Goal: Information Seeking & Learning: Learn about a topic

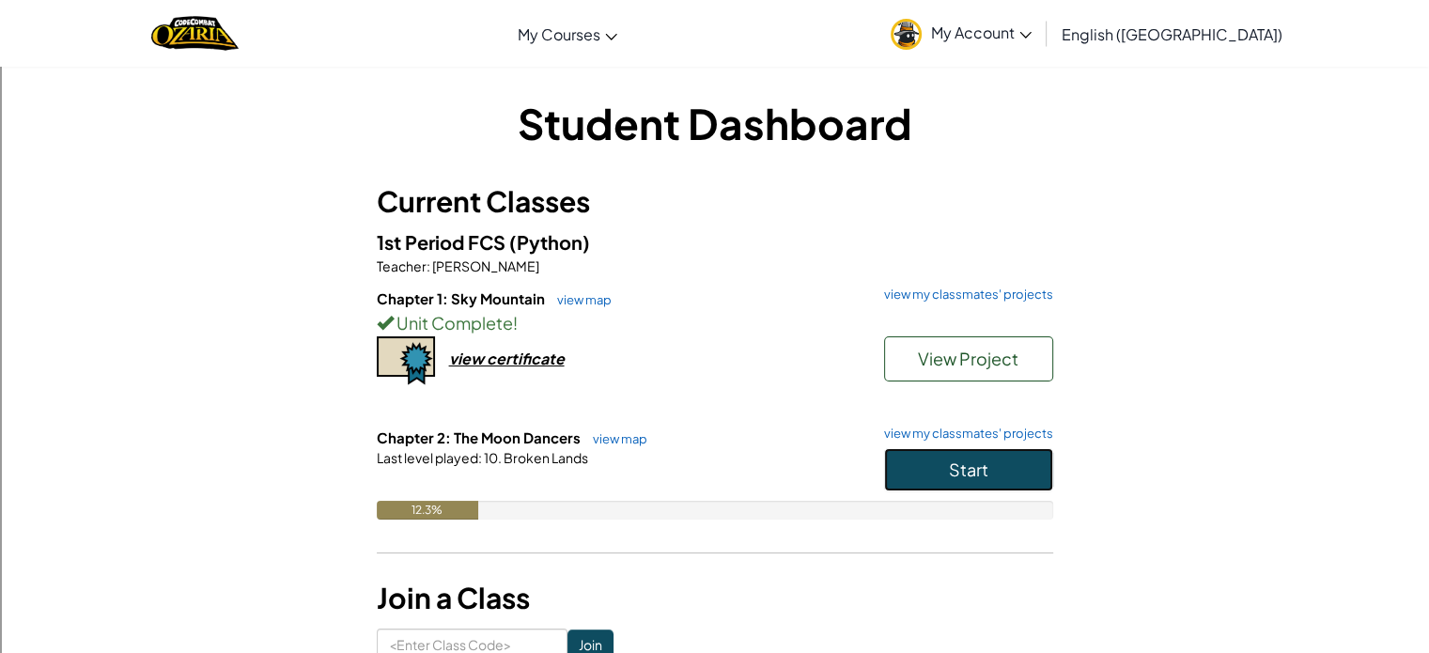
click at [992, 461] on button "Start" at bounding box center [968, 469] width 169 height 43
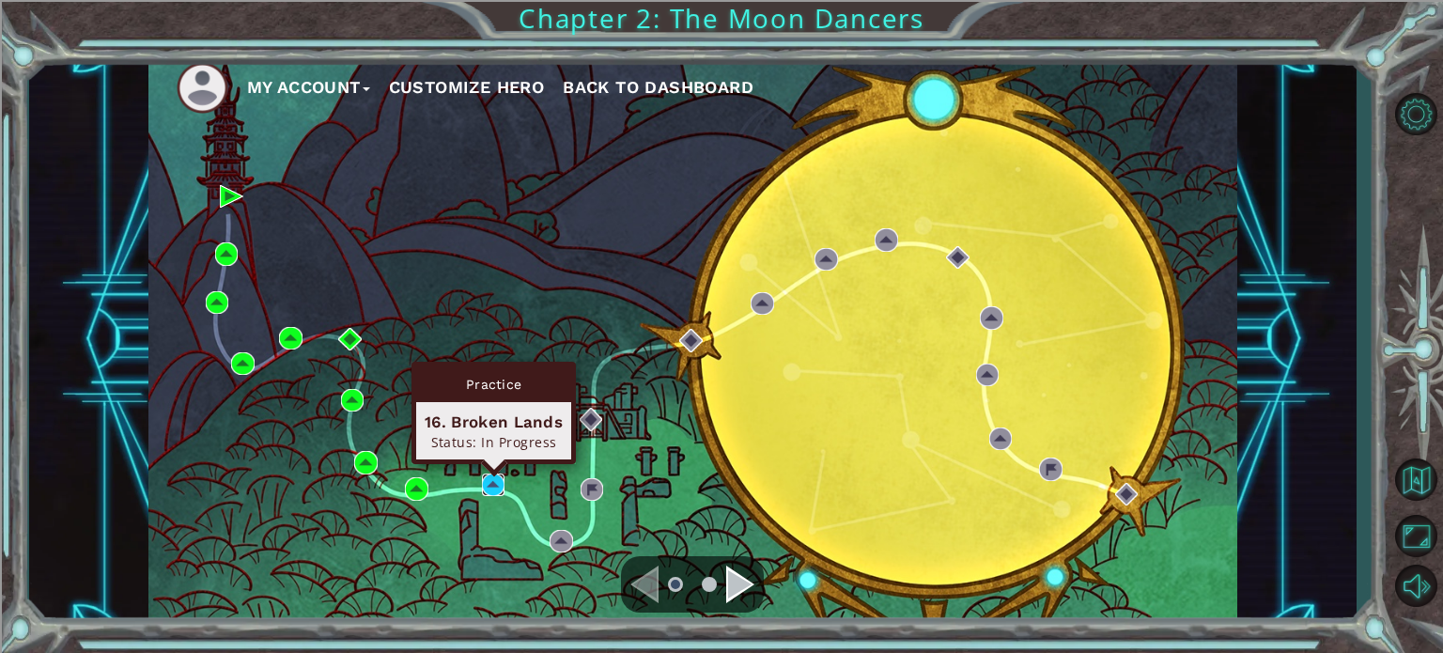
click at [496, 482] on img at bounding box center [493, 484] width 23 height 23
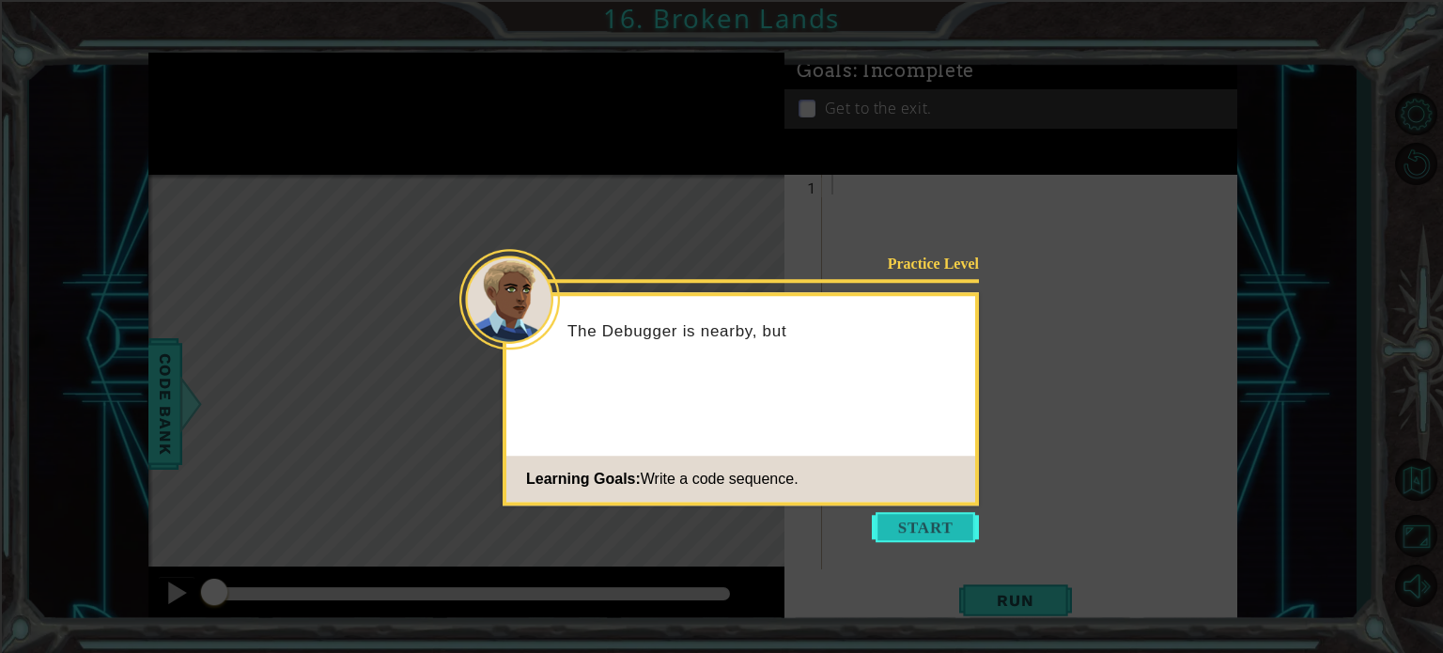
click at [906, 530] on button "Start" at bounding box center [925, 527] width 107 height 30
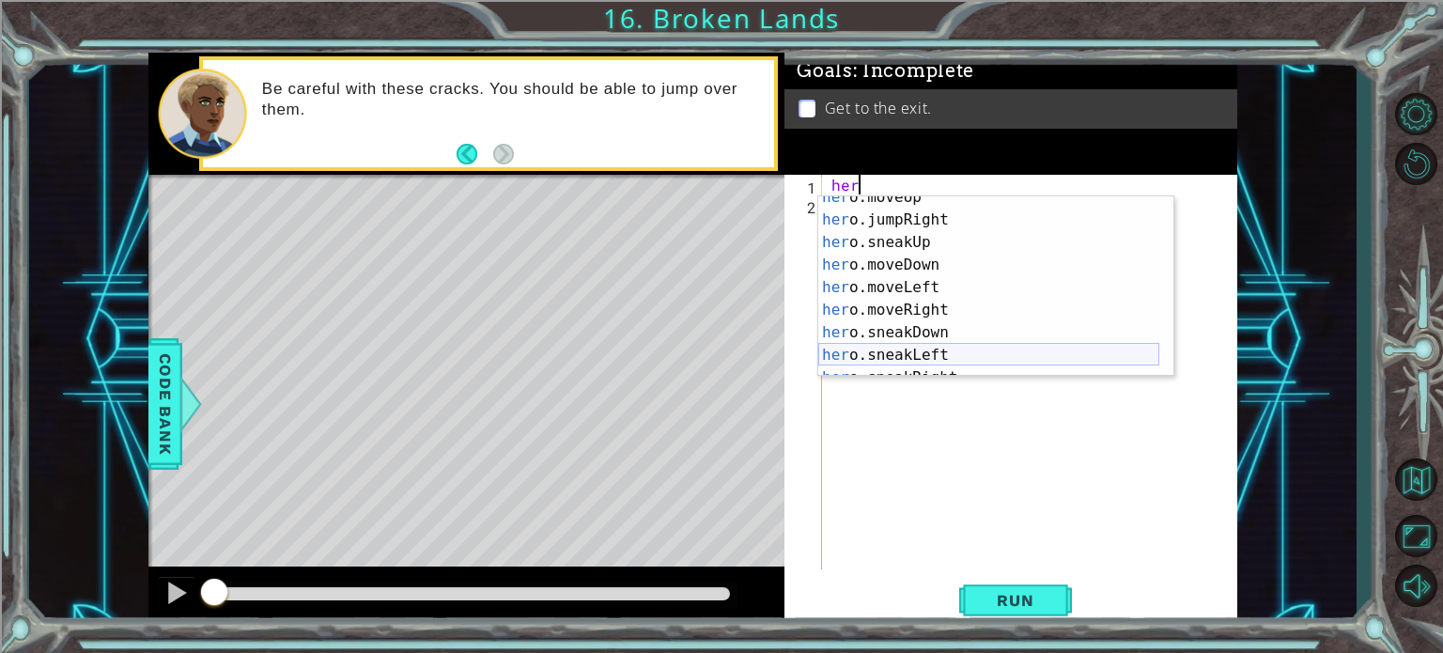
scroll to position [113, 0]
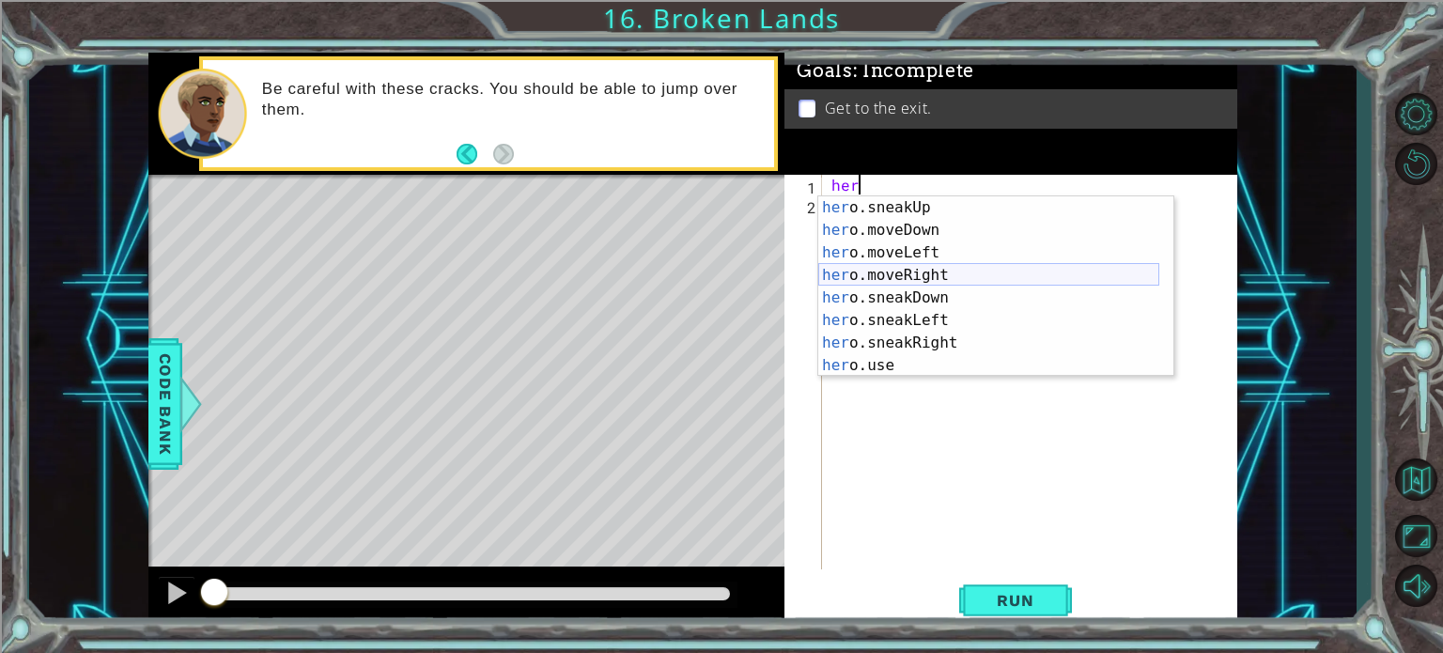
click at [880, 269] on div "her o.sneakUp press enter her o.moveDown press enter her o.moveLeft press enter…" at bounding box center [988, 308] width 341 height 225
type textarea "hero.moveRight(1)"
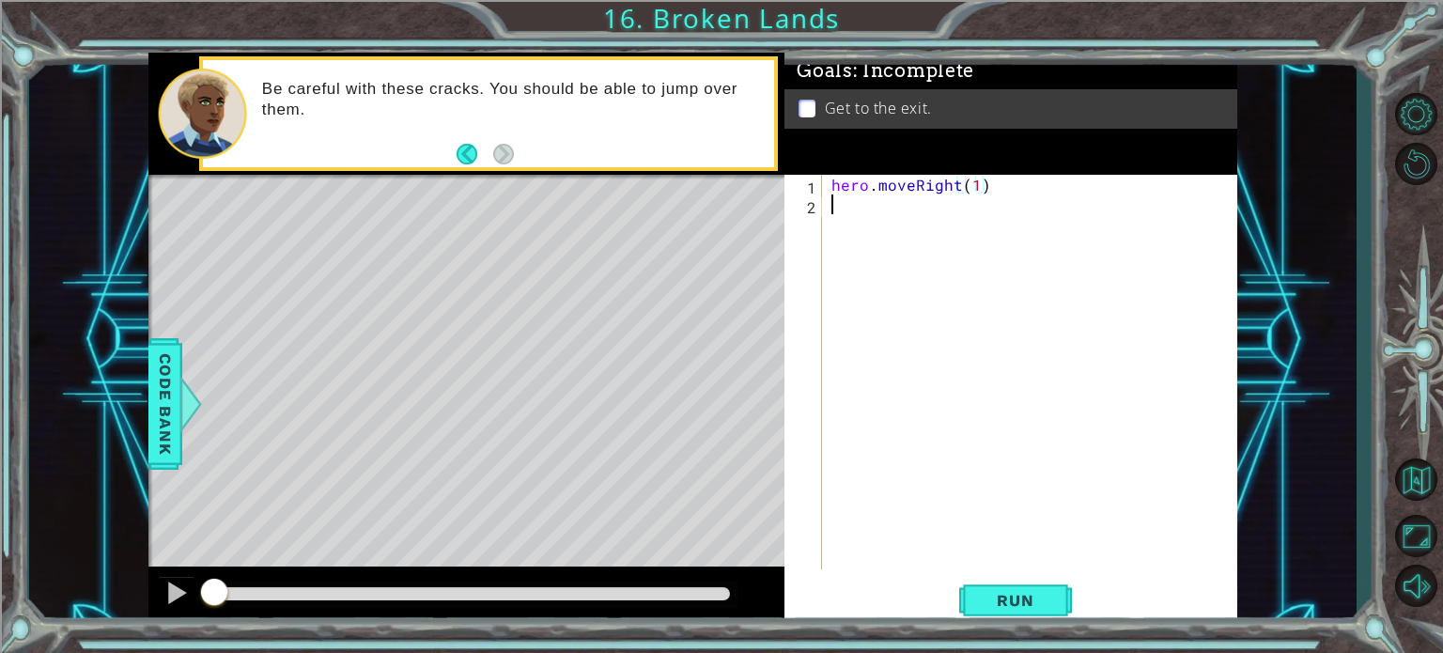
click at [880, 269] on div "hero . moveRight ( 1 )" at bounding box center [1035, 392] width 414 height 434
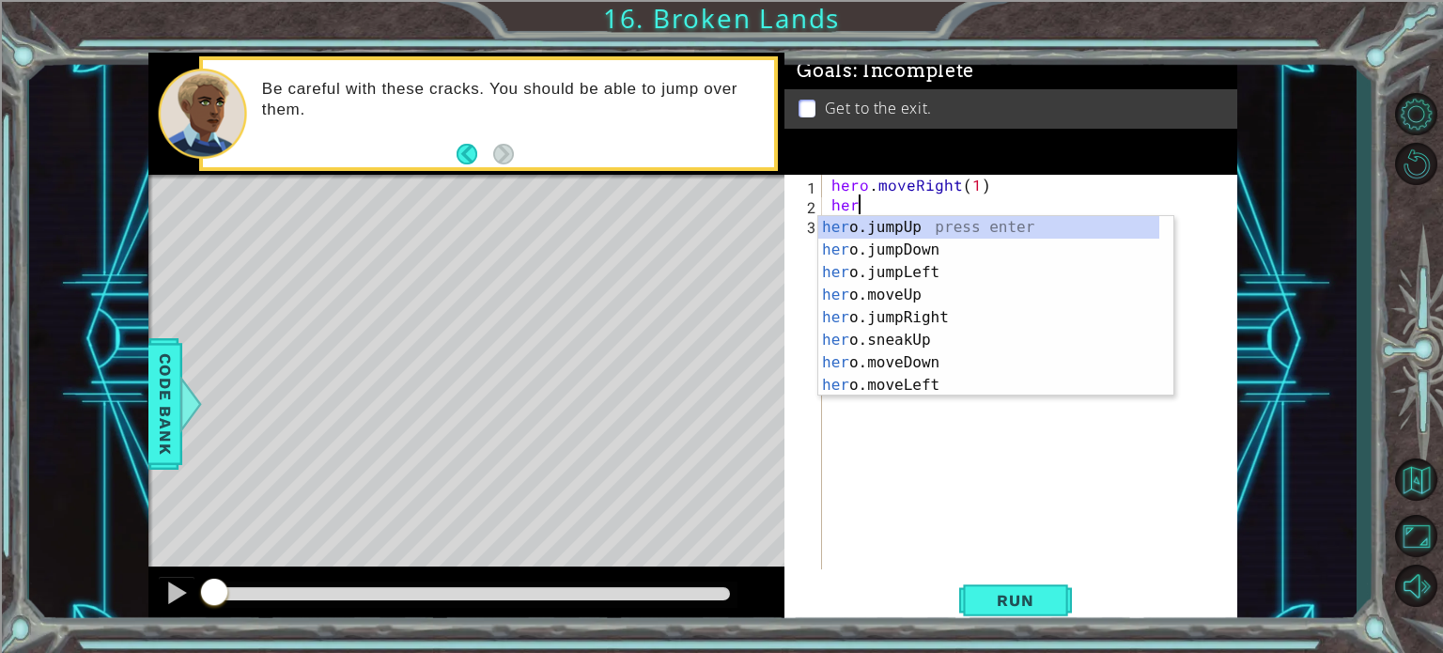
scroll to position [0, 0]
type textarea "hero"
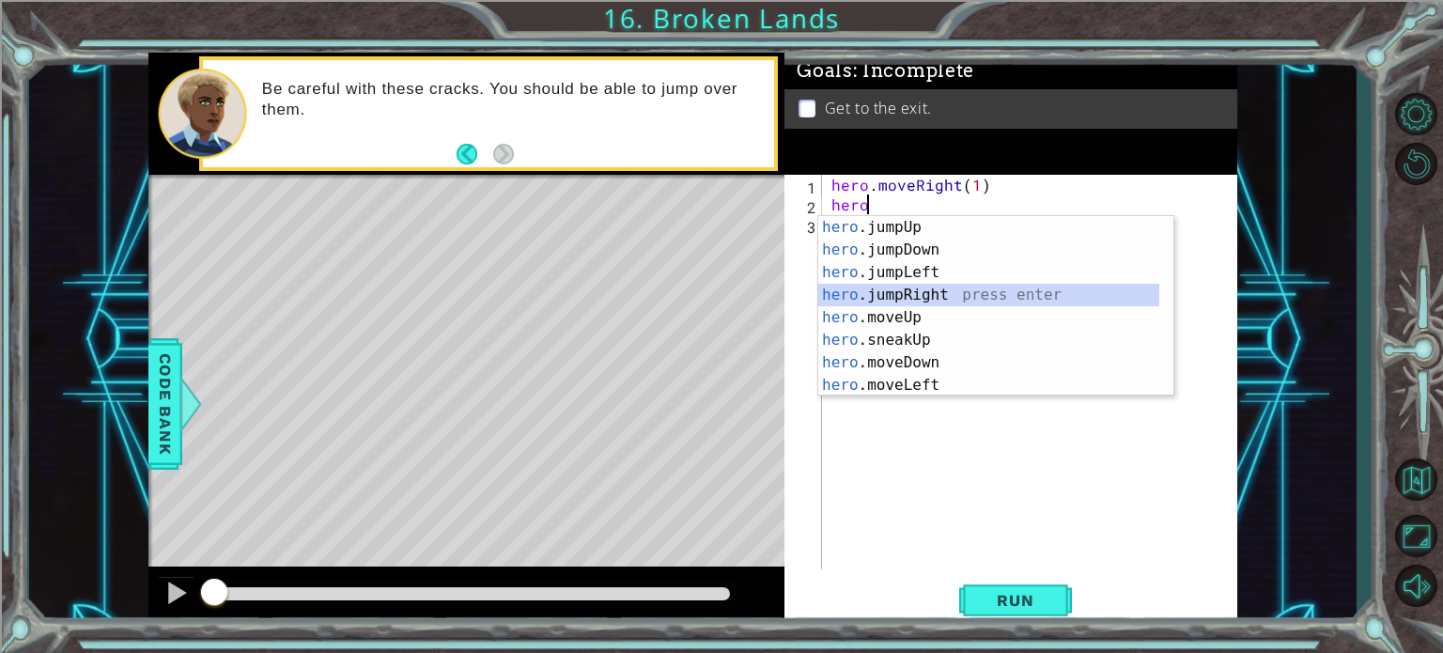
click at [866, 287] on div "hero .jumpUp press enter hero .jumpDown press enter hero .jumpLeft press enter …" at bounding box center [988, 328] width 341 height 225
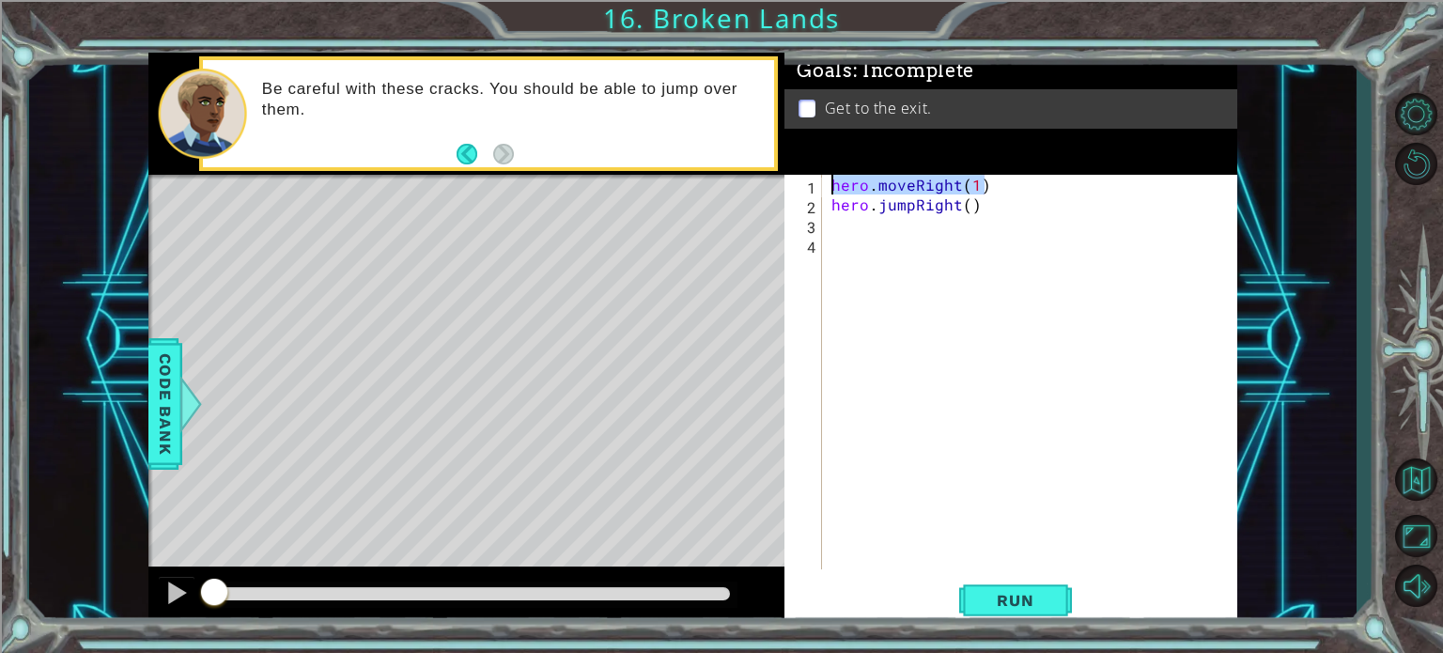
drag, startPoint x: 985, startPoint y: 175, endPoint x: 781, endPoint y: 154, distance: 205.8
click at [781, 154] on div "1 ההההההההההההההההההההההההההההההההההההההההההההההההההההההההההההההההההההההההההההה…" at bounding box center [692, 340] width 1089 height 575
type textarea "hero.moveRight(1)"
click at [882, 268] on div "hero . moveRight ( 1 ) hero . jumpRight ( )" at bounding box center [1035, 392] width 414 height 434
paste textarea "hero.moveRight(1)"
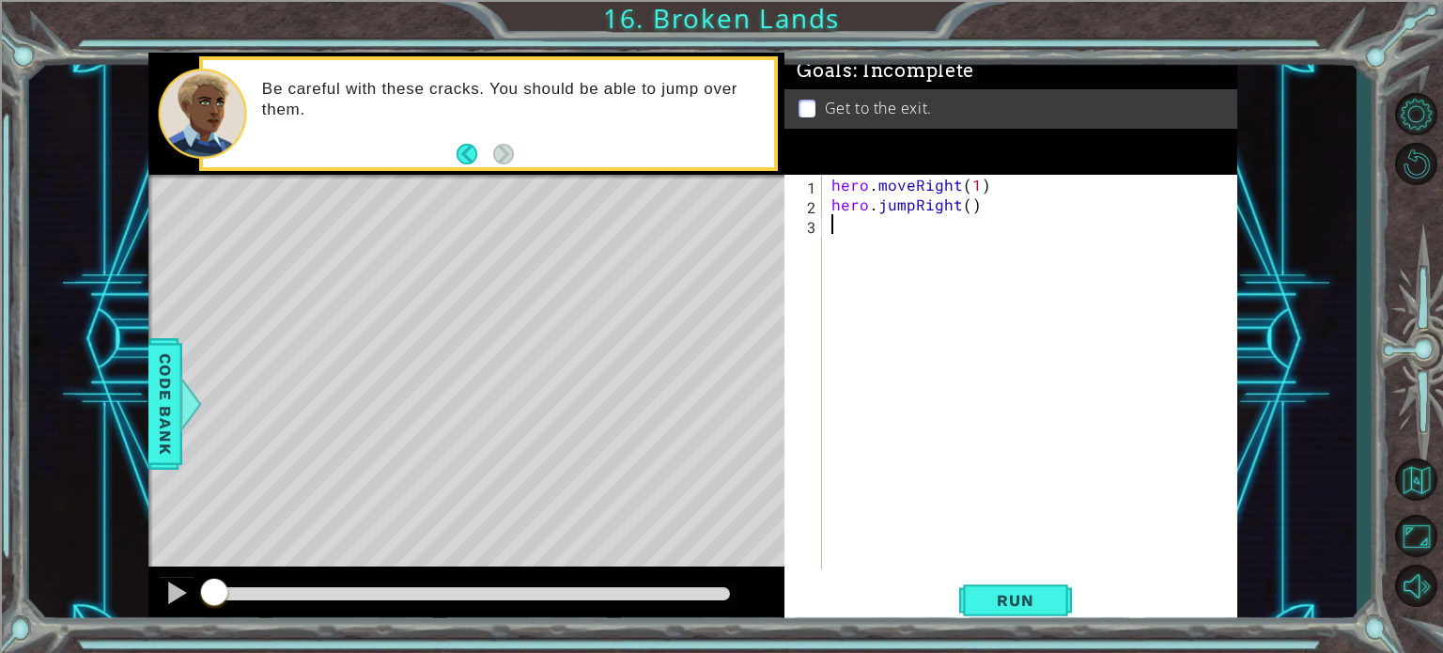
type textarea "hero.moveRight(1)"
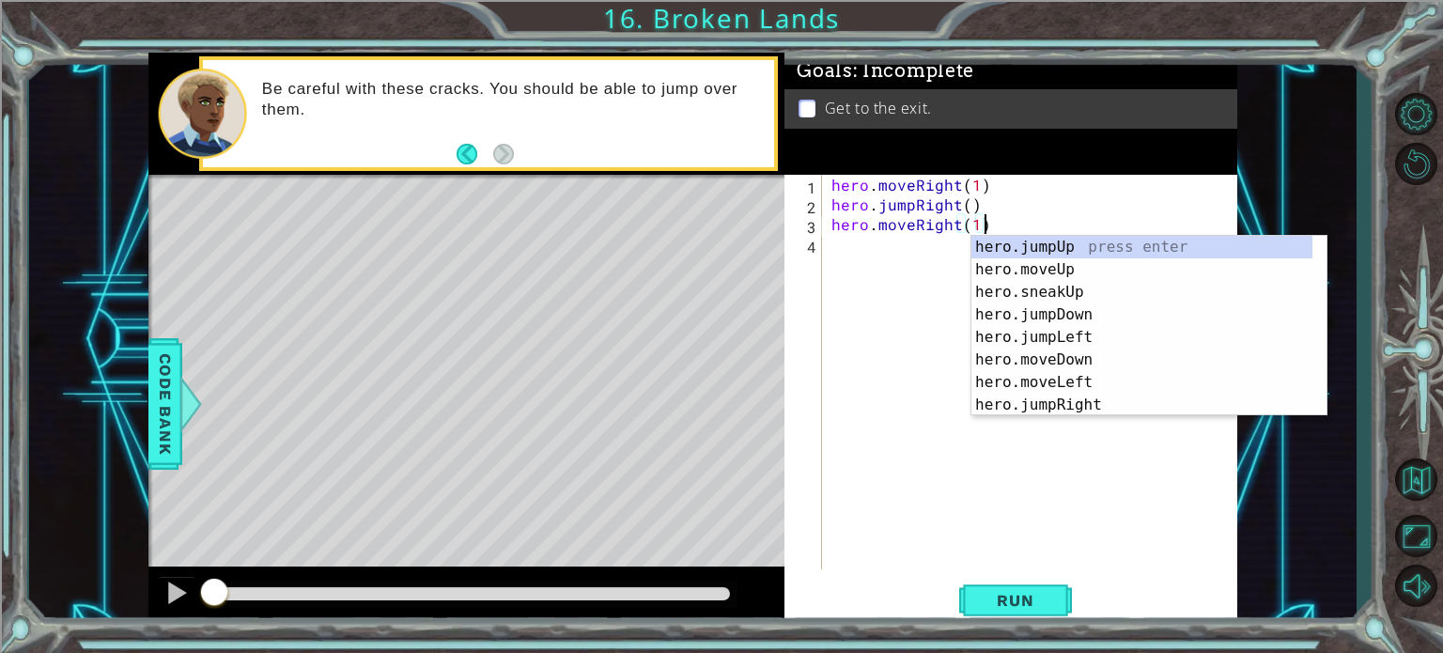
click at [882, 268] on div "hero . moveRight ( 1 ) hero . jumpRight ( ) hero . moveRight ( 1 )" at bounding box center [1035, 392] width 414 height 434
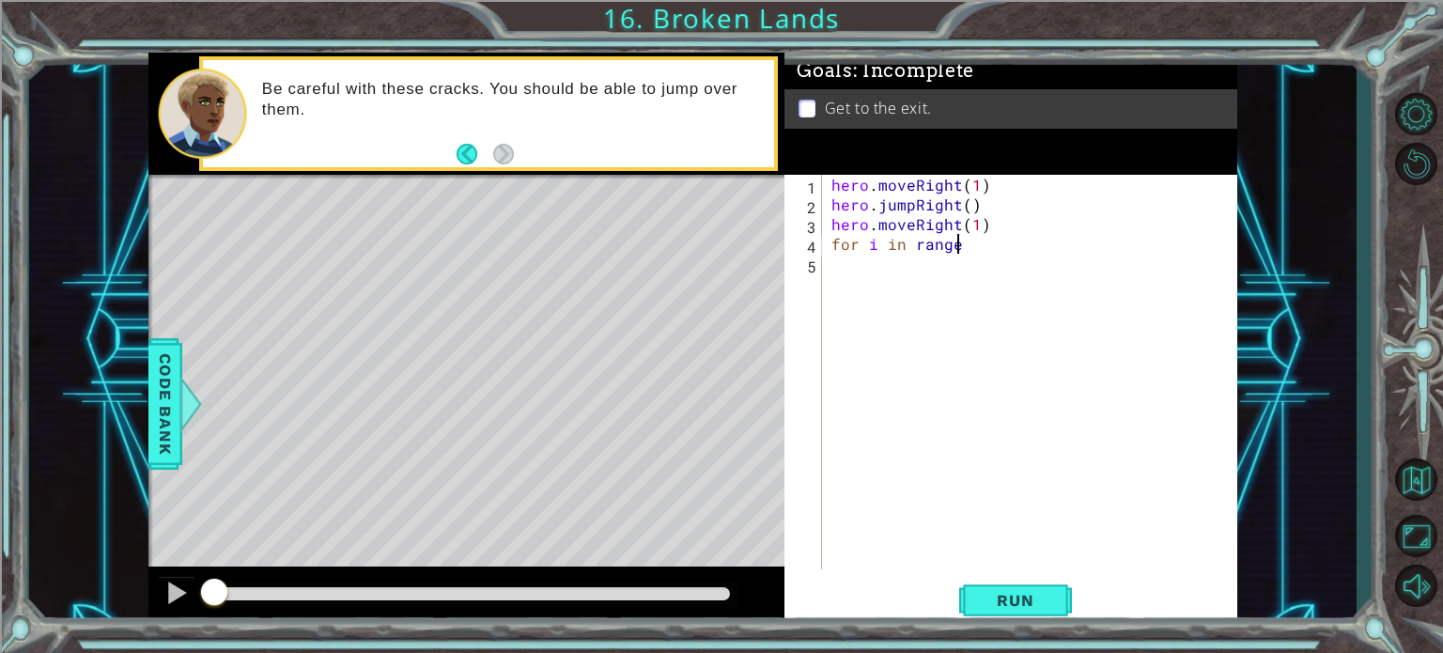
scroll to position [0, 8]
type textarea "for i in range(2):"
click at [905, 283] on div "hero . moveRight ( 1 ) hero . jumpRight ( ) hero . moveRight ( 1 ) for i in ran…" at bounding box center [1035, 392] width 414 height 434
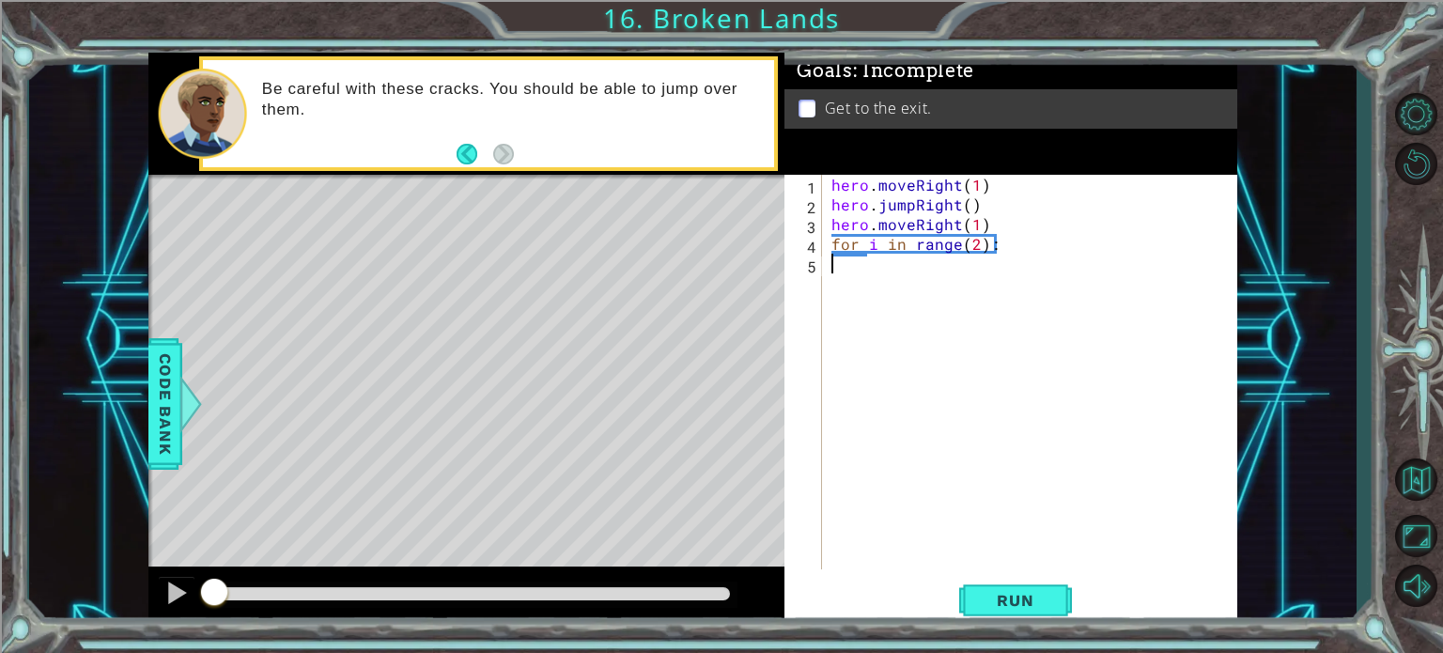
click at [905, 283] on div "hero . moveRight ( 1 ) hero . jumpRight ( ) hero . moveRight ( 1 ) for i in ran…" at bounding box center [1035, 392] width 414 height 434
click at [1018, 248] on div "hero . moveRight ( 1 ) hero . jumpRight ( ) hero . moveRight ( 1 ) for i in ran…" at bounding box center [1035, 392] width 414 height 434
type textarea "for i in range(2):"
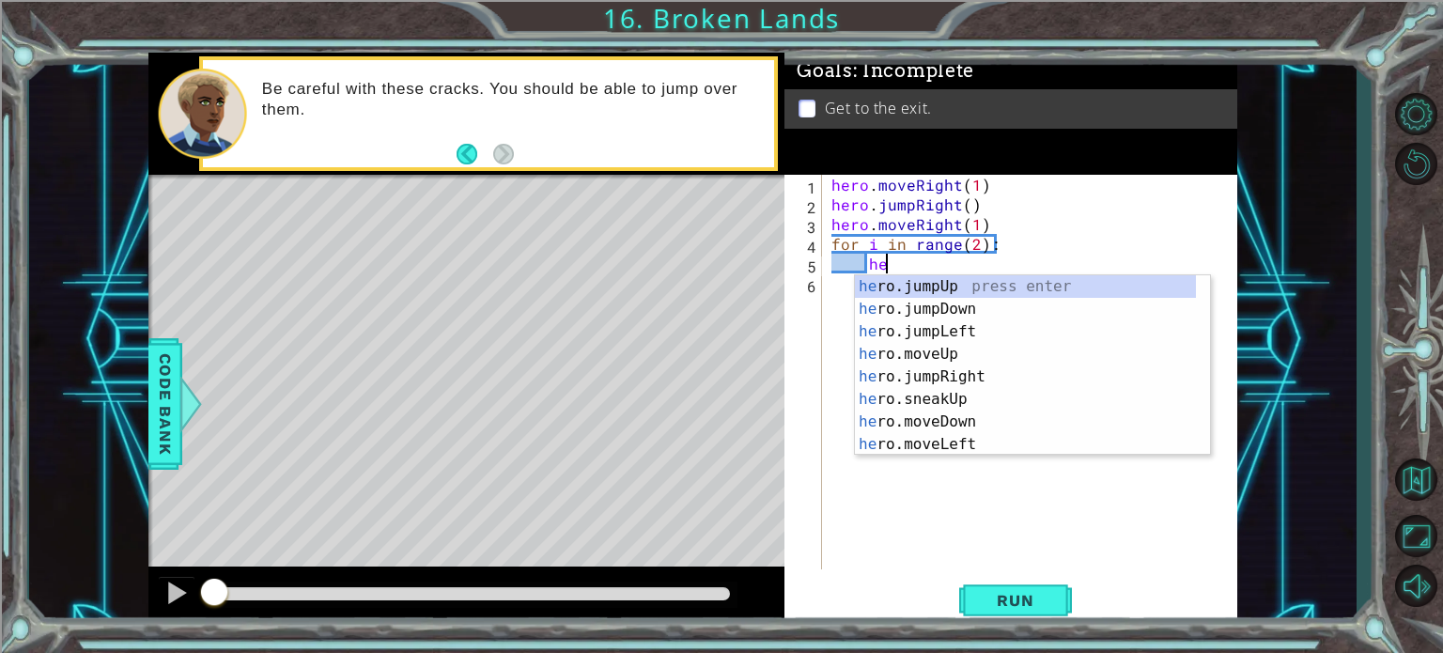
type textarea "her"
click at [970, 375] on div "her o.jumpUp press enter her o.jumpDown press enter her o.jumpLeft press enter …" at bounding box center [1025, 387] width 341 height 225
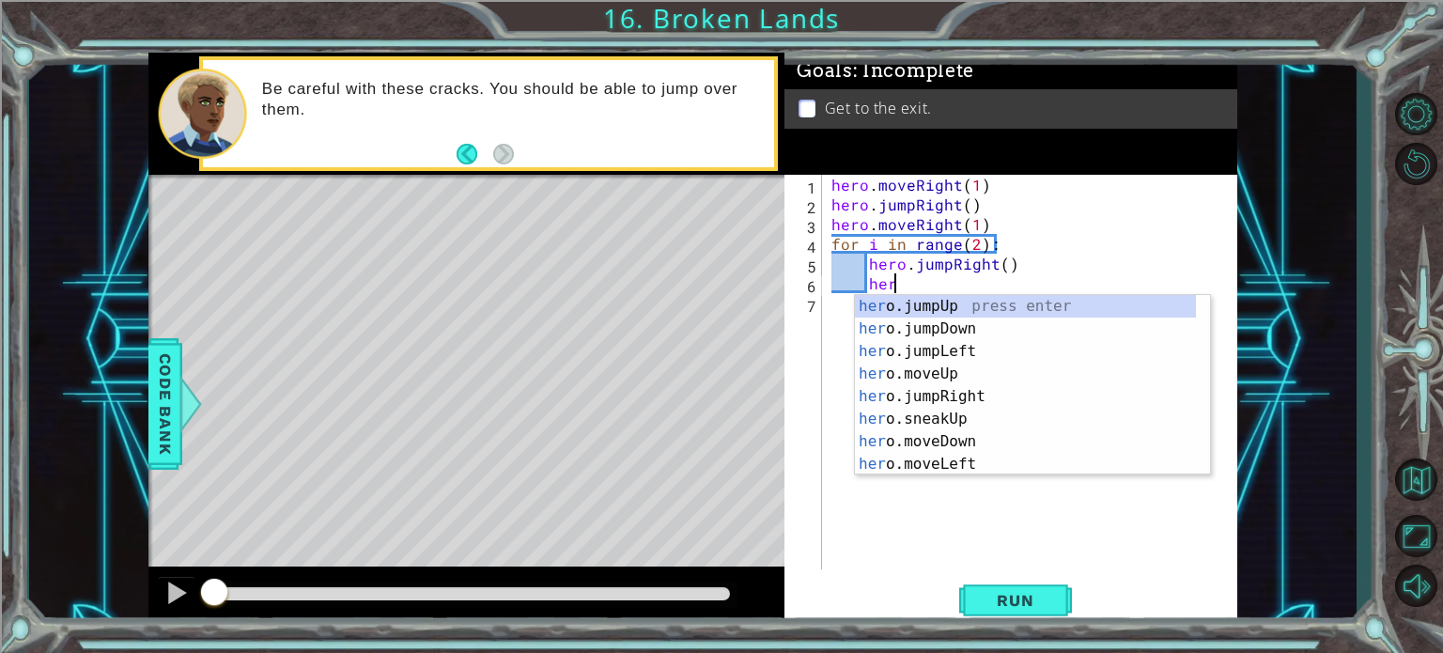
scroll to position [0, 2]
type textarea "h"
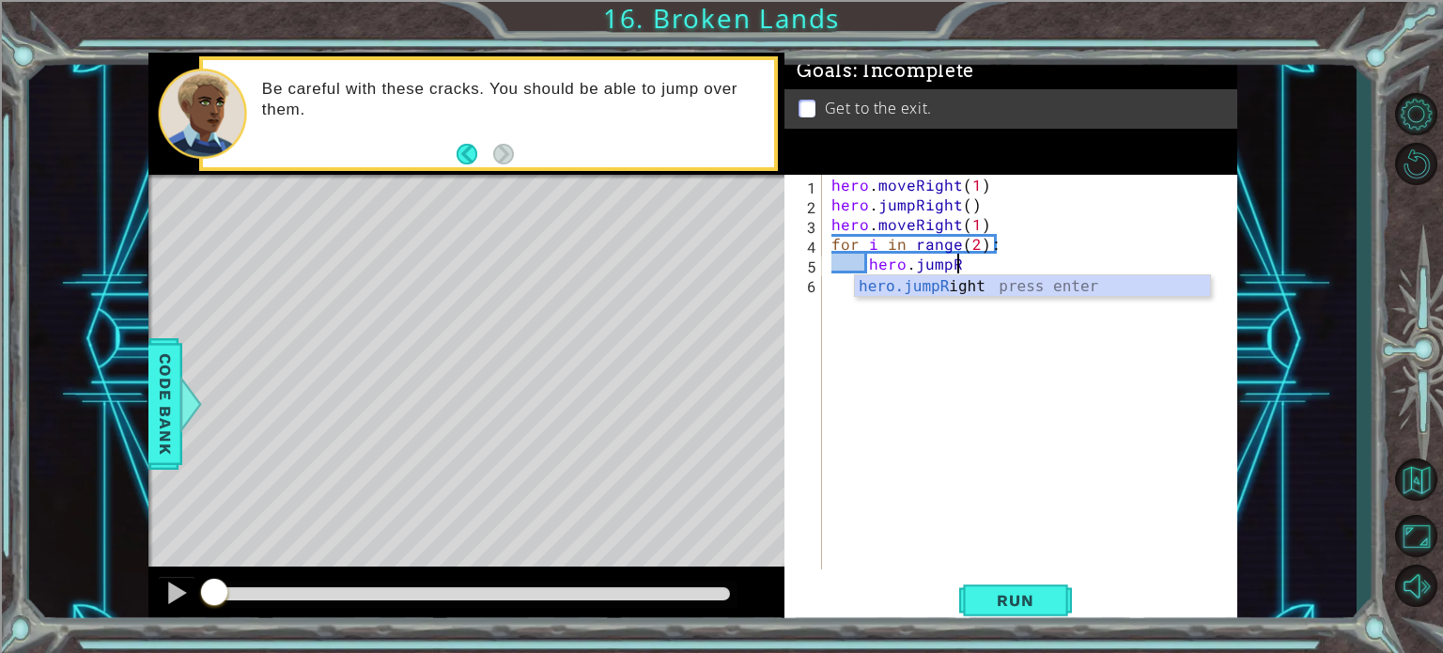
type textarea "hero.jump"
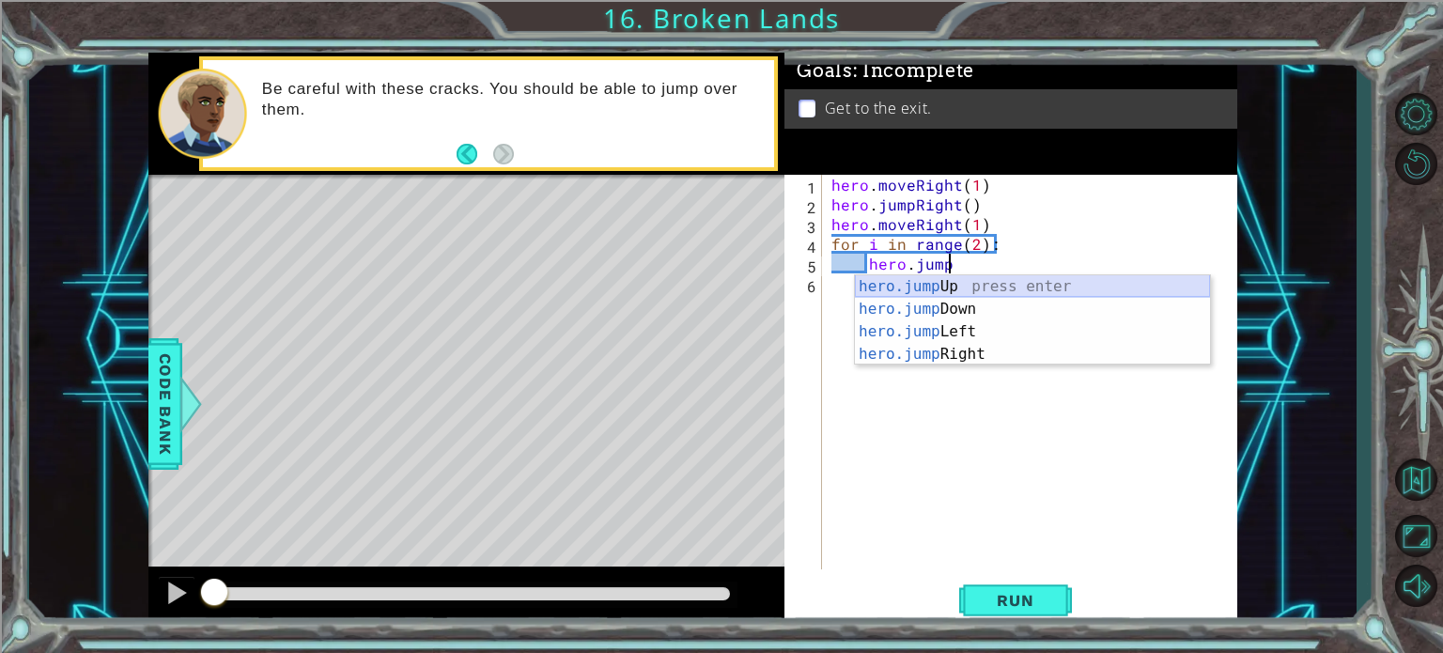
click at [928, 288] on div "hero.jump Up press enter hero.jump Down press enter hero.jump Left press enter …" at bounding box center [1032, 342] width 355 height 135
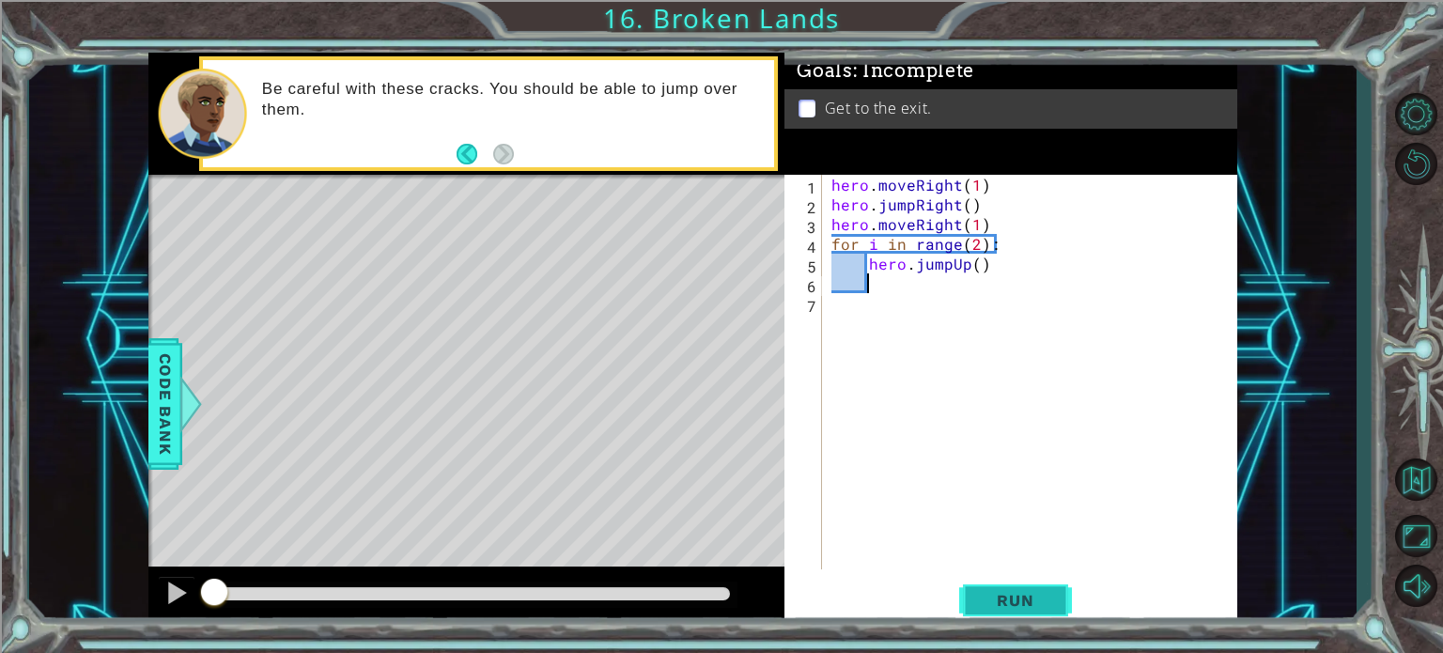
click at [985, 589] on button "Run" at bounding box center [1015, 600] width 113 height 45
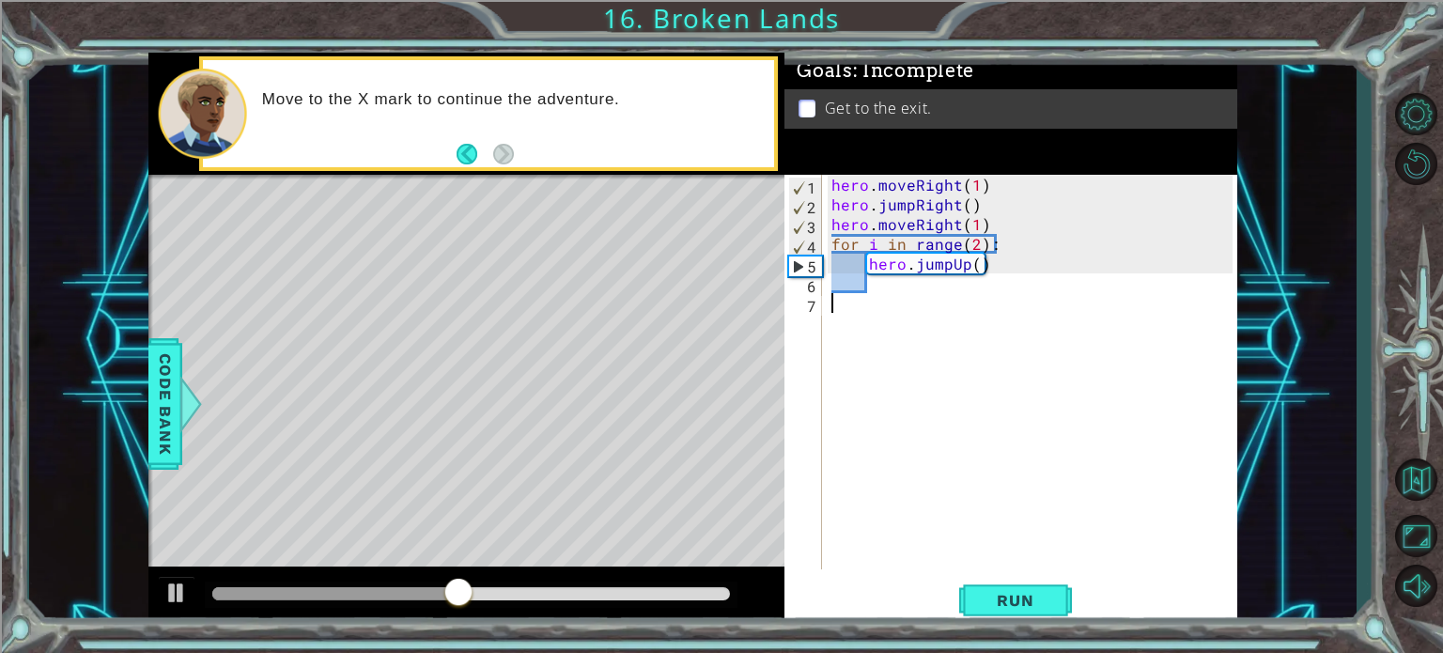
click at [939, 334] on div "hero . moveRight ( 1 ) hero . jumpRight ( ) hero . moveRight ( 1 ) for i in ran…" at bounding box center [1035, 392] width 414 height 434
click at [907, 303] on div "hero . moveRight ( 1 ) hero . jumpRight ( ) hero . moveRight ( 1 ) for i in ran…" at bounding box center [1035, 392] width 414 height 434
click at [888, 287] on div "hero . moveRight ( 1 ) hero . jumpRight ( ) hero . moveRight ( 1 ) for i in ran…" at bounding box center [1035, 392] width 414 height 434
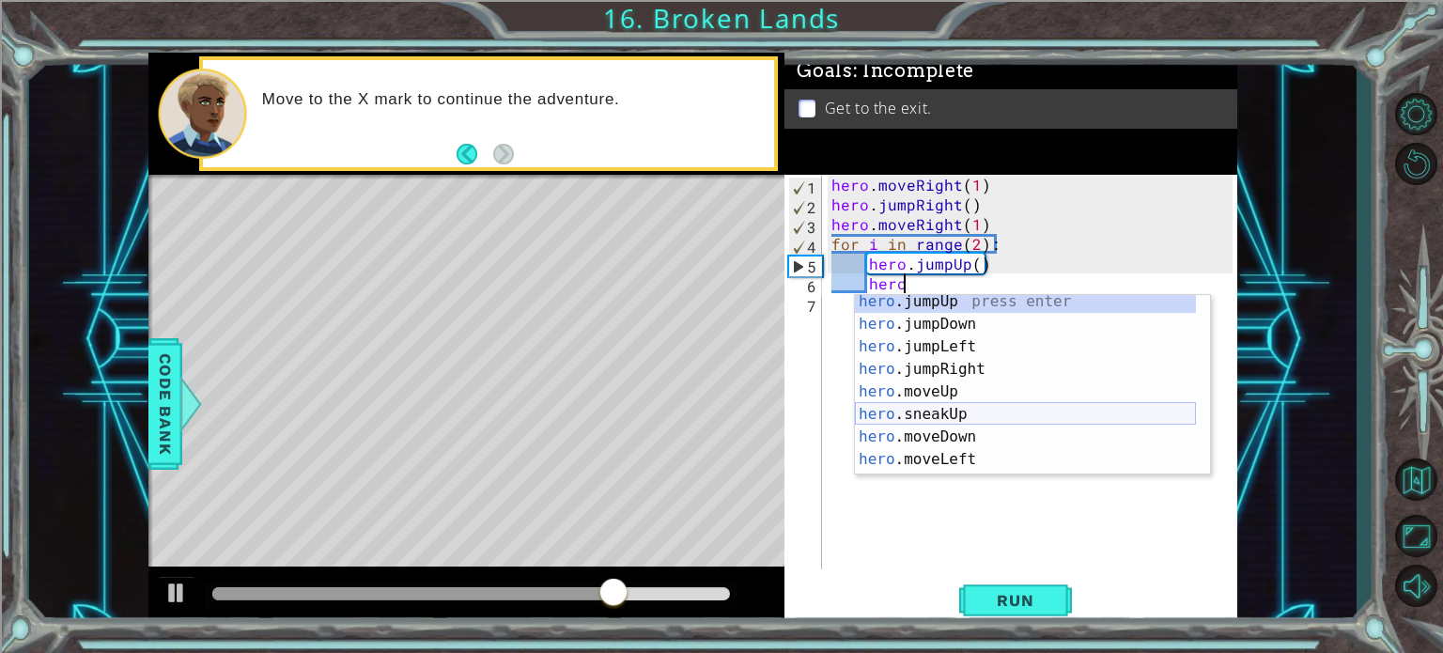
scroll to position [8, 0]
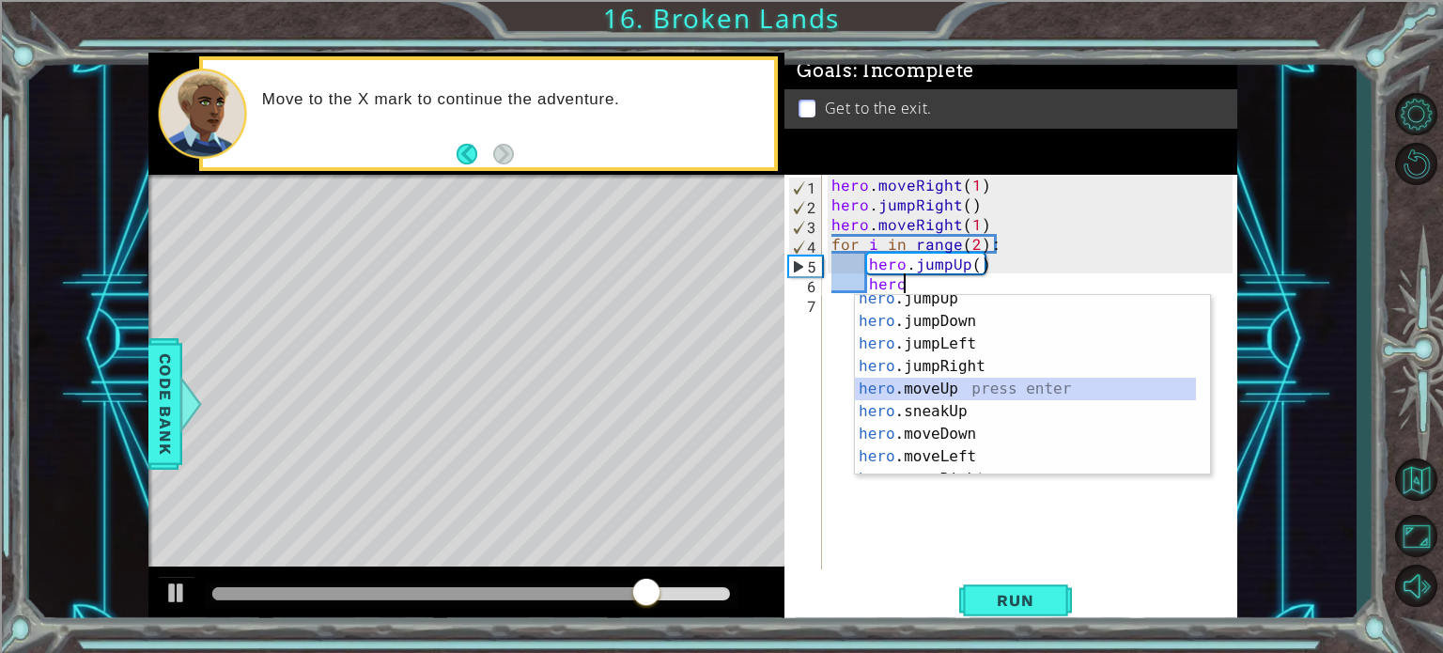
click at [907, 394] on div "hero .jumpUp press enter hero .jumpDown press enter hero .jumpLeft press enter …" at bounding box center [1025, 399] width 341 height 225
type textarea "hero.moveUp(1)"
click at [907, 394] on div "hero . moveRight ( 1 ) hero . jumpRight ( ) hero . moveRight ( 1 ) for i in ran…" at bounding box center [1035, 392] width 414 height 434
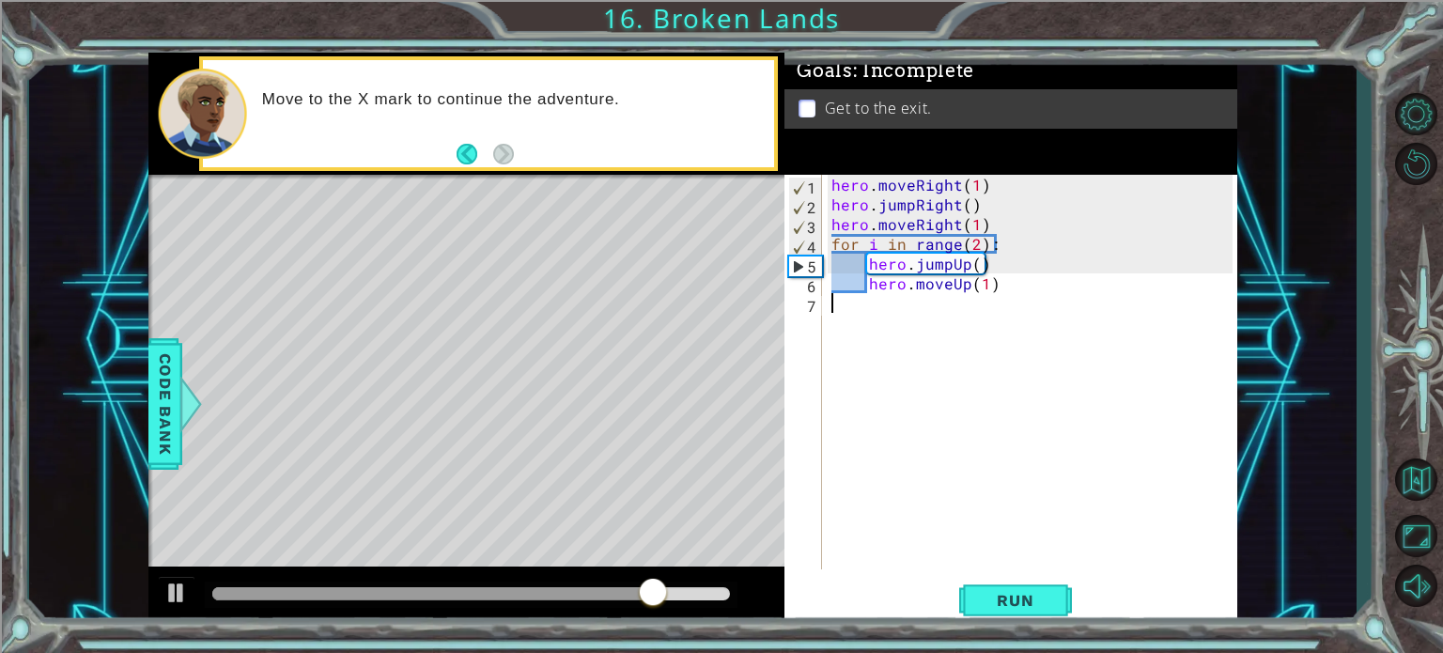
scroll to position [0, 0]
click at [977, 579] on button "Run" at bounding box center [1015, 600] width 113 height 45
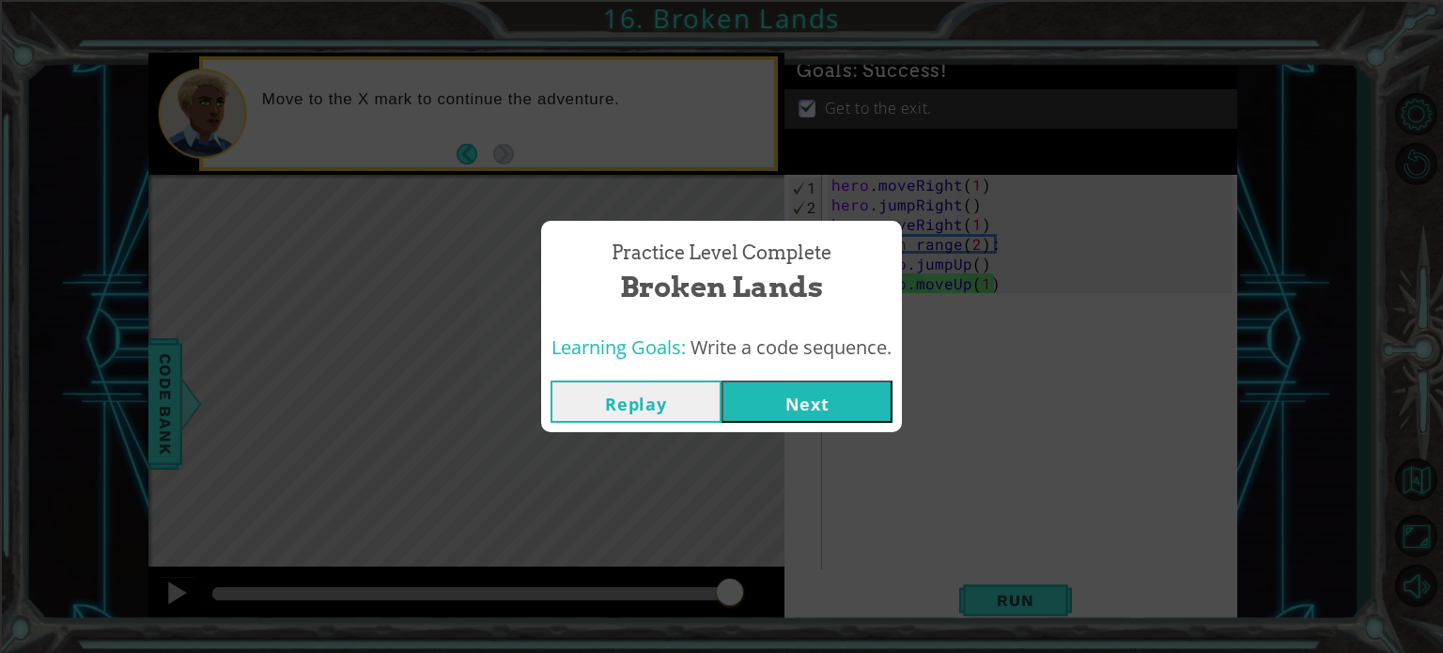
click at [790, 388] on button "Next" at bounding box center [806, 401] width 171 height 42
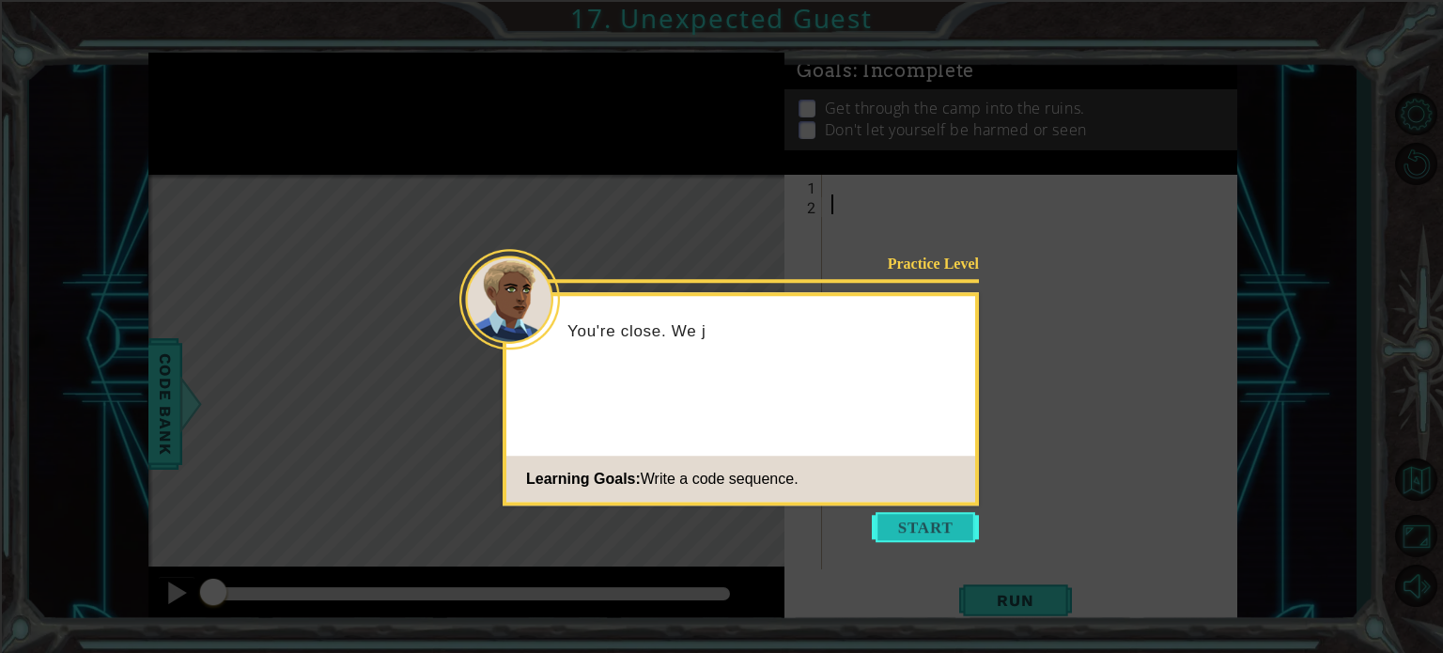
click at [894, 530] on button "Start" at bounding box center [925, 527] width 107 height 30
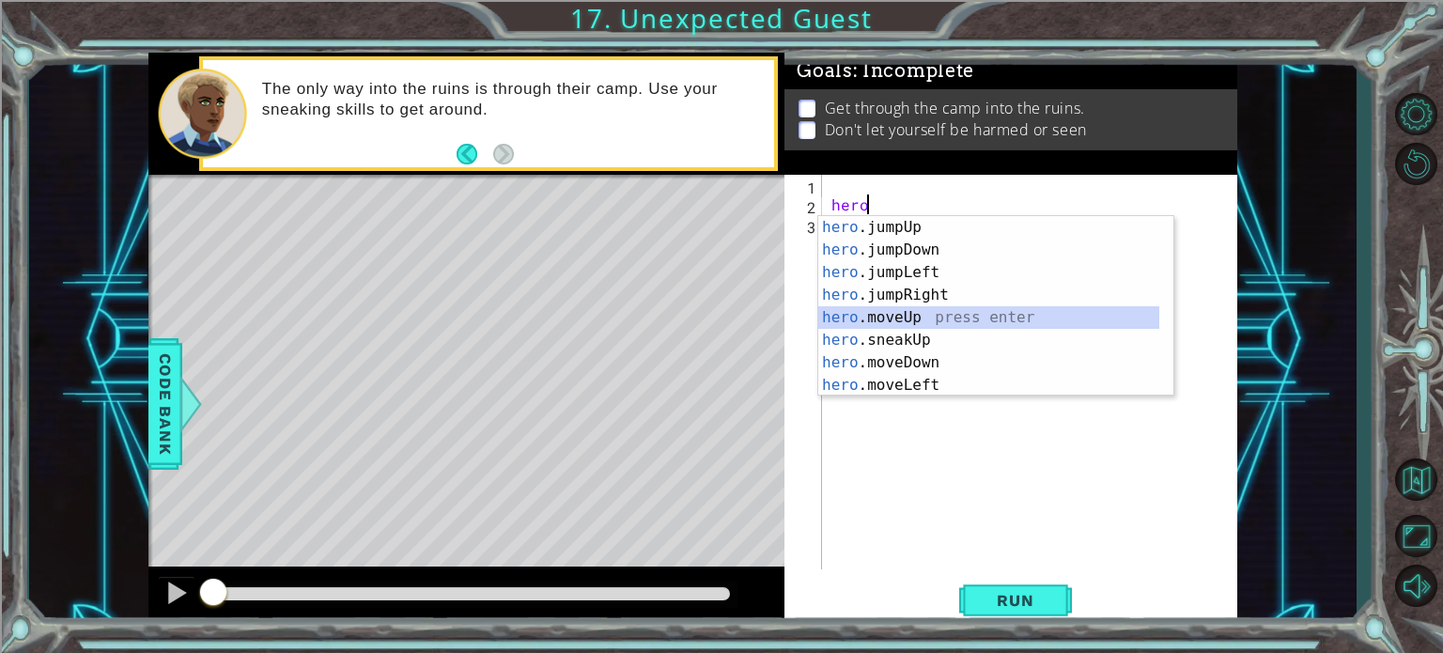
click at [936, 311] on div "hero .jumpUp press enter hero .jumpDown press enter hero .jumpLeft press enter …" at bounding box center [988, 328] width 341 height 225
type textarea "hero.moveUp(1)"
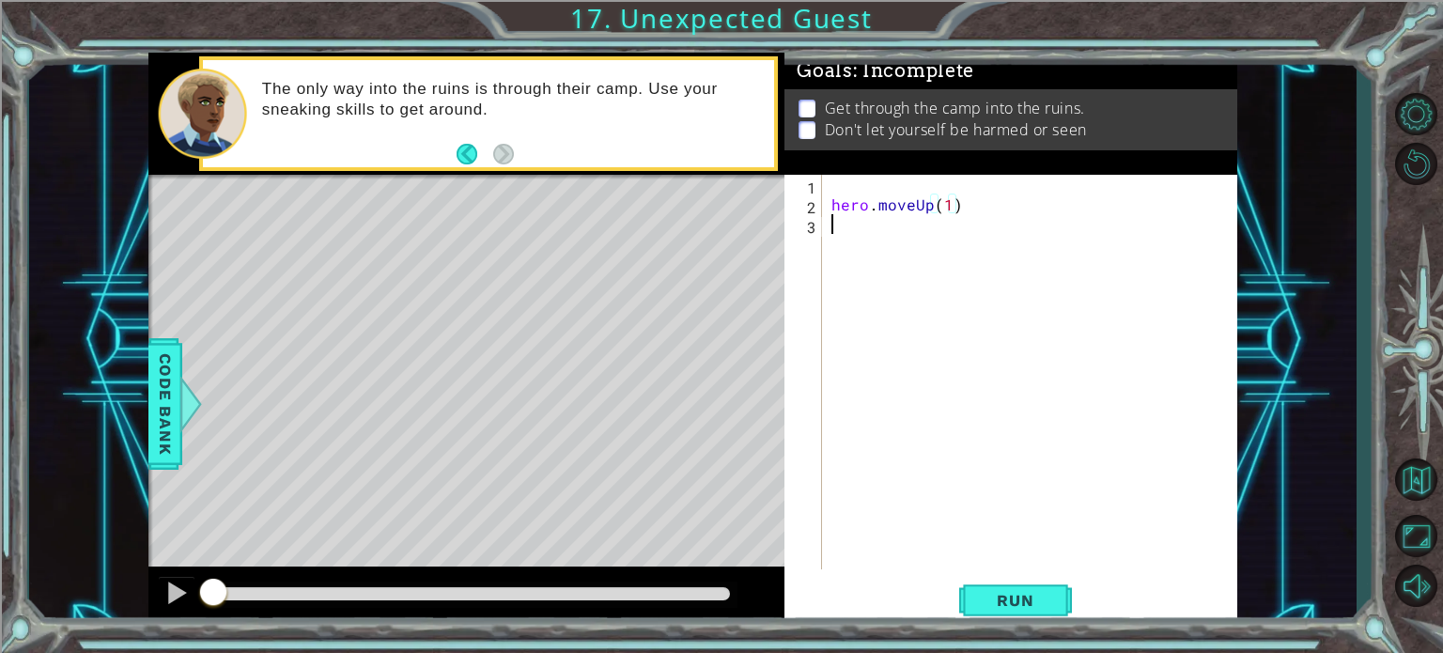
click at [924, 256] on div "hero . moveUp ( 1 )" at bounding box center [1035, 392] width 414 height 434
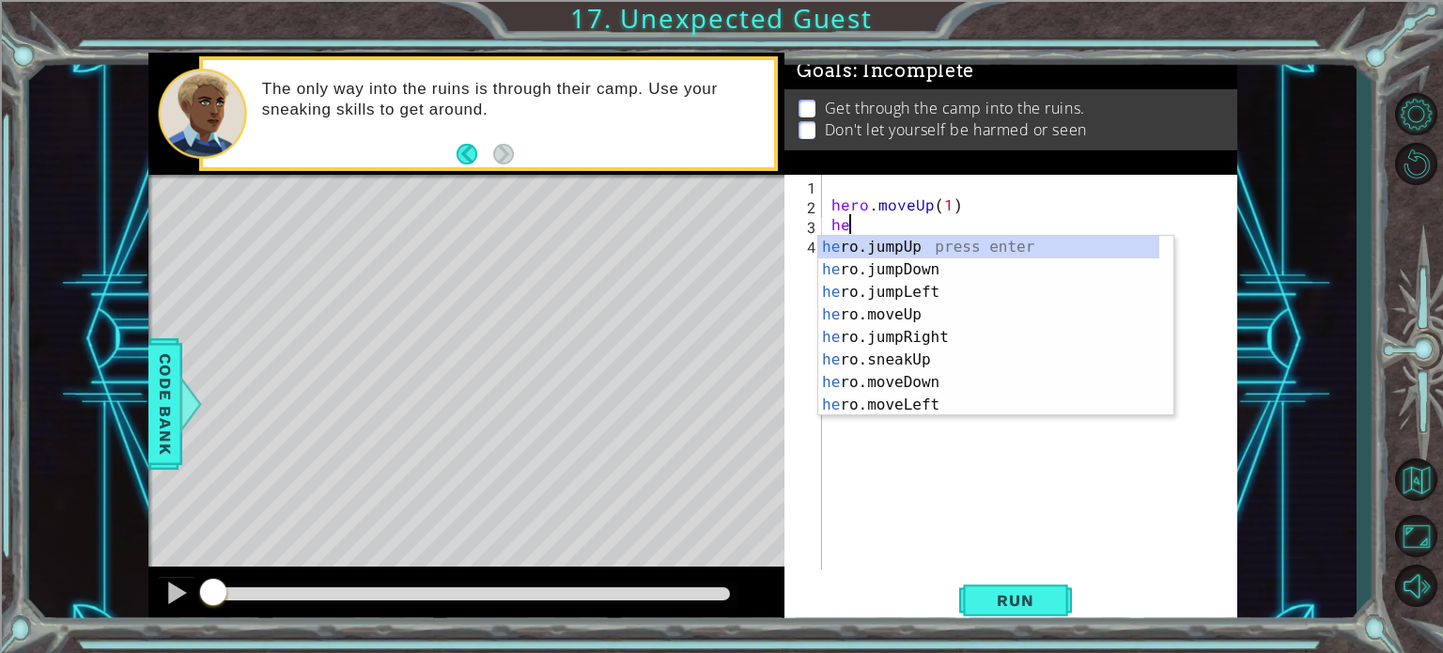
type textarea "her"
click at [913, 292] on div "her o.jumpUp press enter her o.jumpDown press enter her o.jumpLeft press enter …" at bounding box center [988, 348] width 341 height 225
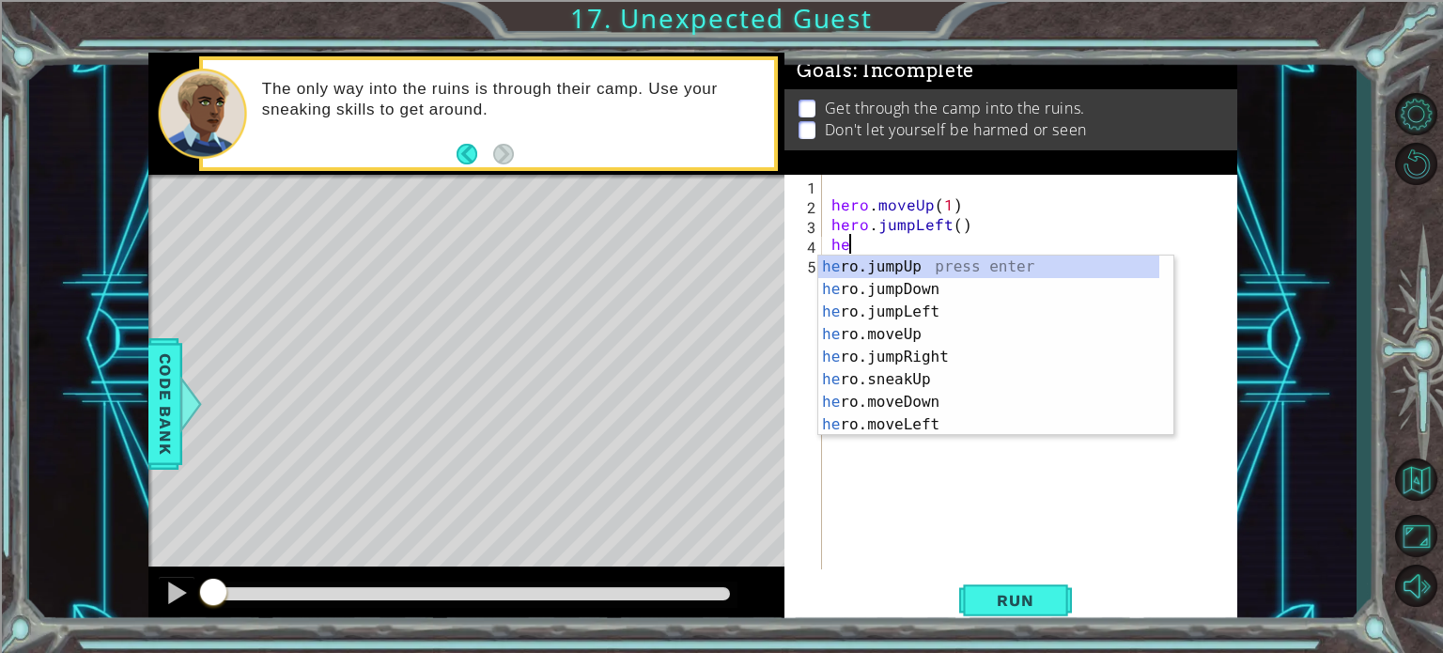
type textarea "herp"
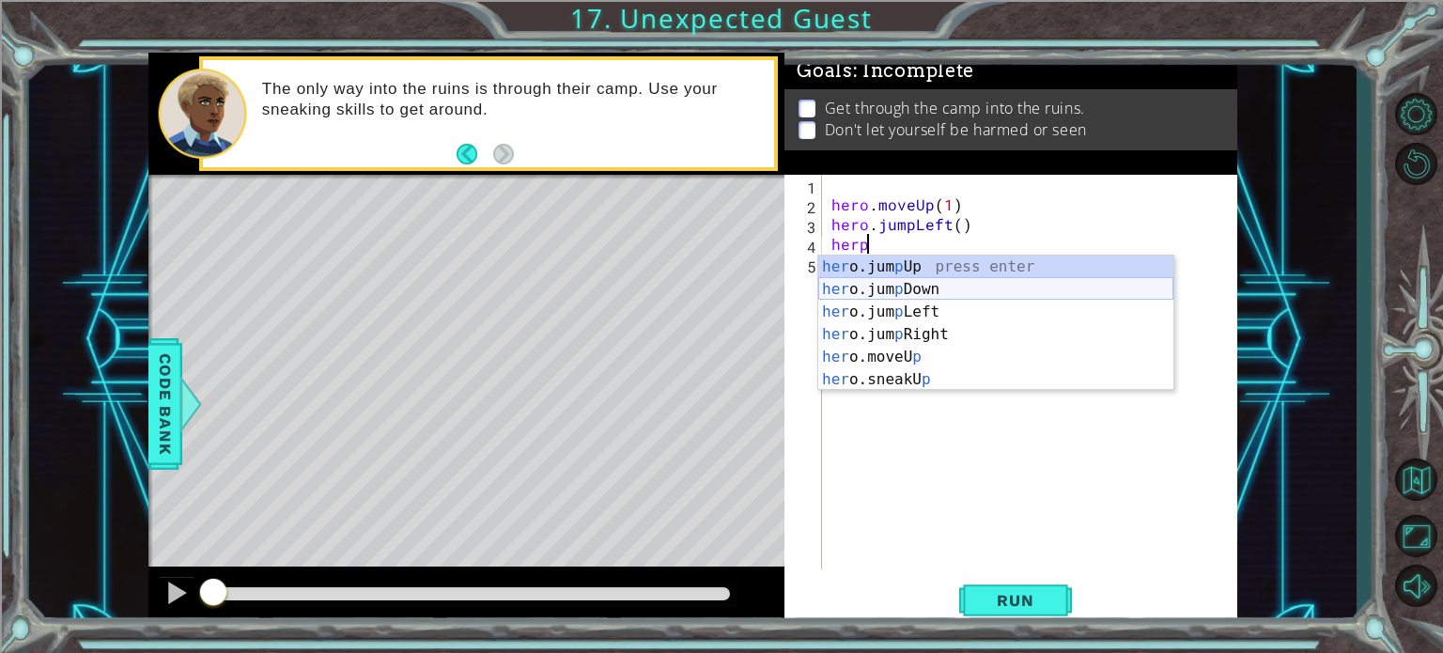
click at [898, 287] on div "her o.jum p Up press enter her o.jum p Down press enter her o.jum p Left press …" at bounding box center [995, 346] width 355 height 180
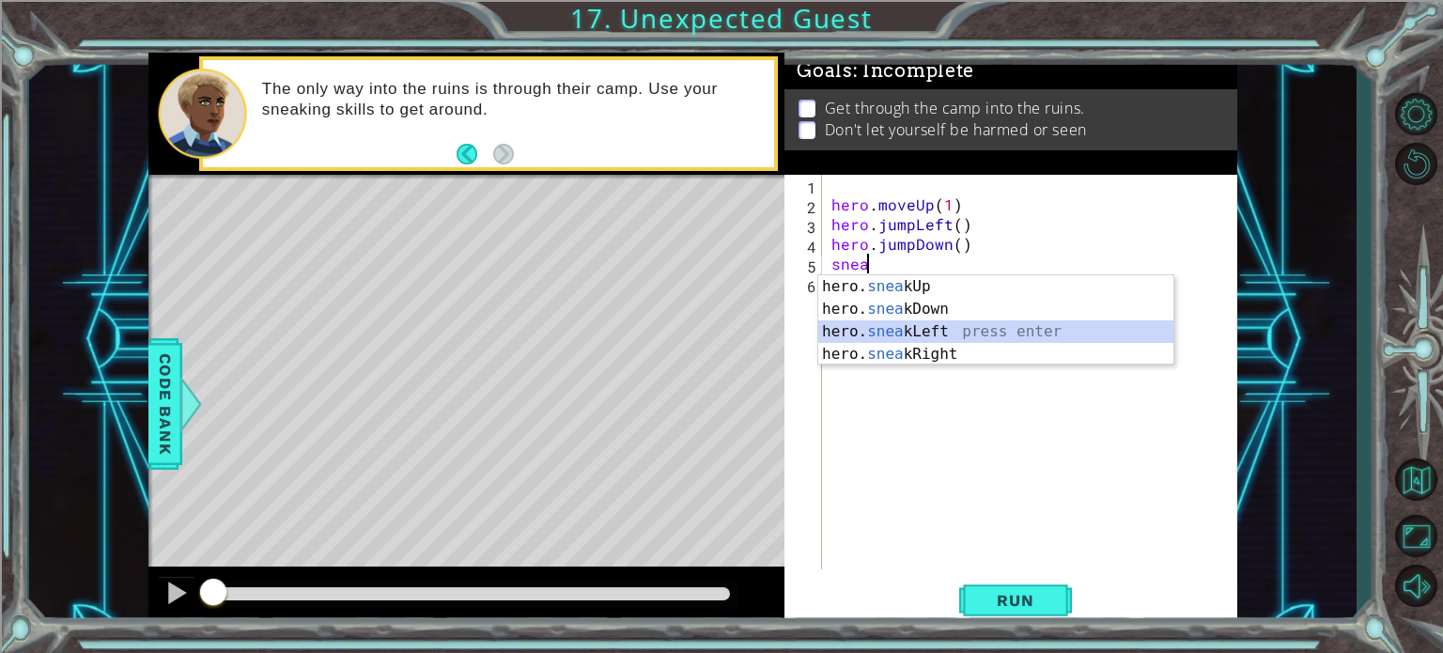
click at [896, 326] on div "hero. snea kUp press enter hero. snea kDown press enter hero. snea kLeft press …" at bounding box center [995, 342] width 355 height 135
type textarea "hero.sneakLeft(1)"
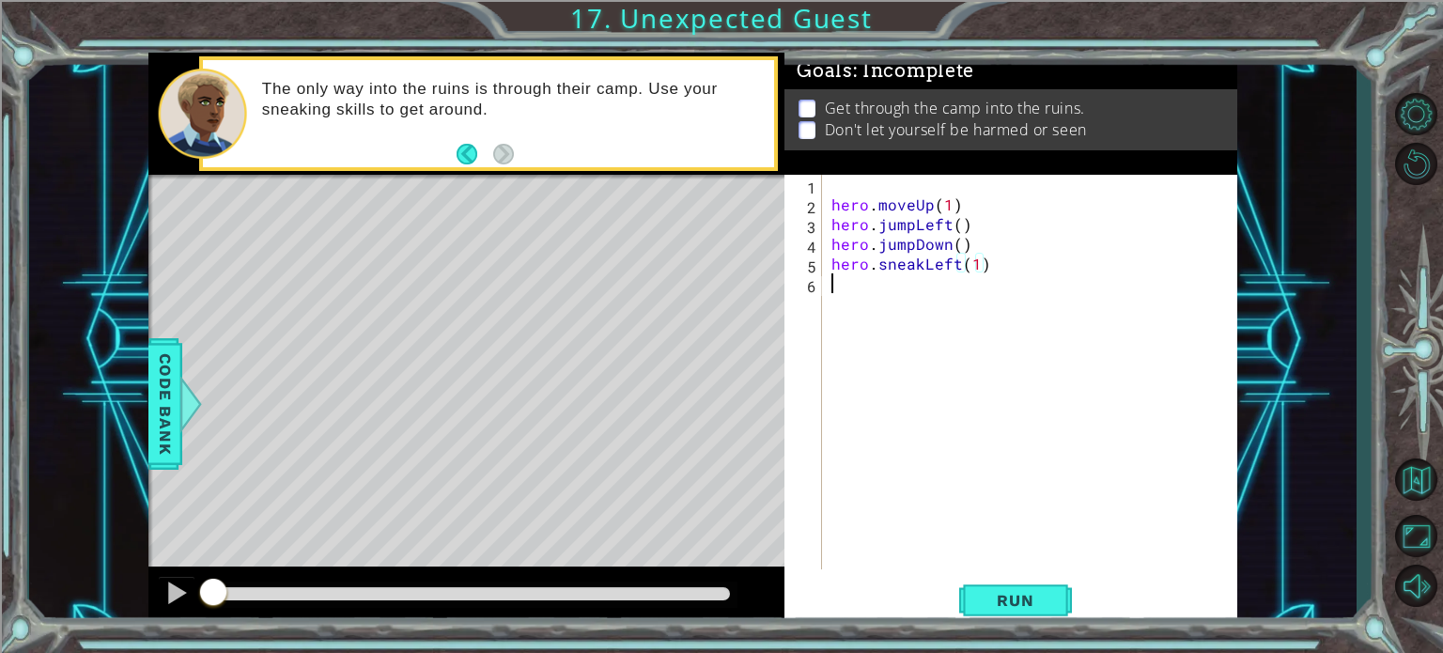
click at [896, 326] on div "hero . moveUp ( 1 ) hero . jumpLeft ( ) hero . jumpDown ( ) hero . sneakLeft ( …" at bounding box center [1035, 392] width 414 height 434
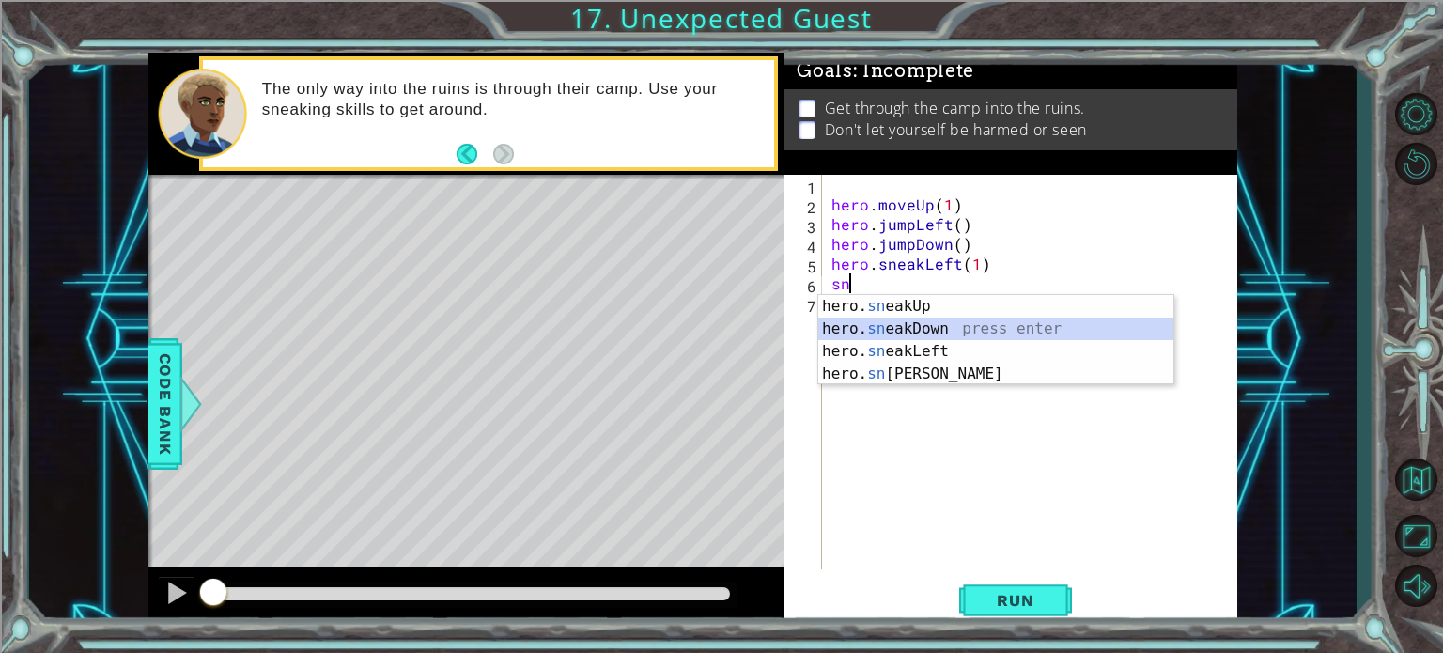
click at [896, 326] on div "hero. sn eakUp press enter hero. sn eakDown press enter hero. sn eakLeft press …" at bounding box center [995, 362] width 355 height 135
type textarea "hero.sneakDown(1)"
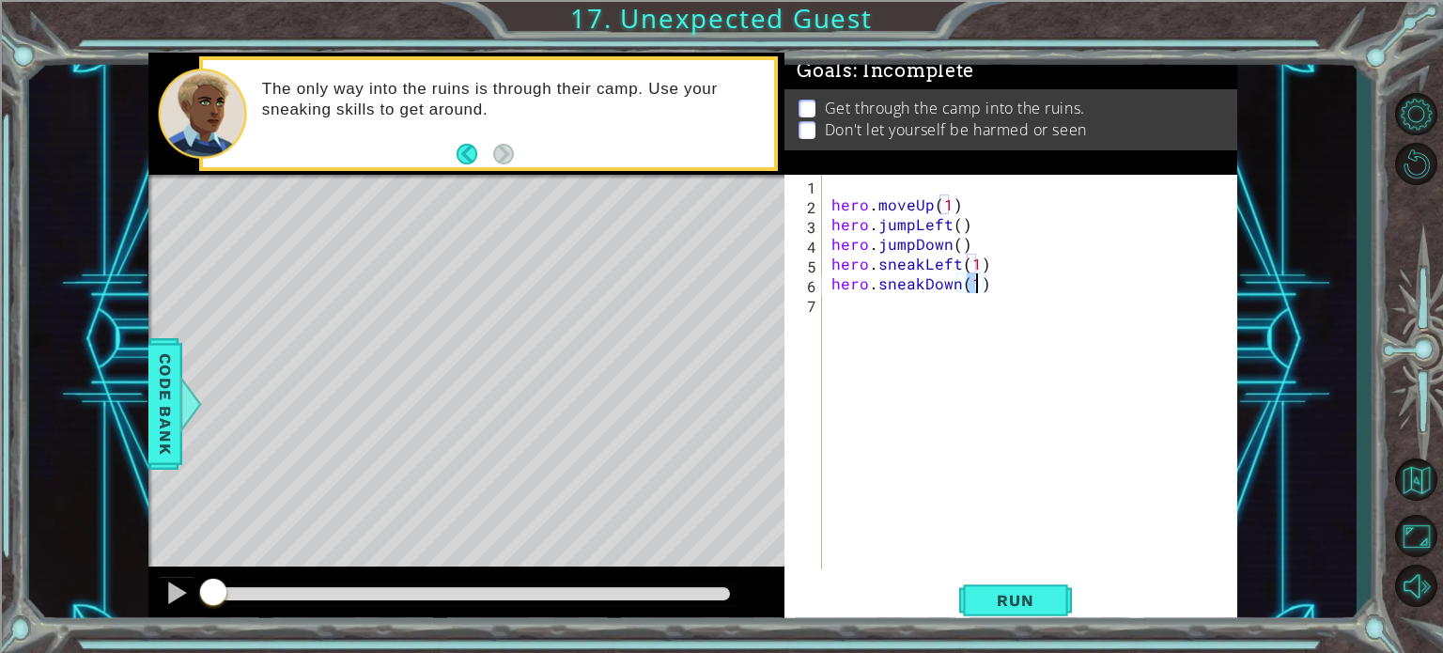
click at [890, 332] on div "hero . moveUp ( 1 ) hero . jumpLeft ( ) hero . jumpDown ( ) hero . sneakLeft ( …" at bounding box center [1035, 392] width 414 height 434
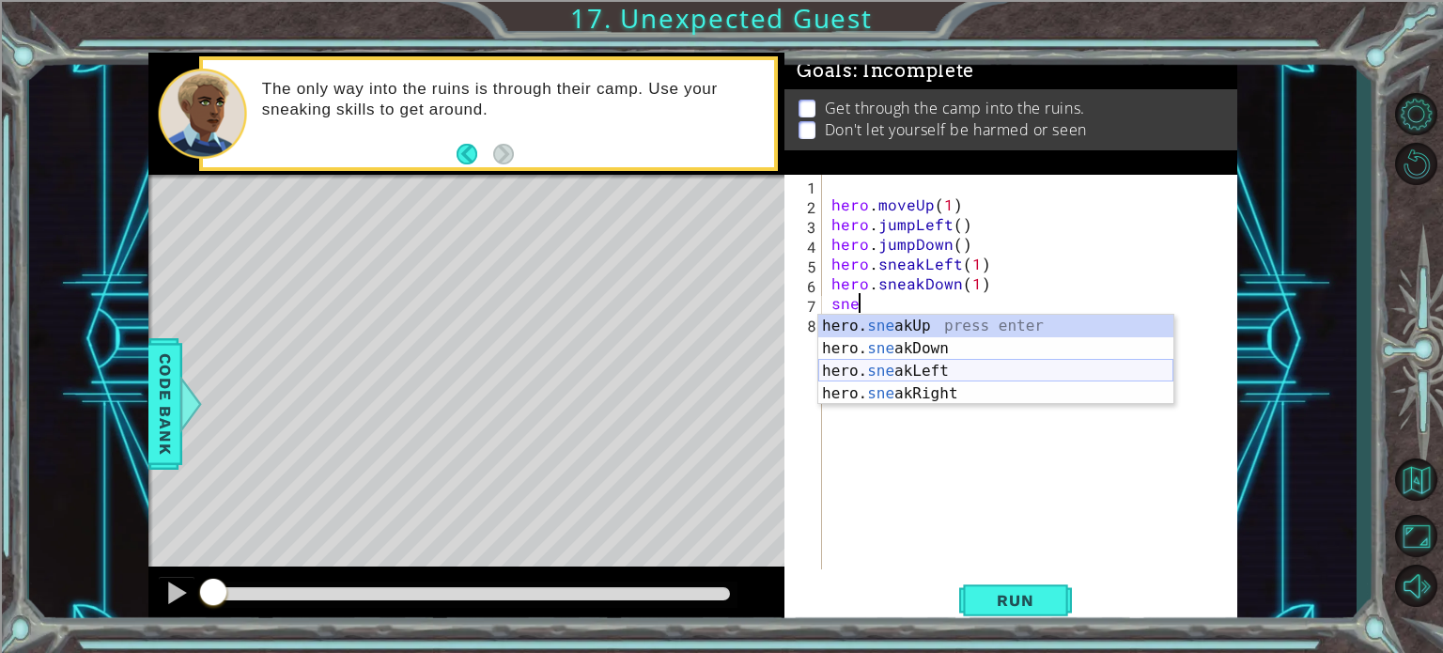
click at [887, 364] on div "hero. sne akUp press enter hero. sne akDown press enter hero. sne akLeft press …" at bounding box center [995, 382] width 355 height 135
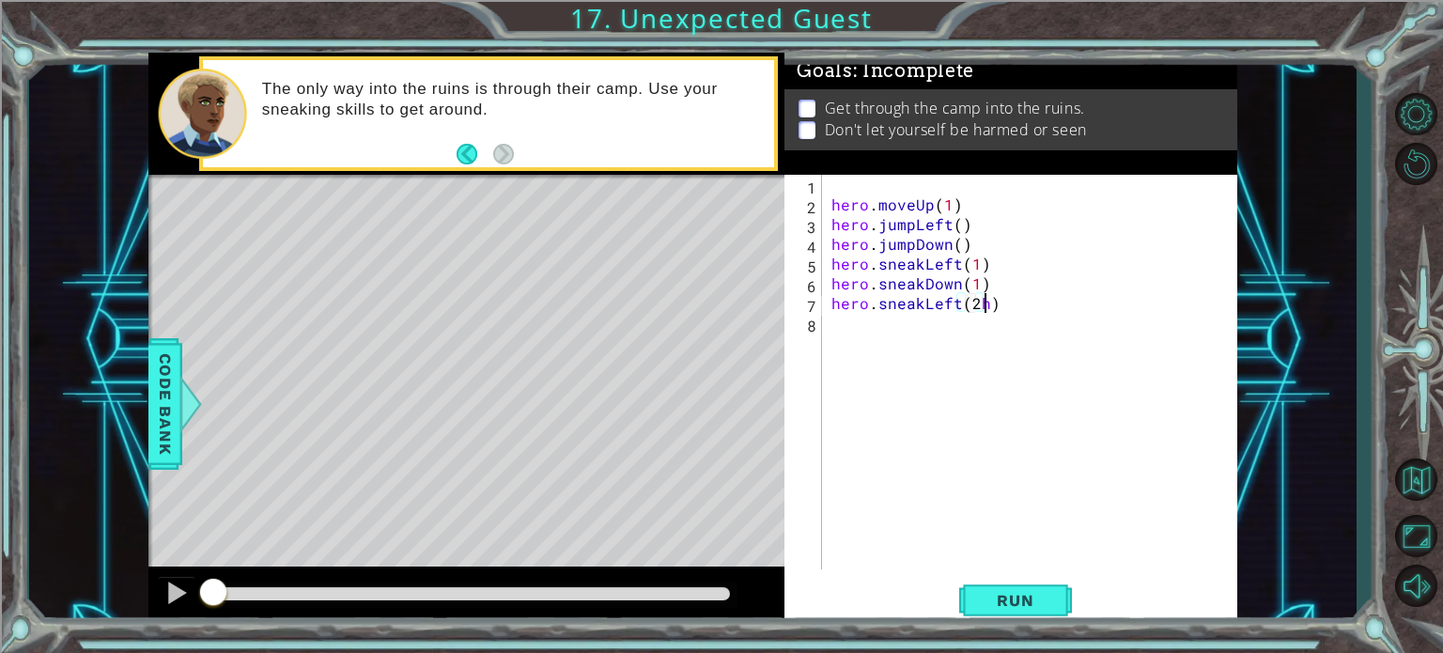
scroll to position [0, 9]
type textarea "hero.sneakLeft(2)"
click at [887, 364] on div "hero . moveUp ( 1 ) hero . jumpLeft ( ) hero . jumpDown ( ) hero . sneakLeft ( …" at bounding box center [1035, 392] width 414 height 434
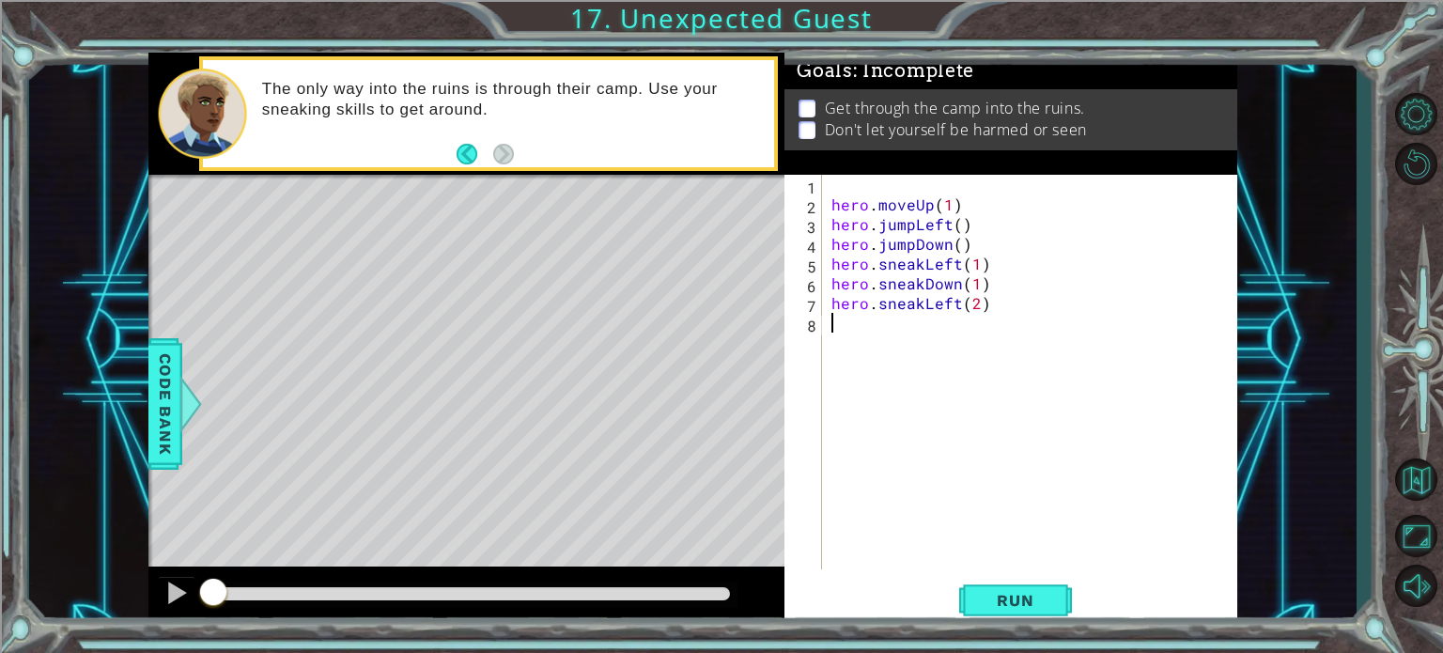
type textarea "s"
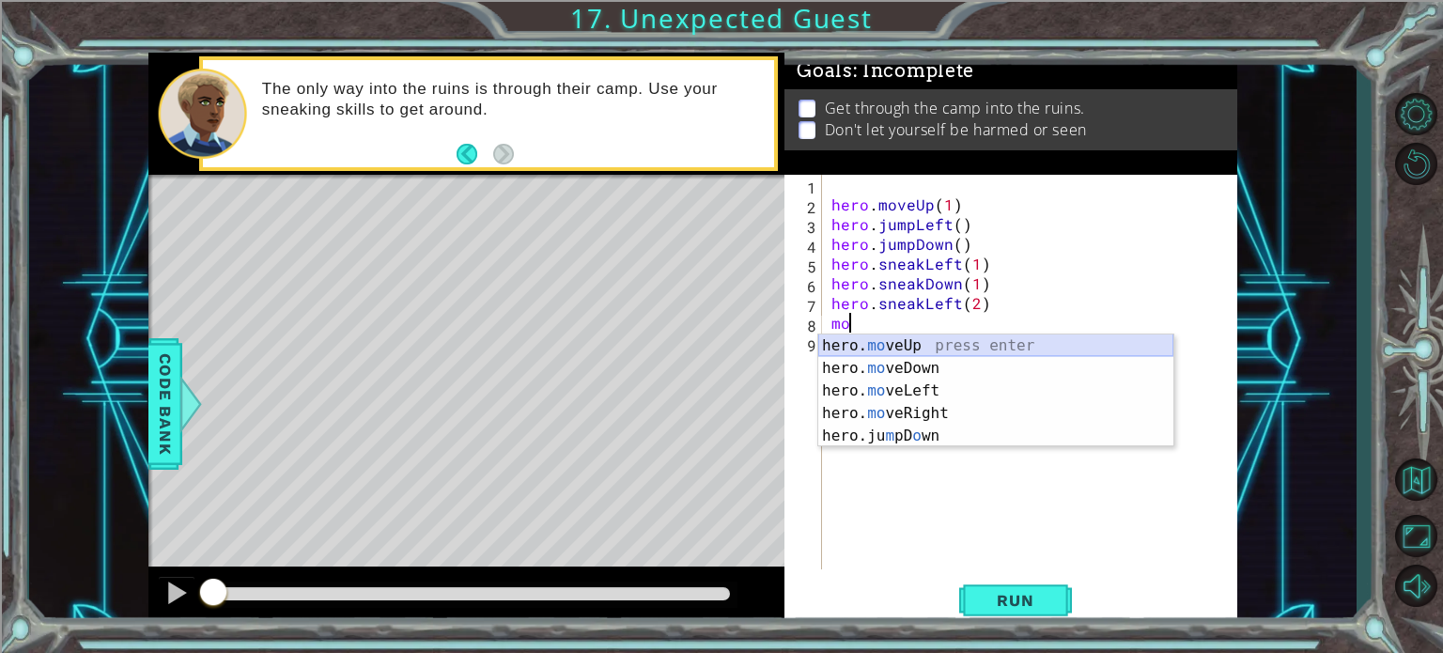
click at [879, 342] on div "hero. mo veUp press enter hero. mo veDown press enter hero. mo veLeft press ent…" at bounding box center [995, 413] width 355 height 158
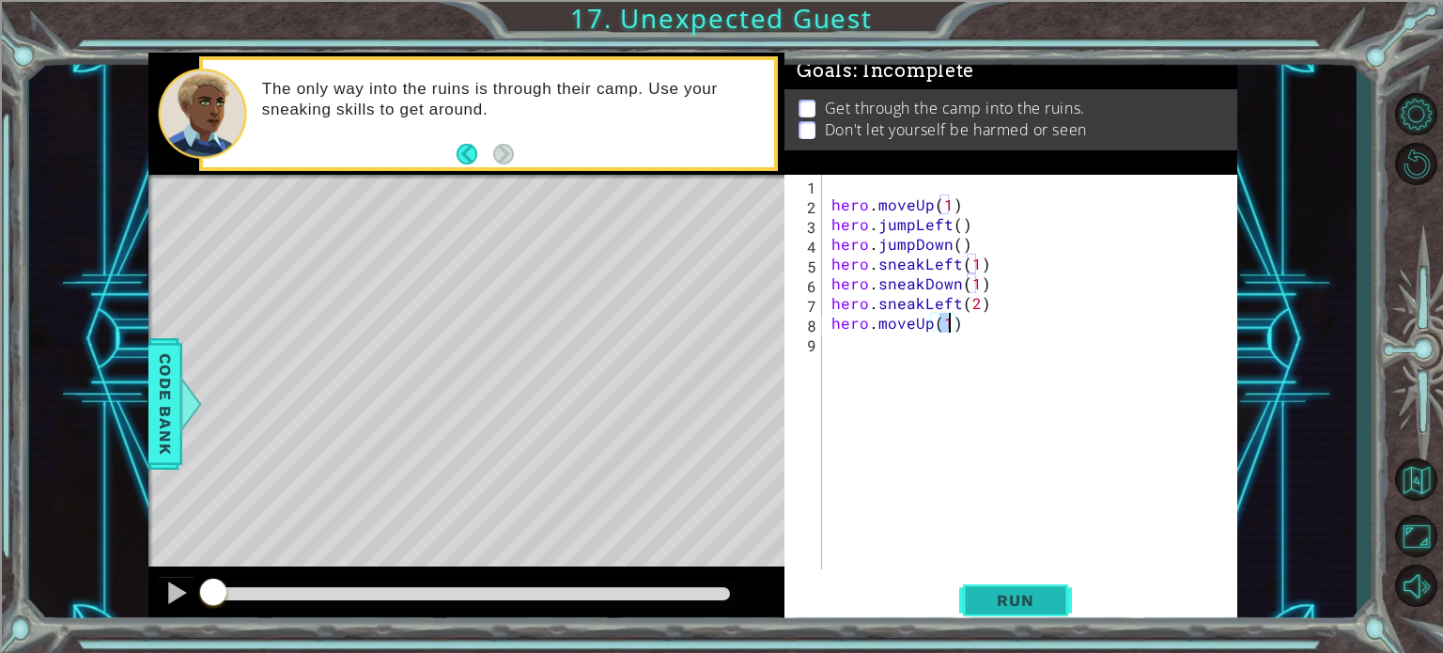
click at [967, 595] on button "Run" at bounding box center [1015, 600] width 113 height 45
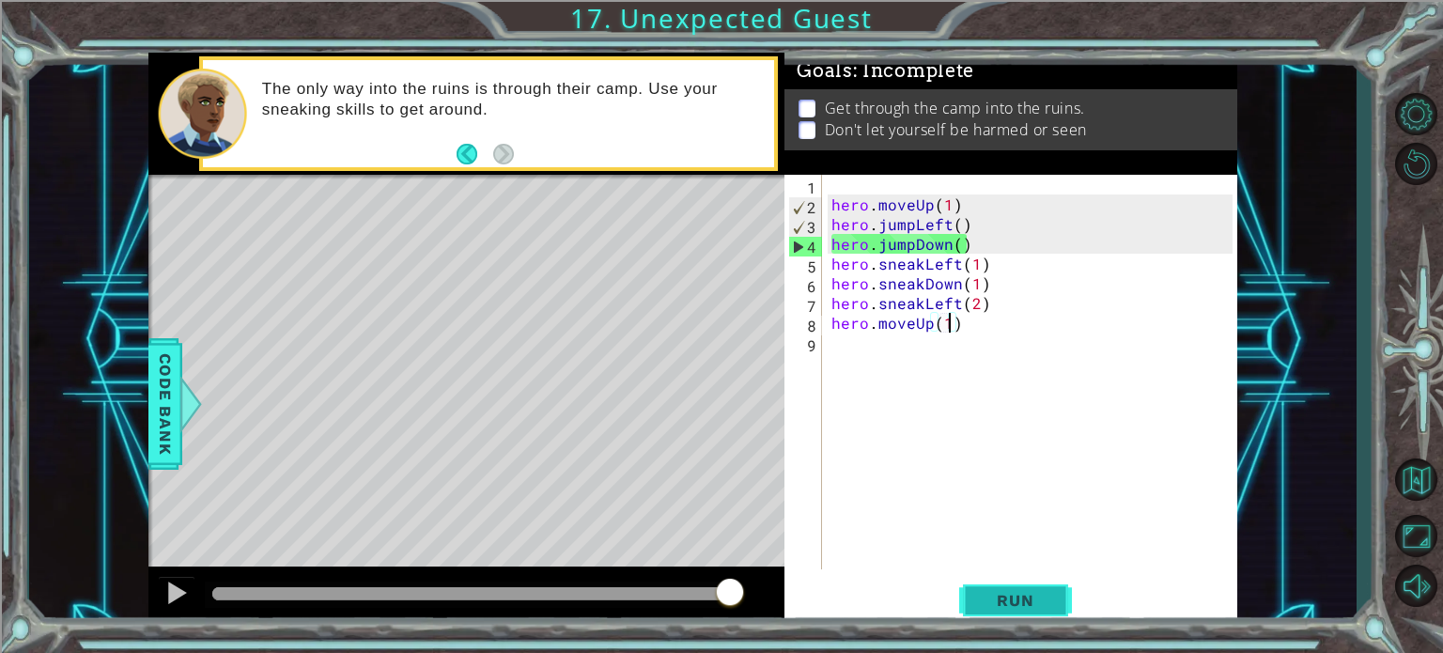
click at [967, 595] on button "Run" at bounding box center [1015, 600] width 113 height 45
click at [950, 225] on div "hero . moveUp ( 1 ) hero . jumpLeft ( ) hero . jumpDown ( ) hero . sneakLeft ( …" at bounding box center [1035, 392] width 414 height 434
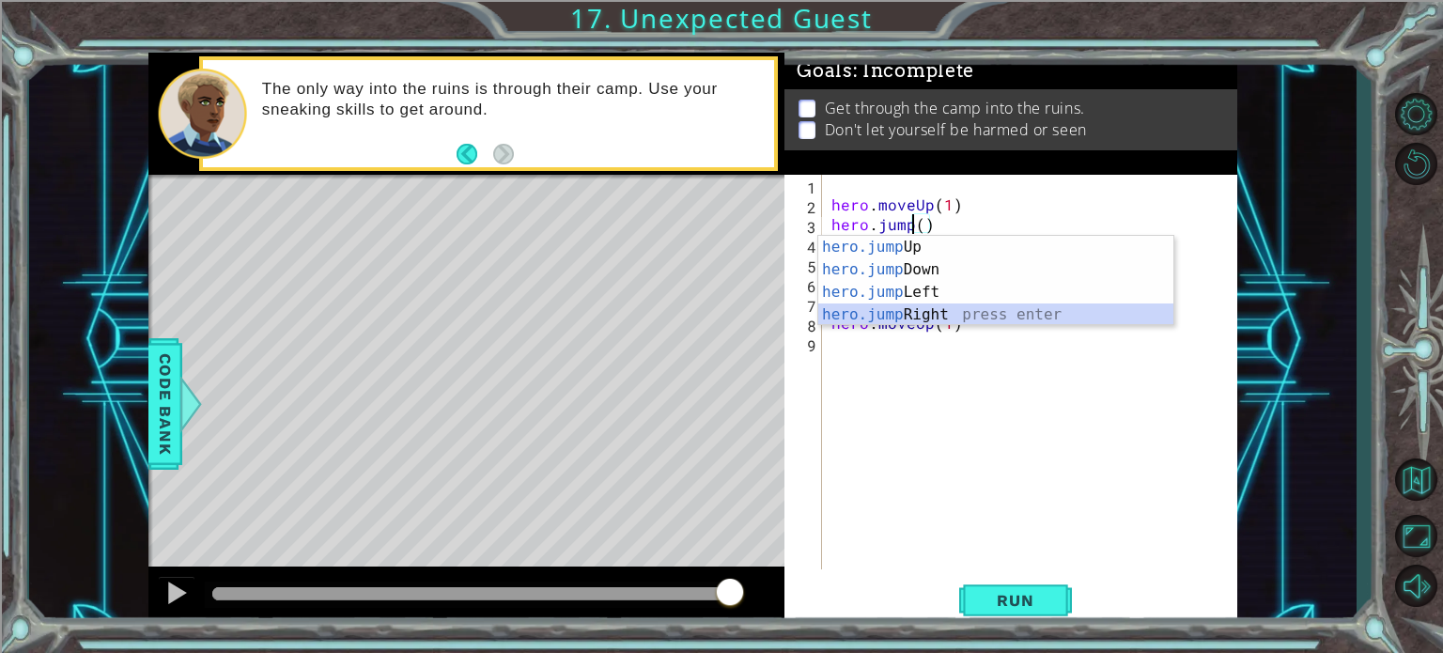
click at [913, 303] on div "hero.jump Up press enter hero.jump Down press enter hero.jump Left press enter …" at bounding box center [995, 303] width 355 height 135
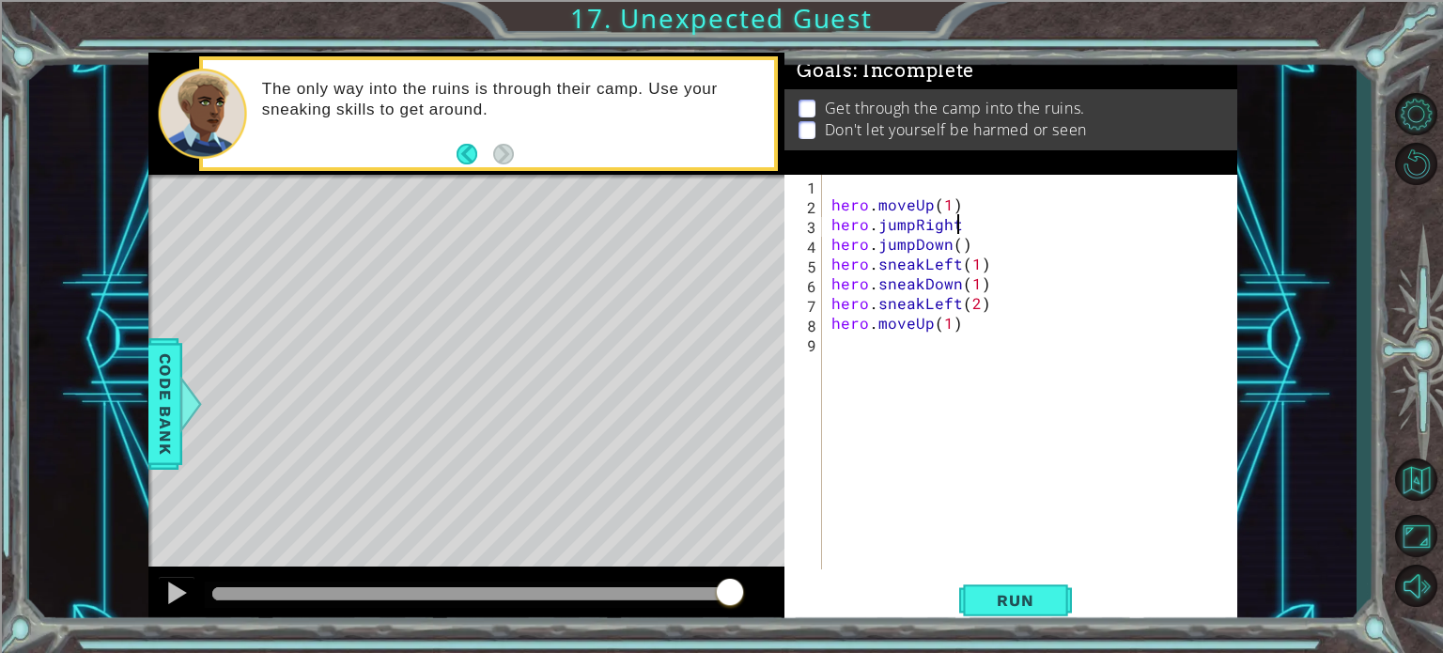
click at [961, 259] on div "hero . moveUp ( 1 ) hero . jumpRight hero . jumpDown ( ) hero . sneakLeft ( 1 )…" at bounding box center [1035, 392] width 414 height 434
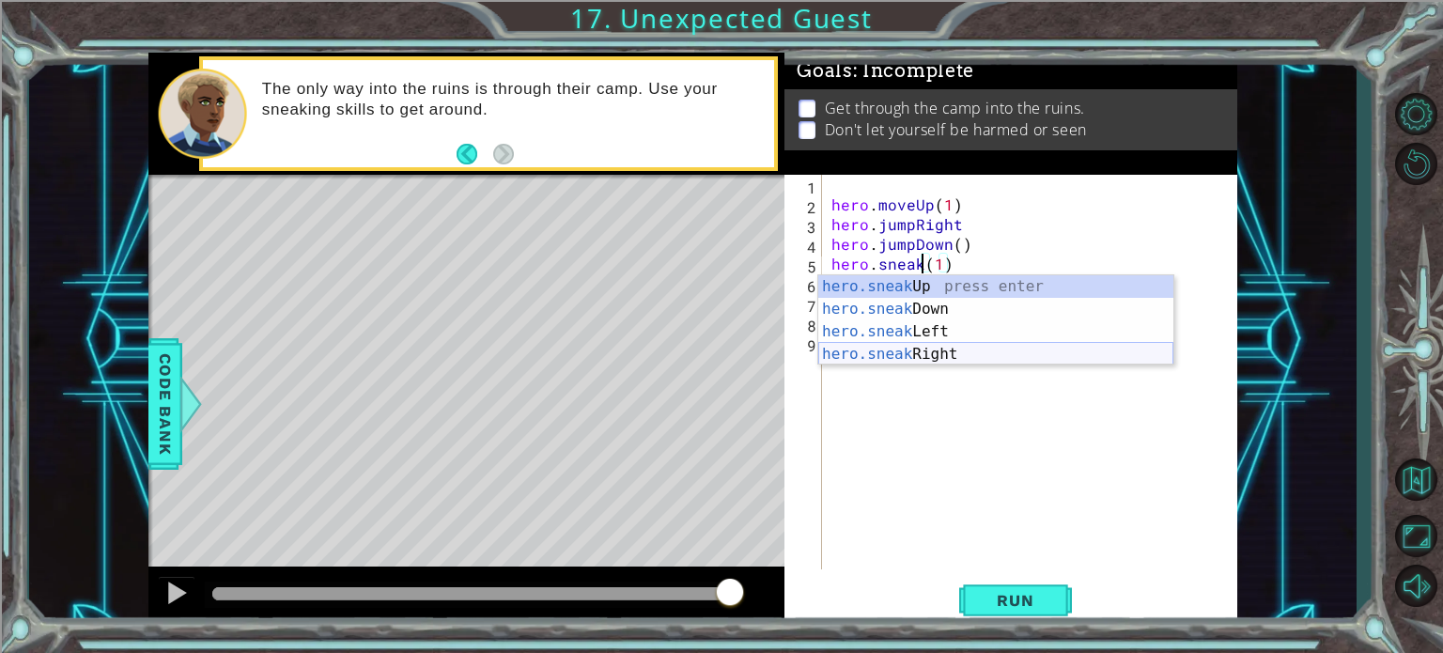
click at [891, 363] on div "hero.sneak Up press enter hero.sneak Down press enter hero.sneak Left press ent…" at bounding box center [995, 342] width 355 height 135
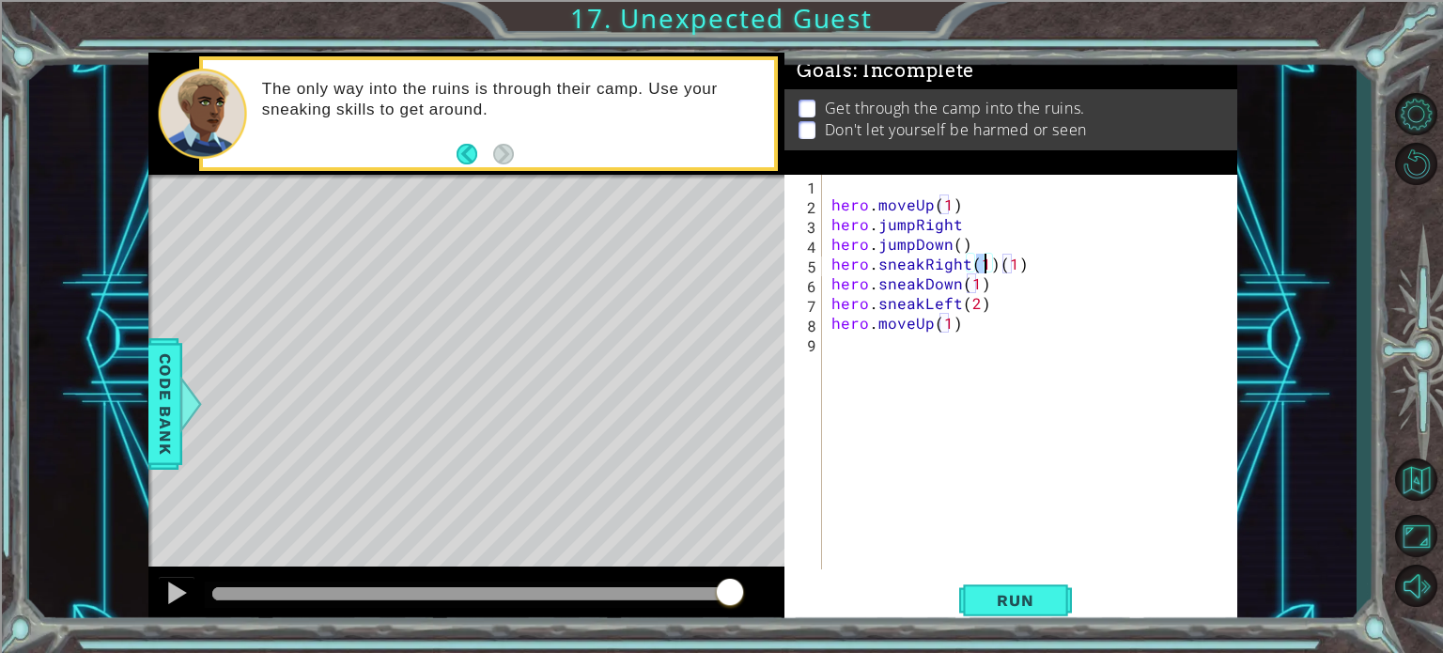
click at [960, 303] on div "hero . moveUp ( 1 ) hero . jumpRight hero . jumpDown ( ) hero . sneakRight ( 1 …" at bounding box center [1035, 392] width 414 height 434
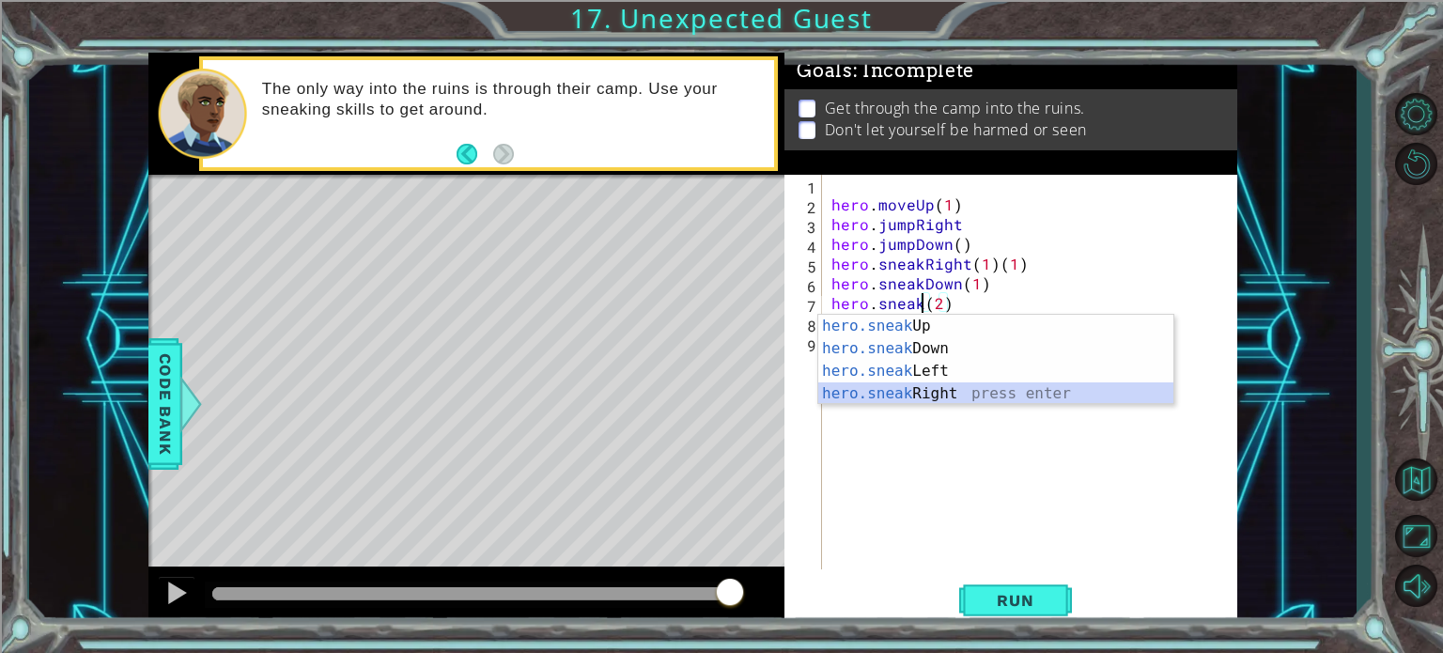
click at [894, 394] on div "hero.sneak Up press enter hero.sneak Down press enter hero.sneak Left press ent…" at bounding box center [995, 382] width 355 height 135
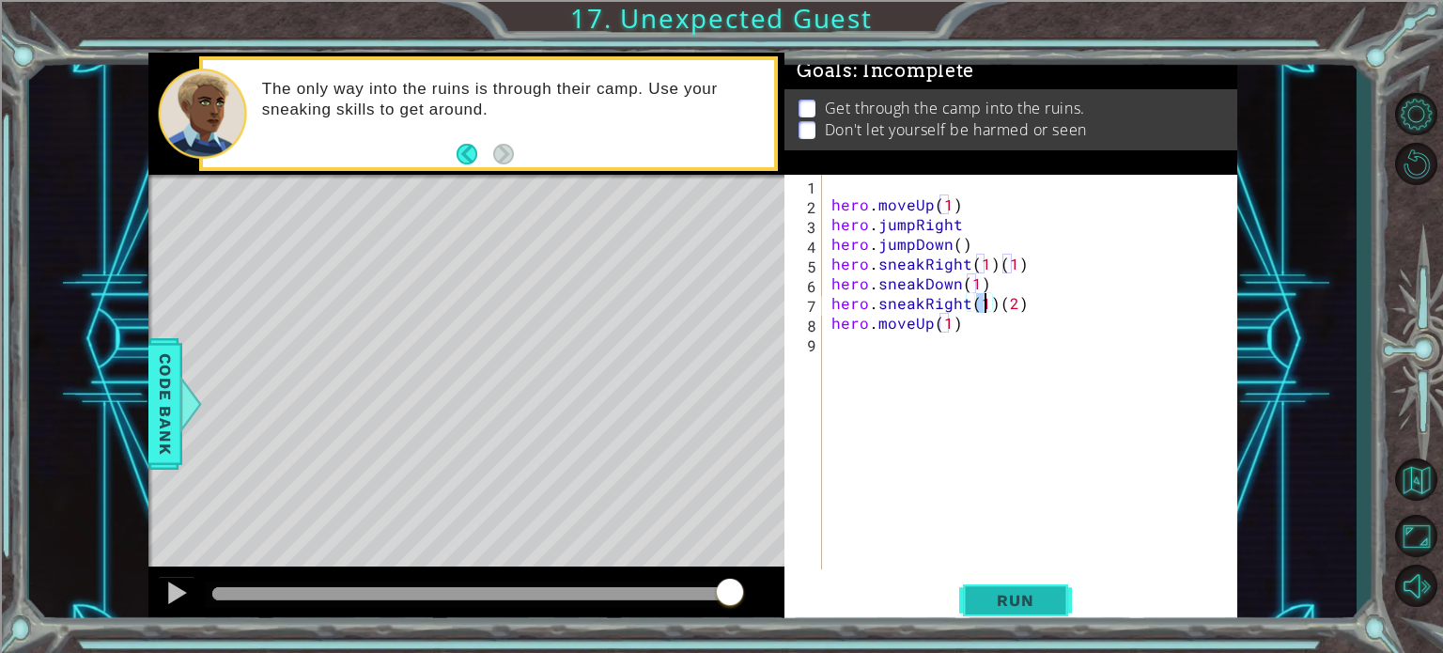
click at [978, 604] on span "Run" at bounding box center [1015, 600] width 74 height 19
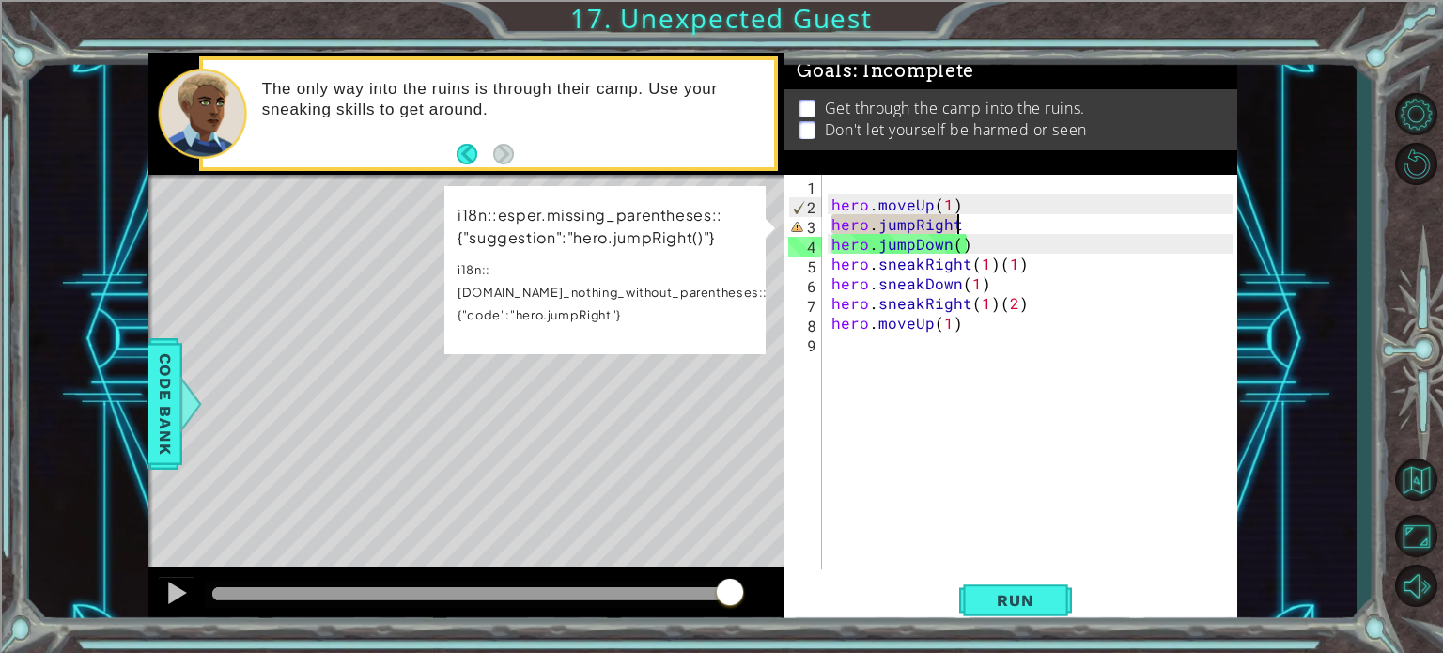
click at [960, 223] on div "hero . moveUp ( 1 ) hero . jumpRight hero . jumpDown ( ) hero . sneakRight ( 1 …" at bounding box center [1035, 392] width 414 height 434
click at [960, 223] on div "hero . moveUp ( 1 ) hero . jumpRight hero . jumpDown ( ) hero . sneakRight ( 1 …" at bounding box center [1030, 372] width 405 height 395
click at [960, 223] on div "hero . moveUp ( 1 ) hero . jumpRight hero . jumpDown ( ) hero . sneakRight ( 1 …" at bounding box center [1035, 392] width 414 height 434
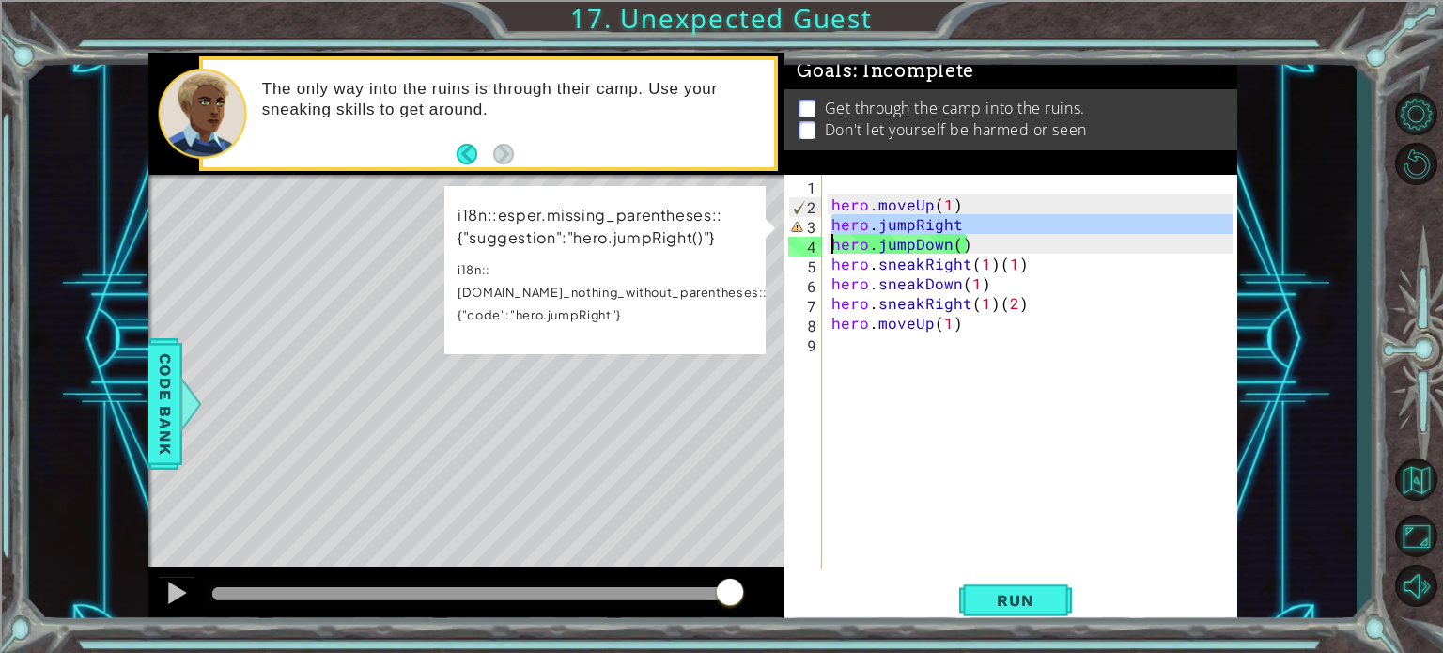
click at [960, 223] on div "hero . moveUp ( 1 ) hero . jumpRight hero . jumpDown ( ) hero . sneakRight ( 1 …" at bounding box center [1030, 372] width 405 height 395
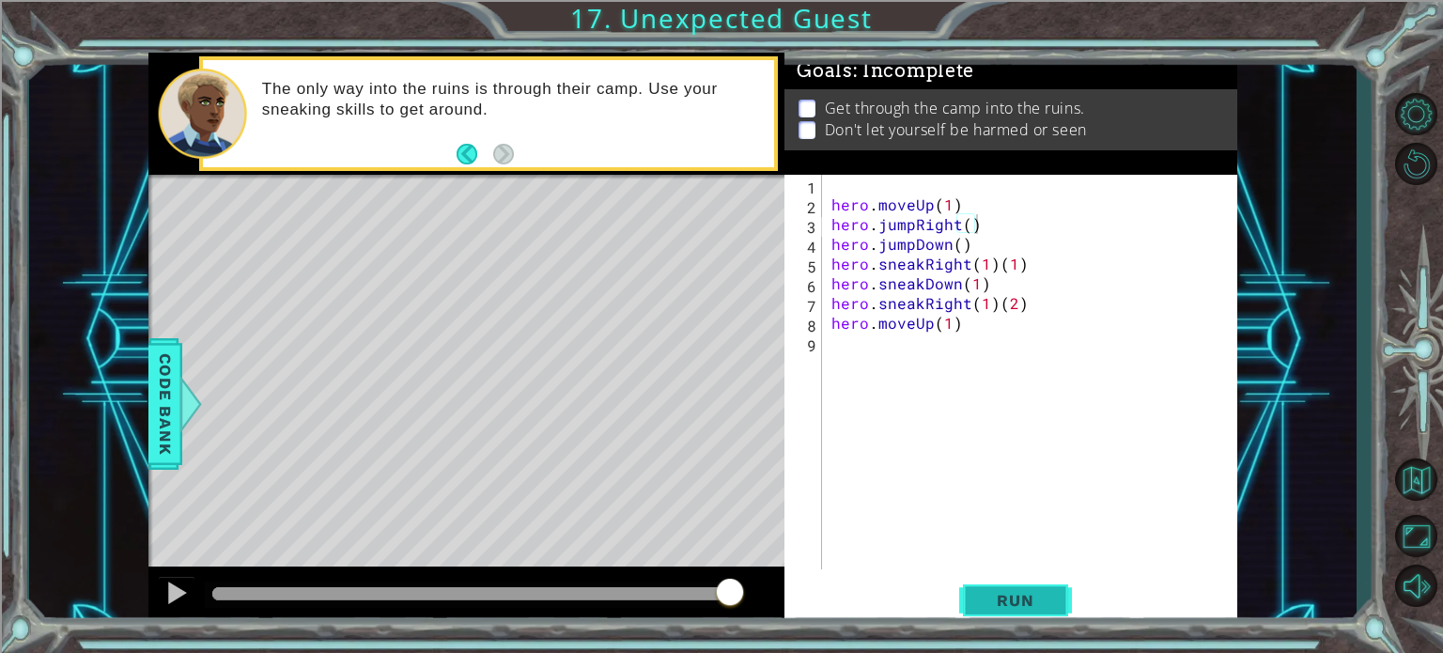
click at [988, 588] on button "Run" at bounding box center [1015, 600] width 113 height 45
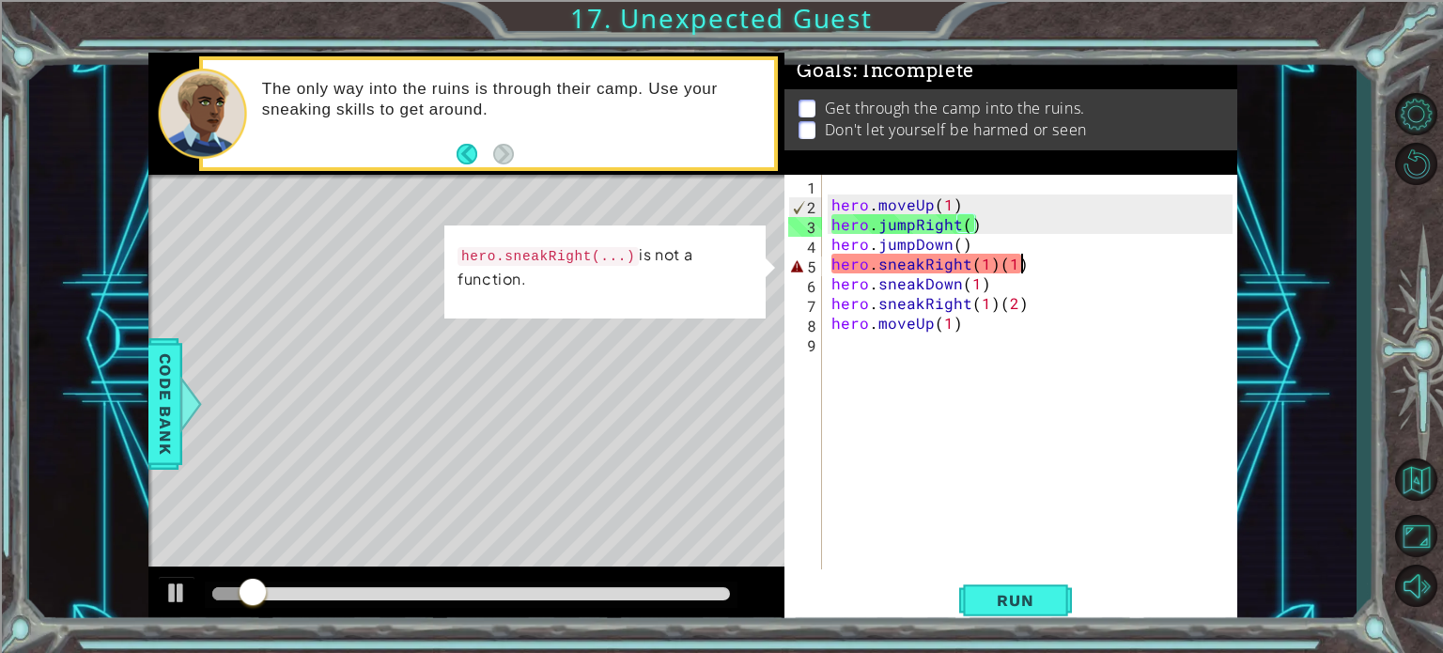
click at [1030, 257] on div "hero . moveUp ( 1 ) hero . jumpRight ( ) hero . jumpDown ( ) hero . sneakRight …" at bounding box center [1035, 392] width 414 height 434
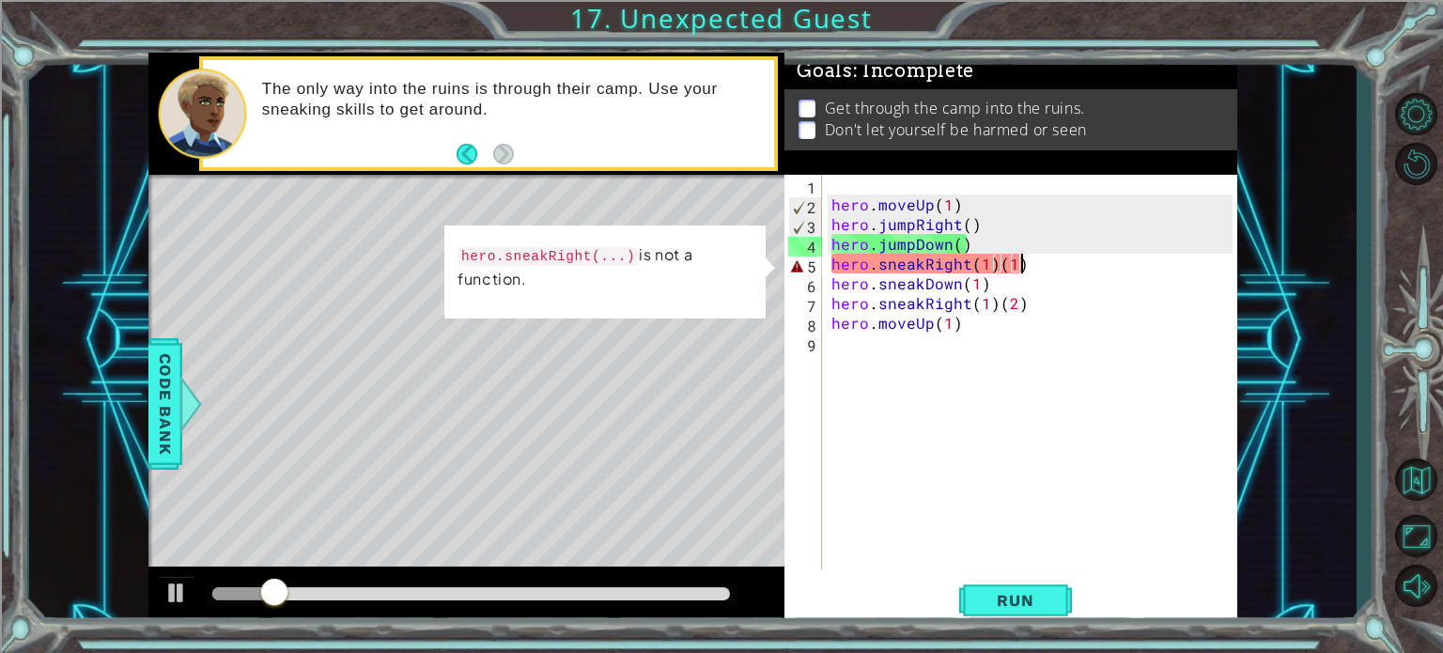
click at [1030, 257] on div "hero . moveUp ( 1 ) hero . jumpRight ( ) hero . jumpDown ( ) hero . sneakRight …" at bounding box center [1035, 392] width 414 height 434
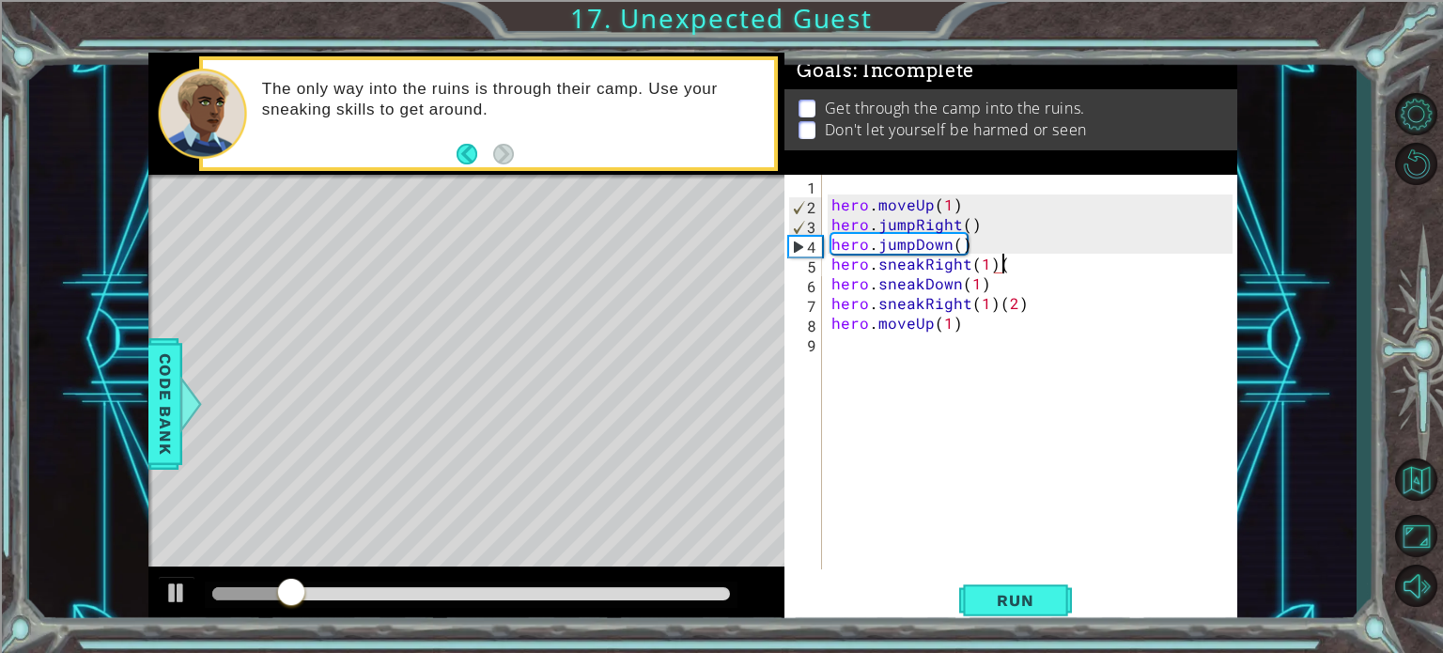
type textarea "hero.sneakRight(1)"
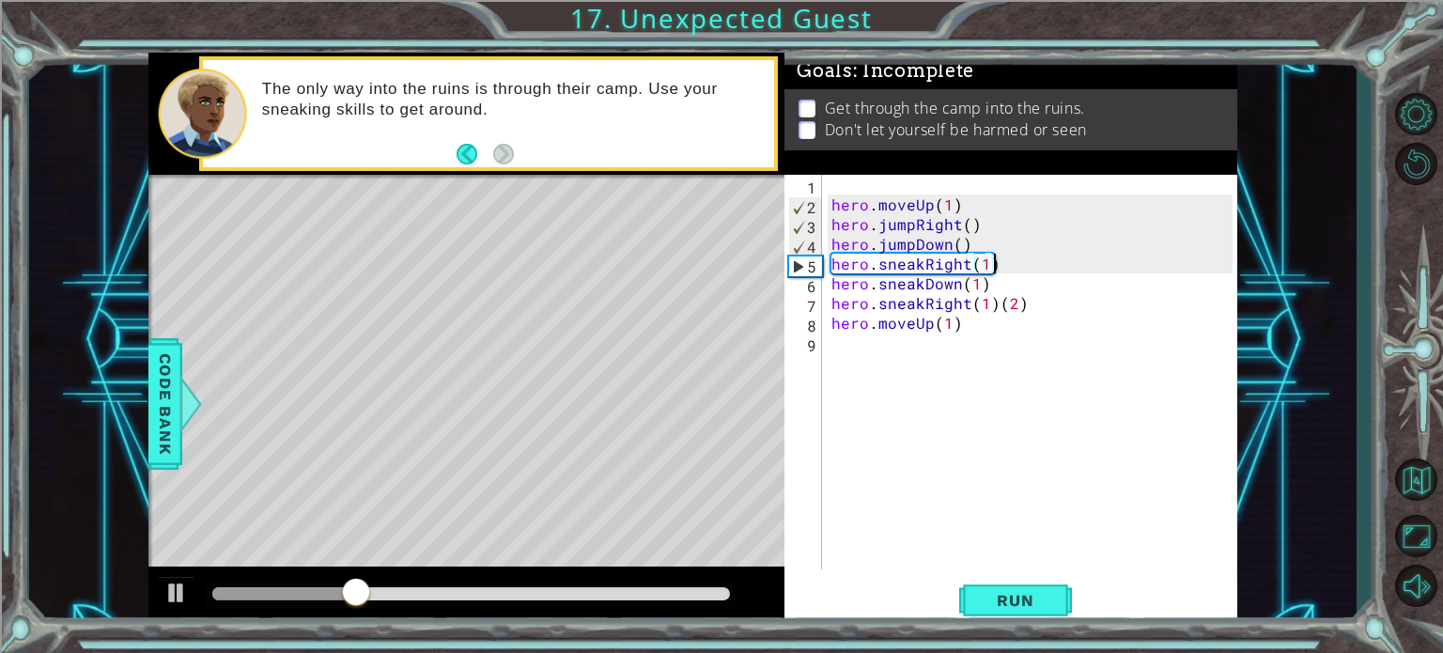
click at [917, 368] on div "hero . moveUp ( 1 ) hero . jumpRight ( ) hero . jumpDown ( ) hero . sneakRight …" at bounding box center [1035, 392] width 414 height 434
click at [992, 597] on span "Run" at bounding box center [1015, 600] width 74 height 19
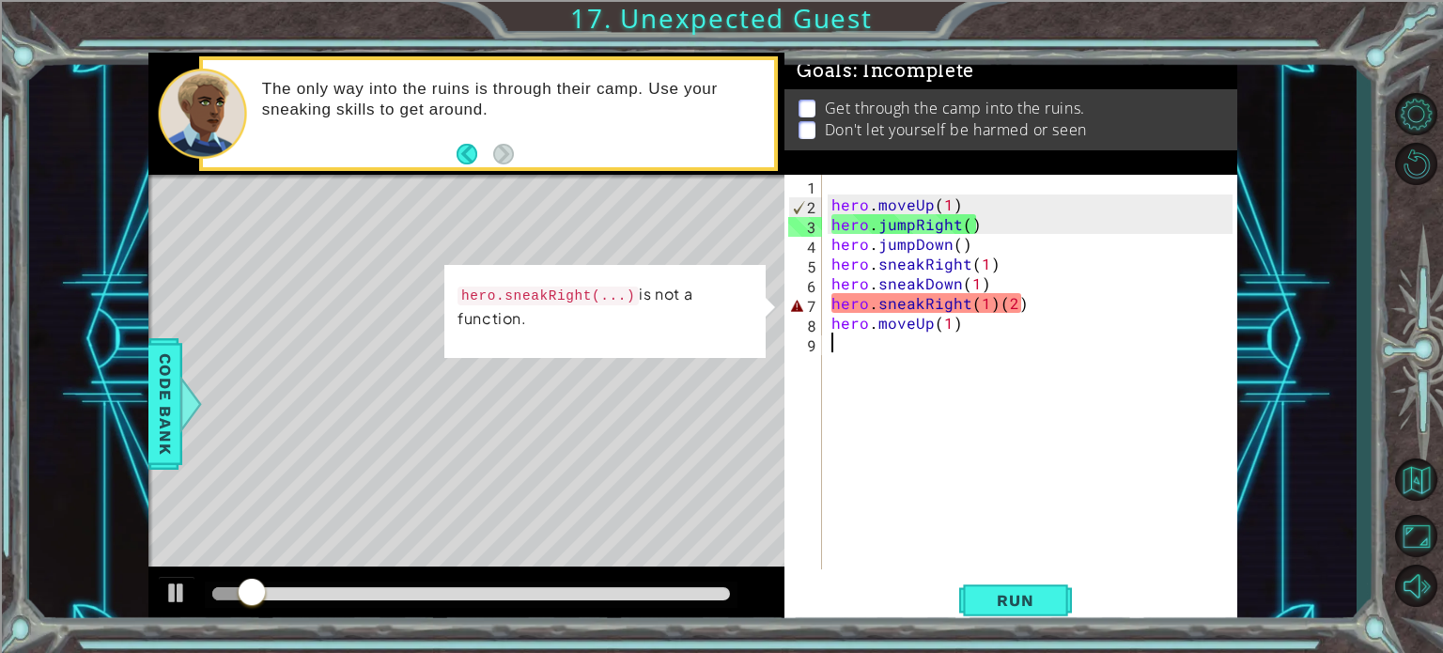
click at [1041, 307] on div "hero . moveUp ( 1 ) hero . jumpRight ( ) hero . jumpDown ( ) hero . sneakRight …" at bounding box center [1035, 392] width 414 height 434
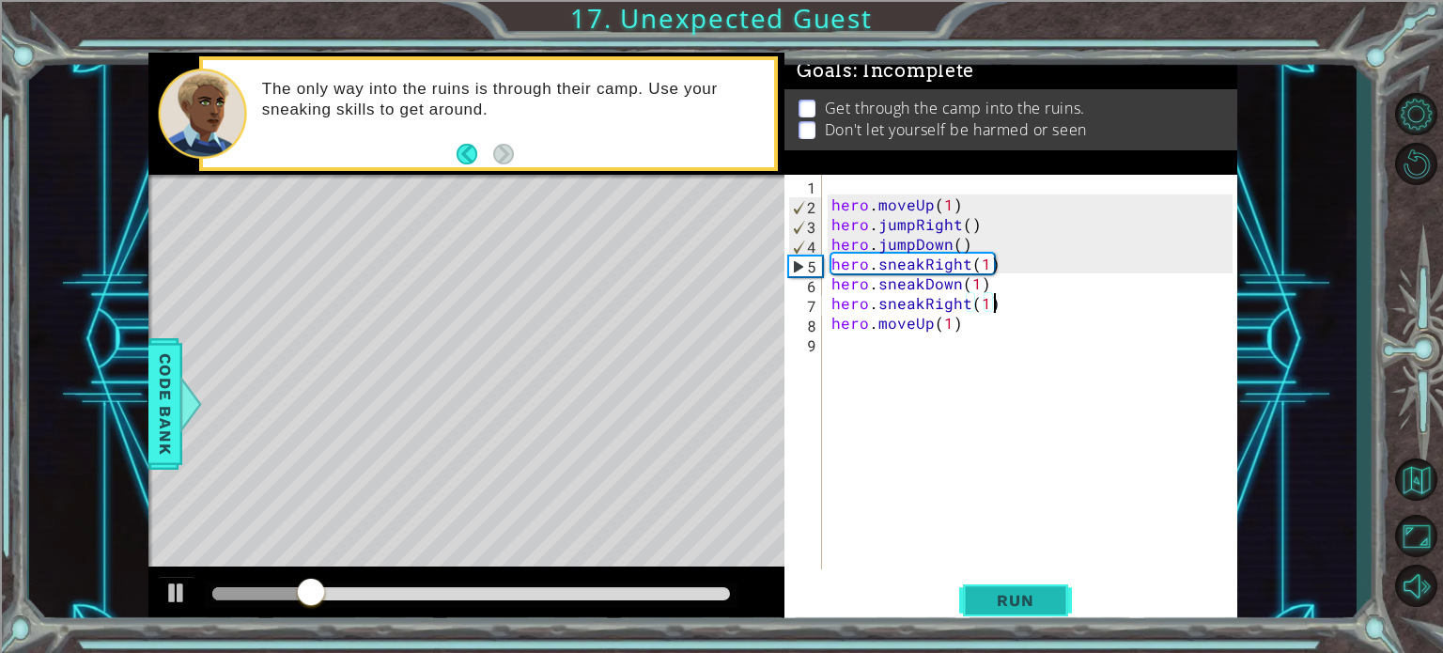
click at [968, 594] on button "Run" at bounding box center [1015, 600] width 113 height 45
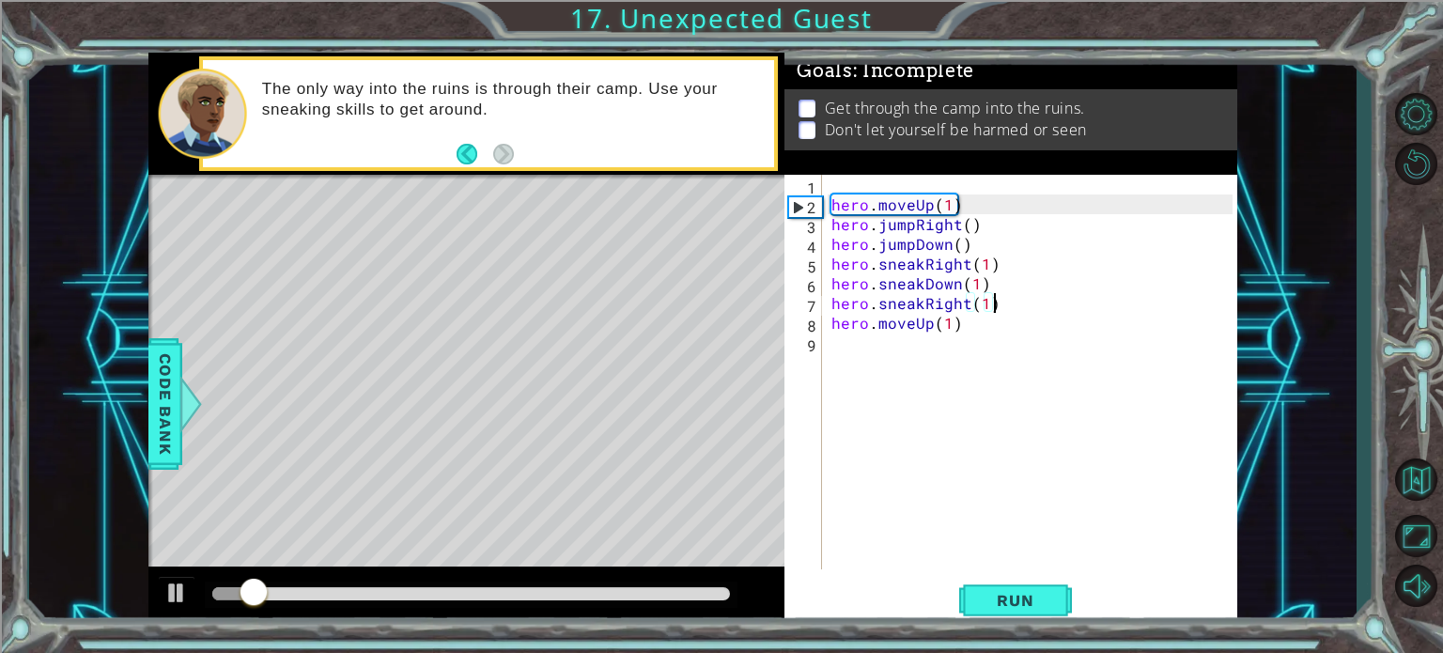
click at [985, 308] on div "hero . moveUp ( 1 ) hero . jumpRight ( ) hero . jumpDown ( ) hero . sneakRight …" at bounding box center [1035, 392] width 414 height 434
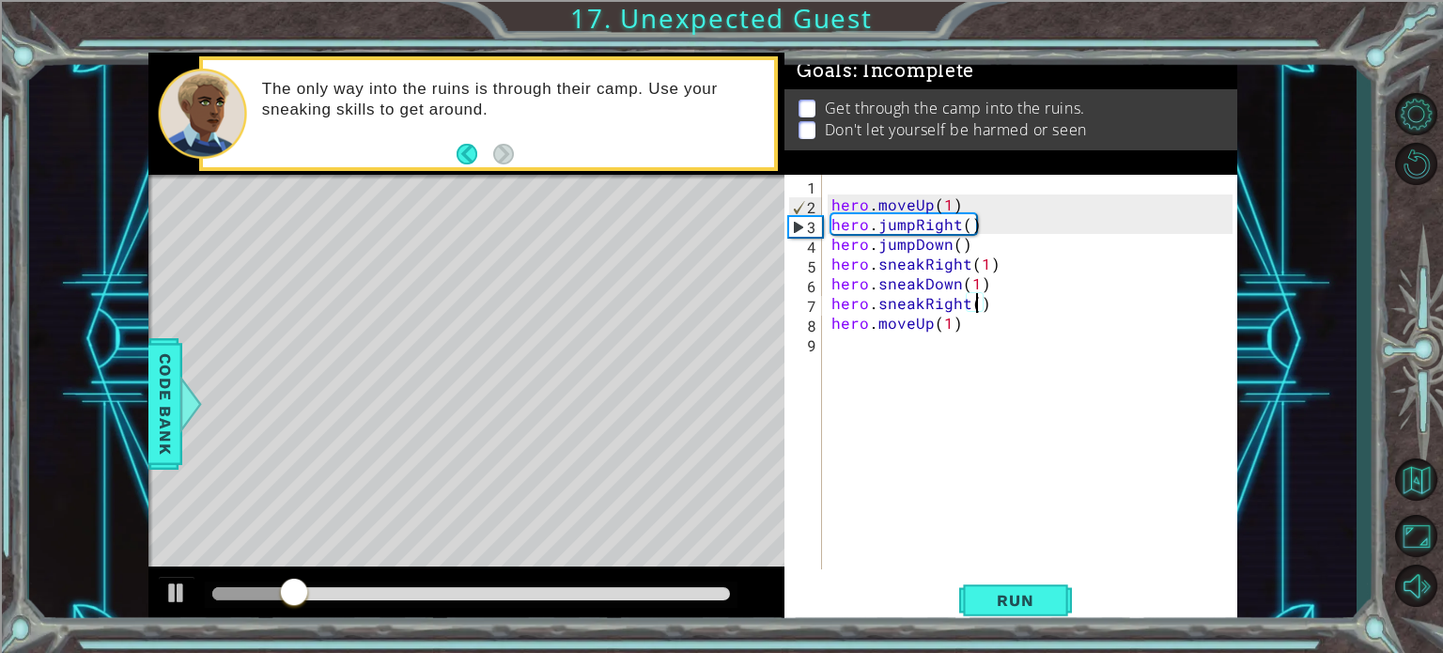
scroll to position [0, 8]
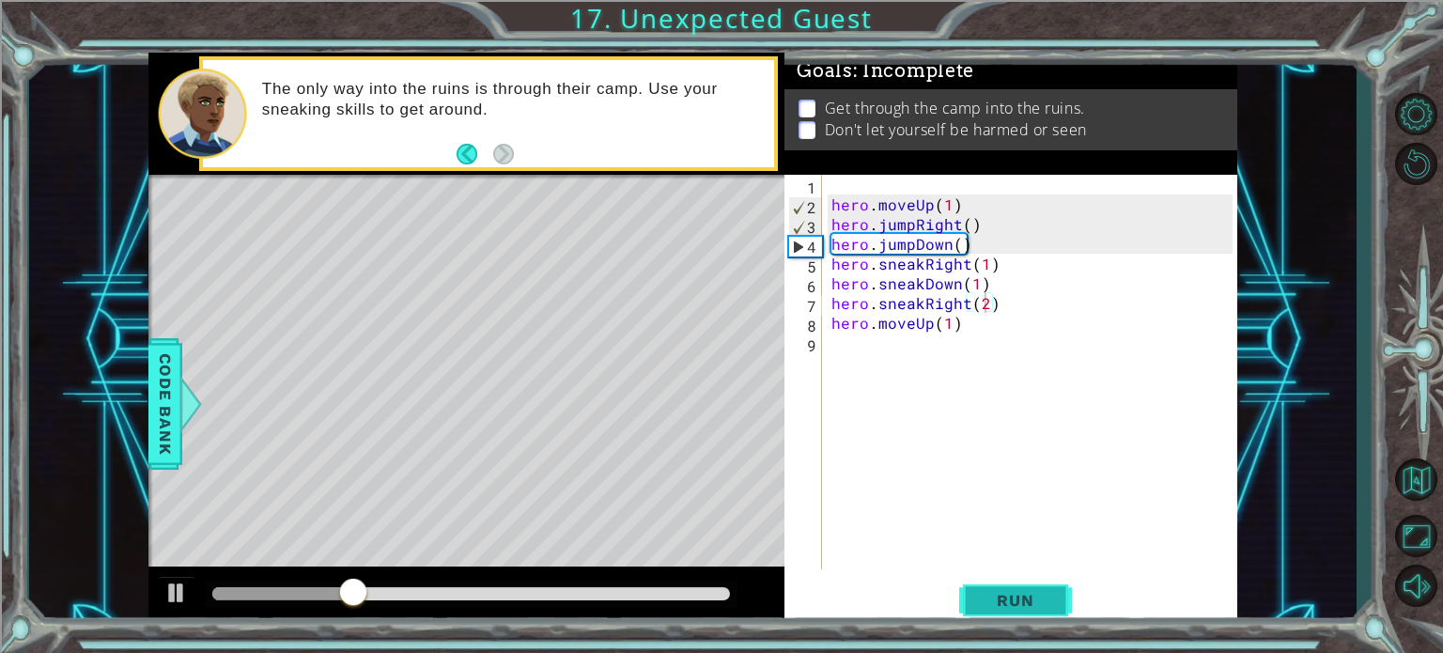
click at [985, 591] on span "Run" at bounding box center [1015, 600] width 74 height 19
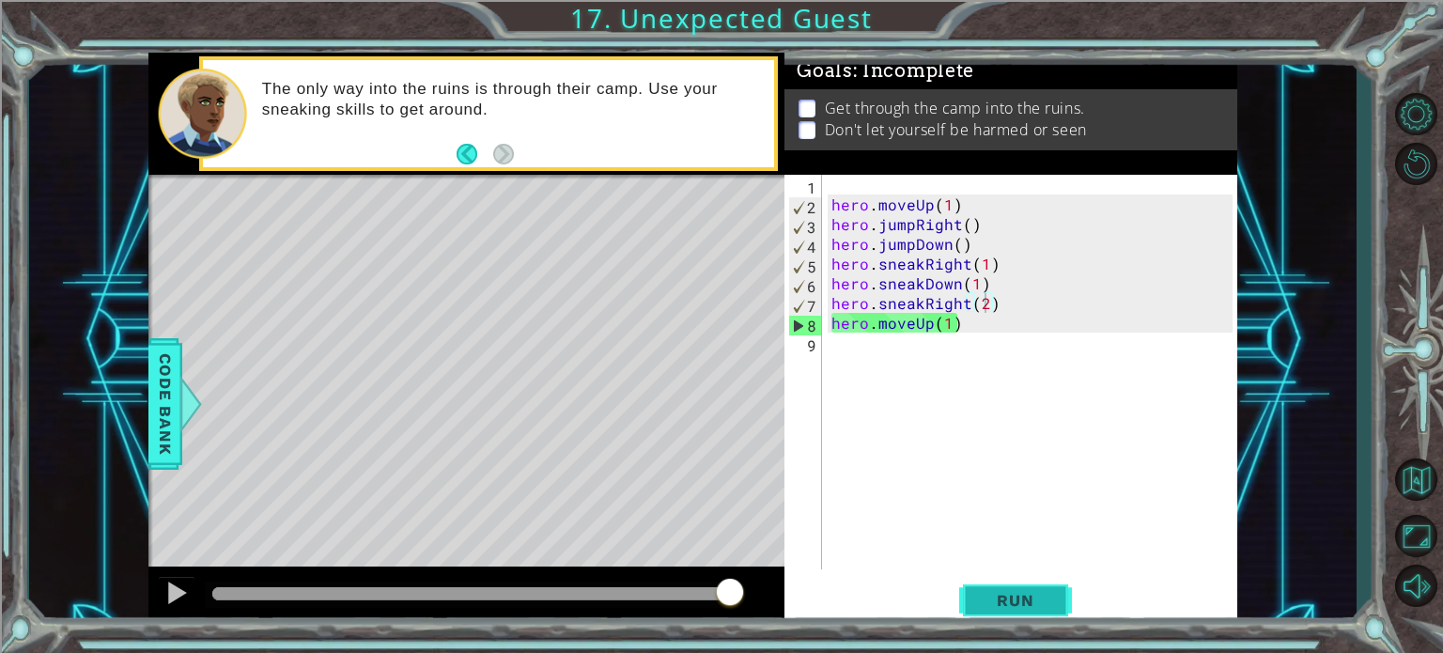
click at [985, 591] on span "Run" at bounding box center [1015, 600] width 74 height 19
click at [911, 318] on div "hero . moveUp ( 1 ) hero . jumpRight ( ) hero . jumpDown ( ) hero . sneakRight …" at bounding box center [1035, 392] width 414 height 434
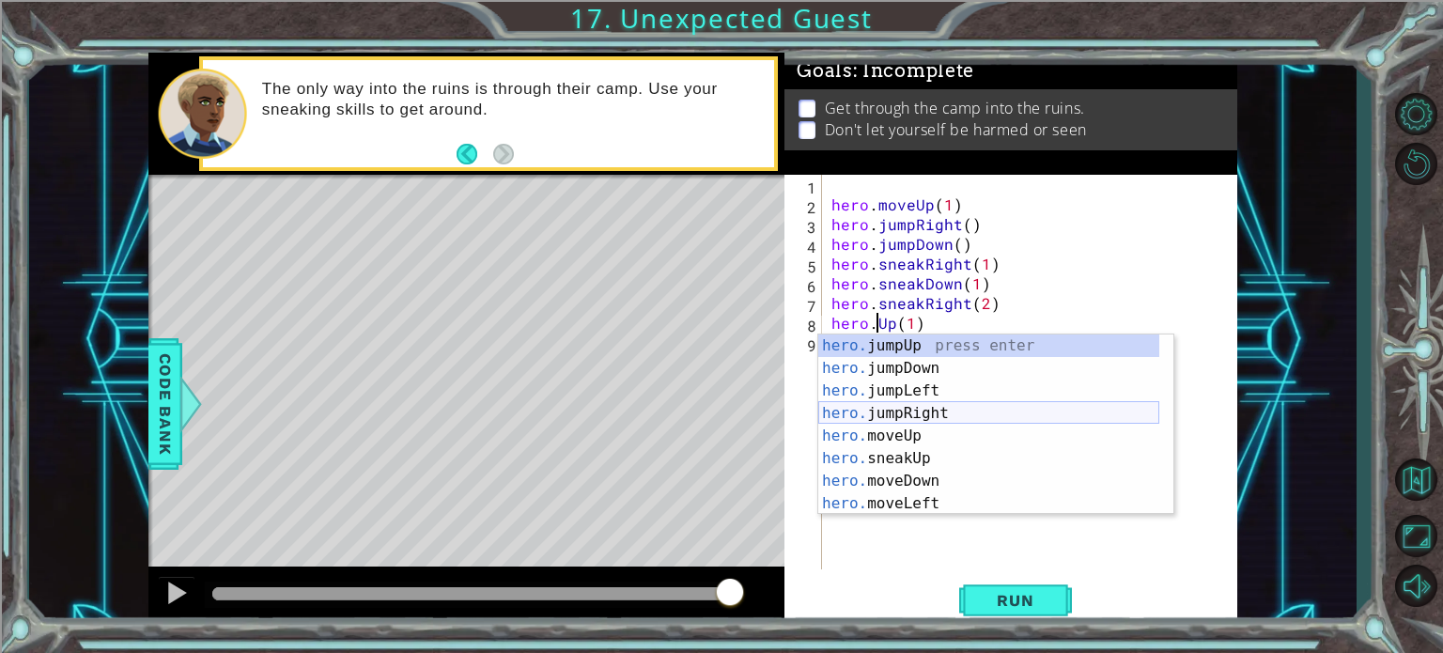
scroll to position [0, 4]
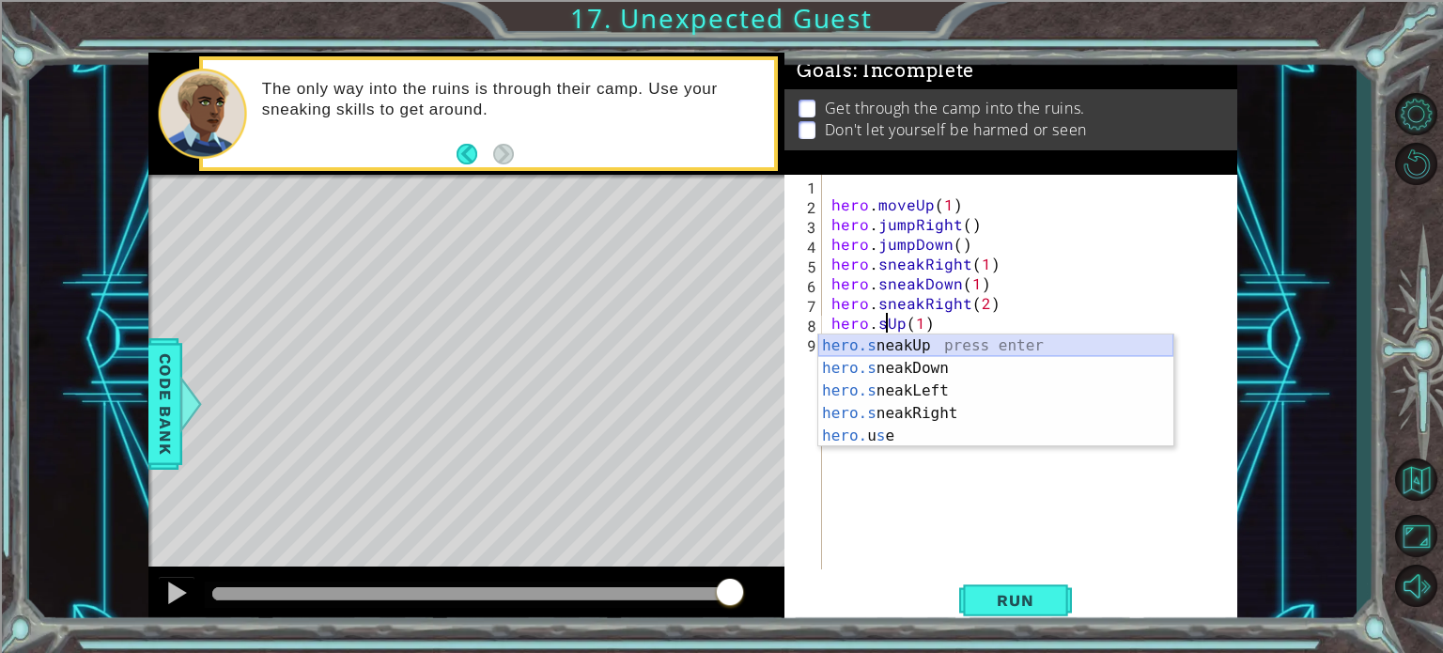
click at [864, 343] on div "hero.s neakUp press enter hero.s neakDown press enter hero.s neakLeft press ent…" at bounding box center [995, 413] width 355 height 158
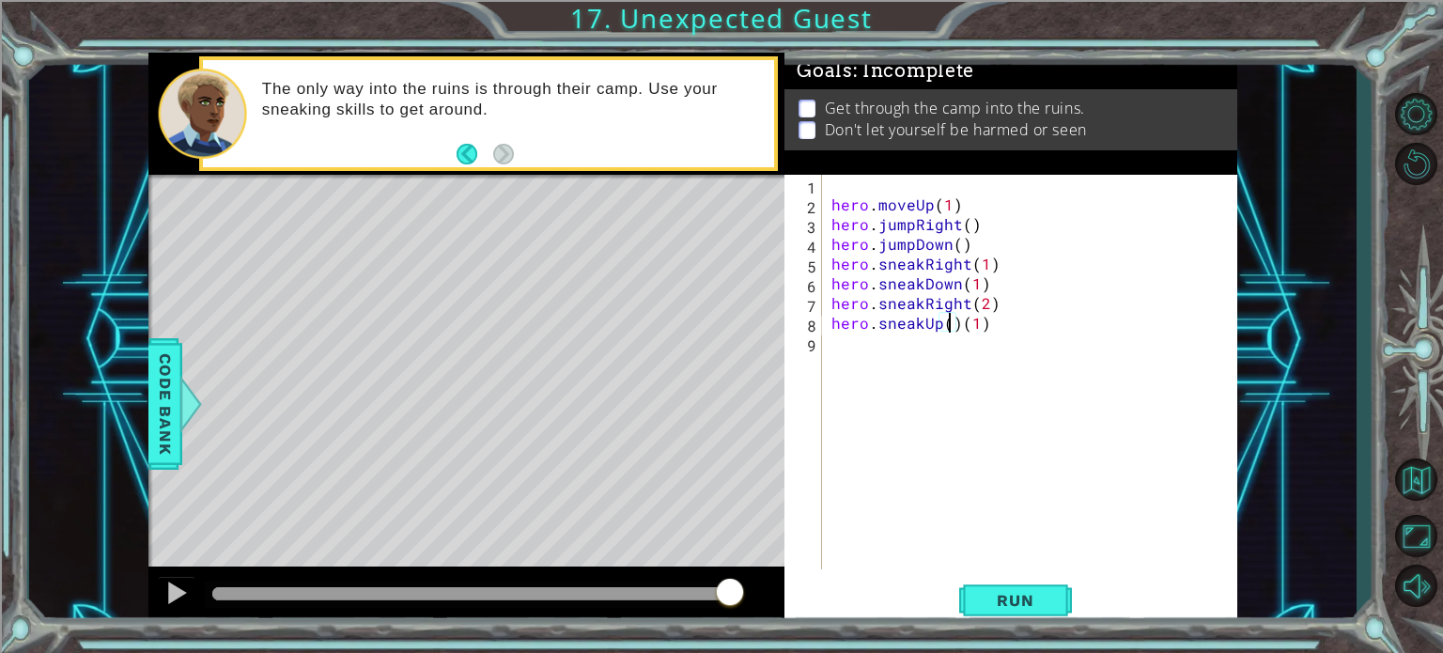
click at [954, 326] on div "hero . moveUp ( 1 ) hero . jumpRight ( ) hero . jumpDown ( ) hero . sneakRight …" at bounding box center [1035, 392] width 414 height 434
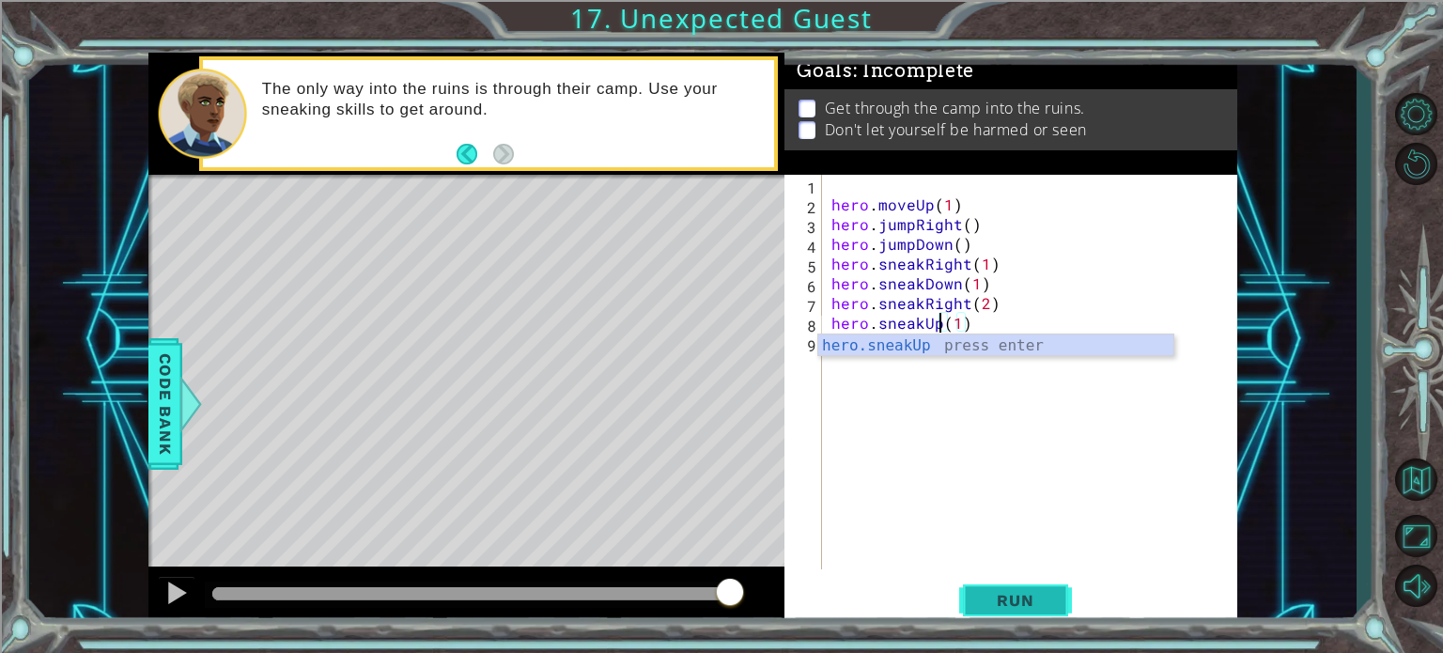
type textarea "hero.sneakUp(1)"
click at [1015, 602] on span "Run" at bounding box center [1015, 600] width 74 height 19
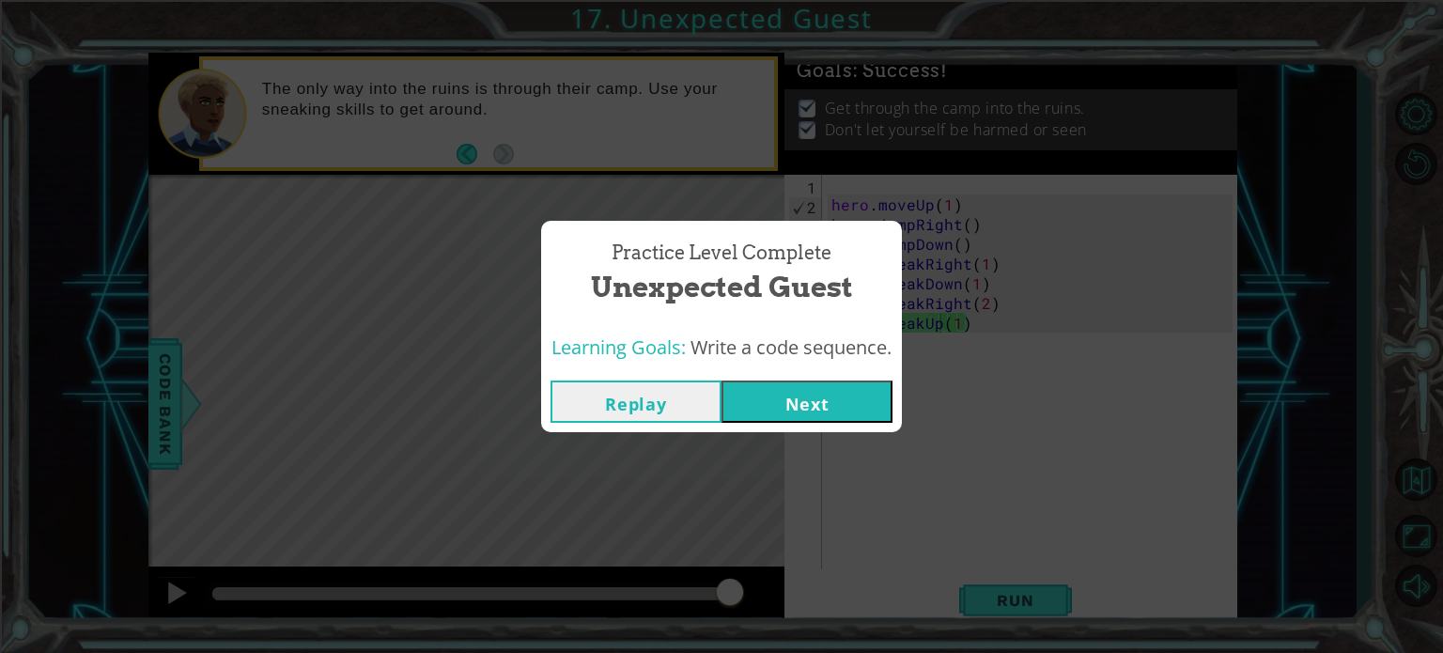
click at [813, 388] on button "Next" at bounding box center [806, 401] width 171 height 42
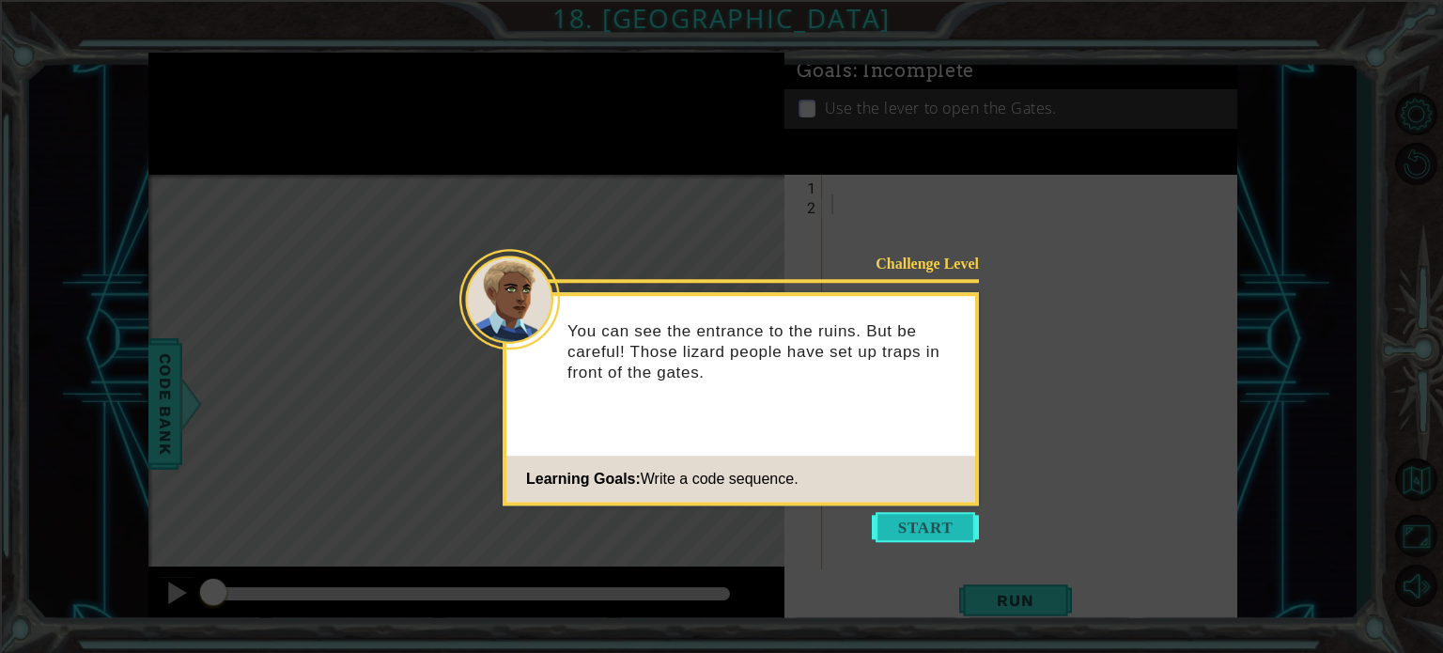
click at [910, 522] on button "Start" at bounding box center [925, 527] width 107 height 30
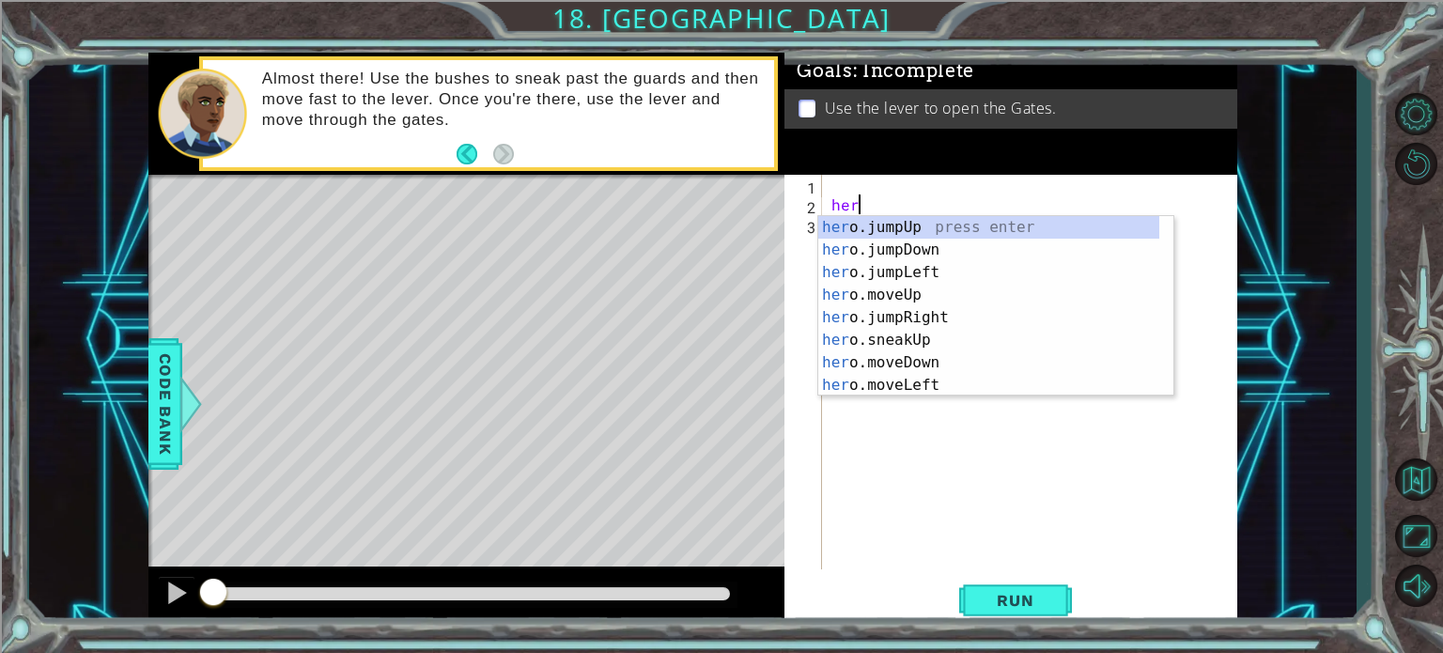
type textarea "h"
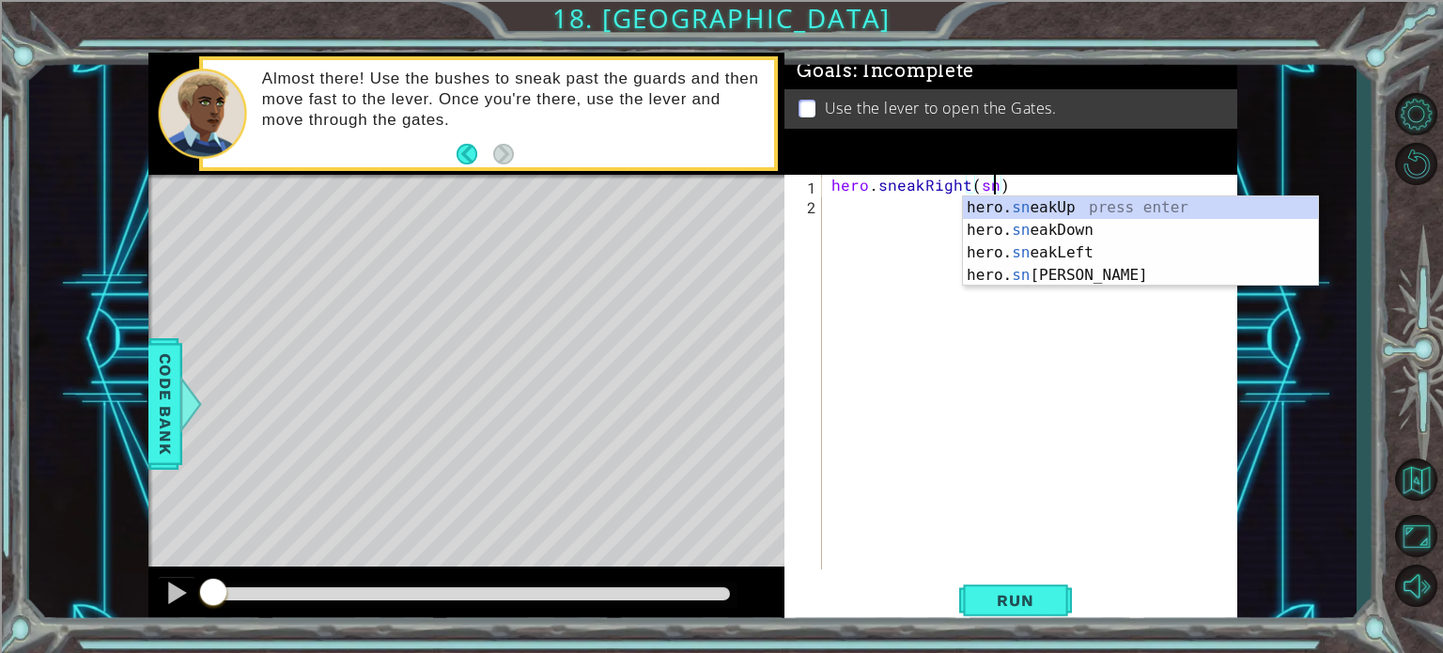
type textarea "hero.sneakRight()"
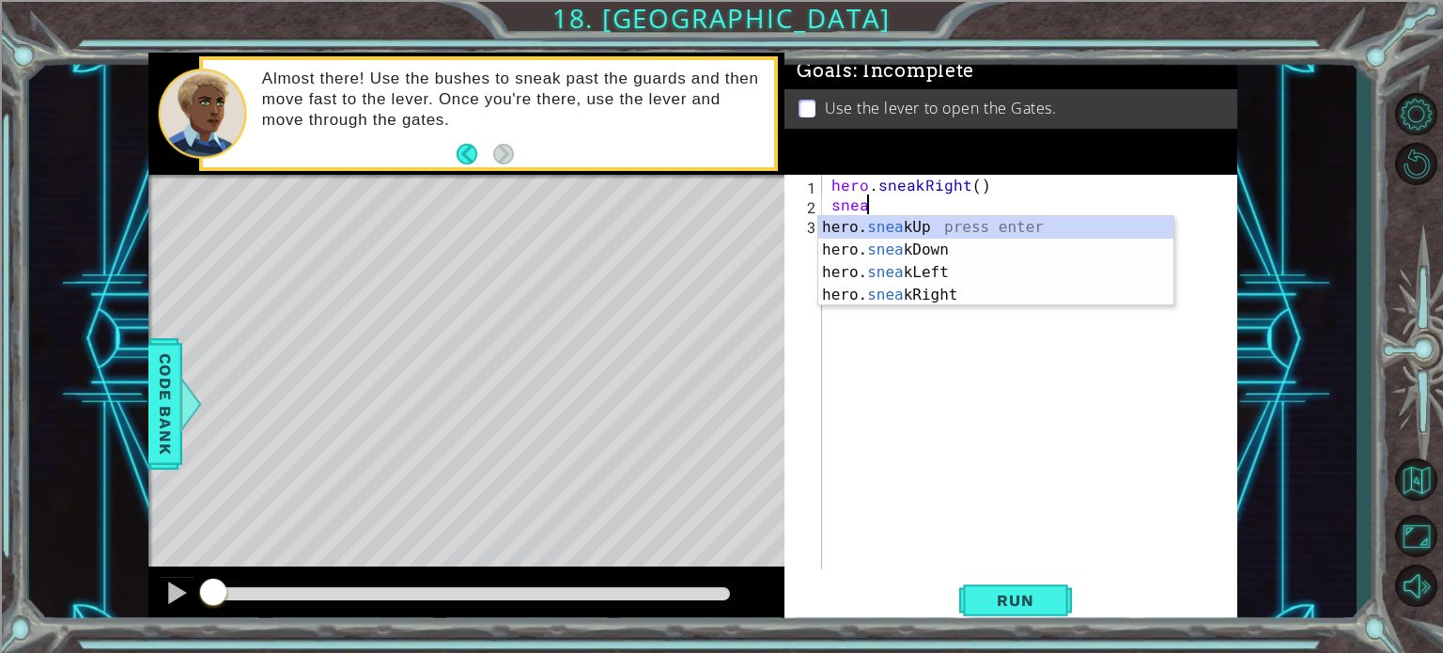
scroll to position [0, 1]
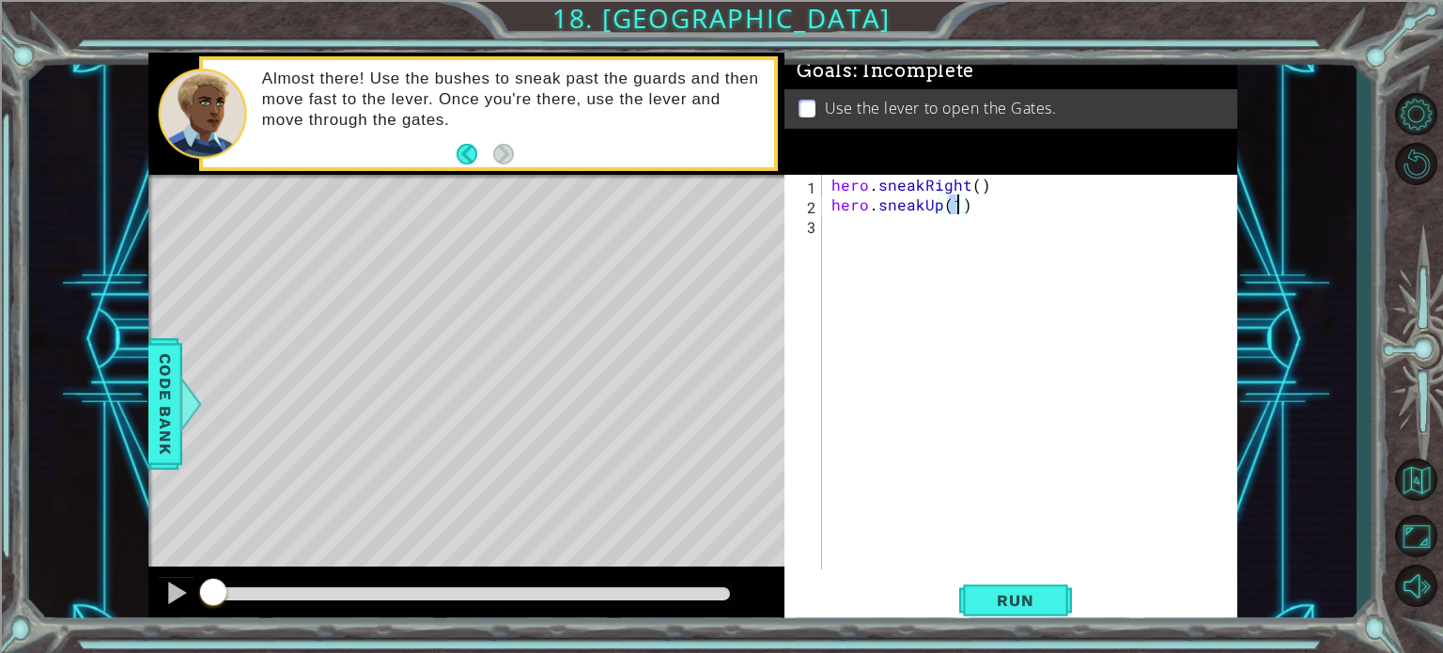
type textarea "hero.sneakUp(2)"
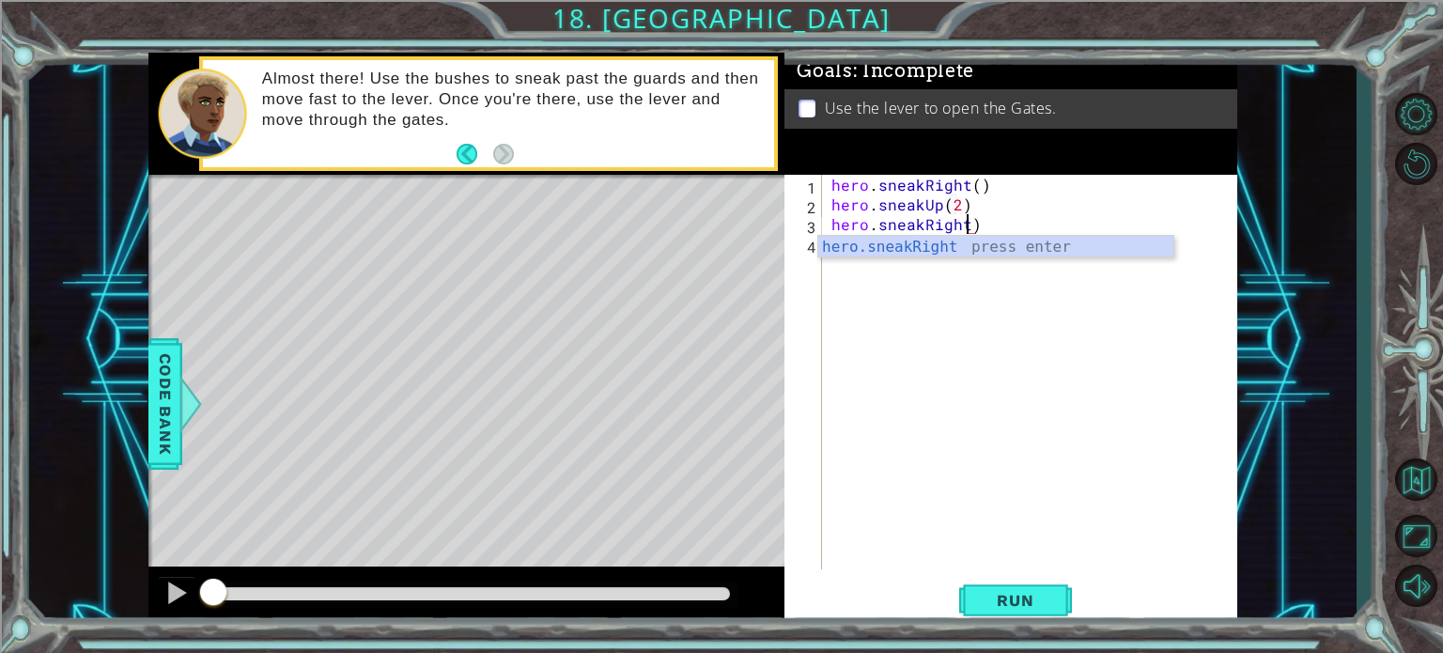
type textarea "hero.sneakRight()"
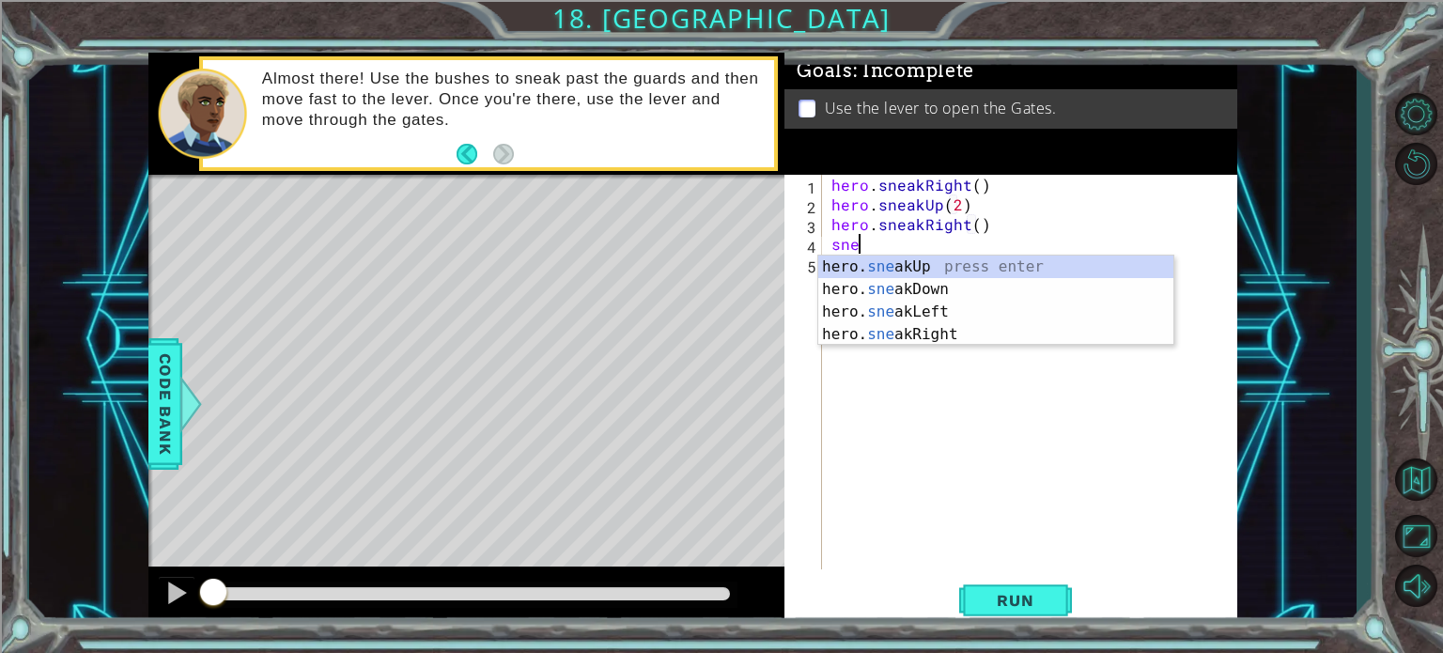
scroll to position [0, 1]
type textarea "hero.sneakUp(1)"
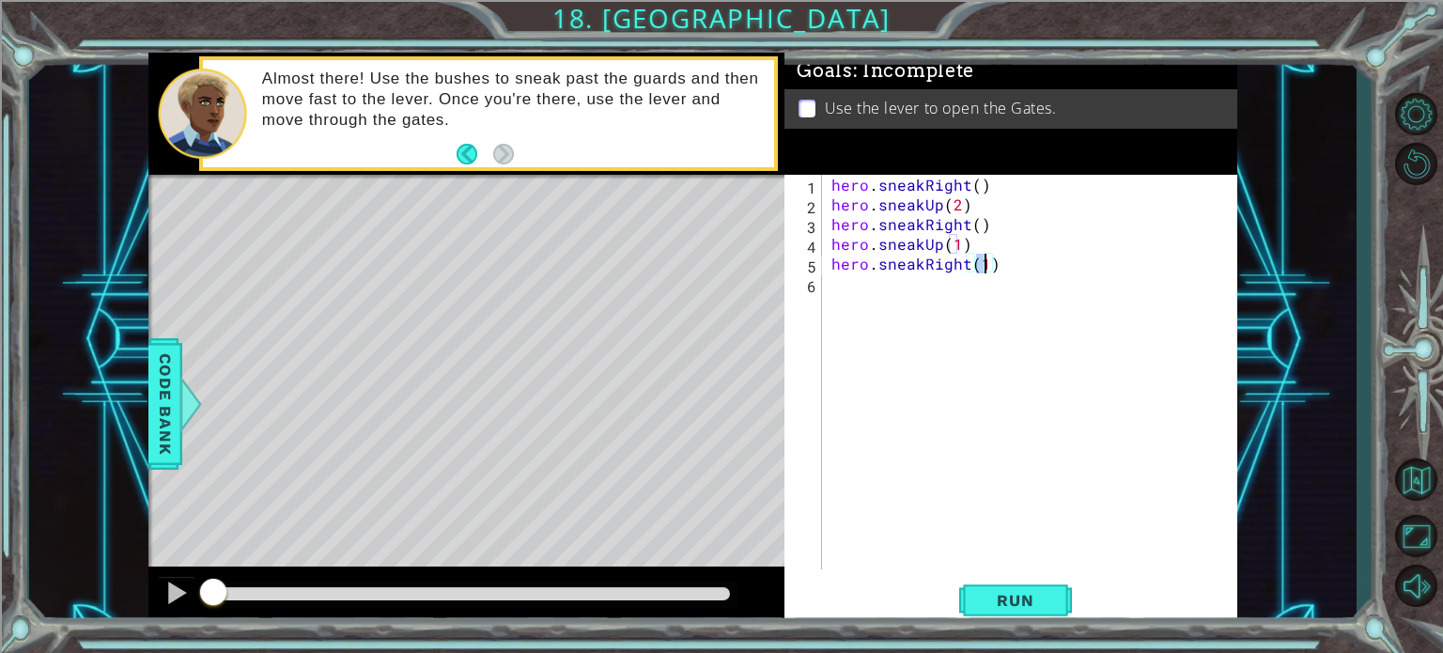
type textarea "hero.sneakRight(2)"
click at [935, 409] on div "hero . sneakRight ( ) hero . sneakUp ( 2 ) hero . sneakRight ( ) hero . sneakUp…" at bounding box center [1035, 392] width 414 height 434
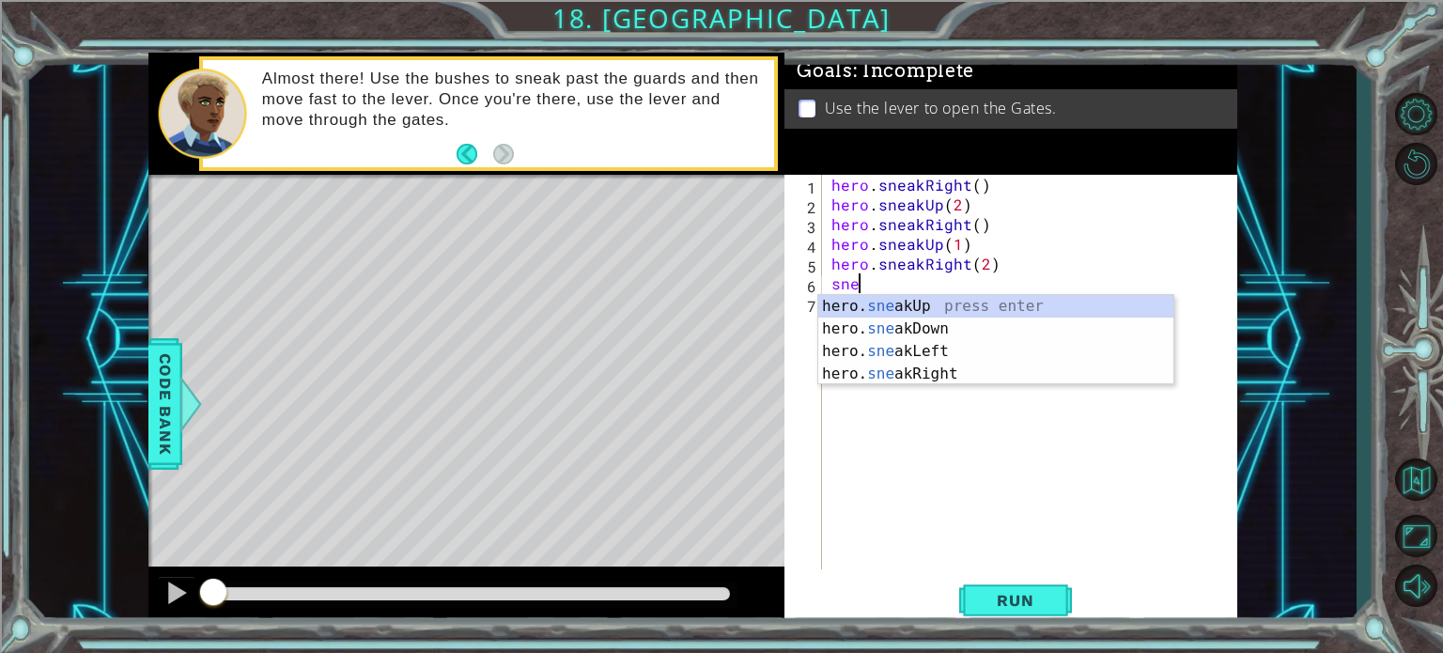
scroll to position [0, 0]
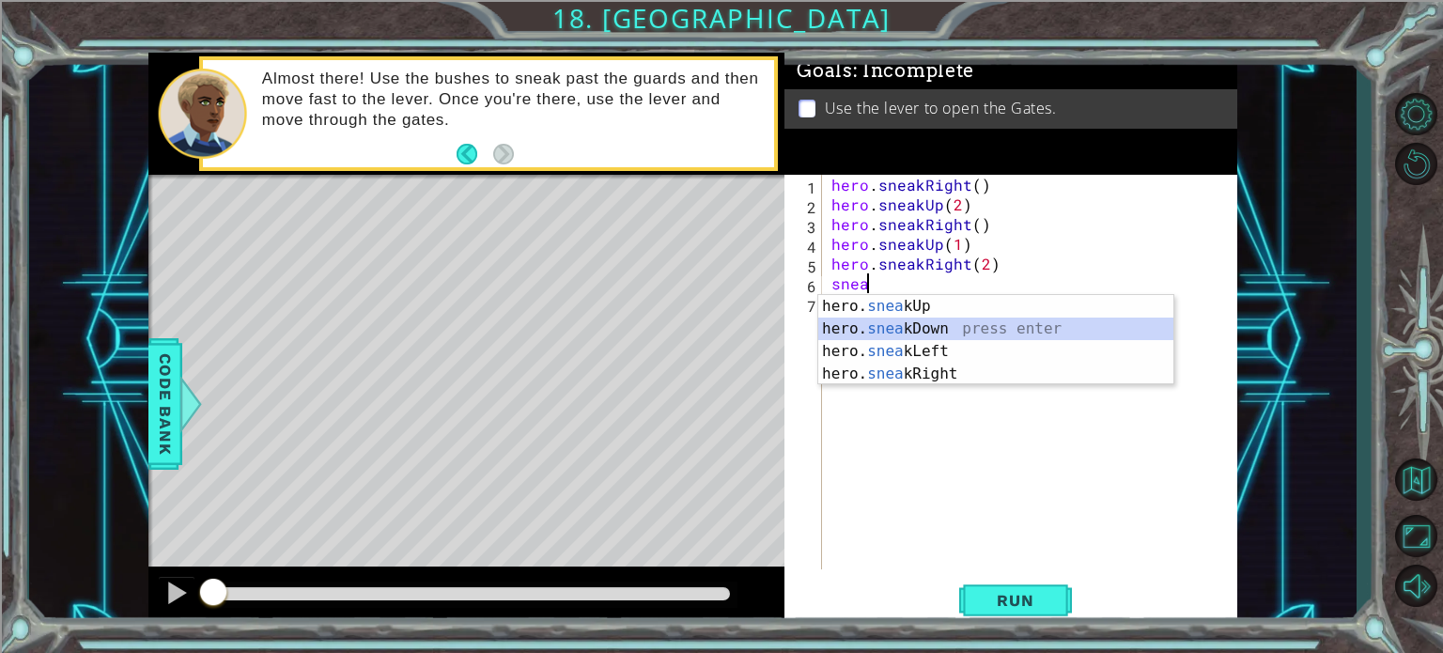
type textarea "hero.sneakDown(1)"
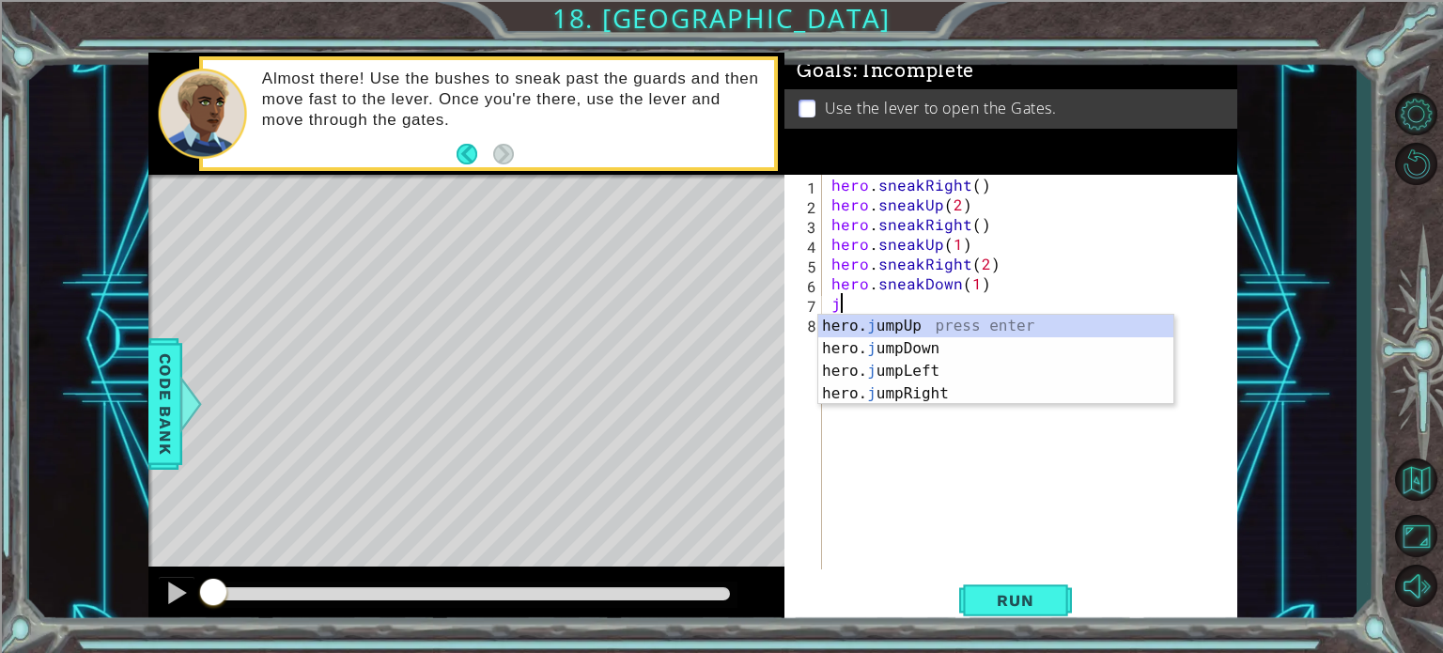
type textarea "ju"
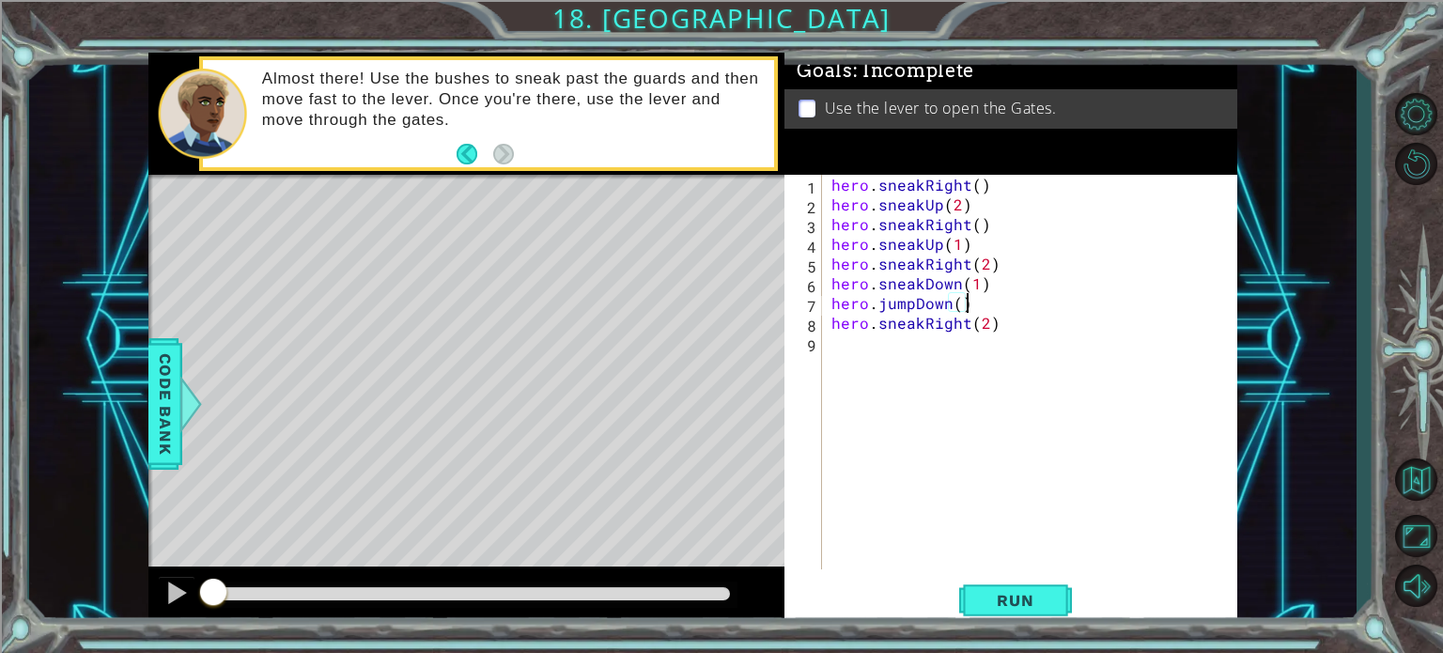
scroll to position [0, 8]
type textarea "hero.sneakRight(2)"
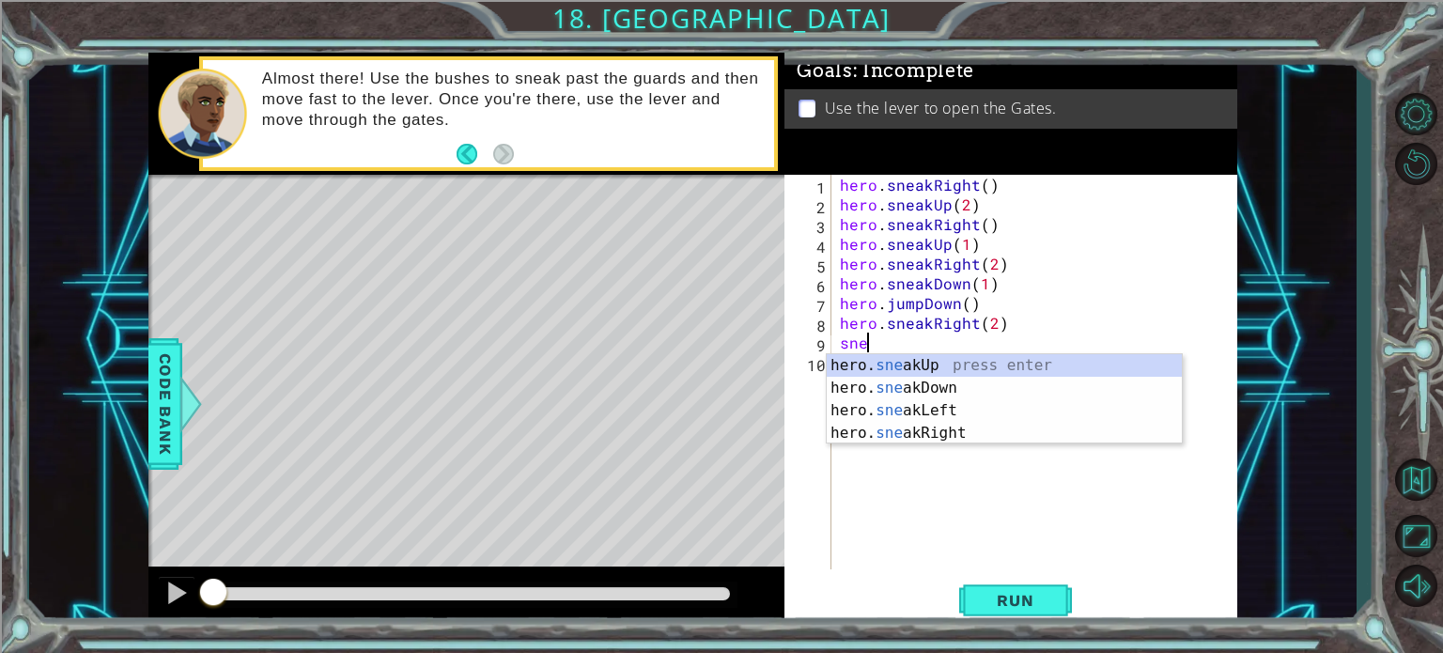
scroll to position [0, 0]
type textarea "s"
type textarea "jump"
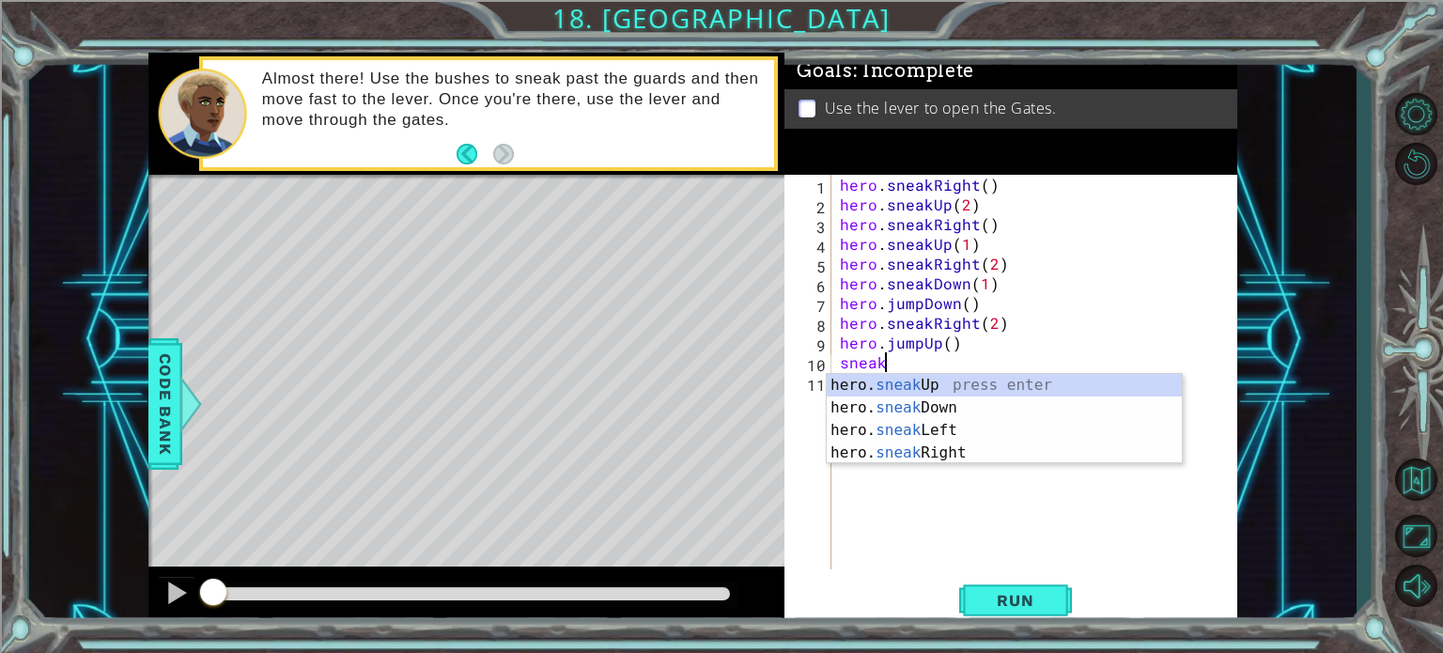
scroll to position [0, 1]
type textarea "hero.sneakUp(1)"
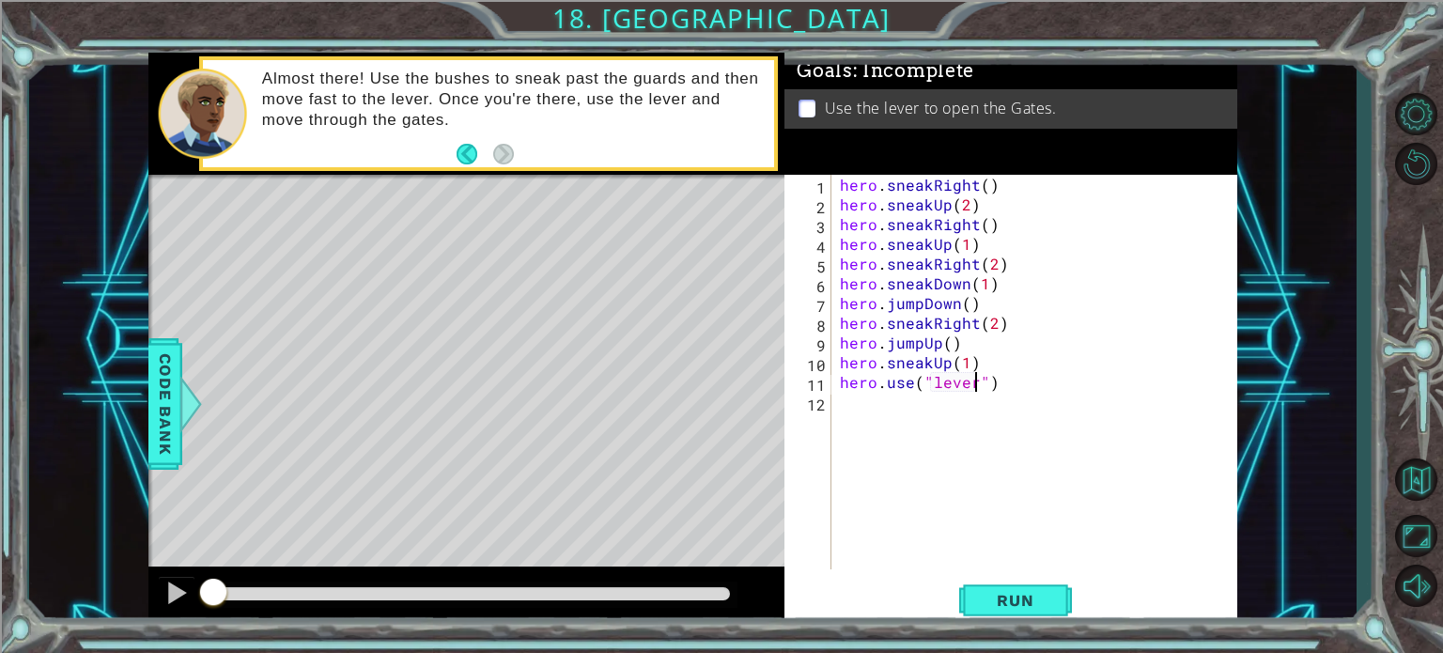
scroll to position [0, 8]
click at [989, 595] on span "Run" at bounding box center [1015, 600] width 74 height 19
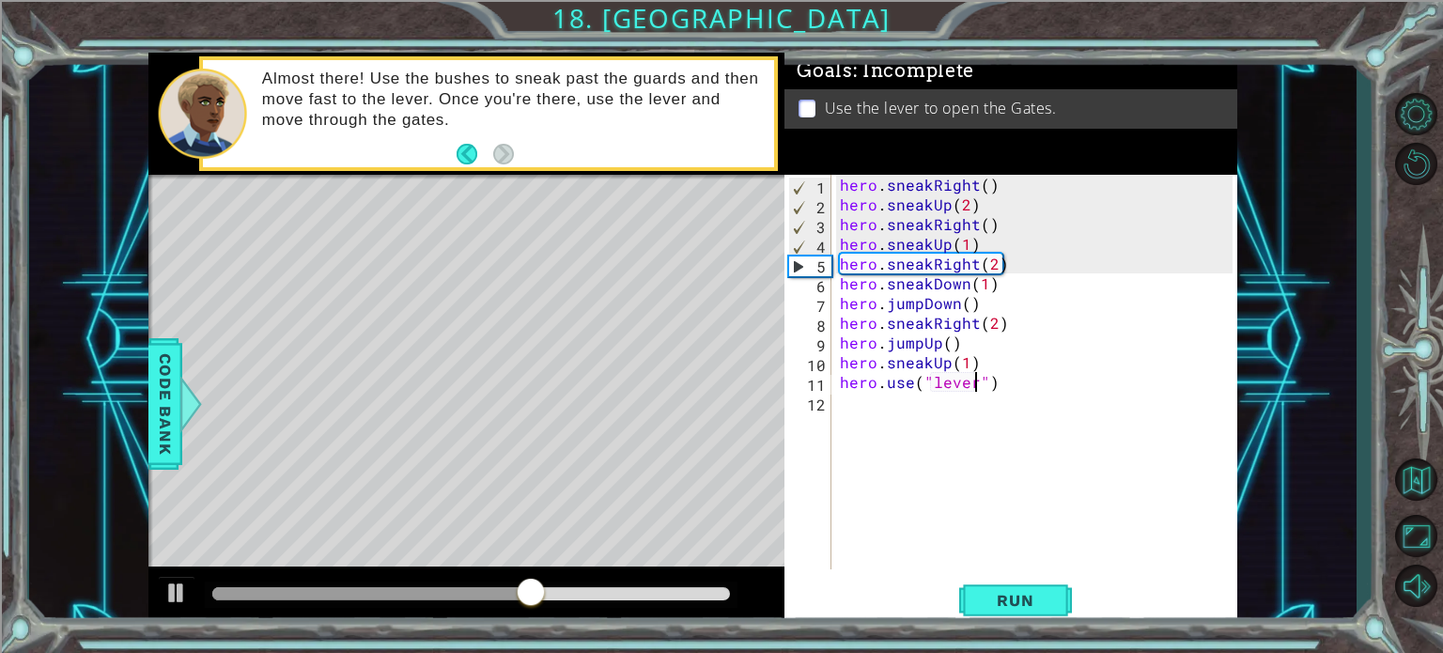
click at [995, 266] on div "hero . sneakRight ( ) hero . sneakUp ( 2 ) hero . sneakRight ( ) hero . sneakUp…" at bounding box center [1039, 392] width 406 height 434
type textarea "hero.sneakRight(1)"
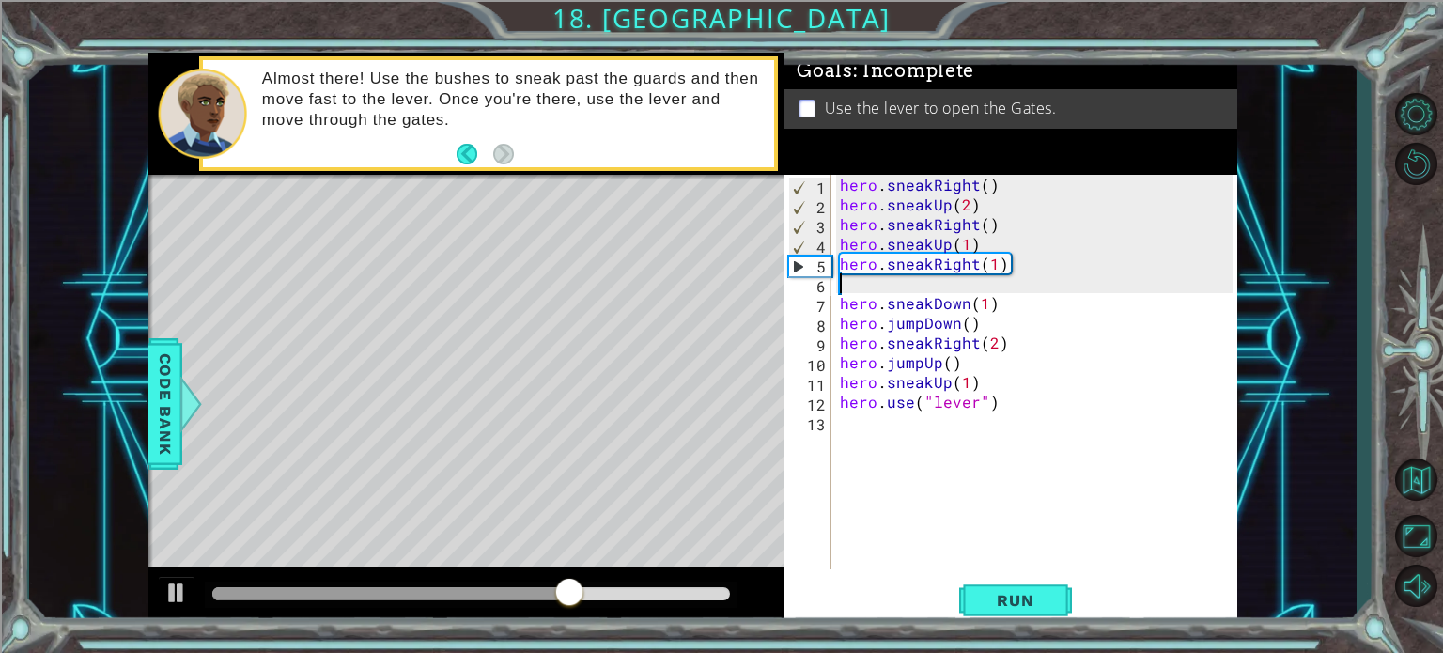
scroll to position [0, 0]
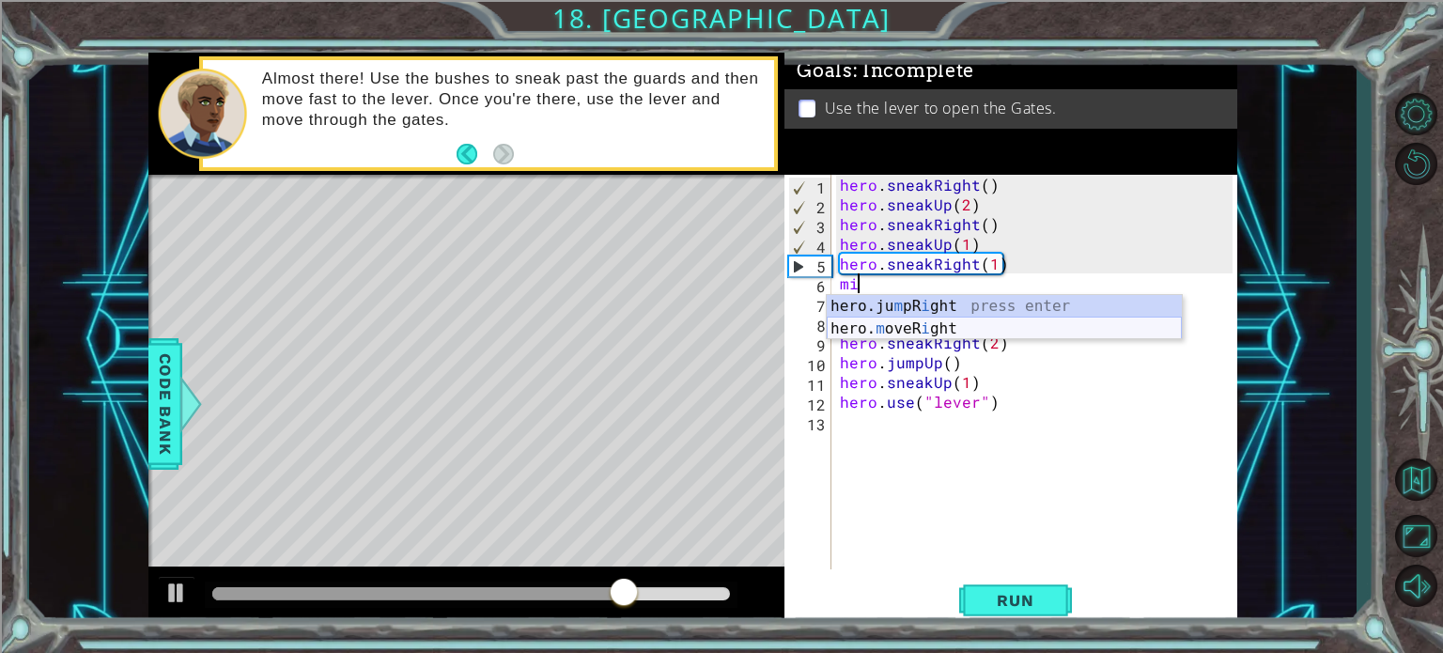
click at [970, 326] on div "hero.ju m pR i ght press enter hero. m oveR i ght press enter" at bounding box center [1004, 340] width 355 height 90
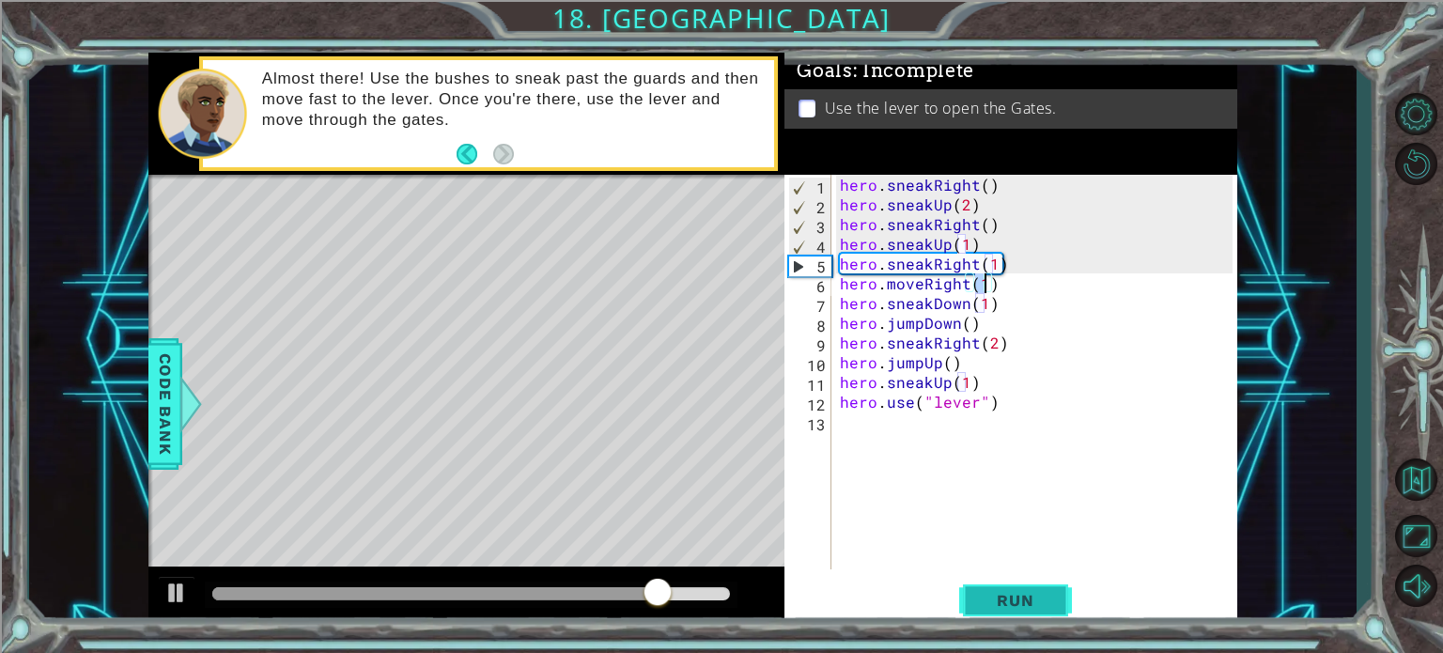
type textarea "hero.moveRight(1)"
click at [981, 604] on span "Run" at bounding box center [1015, 600] width 74 height 19
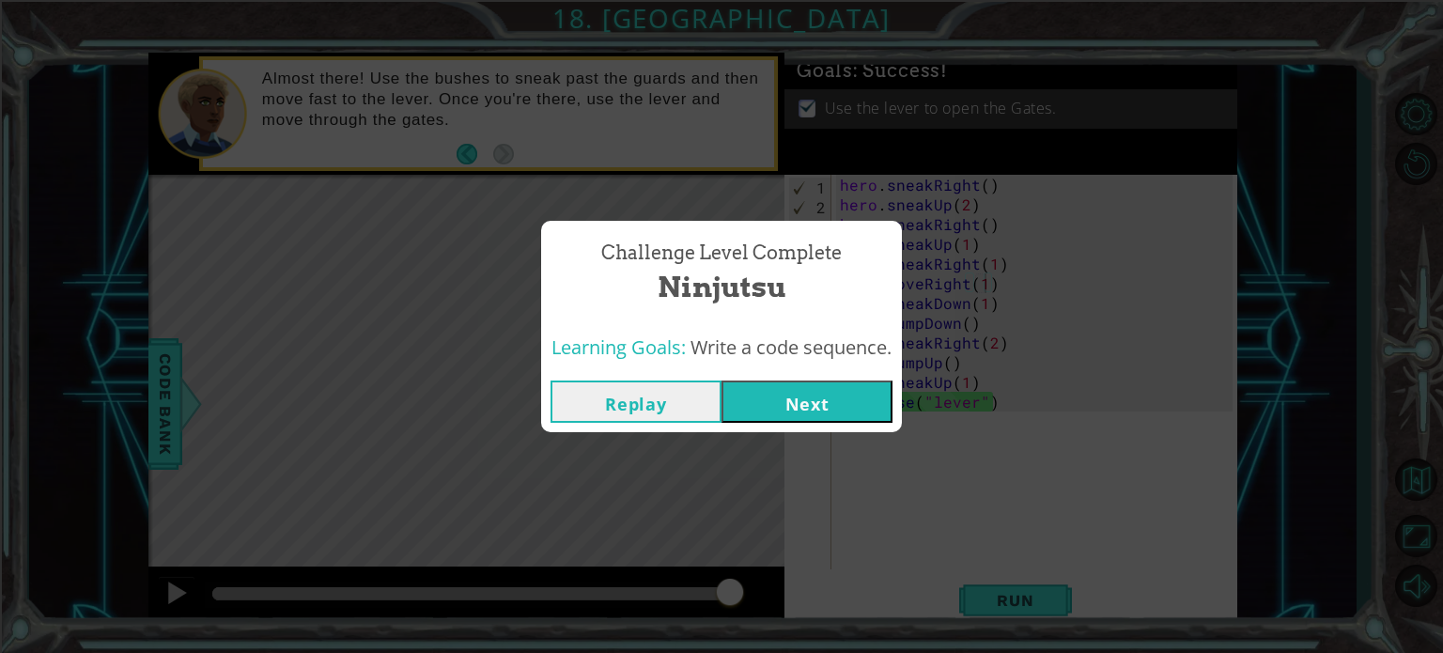
click at [822, 420] on button "Next" at bounding box center [806, 401] width 171 height 42
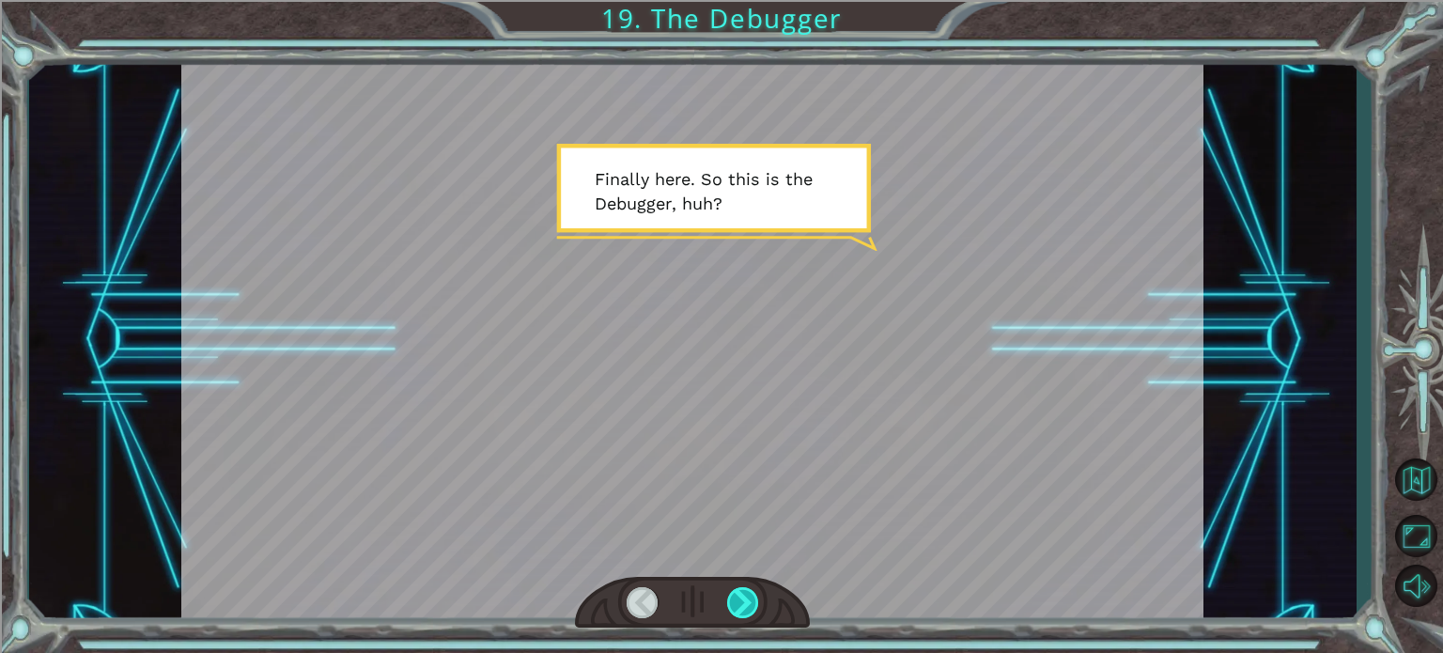
click at [736, 597] on div at bounding box center [743, 602] width 32 height 31
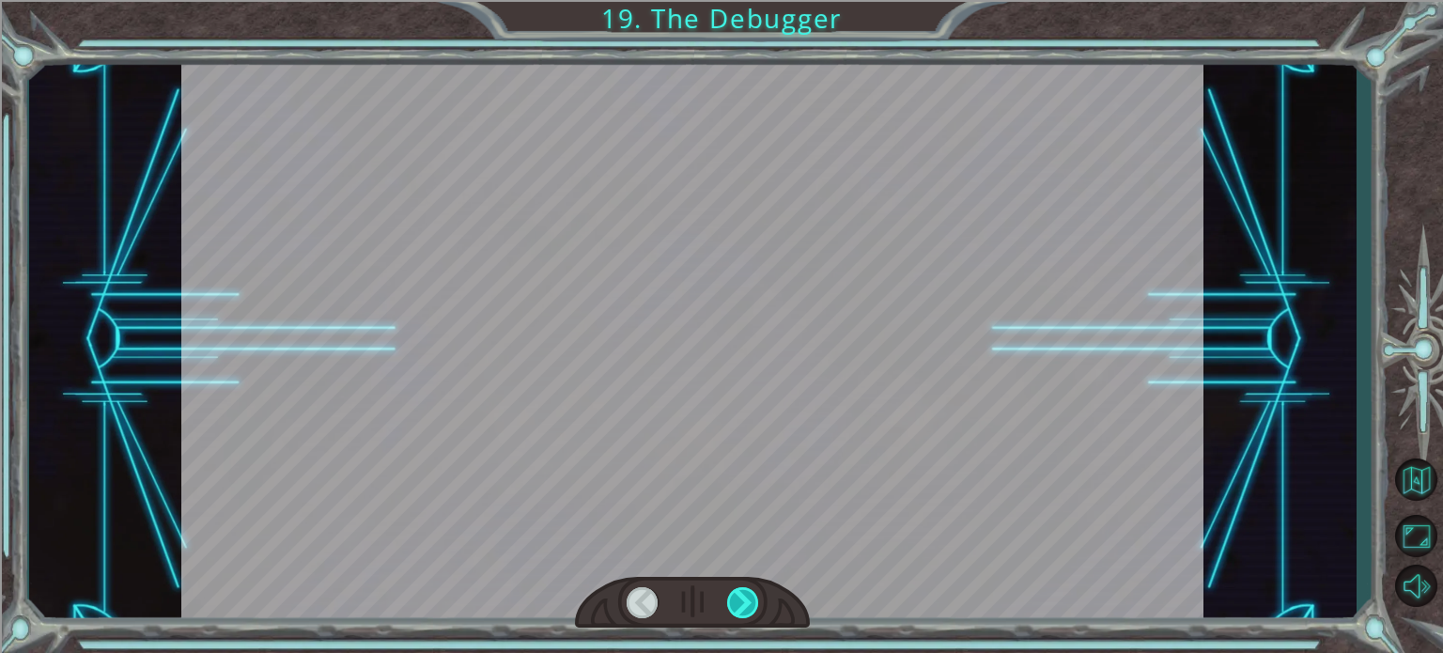
click at [736, 597] on div at bounding box center [743, 602] width 32 height 31
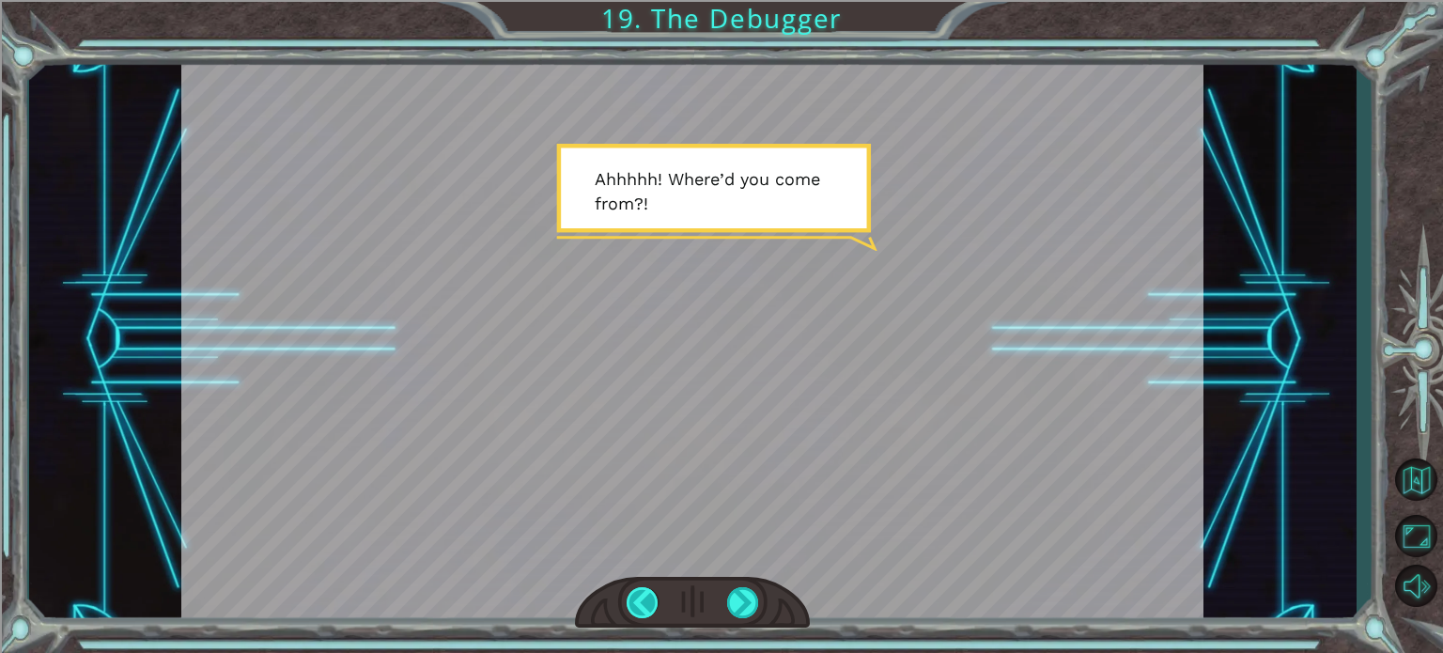
click at [642, 600] on div at bounding box center [643, 602] width 32 height 31
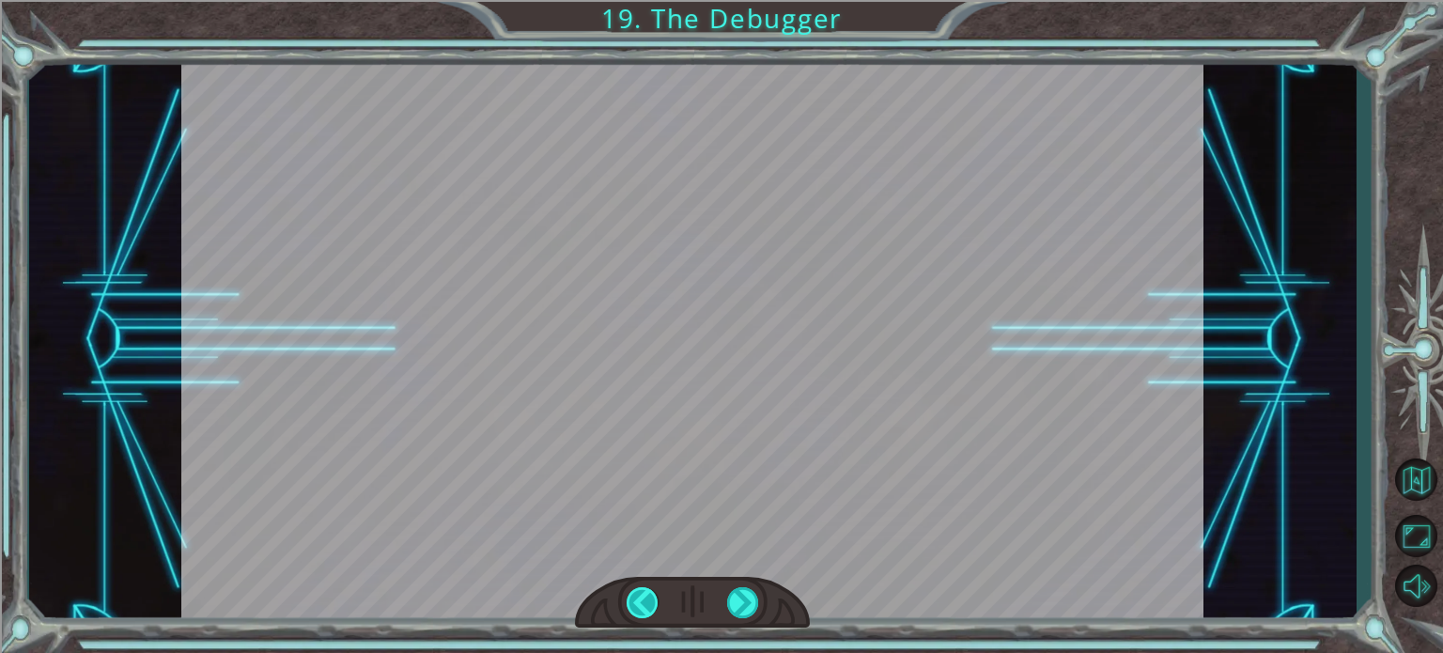
click at [642, 600] on div at bounding box center [643, 602] width 32 height 31
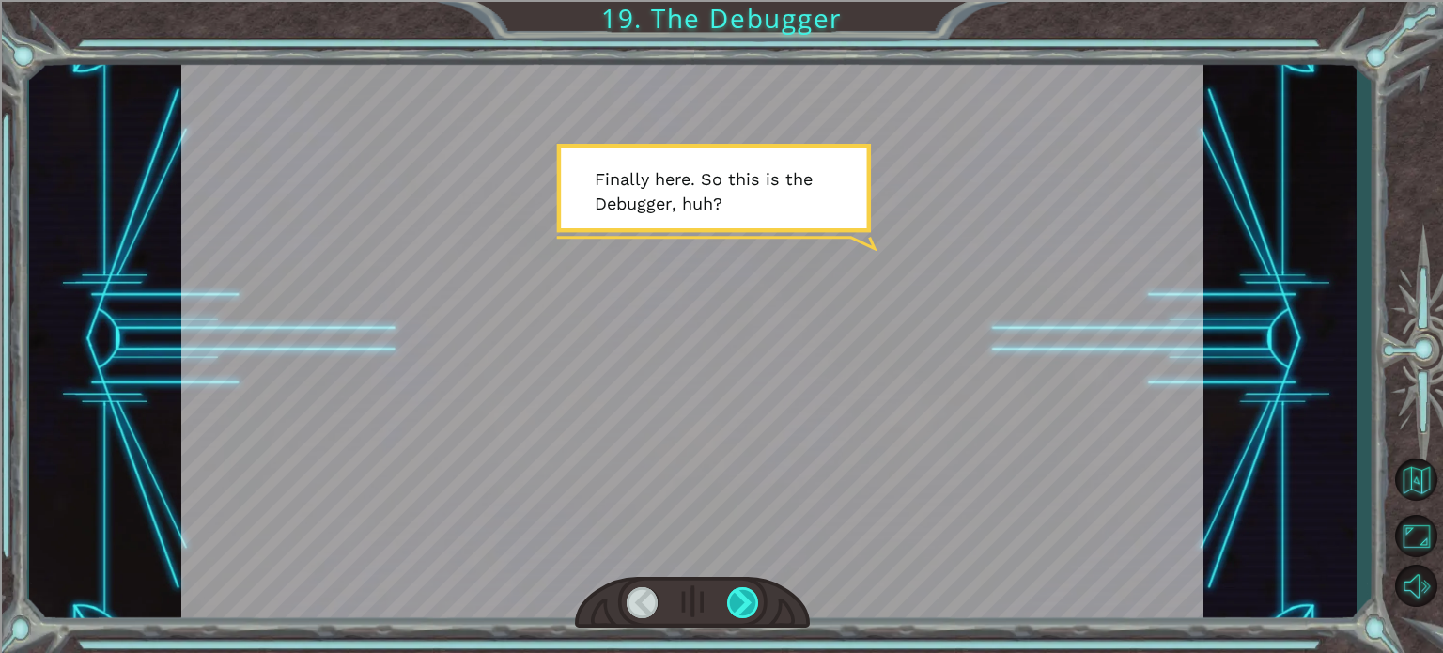
click at [739, 587] on div at bounding box center [743, 602] width 32 height 31
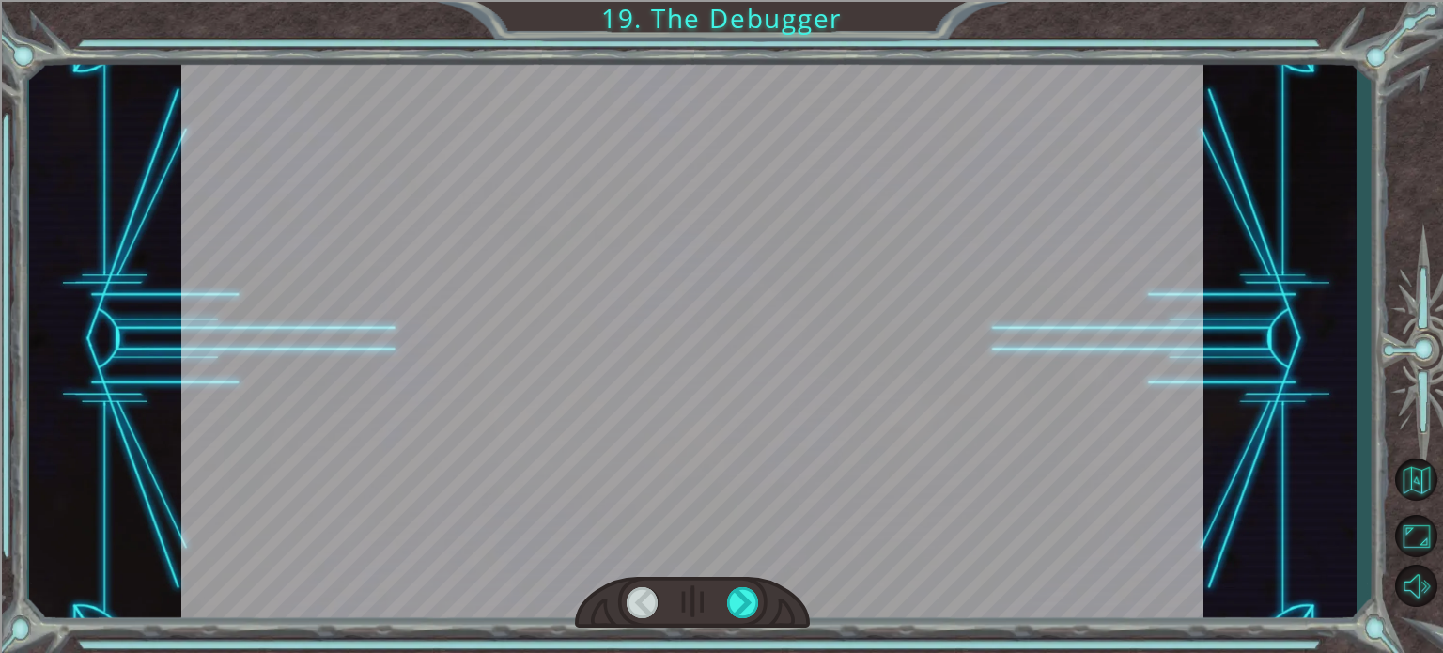
click at [941, 337] on div at bounding box center [692, 340] width 1022 height 575
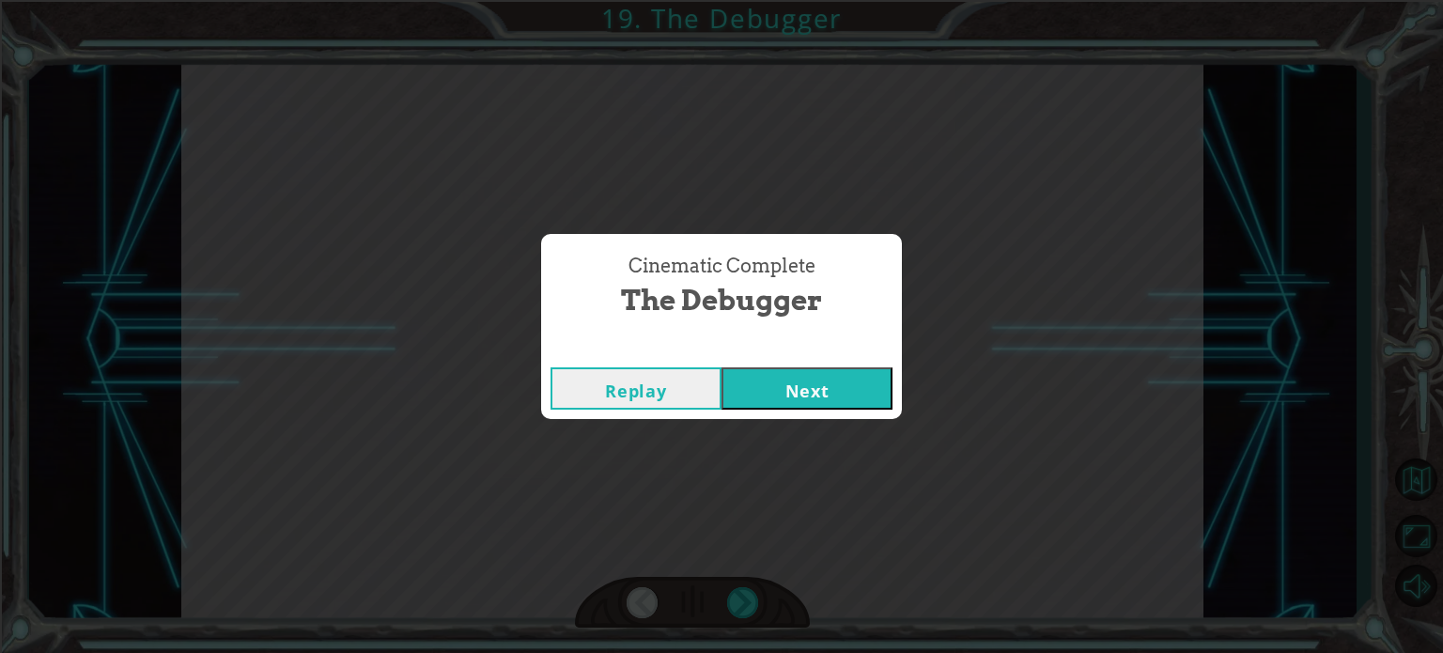
click button "Next" at bounding box center [806, 388] width 171 height 42
click at [721, 367] on button "Next" at bounding box center [806, 388] width 171 height 42
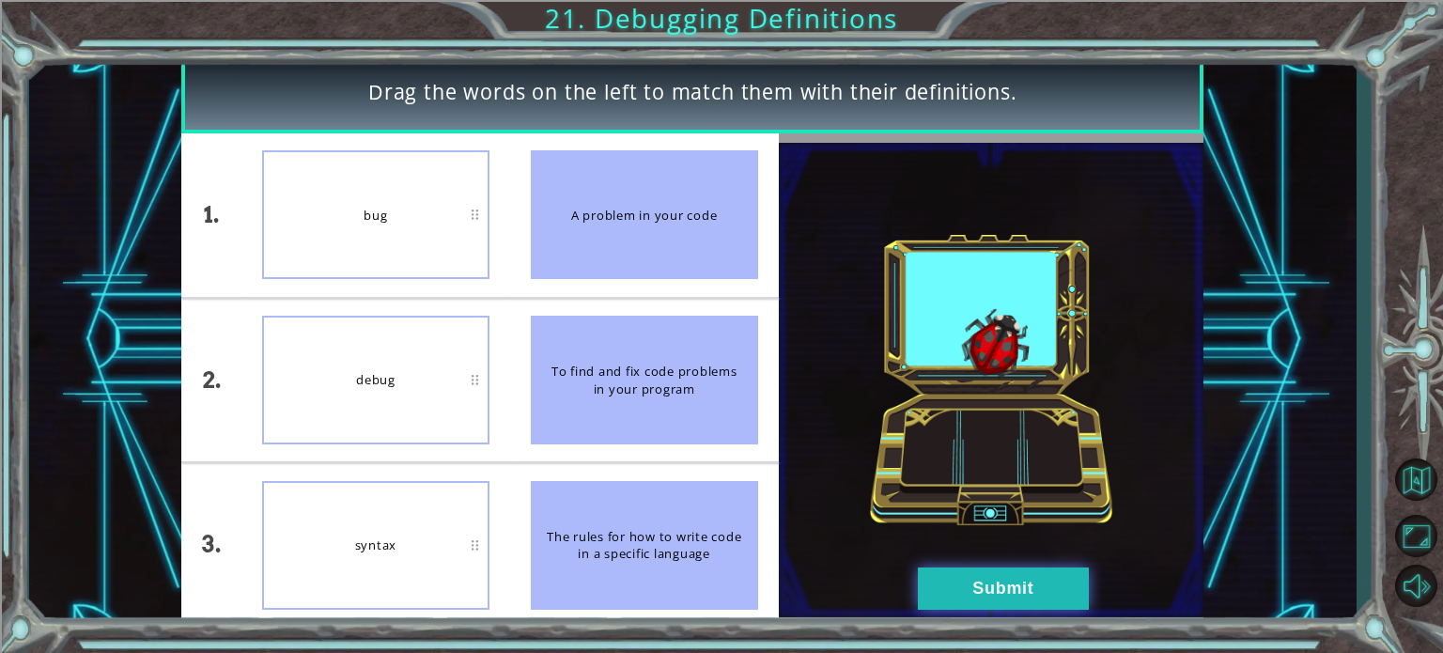
click at [992, 582] on button "Submit" at bounding box center [1003, 588] width 171 height 42
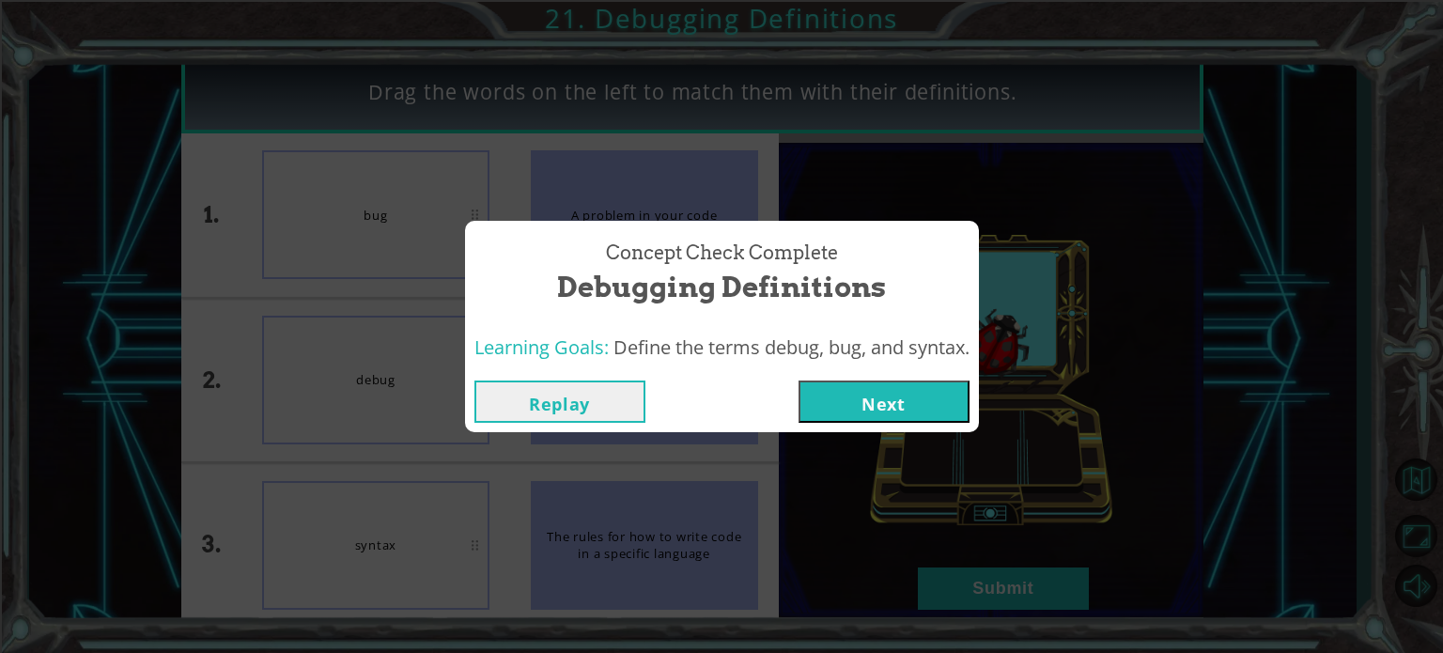
click at [841, 388] on button "Next" at bounding box center [884, 401] width 171 height 42
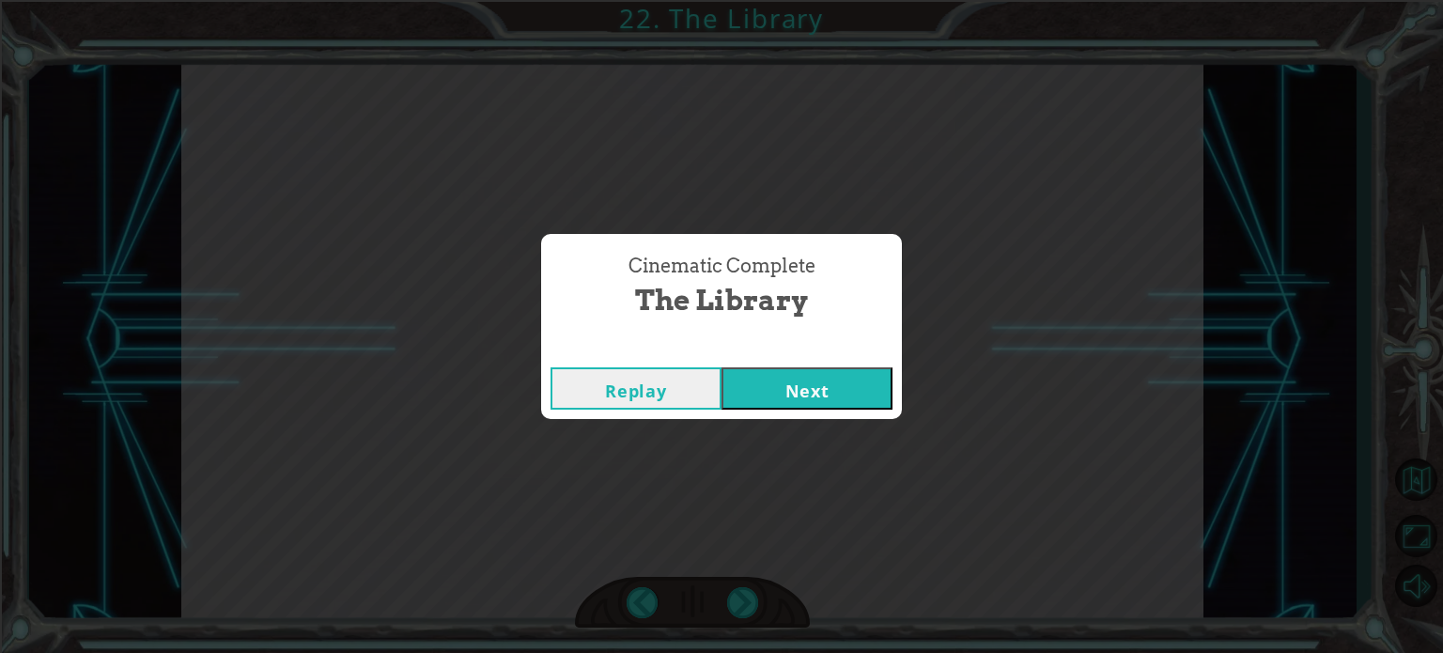
click at [721, 367] on button "Next" at bounding box center [806, 388] width 171 height 42
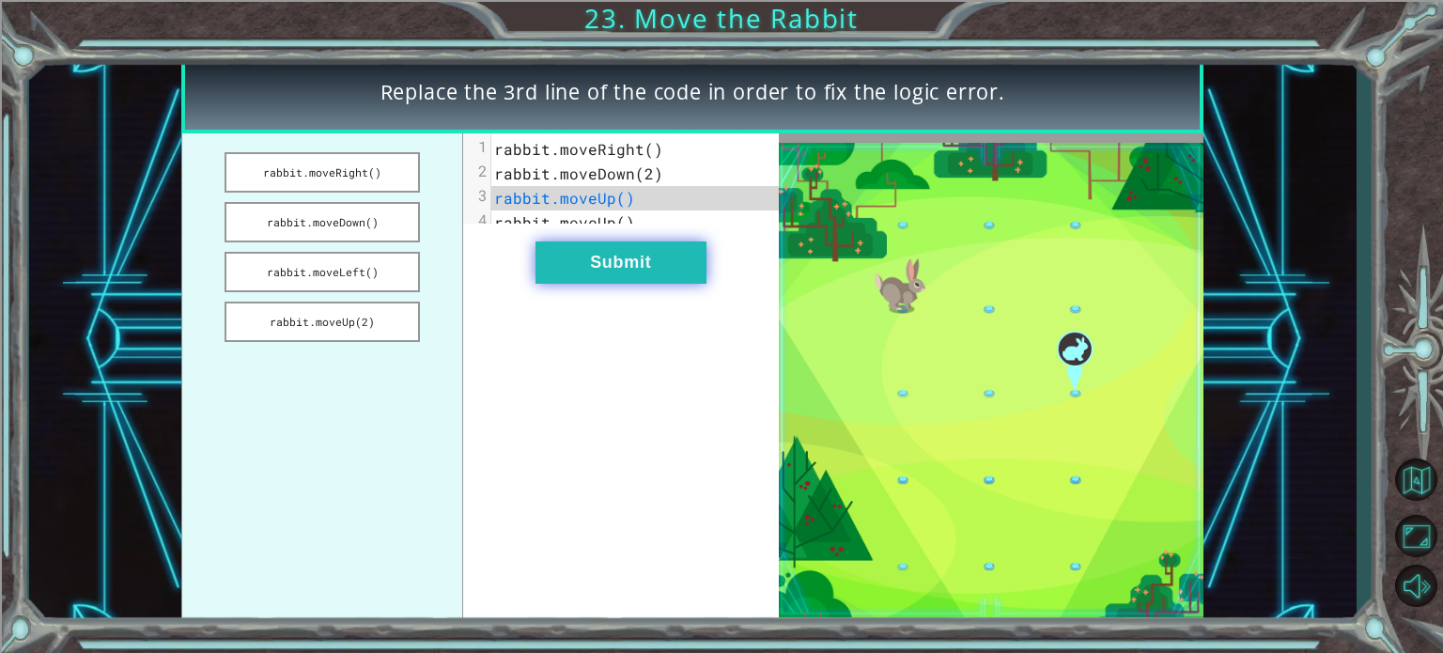
click at [657, 283] on button "Submit" at bounding box center [620, 262] width 171 height 42
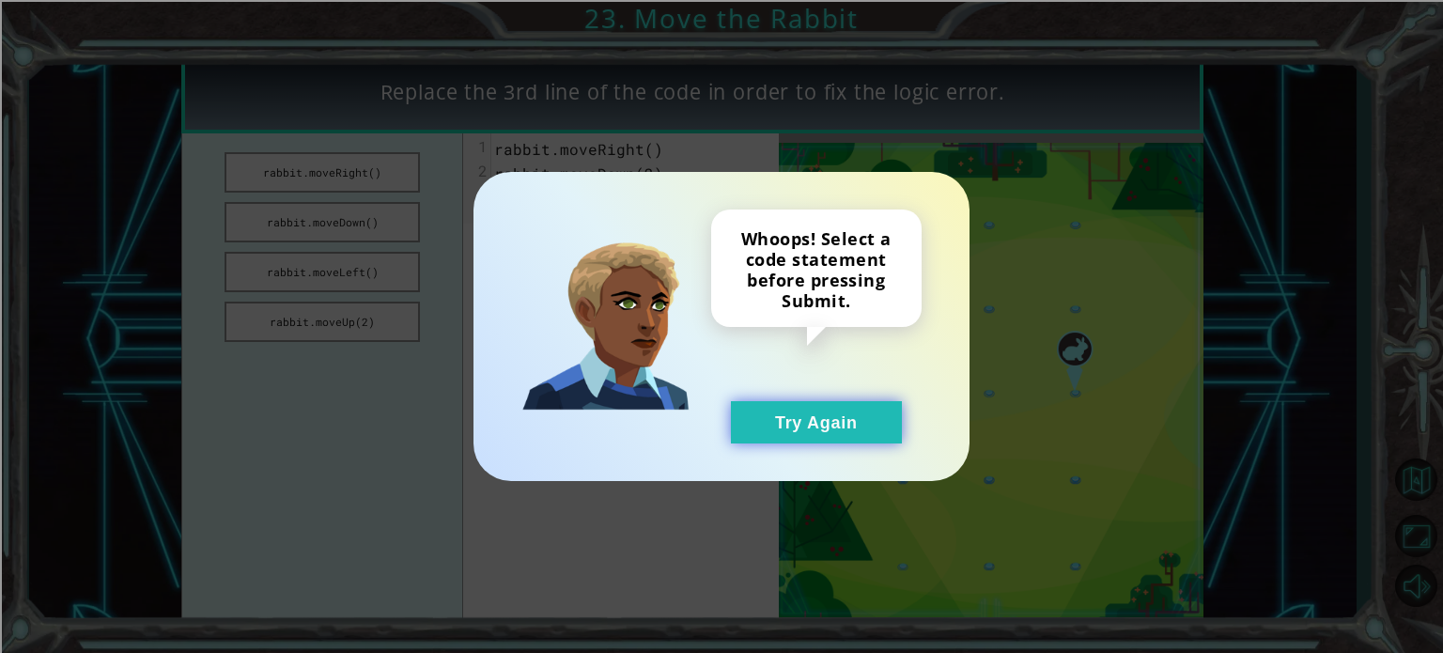
drag, startPoint x: 802, startPoint y: 431, endPoint x: 741, endPoint y: 426, distance: 61.3
click at [741, 426] on button "Try Again" at bounding box center [816, 422] width 171 height 42
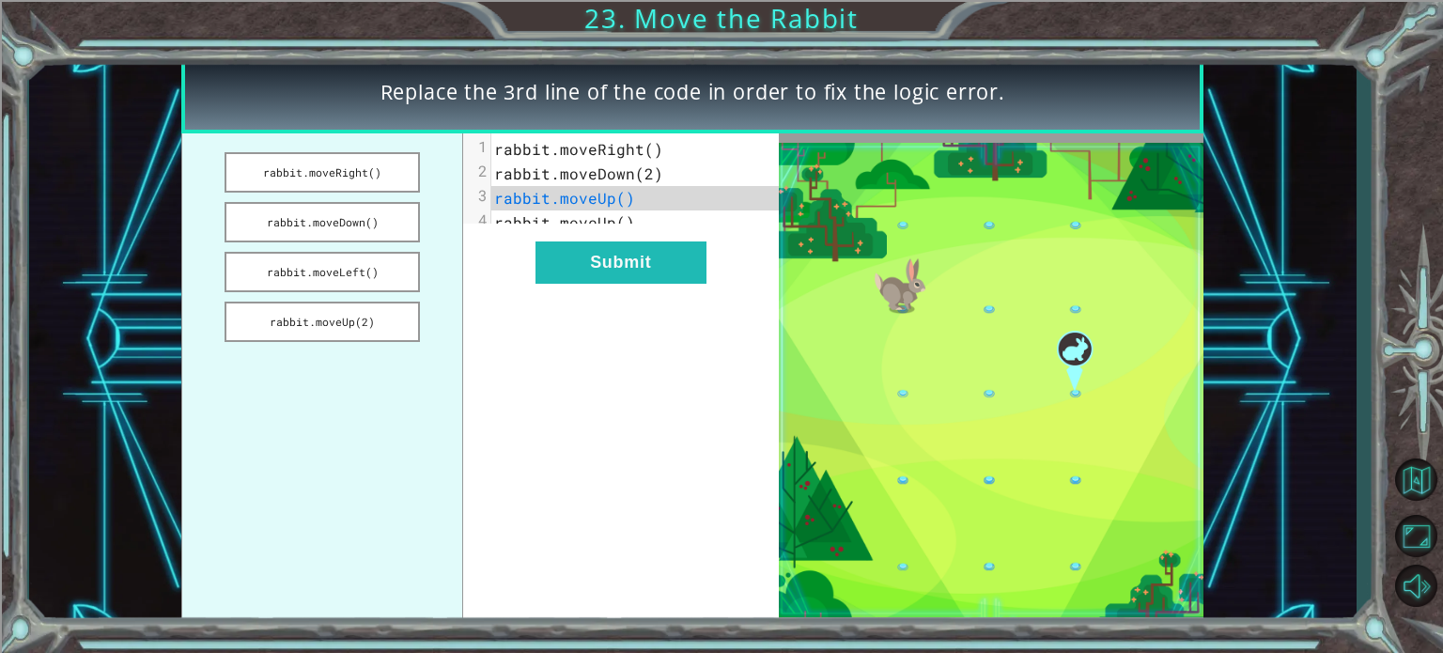
drag, startPoint x: 343, startPoint y: 316, endPoint x: 322, endPoint y: 383, distance: 70.7
click at [322, 383] on ul "rabbit.moveRight() rabbit.moveDown() rabbit.moveLeft() rabbit.moveUp(2)" at bounding box center [321, 379] width 281 height 493
click at [307, 167] on button "rabbit.moveRight()" at bounding box center [322, 172] width 195 height 40
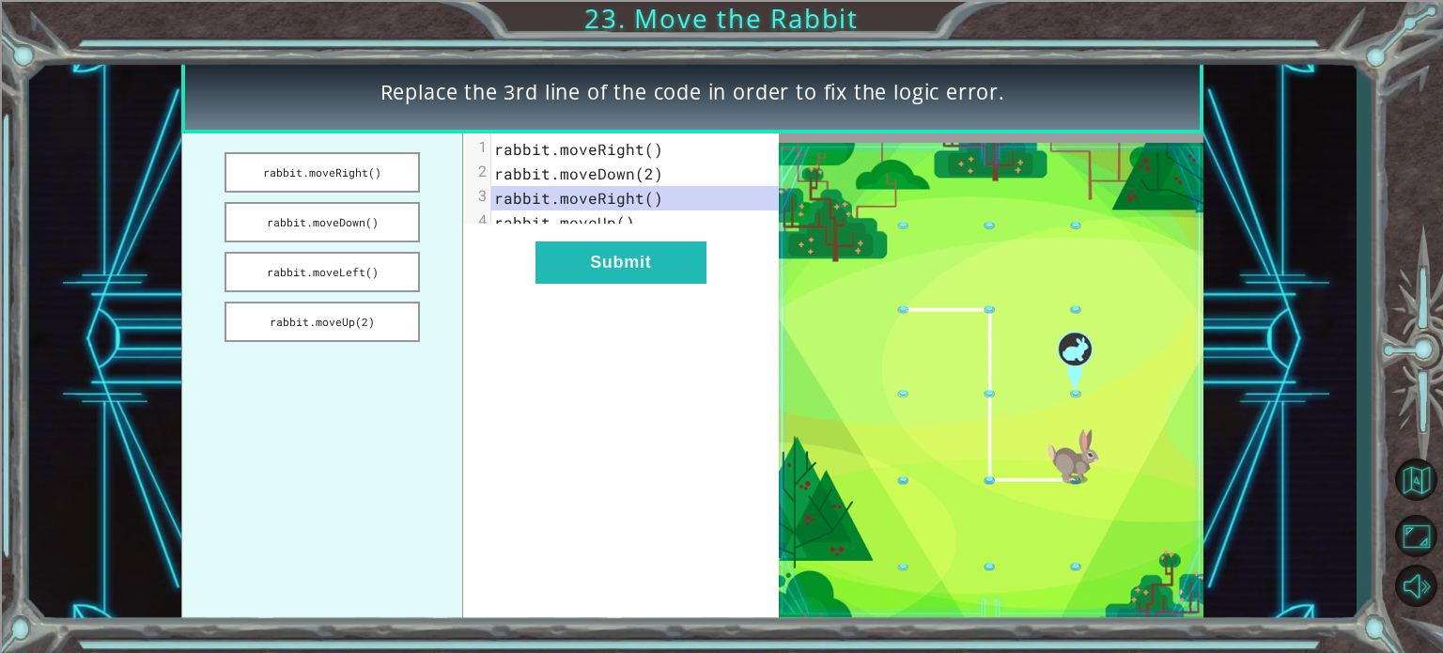
click at [590, 221] on span "rabbit.moveUp()" at bounding box center [564, 222] width 141 height 20
type textarea "​"
drag, startPoint x: 590, startPoint y: 221, endPoint x: 950, endPoint y: 295, distance: 367.4
click at [950, 295] on img at bounding box center [991, 380] width 425 height 474
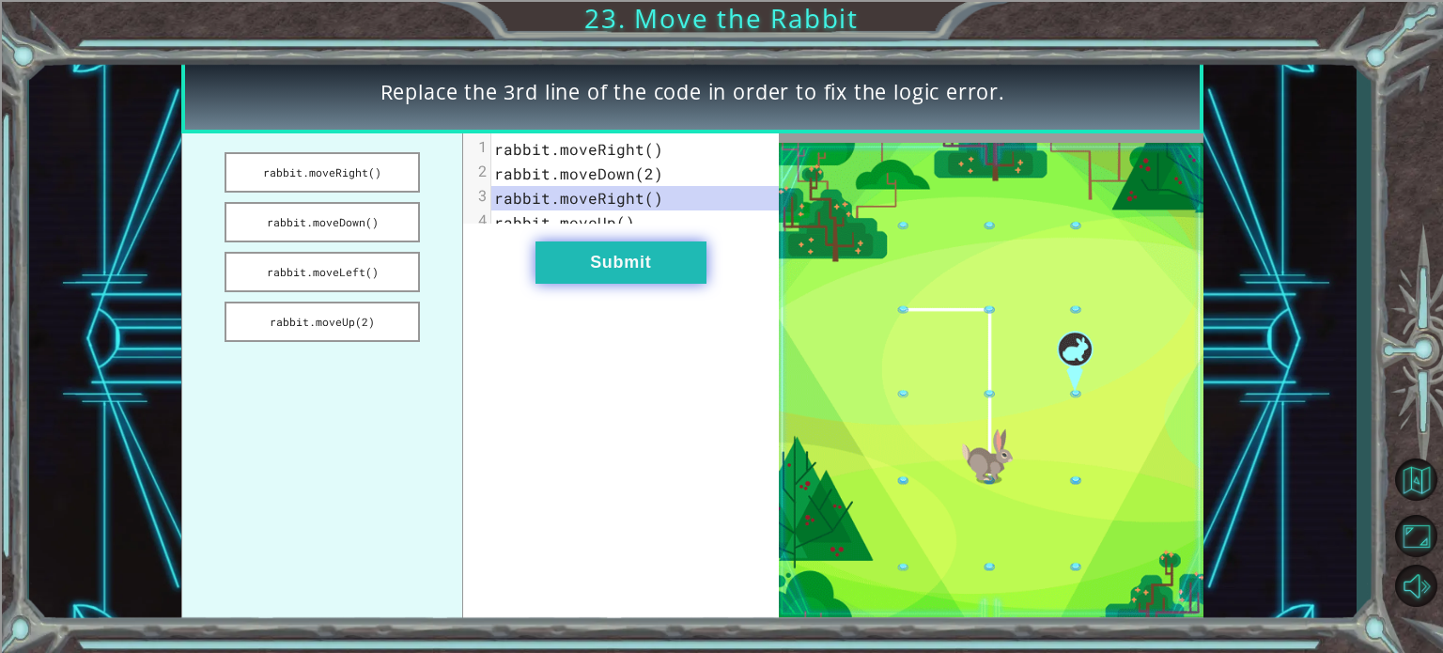
click at [628, 284] on button "Submit" at bounding box center [620, 262] width 171 height 42
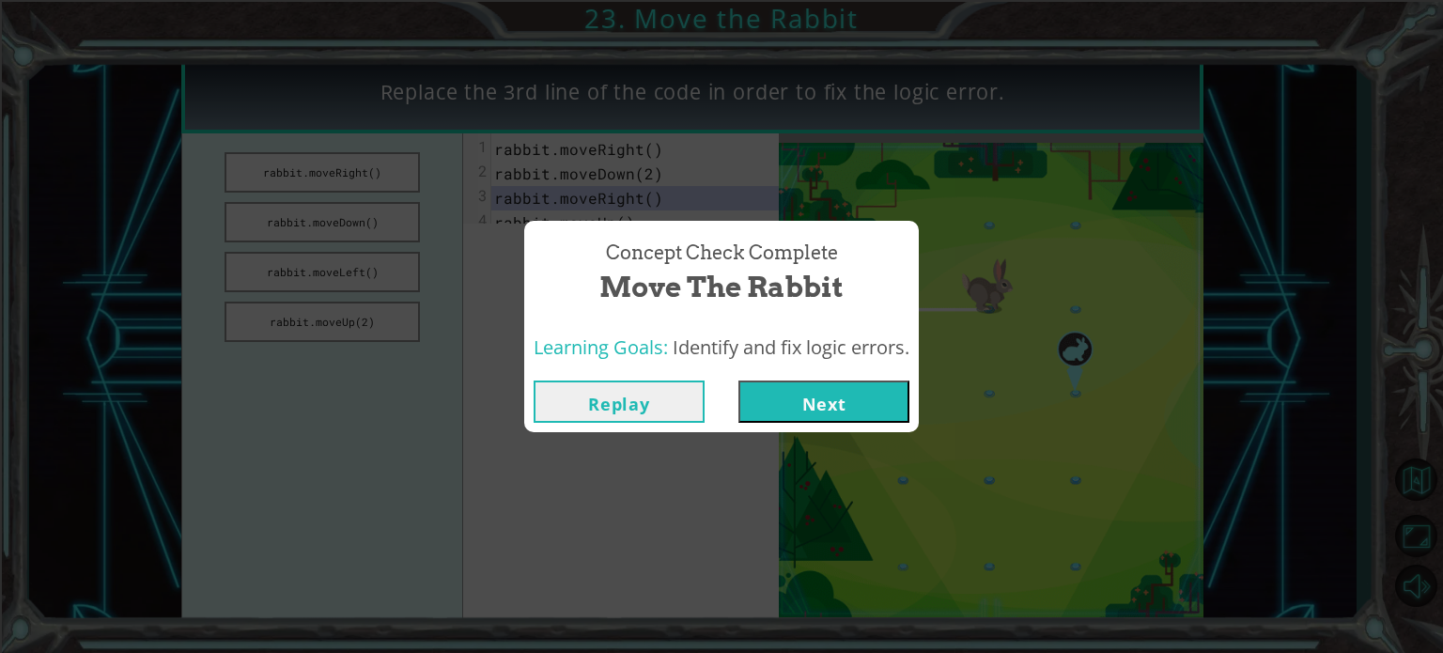
click at [837, 384] on button "Next" at bounding box center [823, 401] width 171 height 42
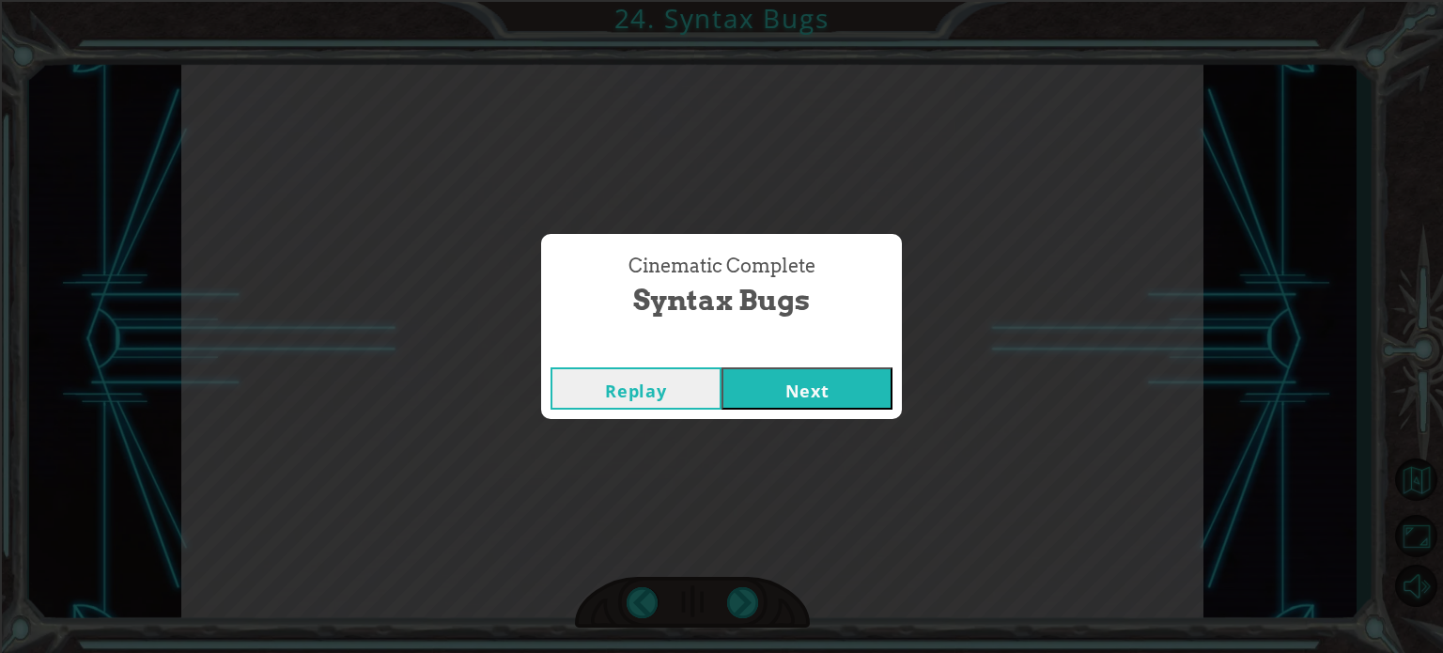
click at [745, 414] on div "Replay Next" at bounding box center [721, 388] width 361 height 61
click at [759, 410] on div "Replay Next" at bounding box center [721, 388] width 361 height 61
click at [744, 394] on button "Next" at bounding box center [806, 388] width 171 height 42
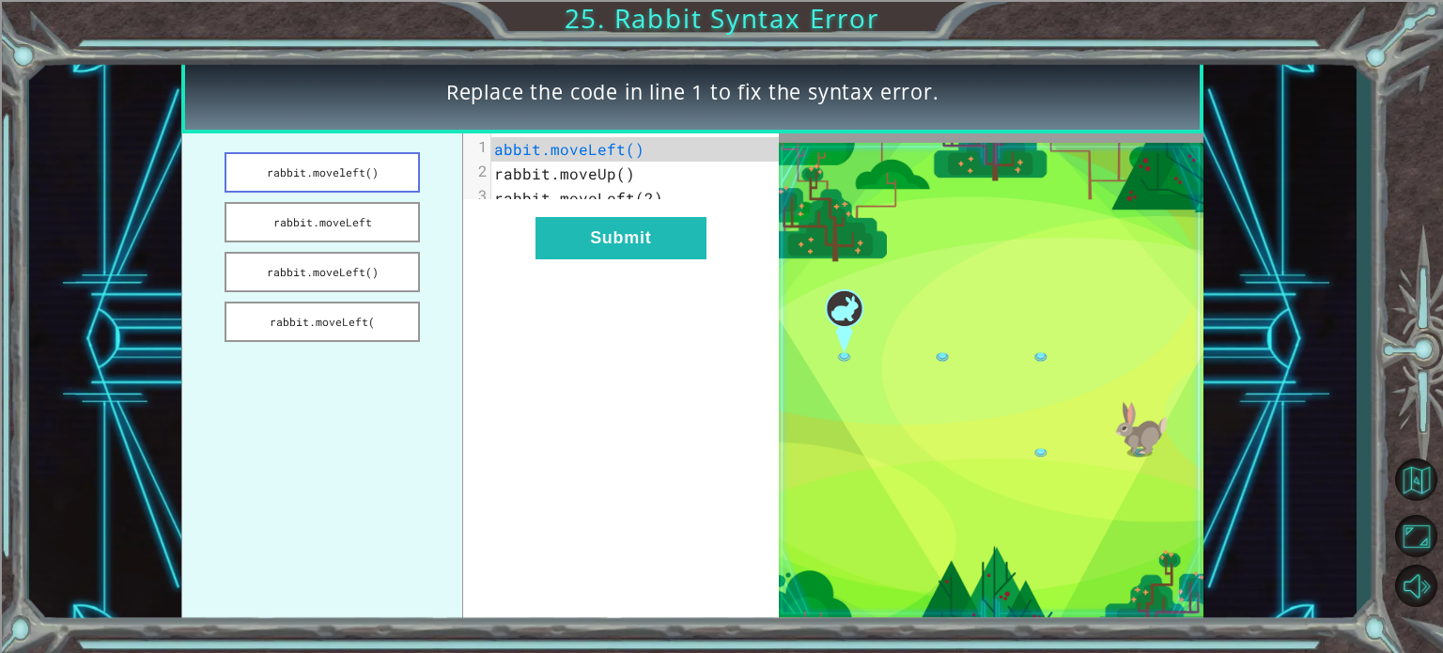
click at [348, 180] on button "rabbit.moveleft()" at bounding box center [322, 172] width 195 height 40
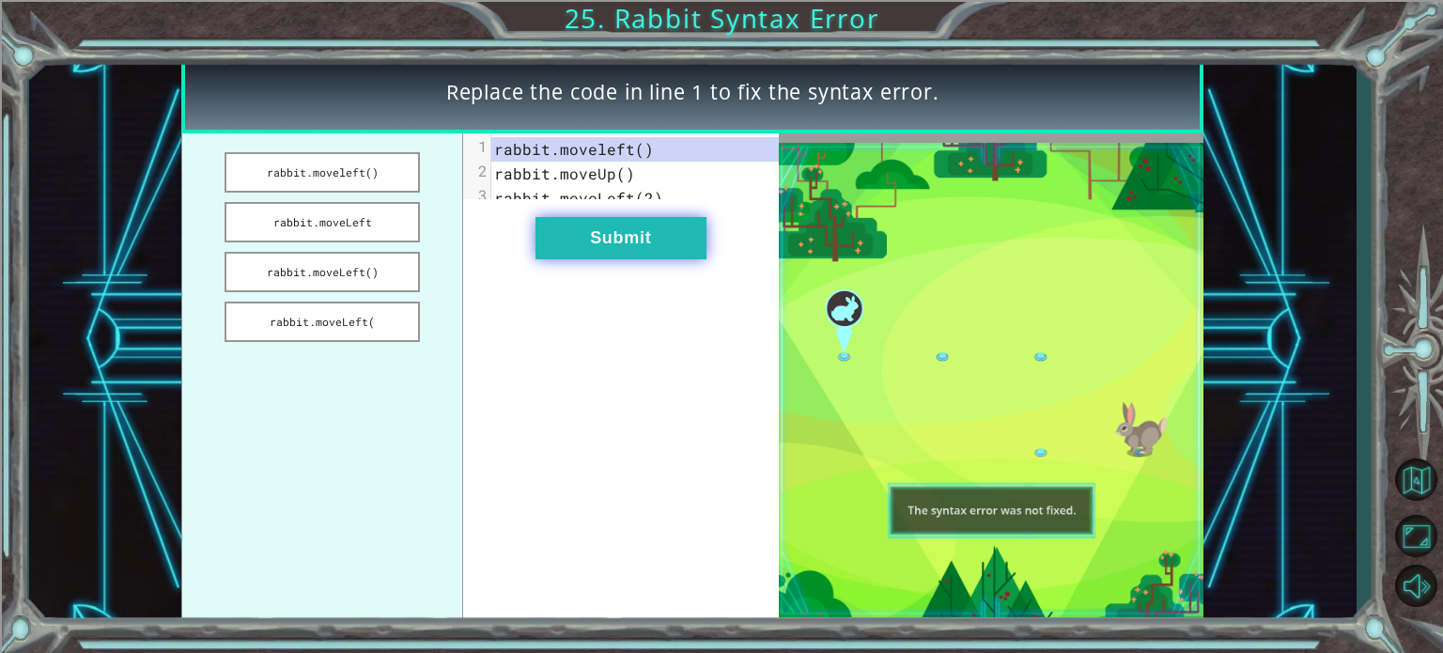
click at [554, 236] on button "Submit" at bounding box center [620, 238] width 171 height 42
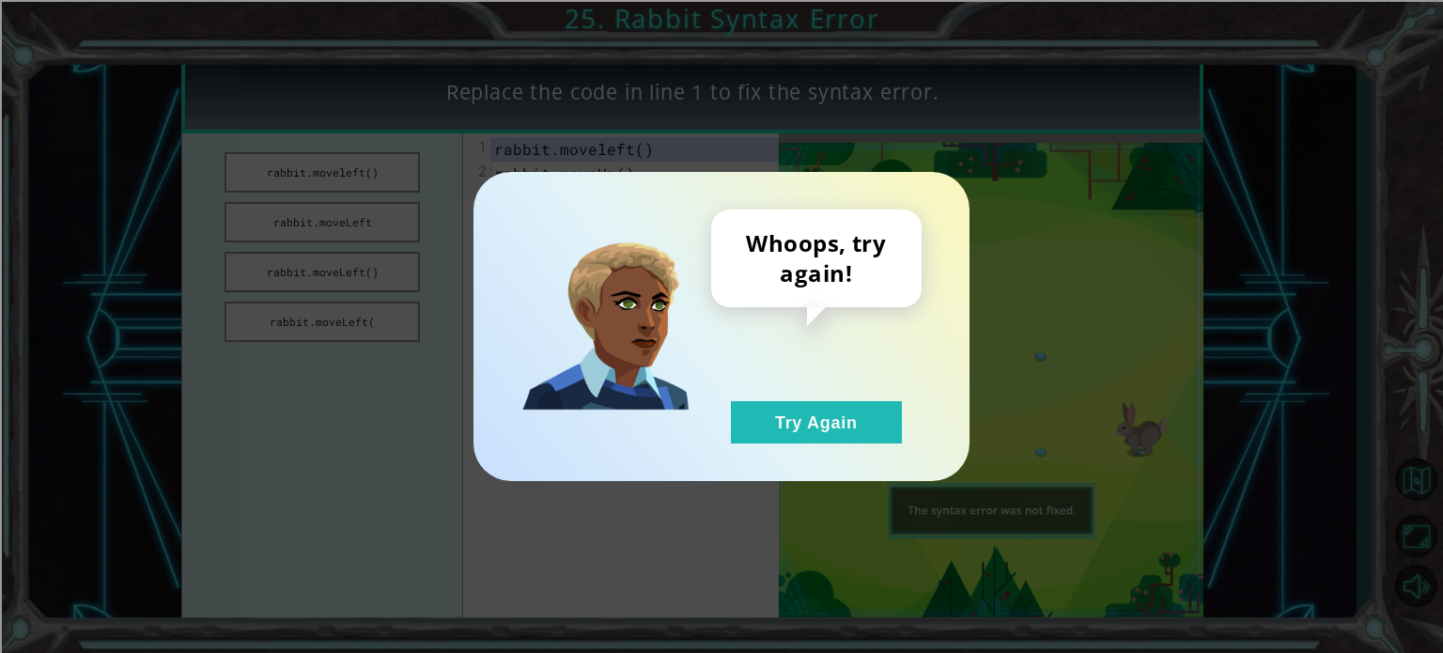
click at [815, 449] on div "Whoops, try again! Try Again" at bounding box center [721, 326] width 496 height 309
click at [809, 446] on div "Whoops, try again! Try Again" at bounding box center [721, 326] width 496 height 309
drag, startPoint x: 809, startPoint y: 446, endPoint x: 785, endPoint y: 425, distance: 31.9
click at [785, 425] on div "Whoops, try again! Try Again" at bounding box center [721, 326] width 496 height 309
click at [785, 425] on button "Try Again" at bounding box center [816, 422] width 171 height 42
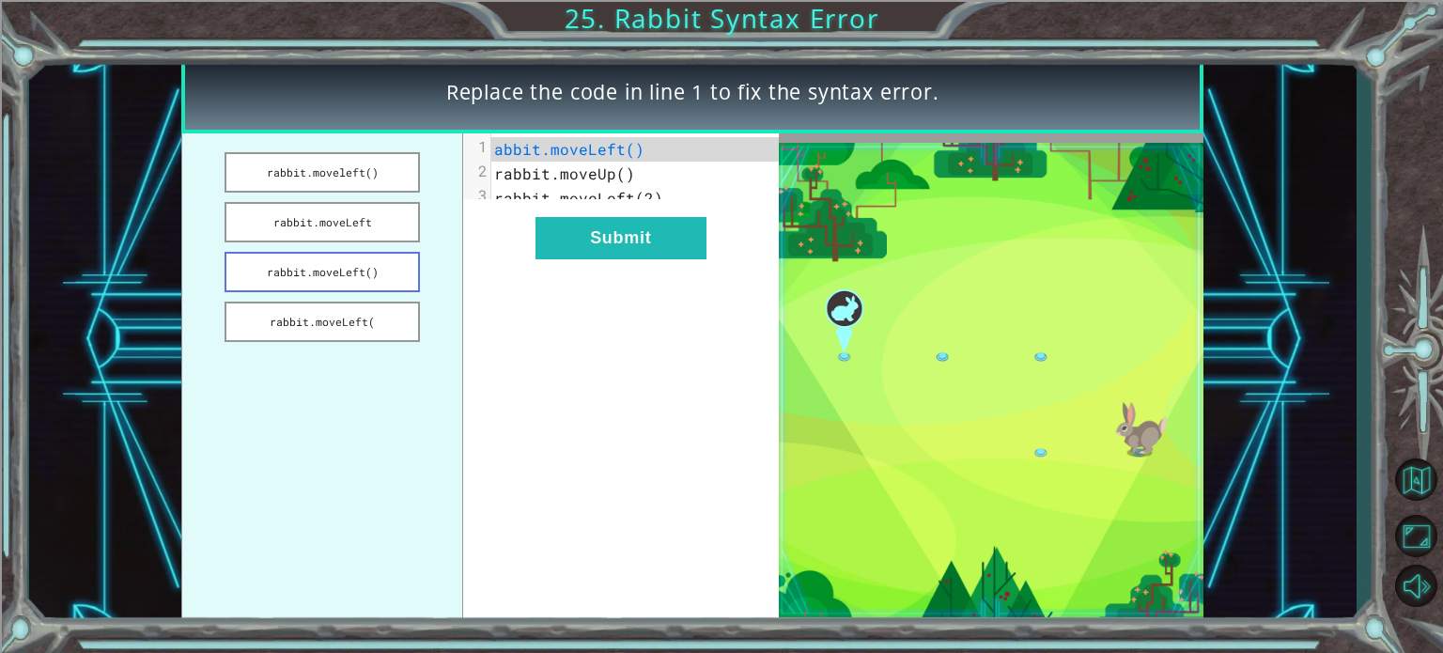
click at [319, 256] on button "rabbit.moveLeft()" at bounding box center [322, 272] width 195 height 40
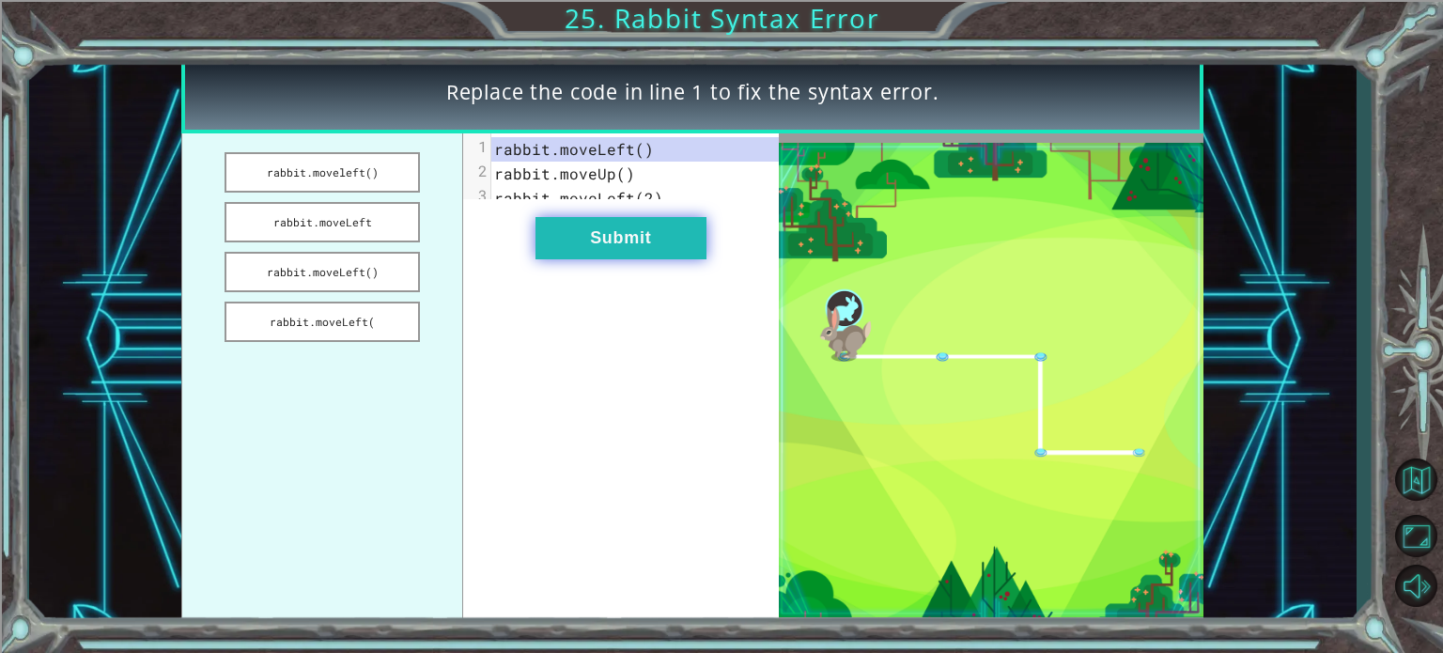
click at [651, 256] on button "Submit" at bounding box center [620, 238] width 171 height 42
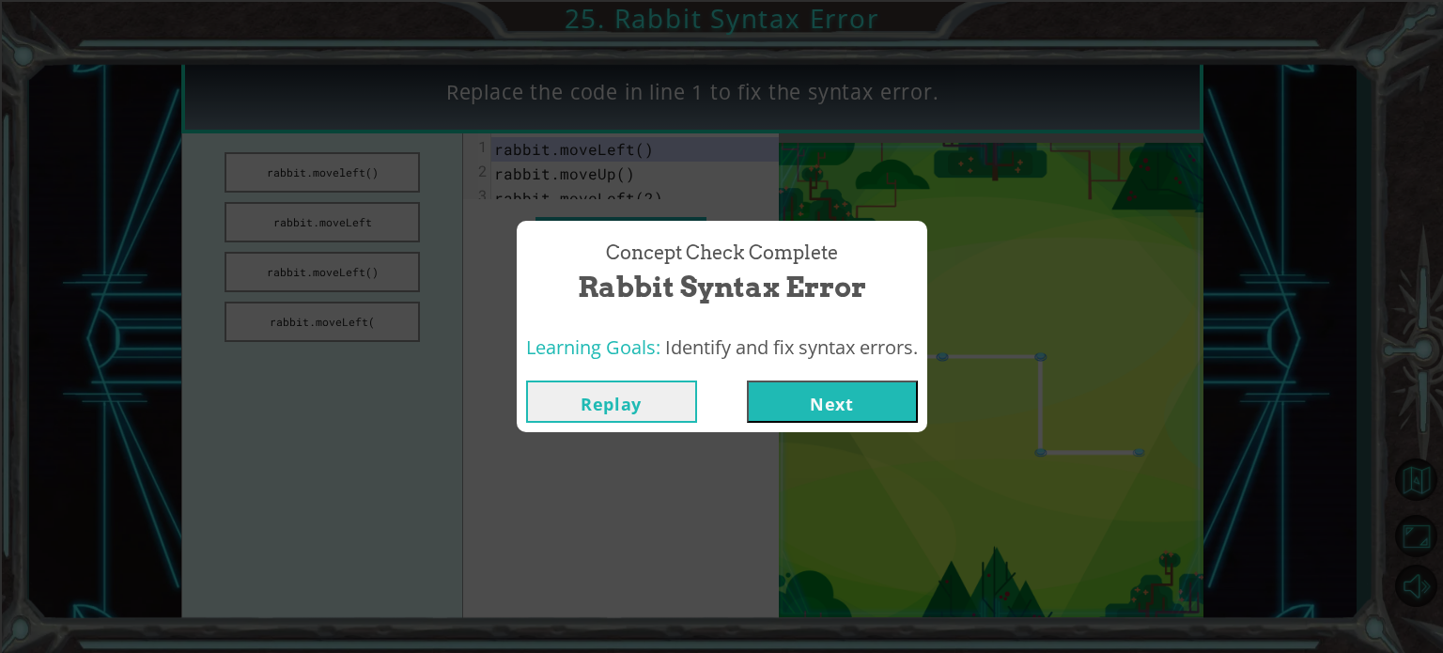
click at [819, 397] on button "Next" at bounding box center [832, 401] width 171 height 42
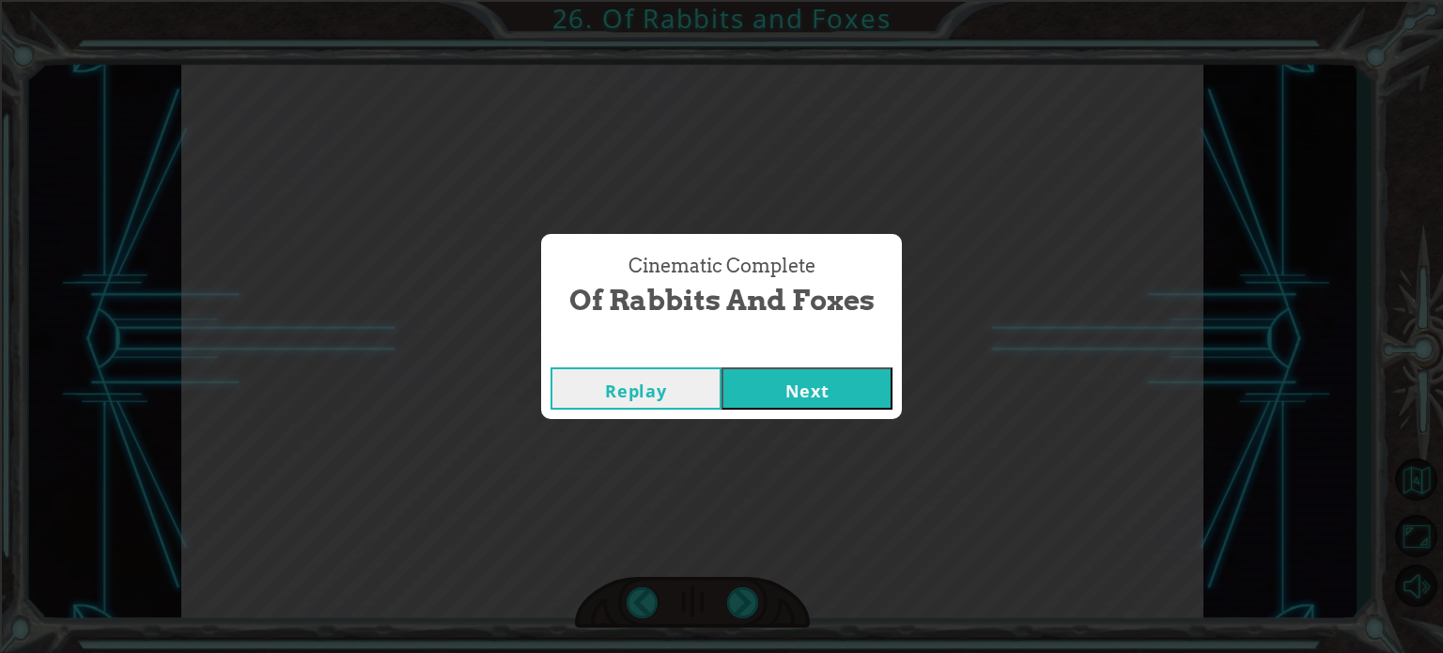
click button "Next" at bounding box center [806, 388] width 171 height 42
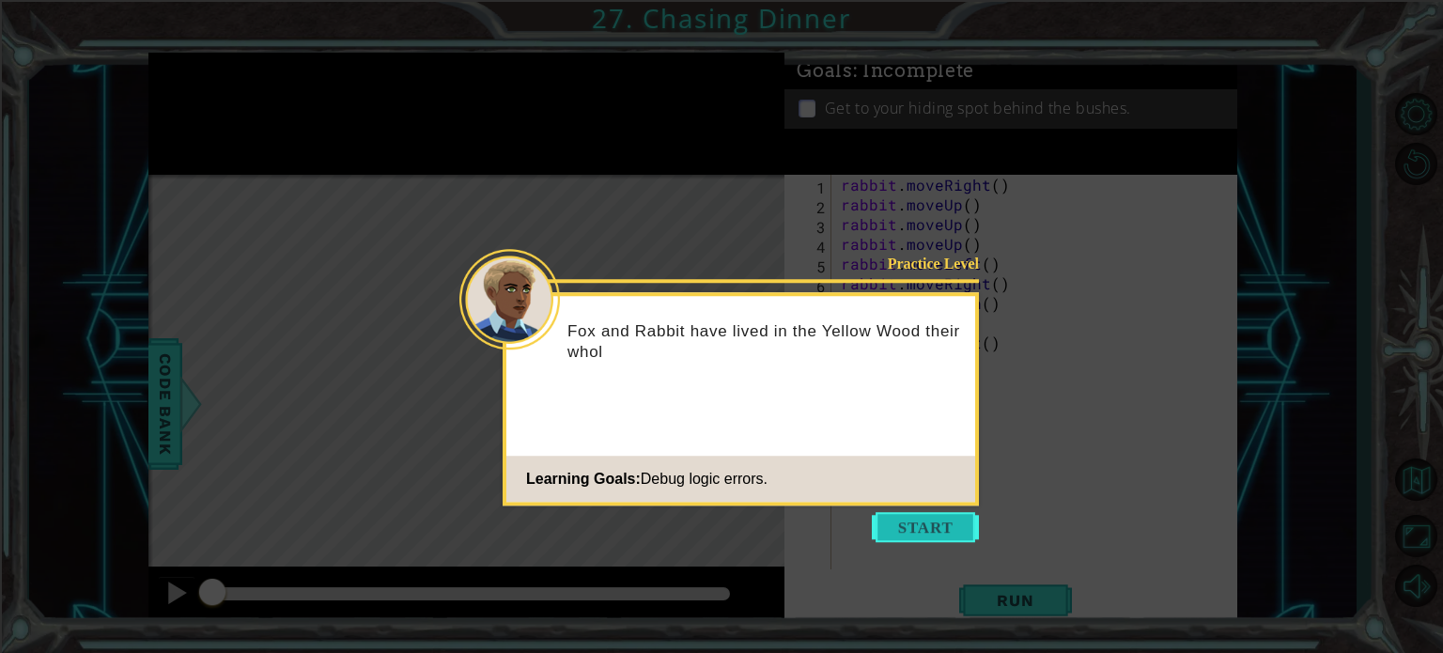
click at [901, 522] on button "Start" at bounding box center [925, 527] width 107 height 30
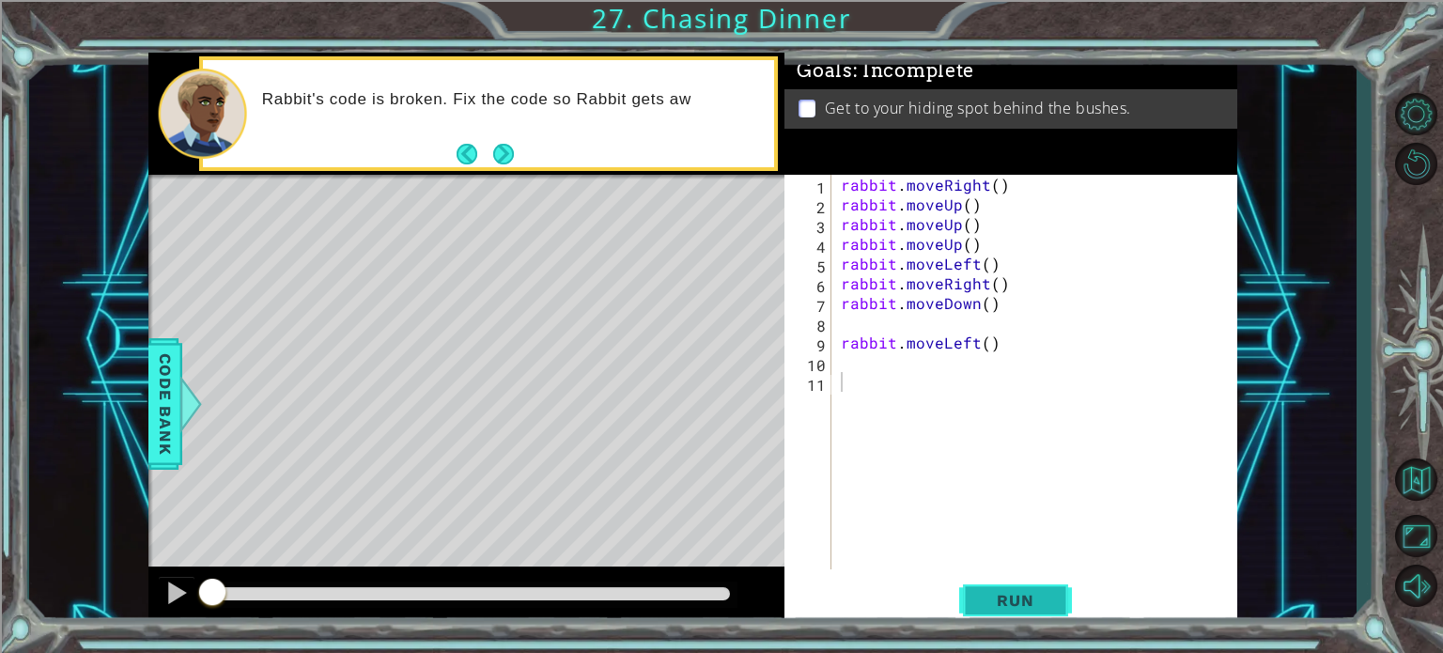
click at [1009, 593] on span "Run" at bounding box center [1015, 600] width 74 height 19
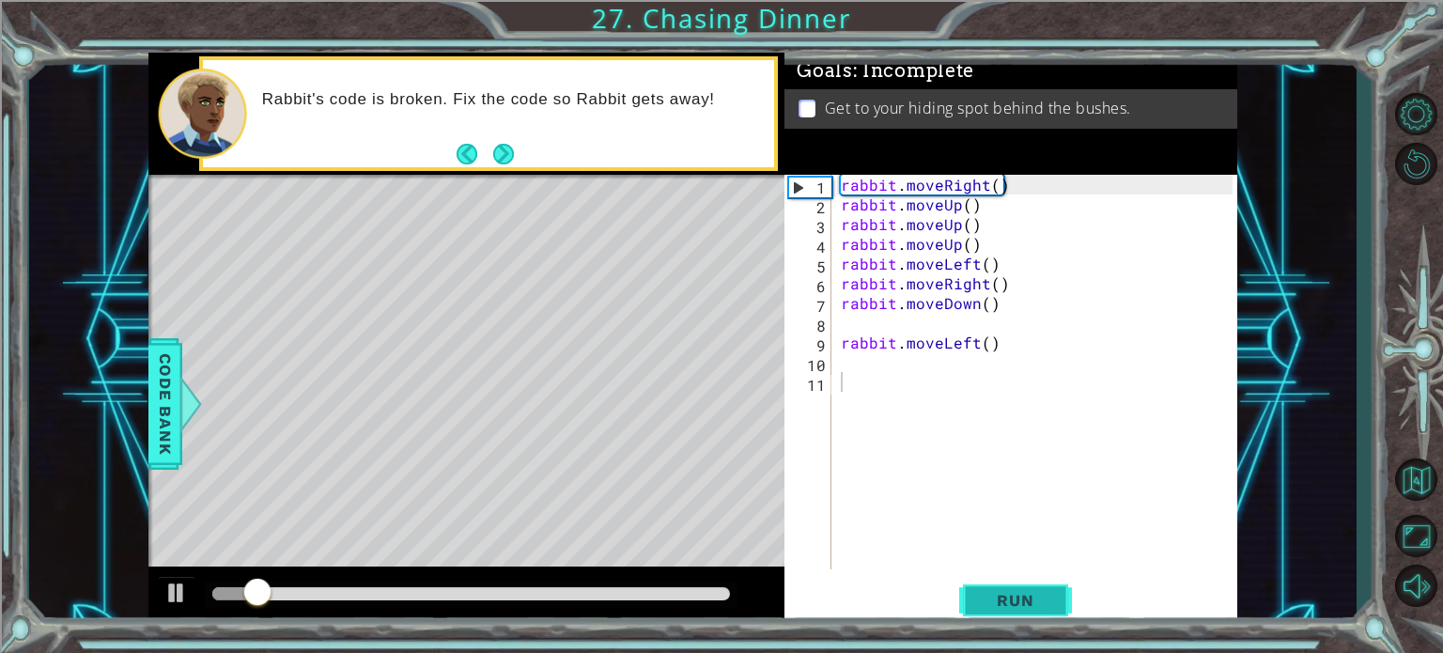
click at [1009, 593] on span "Run" at bounding box center [1015, 600] width 74 height 19
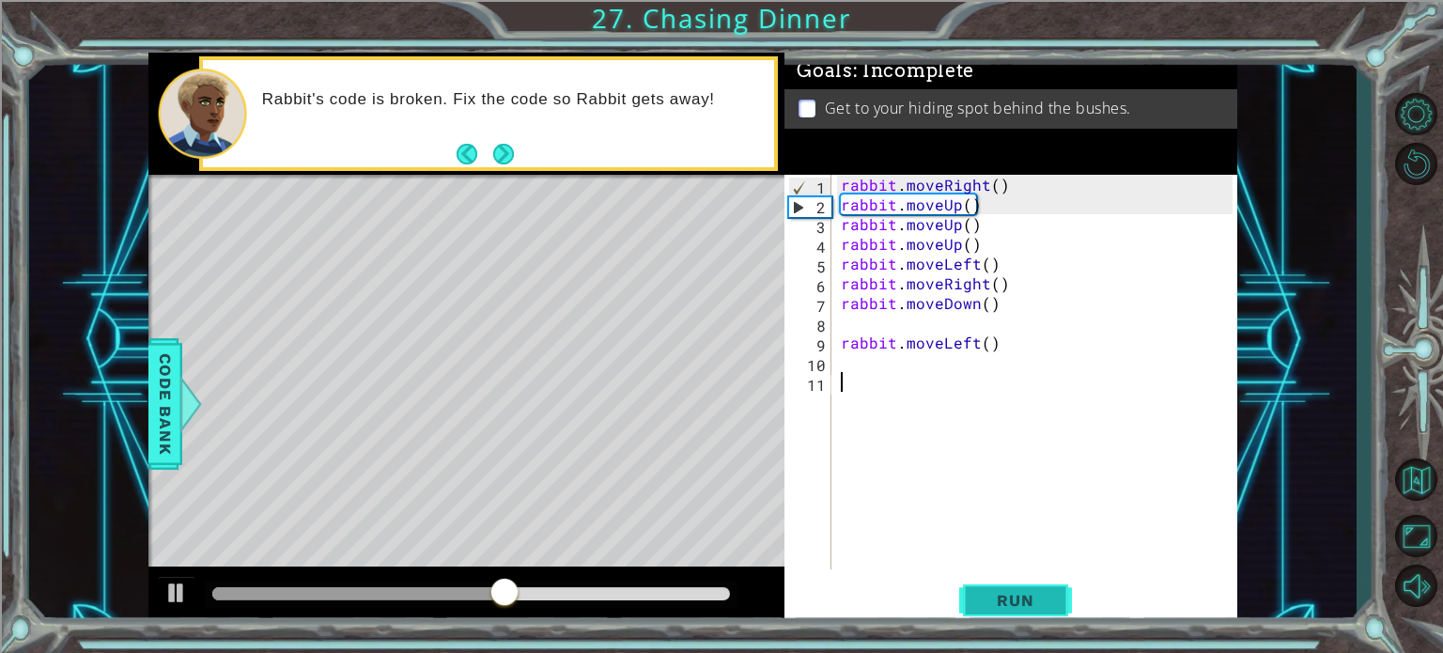
click at [1009, 593] on span "Run" at bounding box center [1015, 600] width 74 height 19
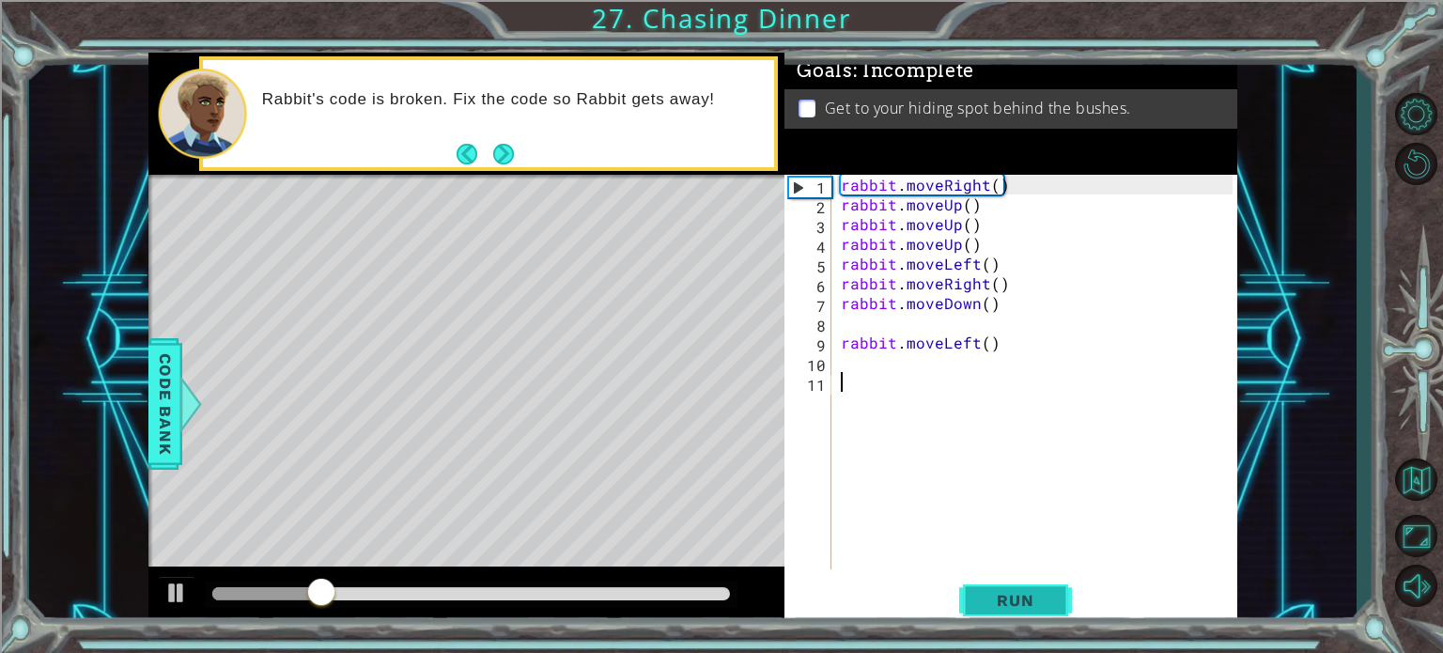
click at [1009, 593] on span "Run" at bounding box center [1015, 600] width 74 height 19
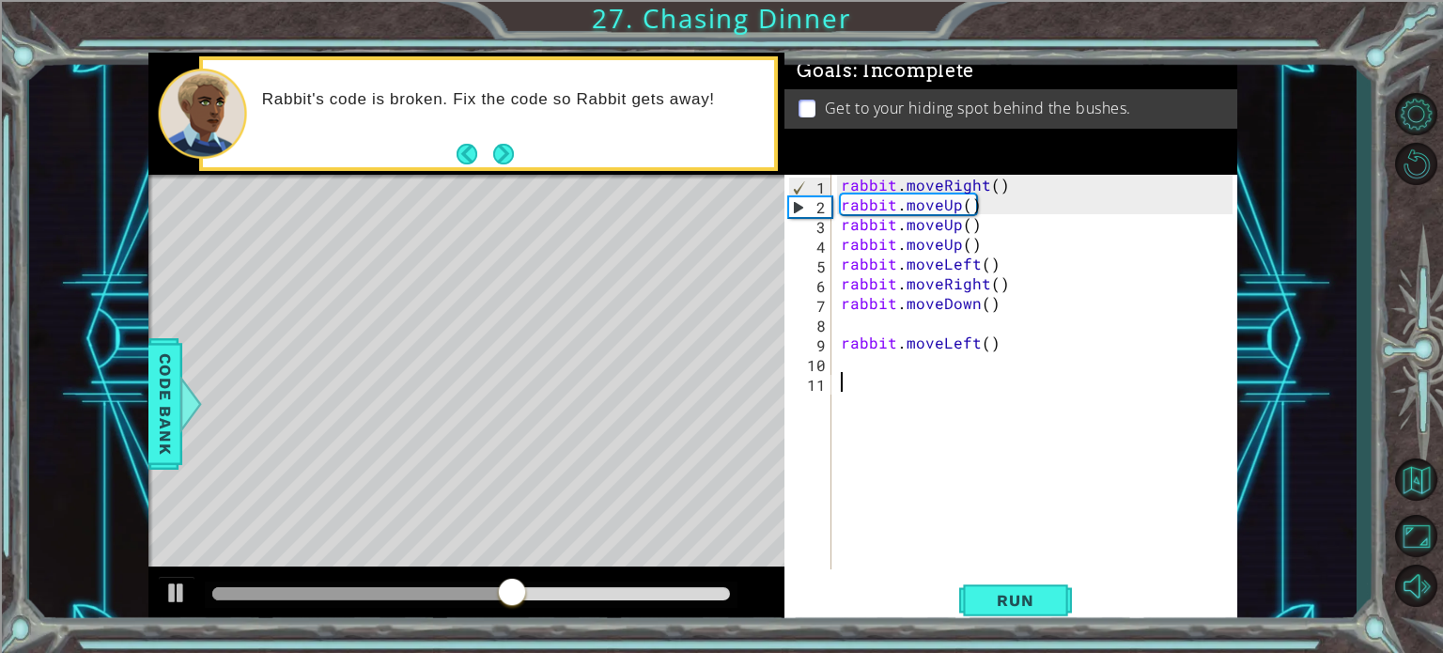
click at [992, 187] on div "rabbit . moveRight ( ) rabbit . moveUp ( ) rabbit . moveUp ( ) rabbit . moveUp …" at bounding box center [1039, 392] width 405 height 434
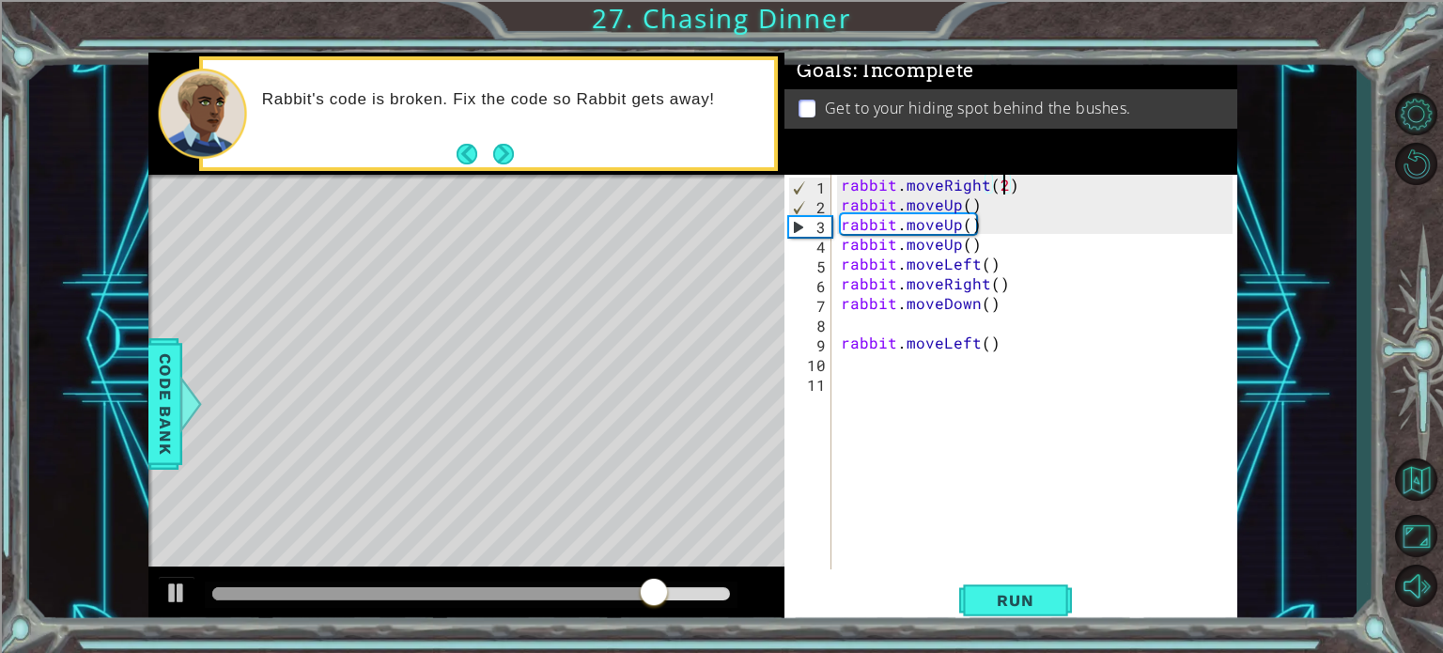
scroll to position [0, 9]
click at [962, 203] on div "rabbit . moveRight ( 2 ) rabbit . moveUp ( ) rabbit . moveUp ( ) rabbit . moveU…" at bounding box center [1039, 392] width 405 height 434
click at [977, 241] on div "rabbit . moveRight ( 2 ) rabbit . moveUp ( ) rabbit . moveUp ( ) rabbit . moveU…" at bounding box center [1039, 392] width 405 height 434
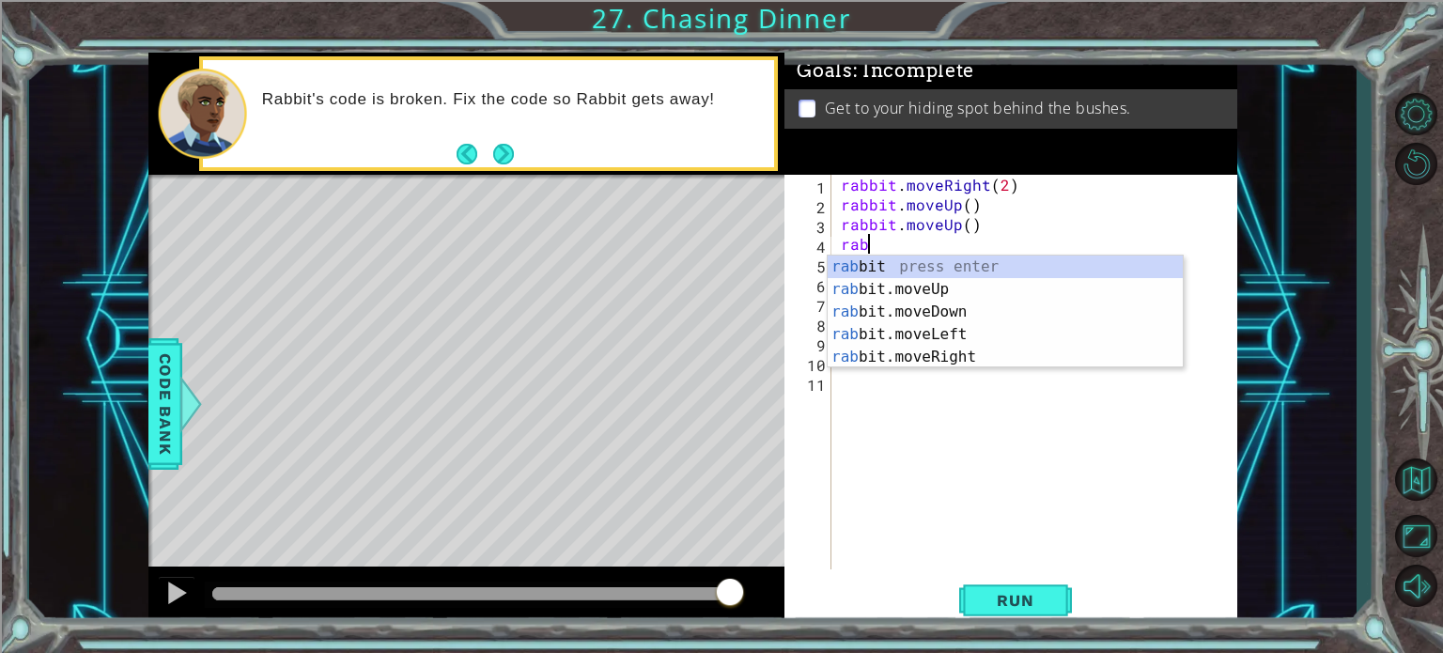
scroll to position [0, 0]
type textarea "r"
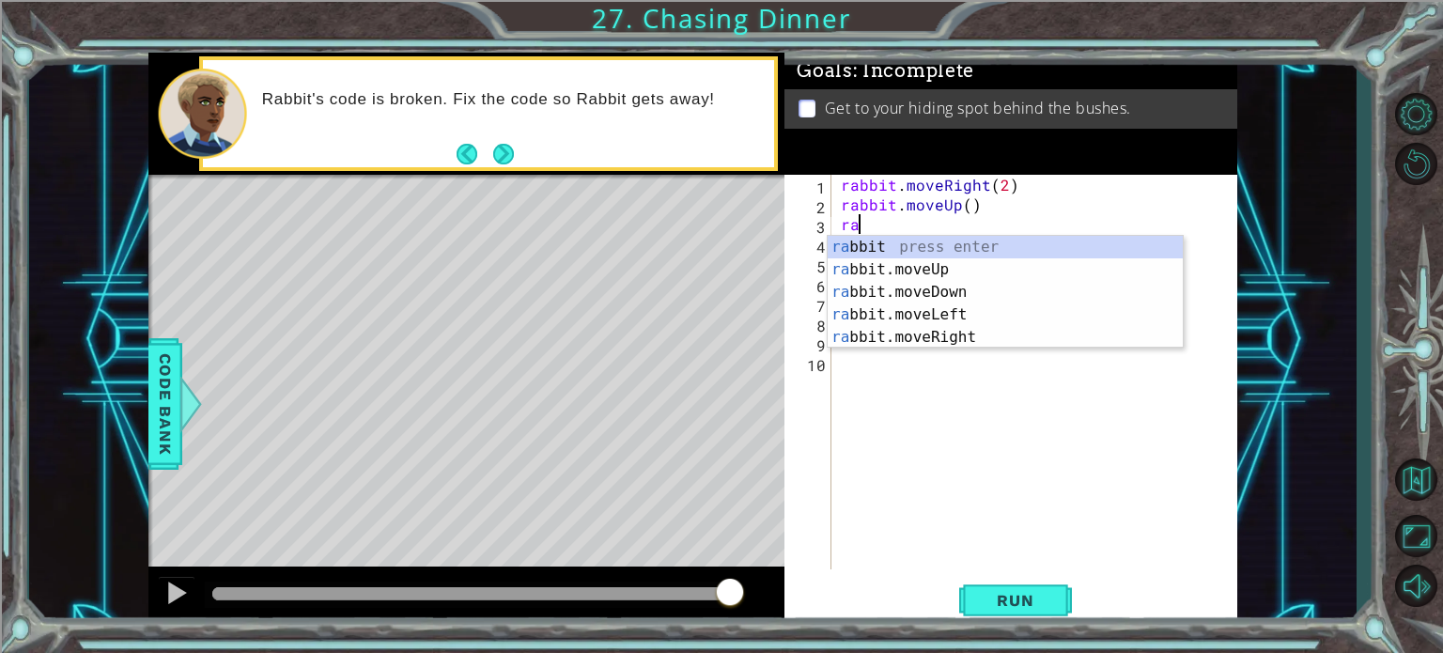
type textarea "r"
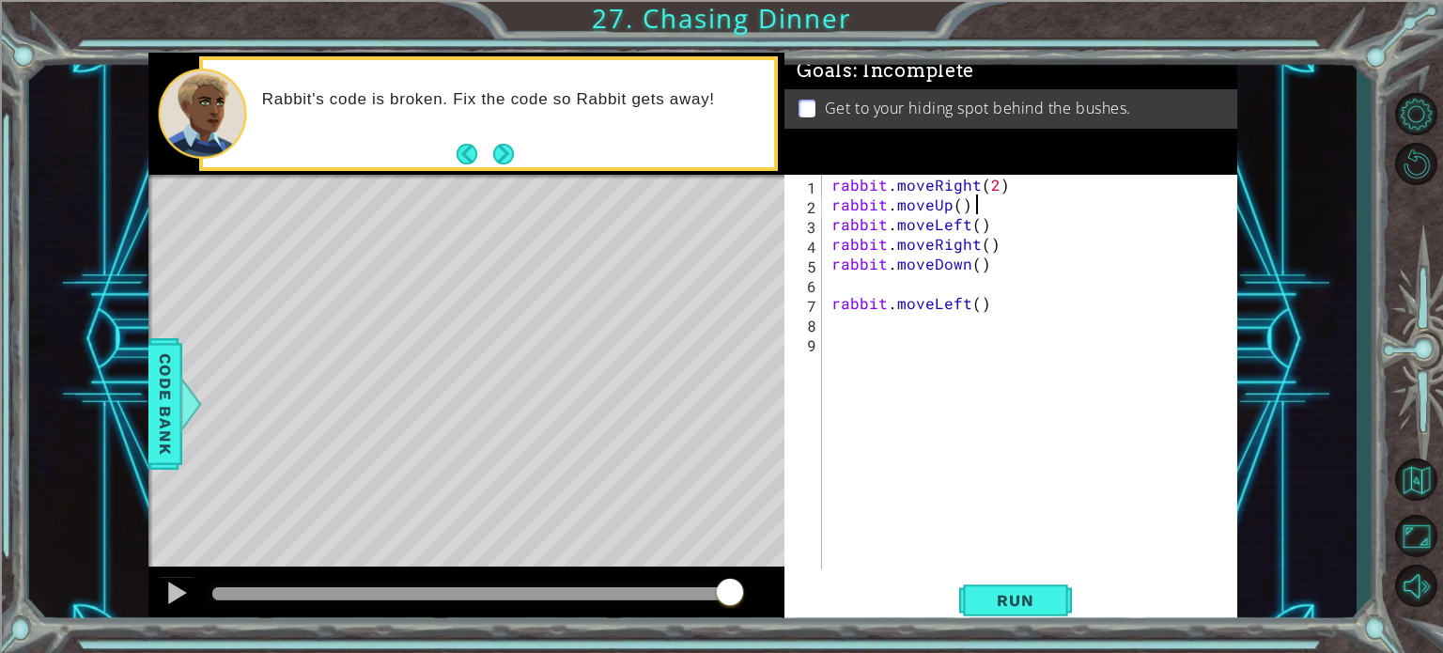
click at [955, 191] on div "rabbit . moveRight ( 2 ) rabbit . moveUp ( ) rabbit . moveLeft ( ) rabbit . mov…" at bounding box center [1035, 392] width 414 height 434
click at [955, 202] on div "rabbit . moveRight ( 2 ) rabbit . moveUp ( ) rabbit . moveLeft ( ) rabbit . mov…" at bounding box center [1035, 392] width 414 height 434
click at [975, 223] on div "rabbit . moveRight ( 2 ) rabbit . moveUp ( 2 ) rabbit . moveLeft ( ) rabbit . m…" at bounding box center [1035, 392] width 414 height 434
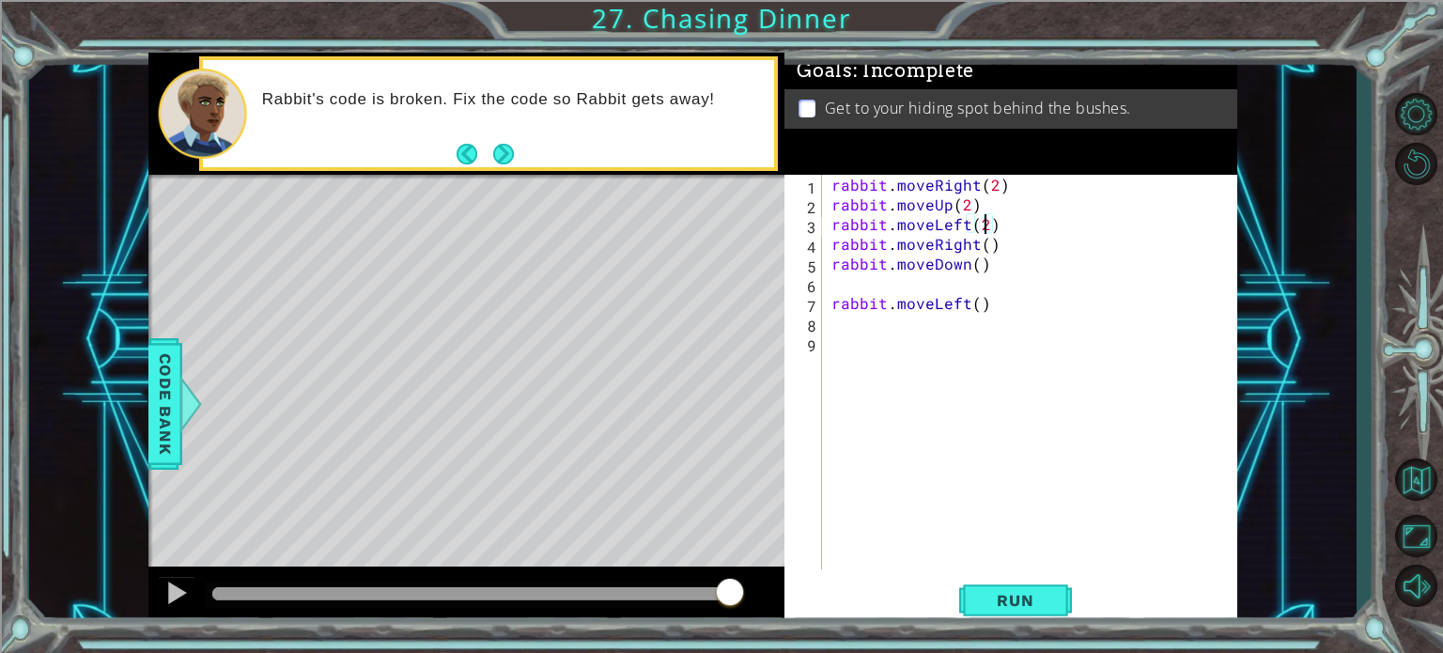
click at [990, 243] on div "rabbit . moveRight ( 2 ) rabbit . moveUp ( 2 ) rabbit . moveLeft ( 2 ) rabbit .…" at bounding box center [1035, 392] width 414 height 434
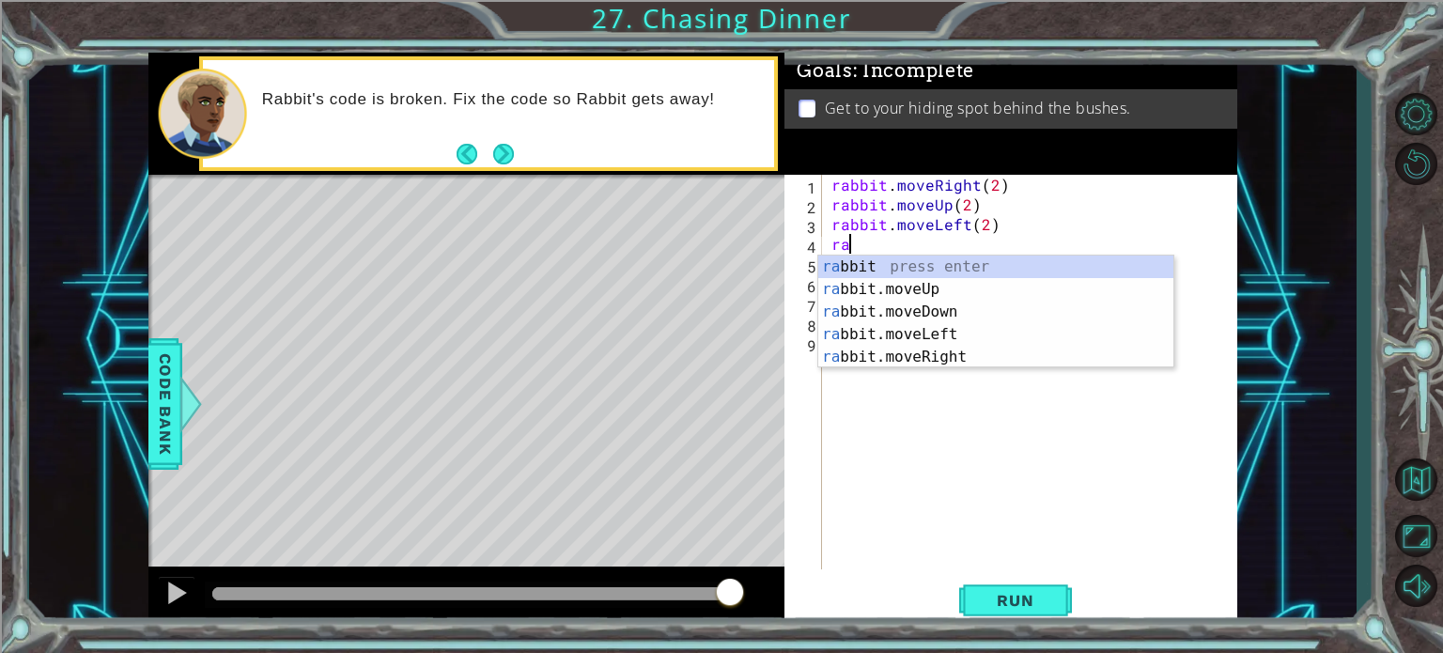
scroll to position [0, 0]
type textarea "r"
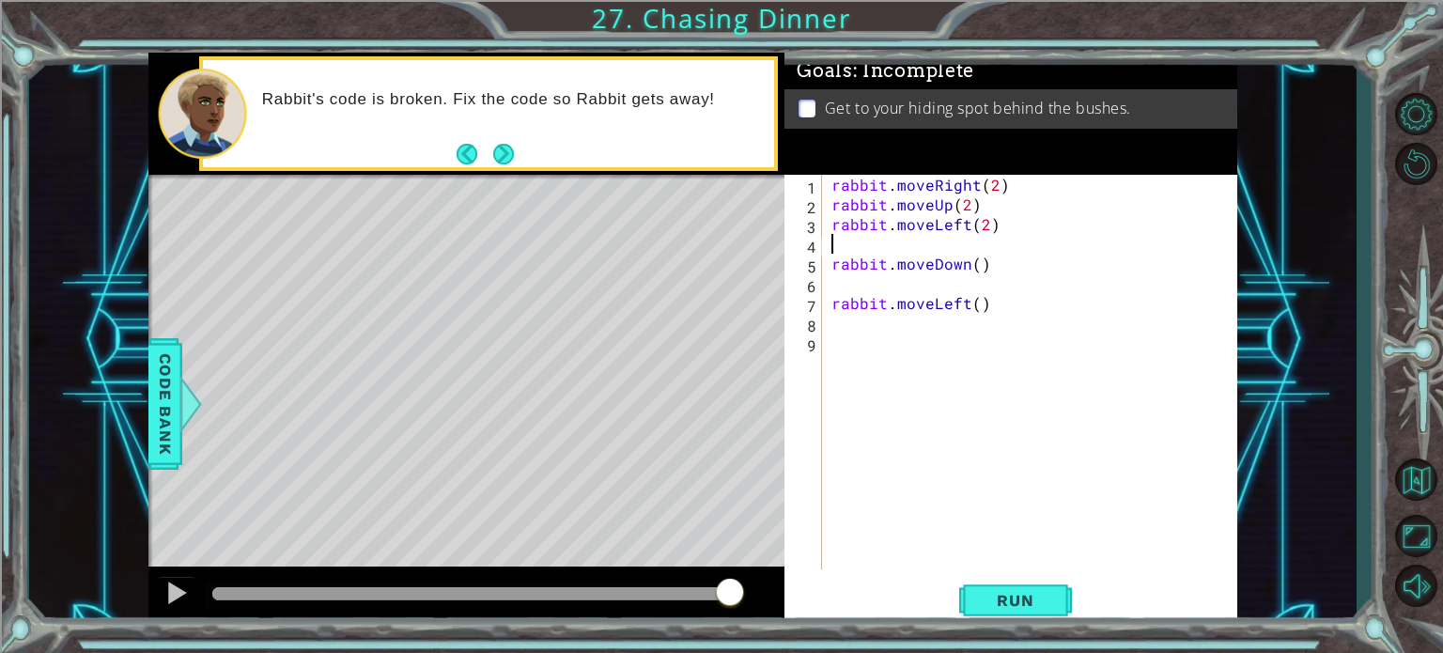
type textarea "rabbit.moveLeft(2)"
click at [995, 255] on div "rabbit . moveRight ( 2 ) rabbit . moveUp ( 2 ) rabbit . moveLeft ( 2 ) rabbit .…" at bounding box center [1035, 392] width 414 height 434
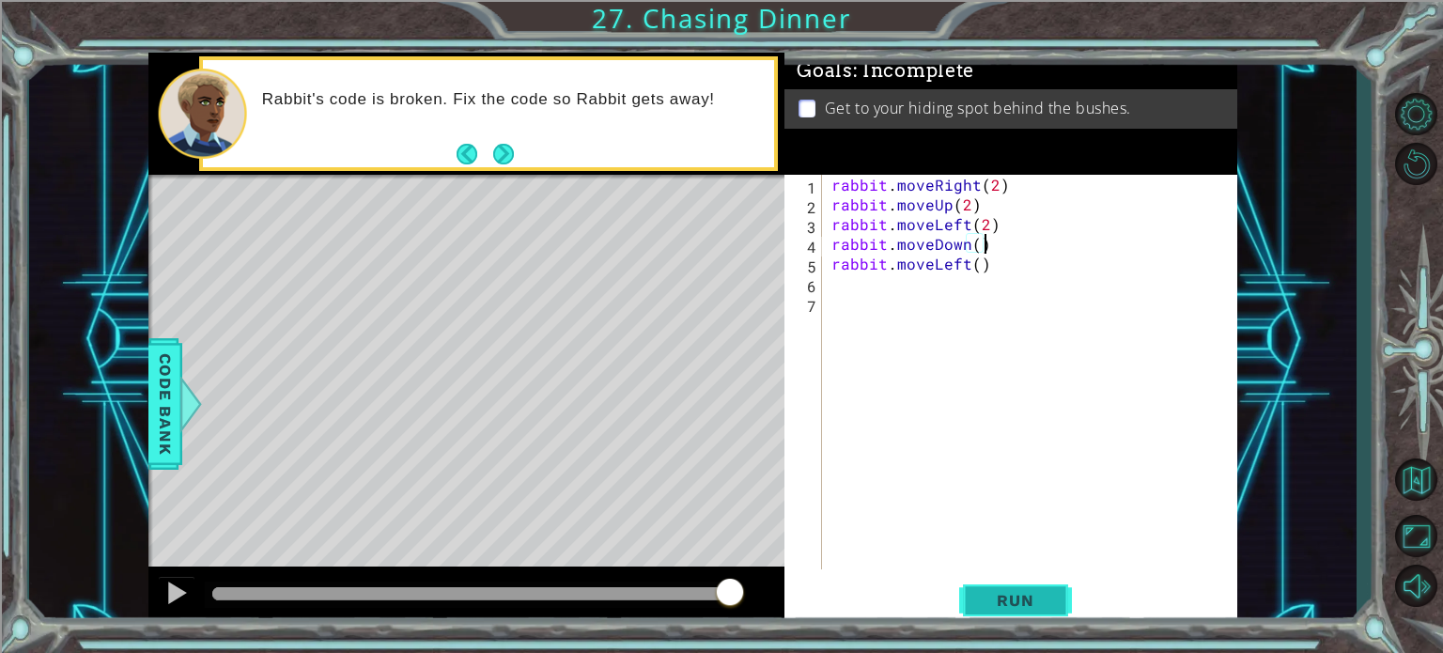
type textarea "rabbit.moveDown()"
click at [1028, 585] on button "Run" at bounding box center [1015, 600] width 113 height 45
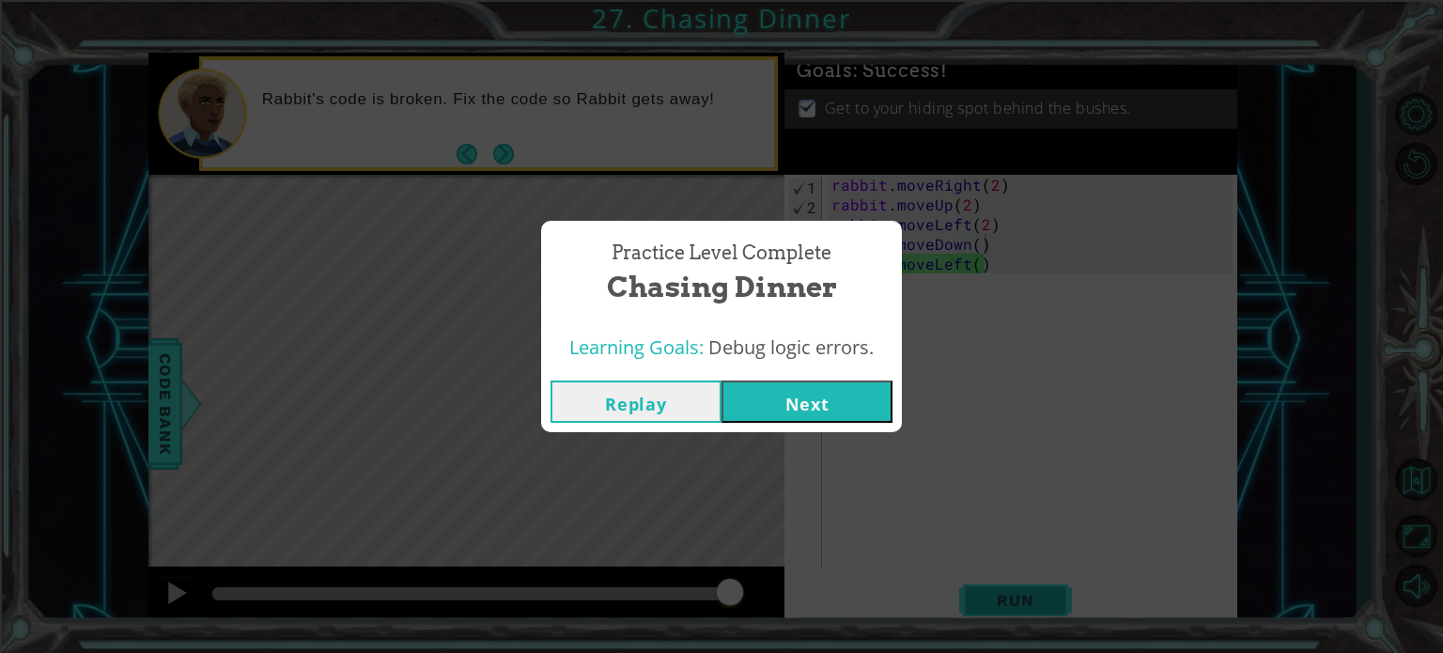
click button "Next" at bounding box center [806, 401] width 171 height 42
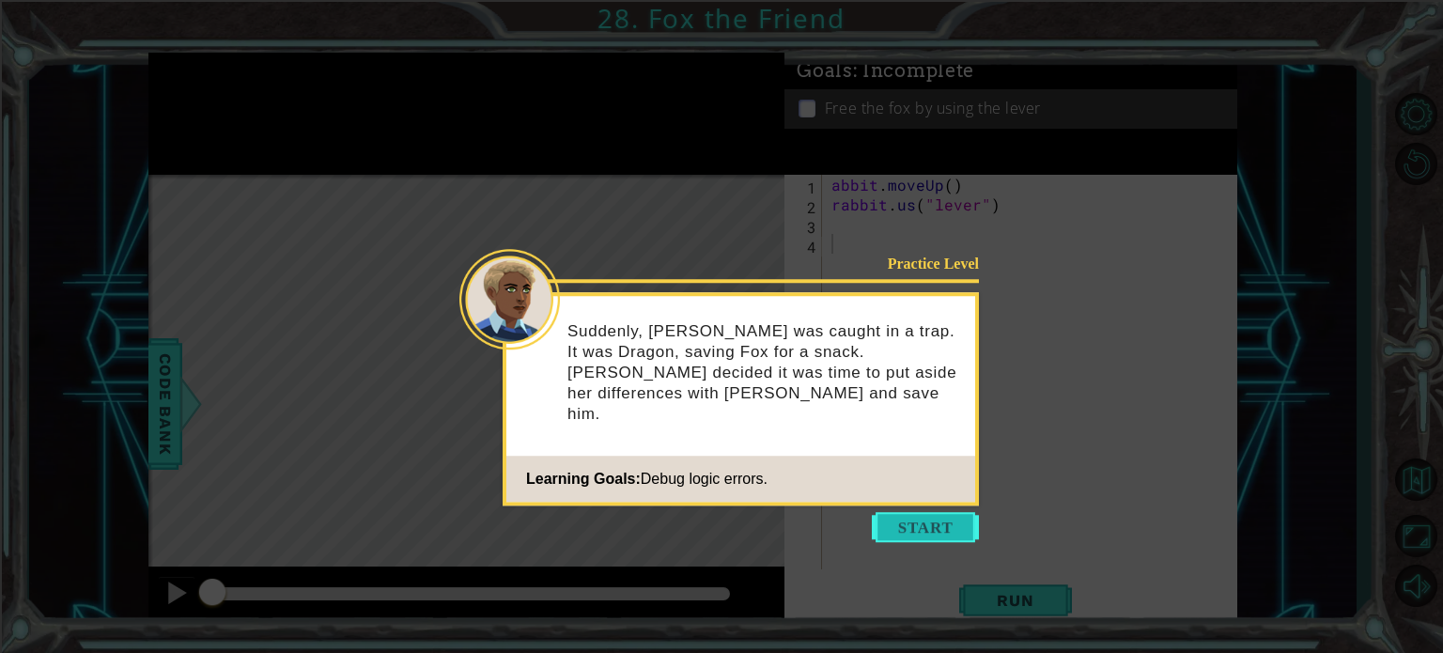
click at [909, 519] on button "Start" at bounding box center [925, 527] width 107 height 30
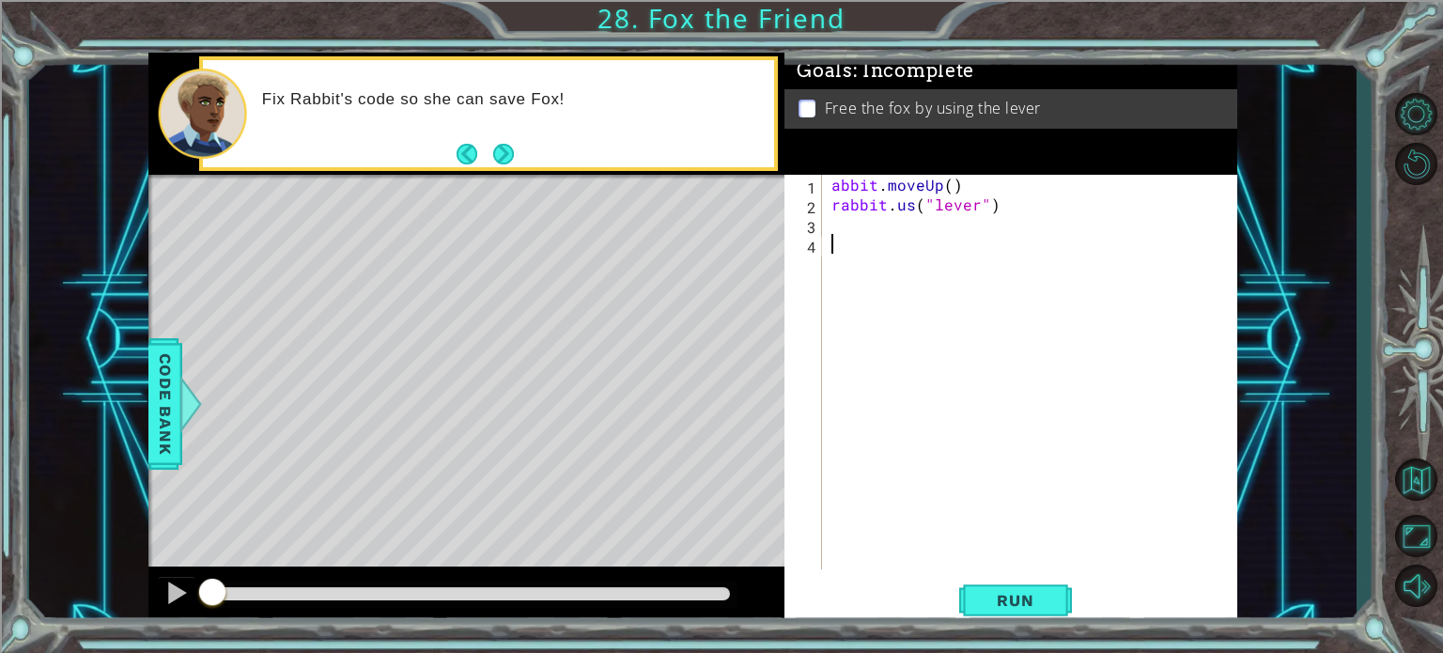
click at [906, 207] on div "abbit . moveUp ( ) rabbit . us ( "lever" )" at bounding box center [1035, 392] width 414 height 434
click at [909, 206] on div "abbit . moveUp ( ) rabbit . us ( "lever" )" at bounding box center [1035, 392] width 414 height 434
click at [830, 183] on div "abbit . moveUp ( ) rabbit . use ( "lever" )" at bounding box center [1035, 392] width 414 height 434
type textarea "rabbit.moveUp()"
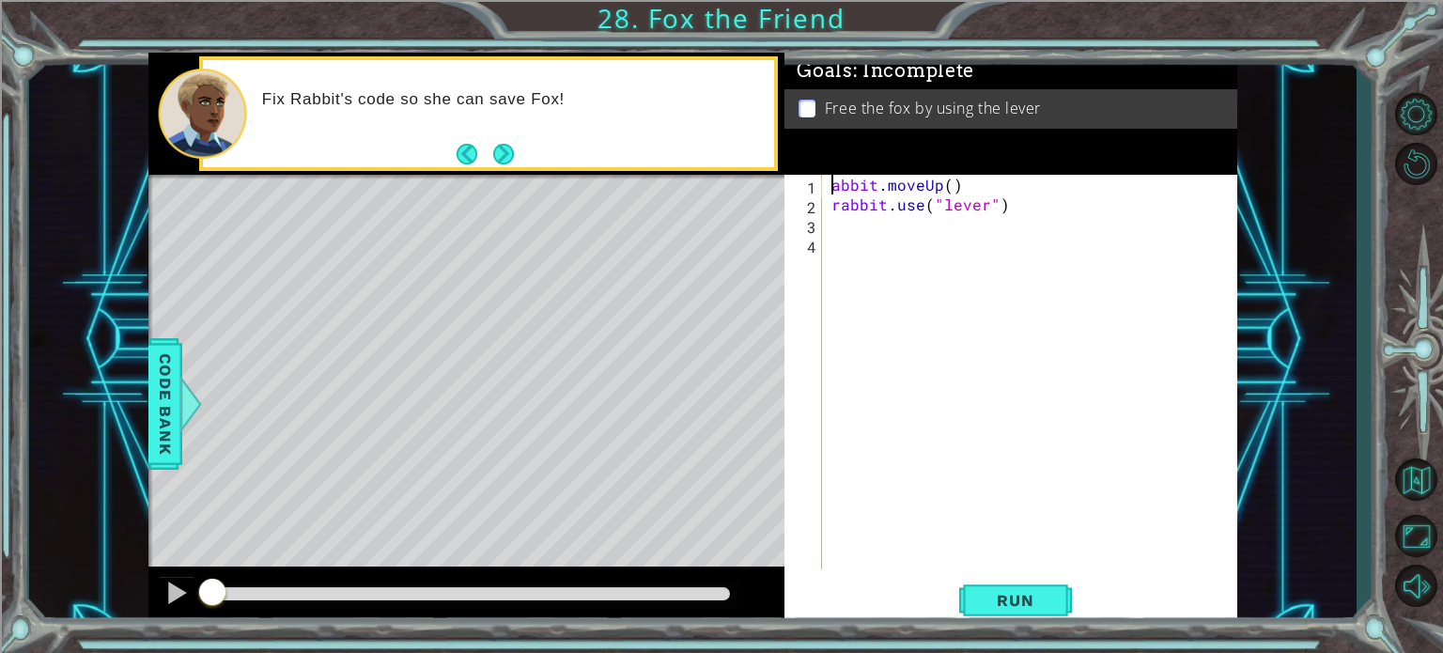
scroll to position [0, 0]
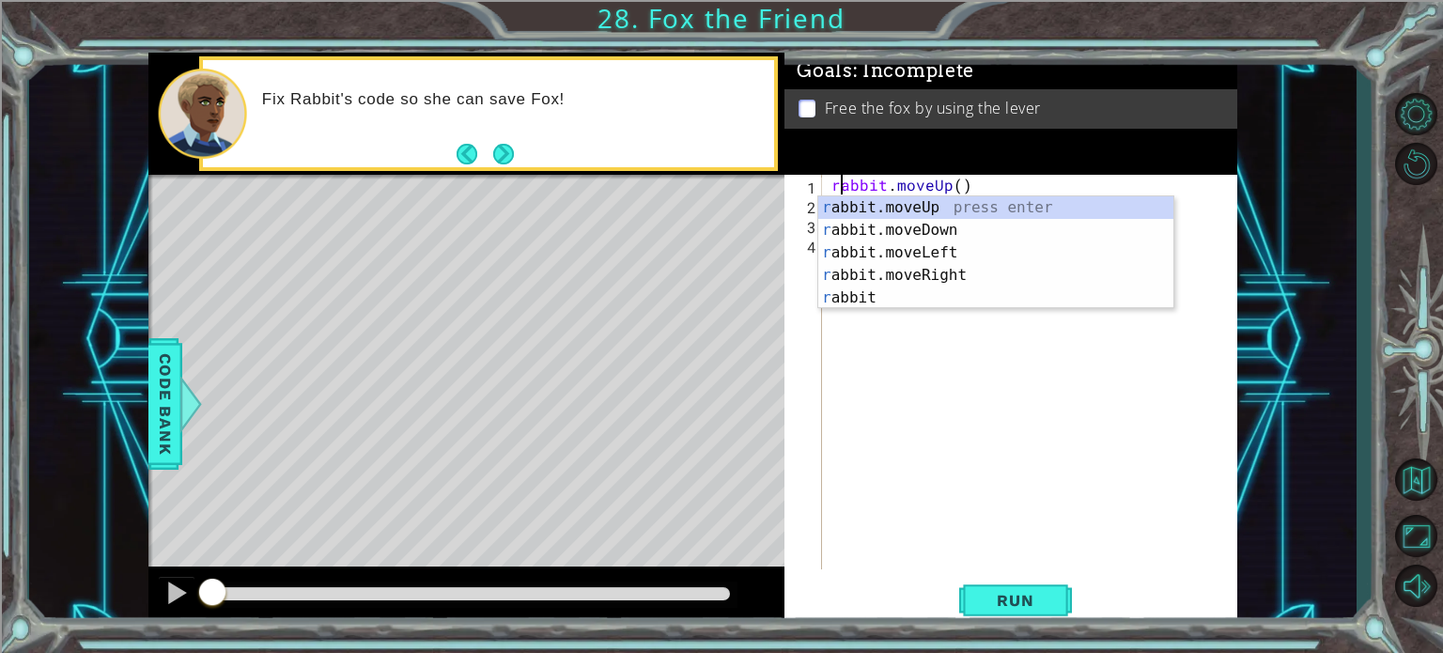
click at [925, 445] on div "rabbit . moveUp ( ) rabbit . use ( "lever" )" at bounding box center [1035, 392] width 414 height 434
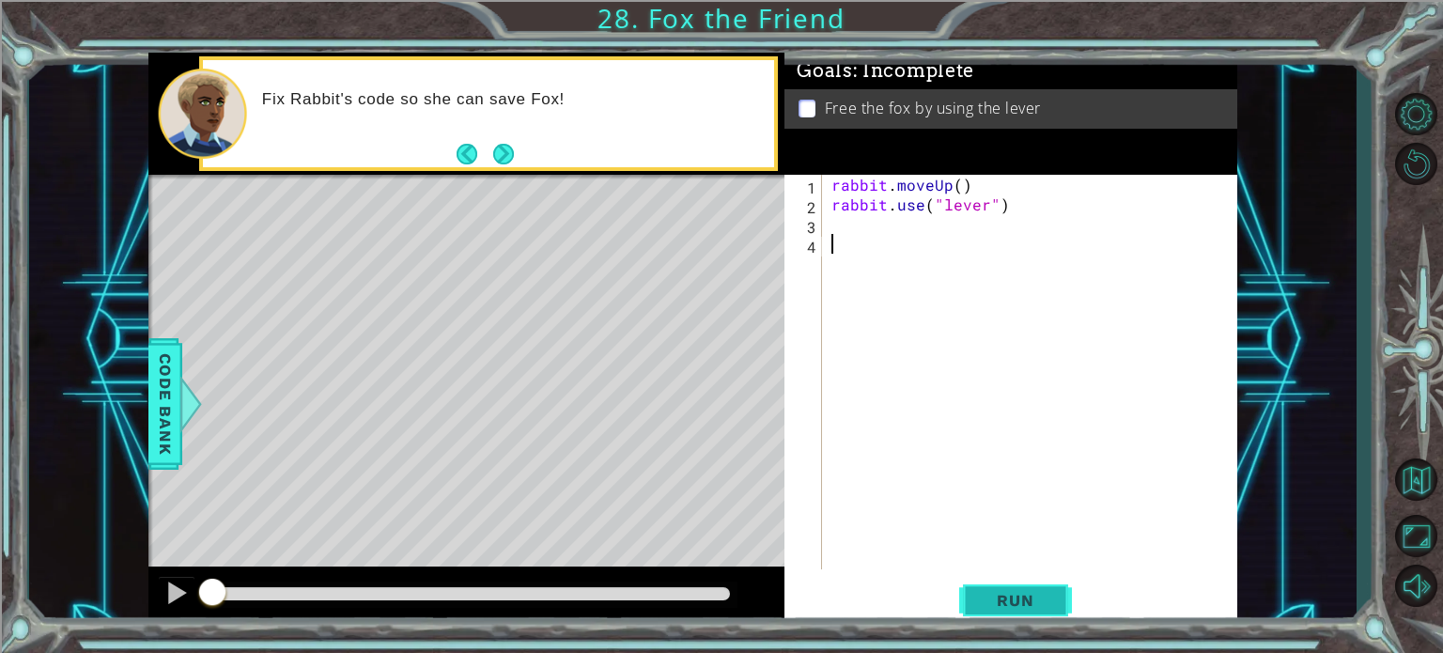
click at [991, 591] on span "Run" at bounding box center [1015, 600] width 74 height 19
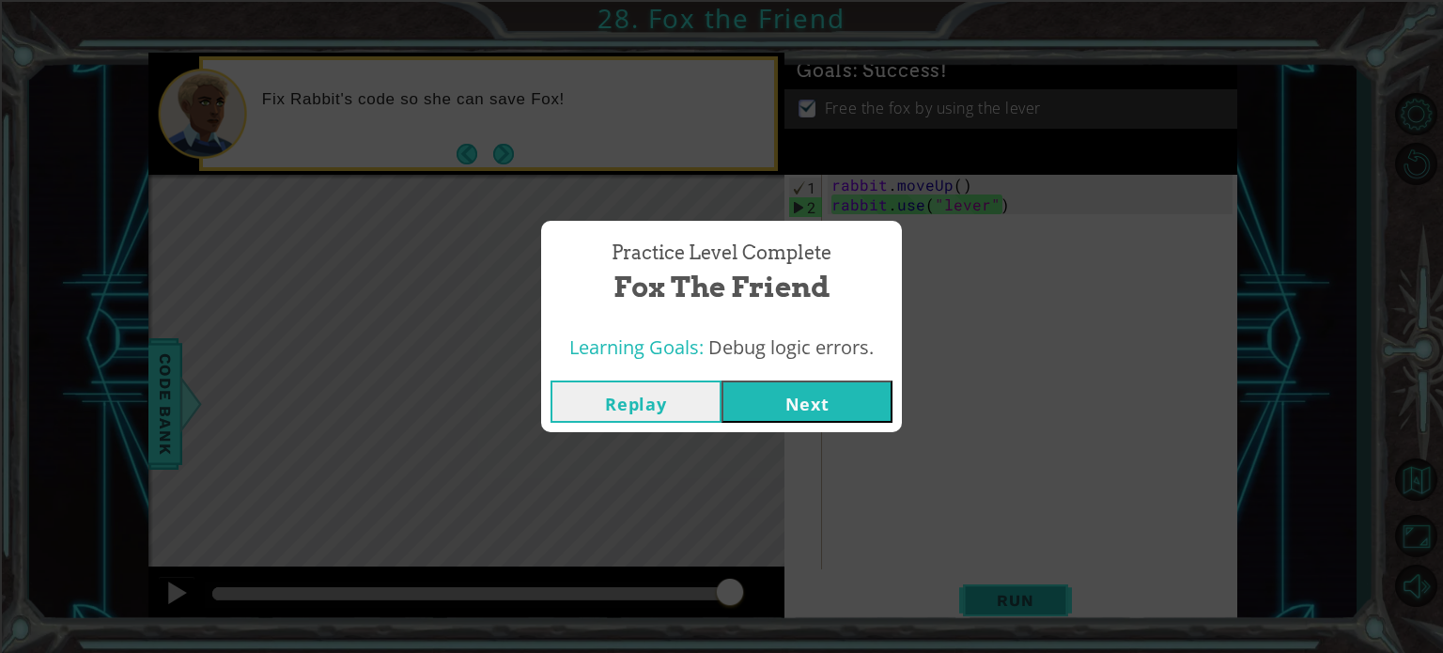
click button "Next" at bounding box center [806, 401] width 171 height 42
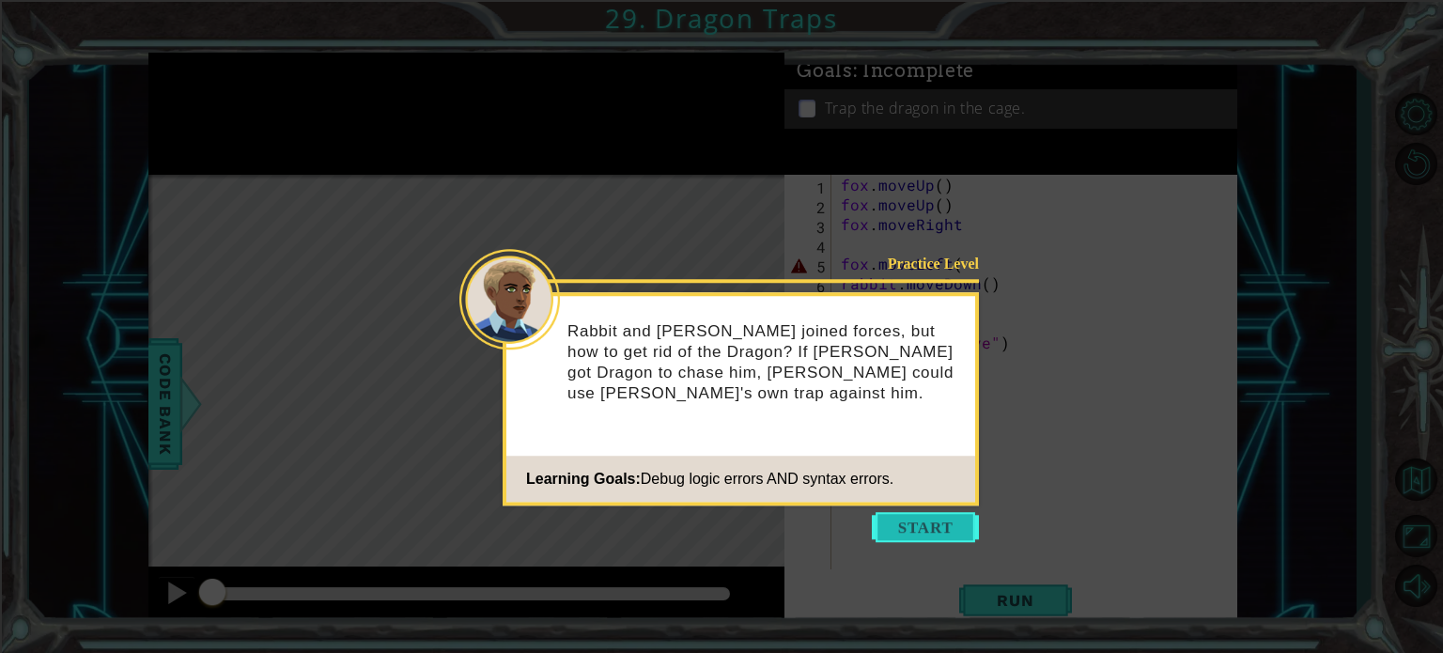
click at [902, 521] on button "Start" at bounding box center [925, 527] width 107 height 30
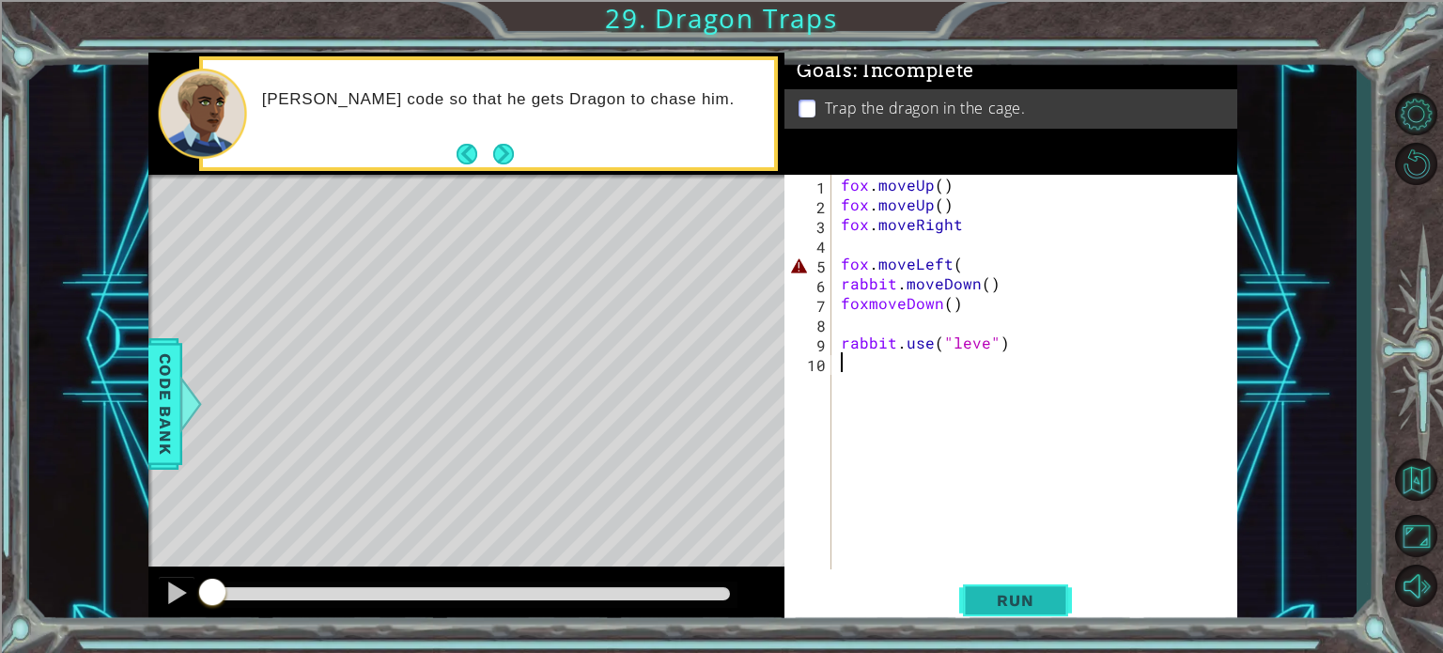
click at [998, 593] on span "Run" at bounding box center [1015, 600] width 74 height 19
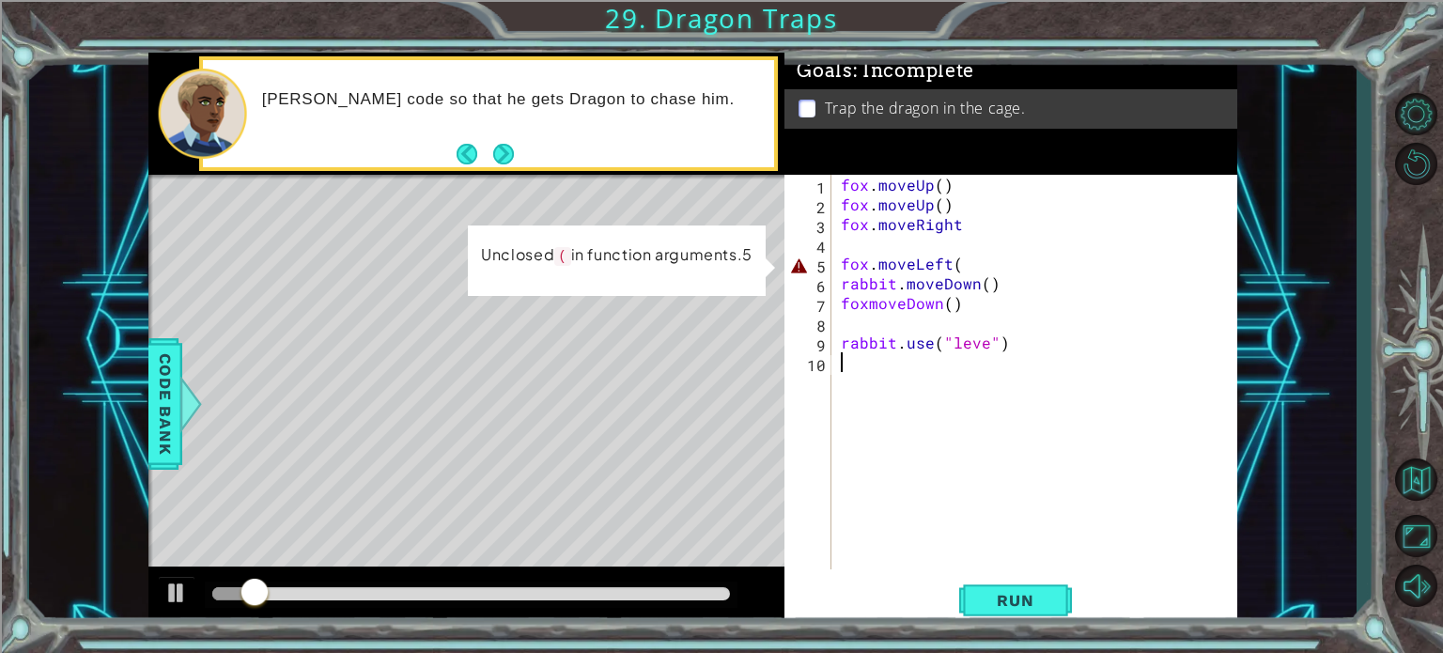
click at [962, 266] on div "fox . moveUp ( ) fox . moveUp ( ) fox . moveRight fox . moveLeft ( rabbit . mov…" at bounding box center [1039, 392] width 405 height 434
type textarea "fox.moveLeft()"
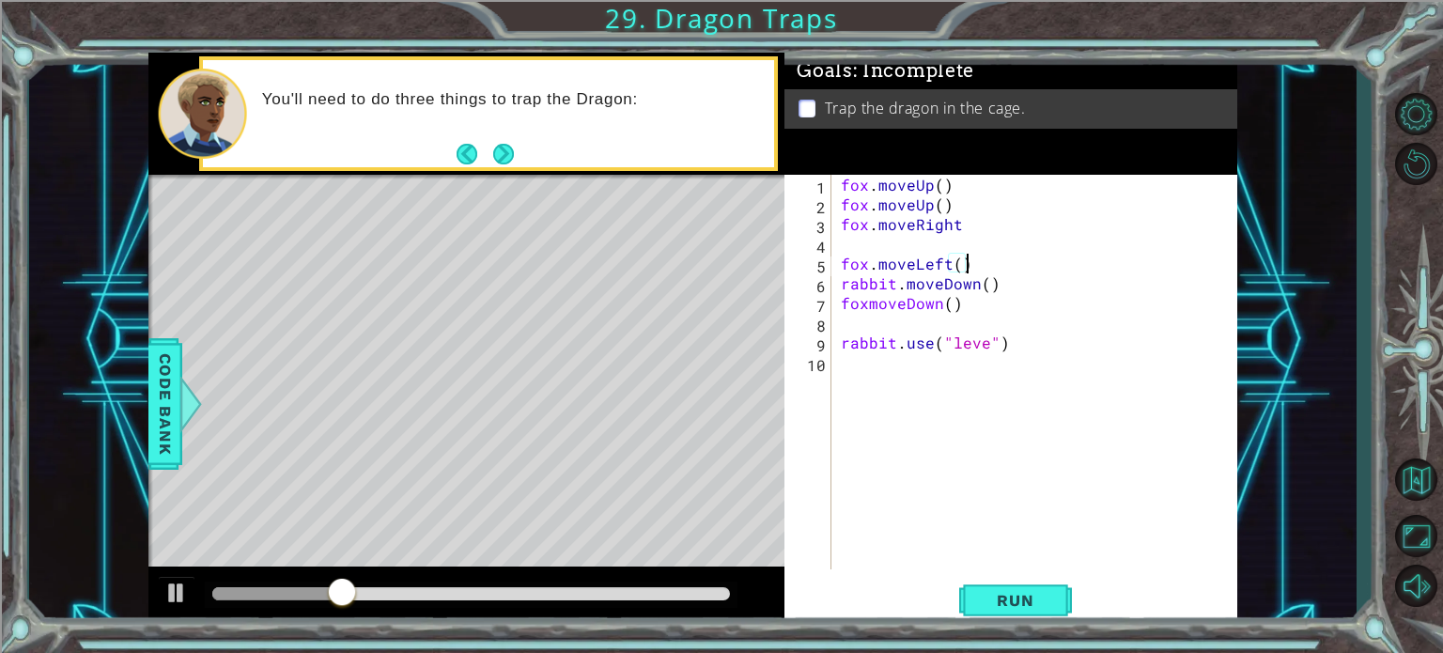
click at [981, 349] on div "fox . moveUp ( ) fox . moveUp ( ) fox . moveRight fox . moveLeft ( ) rabbit . m…" at bounding box center [1039, 392] width 405 height 434
click at [984, 349] on div "fox . moveUp ( ) fox . moveUp ( ) fox . moveRight fox . moveLeft ( ) rabbit . m…" at bounding box center [1039, 392] width 405 height 434
type textarea "rabbit.use("lever")"
click at [939, 326] on div "fox . moveUp ( ) fox . moveUp ( ) fox . moveRight fox . moveLeft ( ) rabbit . m…" at bounding box center [1039, 392] width 405 height 434
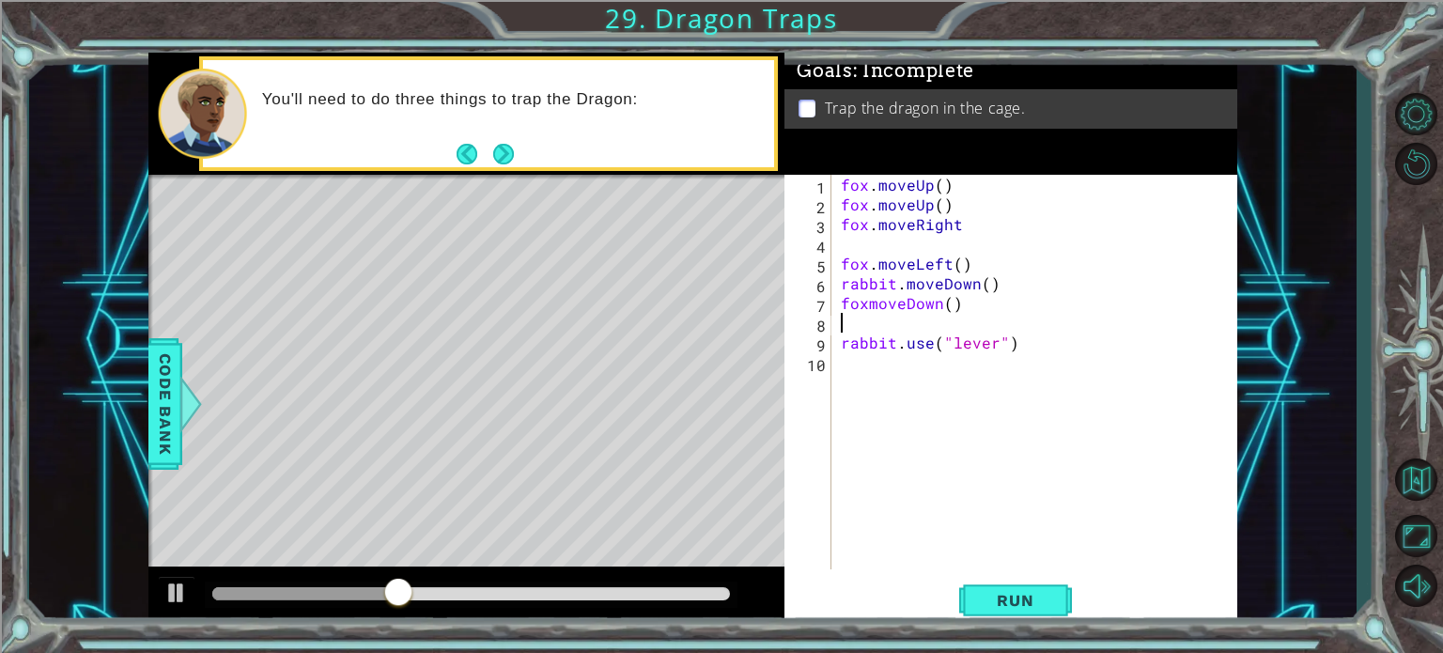
type textarea "foxmoveDown()"
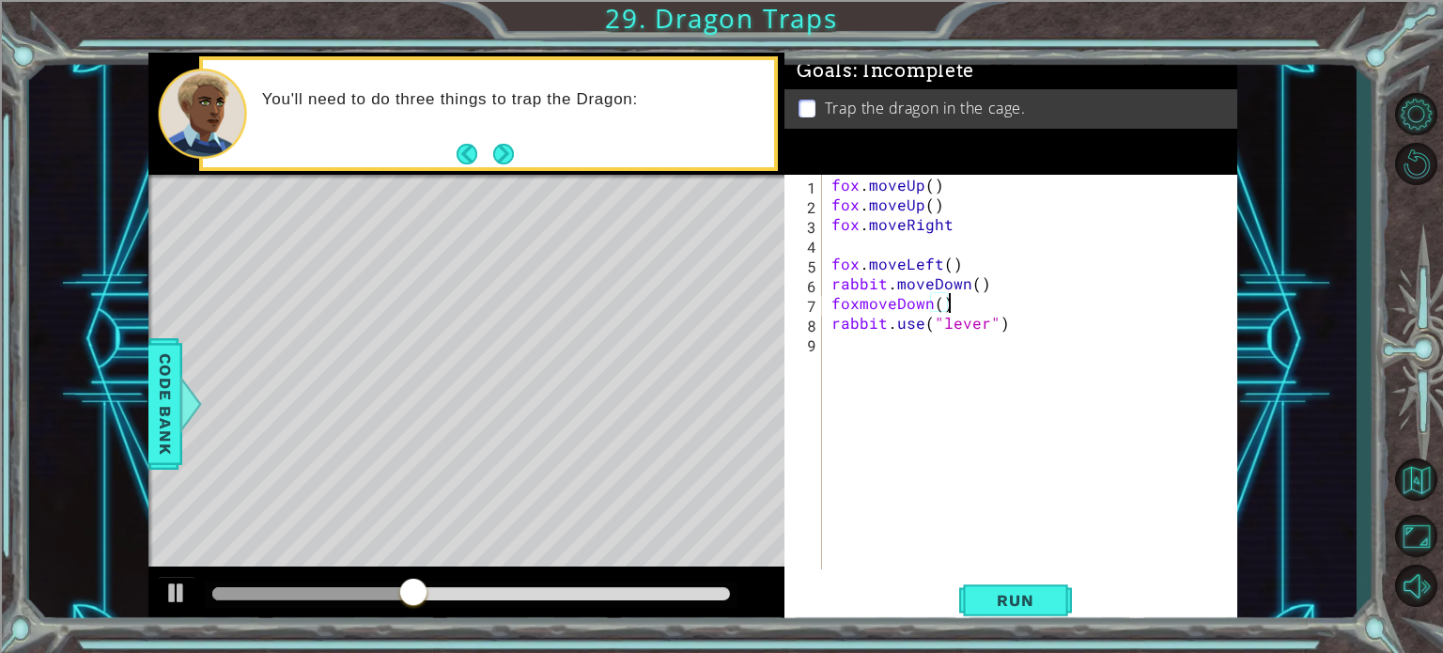
click at [890, 252] on div "fox . moveUp ( ) fox . moveUp ( ) fox . moveRight fox . moveLeft ( ) rabbit . m…" at bounding box center [1035, 392] width 414 height 434
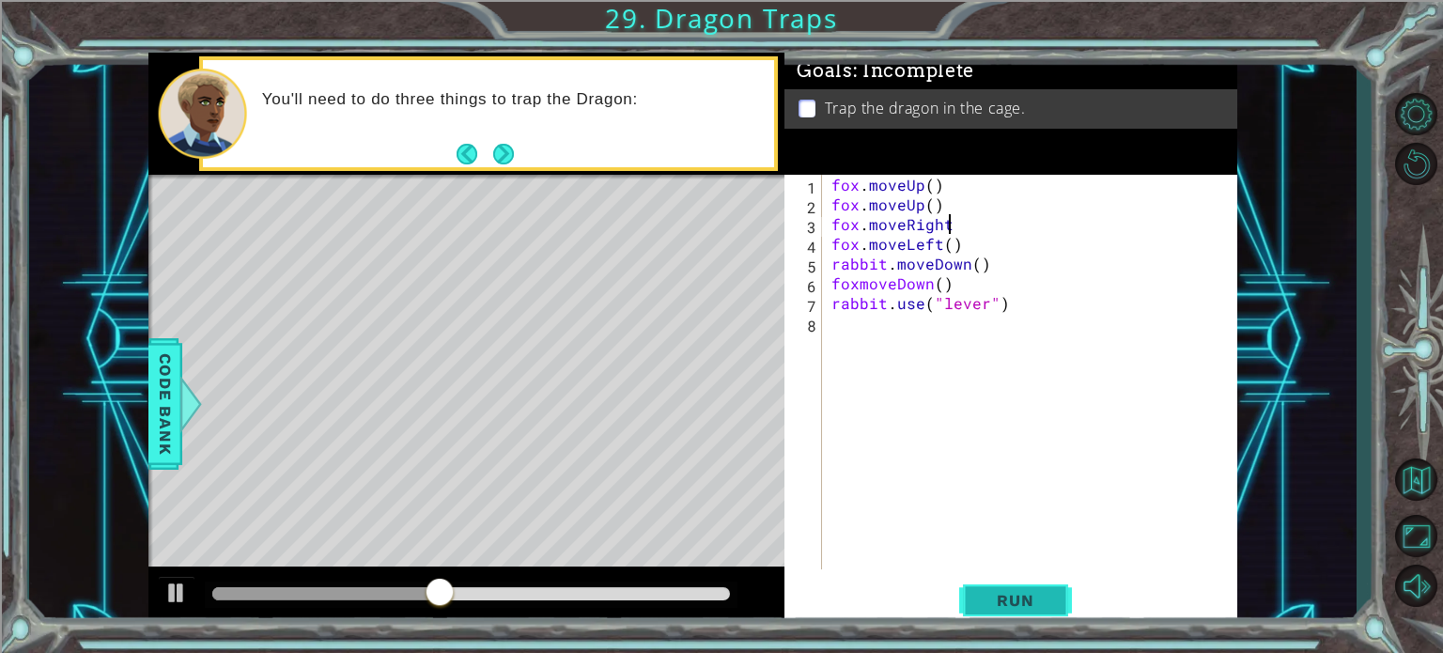
click at [1024, 619] on button "Run" at bounding box center [1015, 600] width 113 height 45
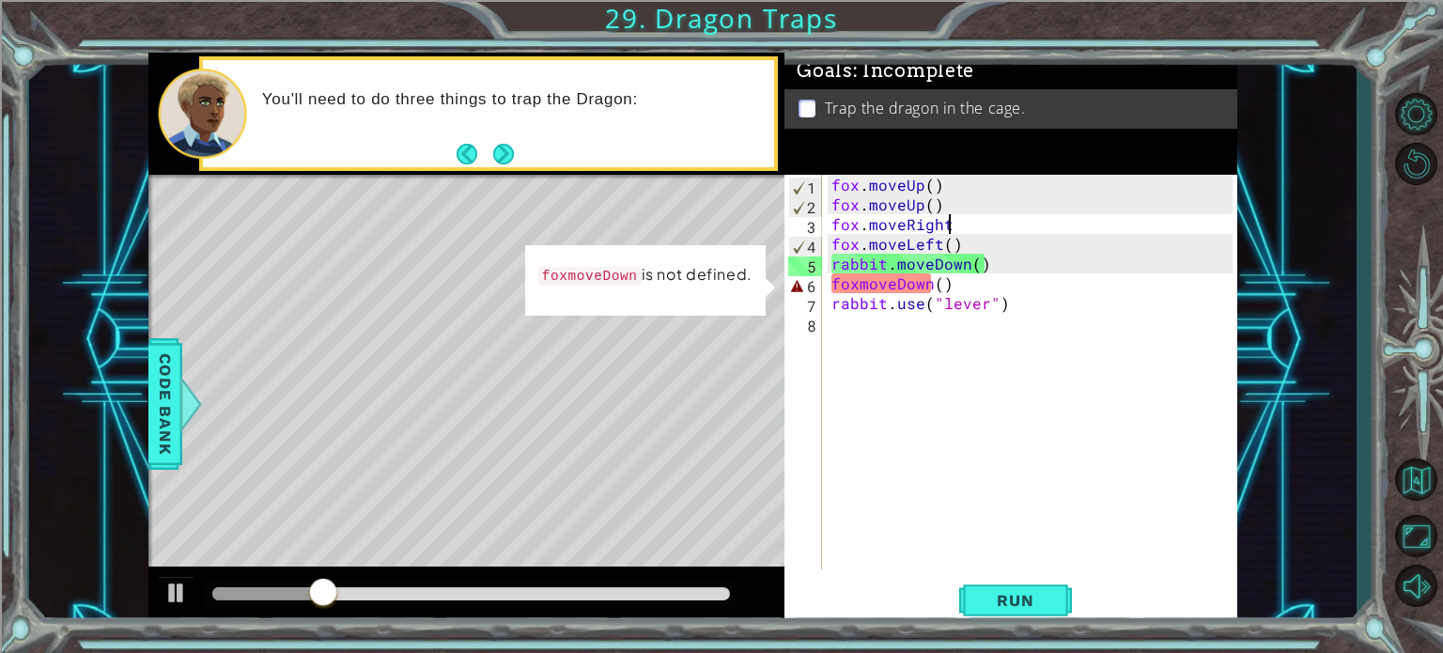
click at [857, 285] on div "fox . moveUp ( ) fox . moveUp ( ) fox . moveRight fox . moveLeft ( ) rabbit . m…" at bounding box center [1035, 392] width 414 height 434
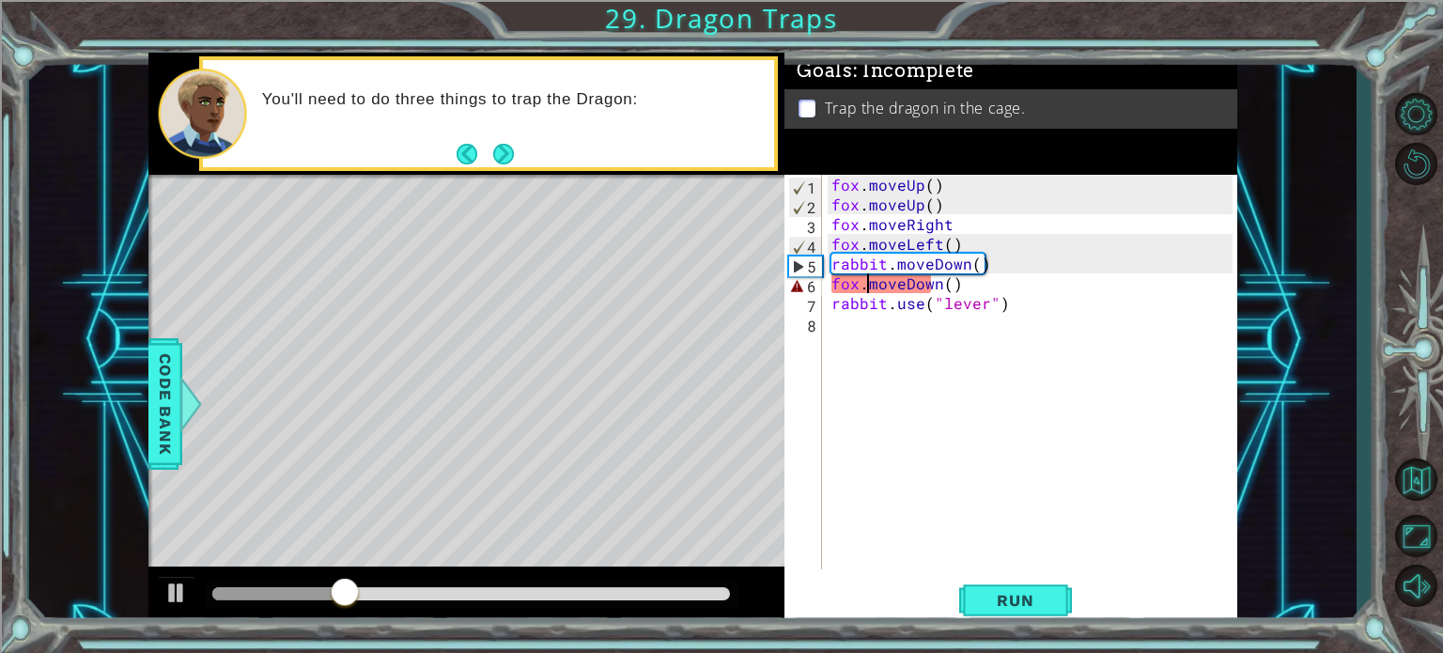
scroll to position [0, 2]
click at [1000, 582] on button "Run" at bounding box center [1015, 600] width 113 height 45
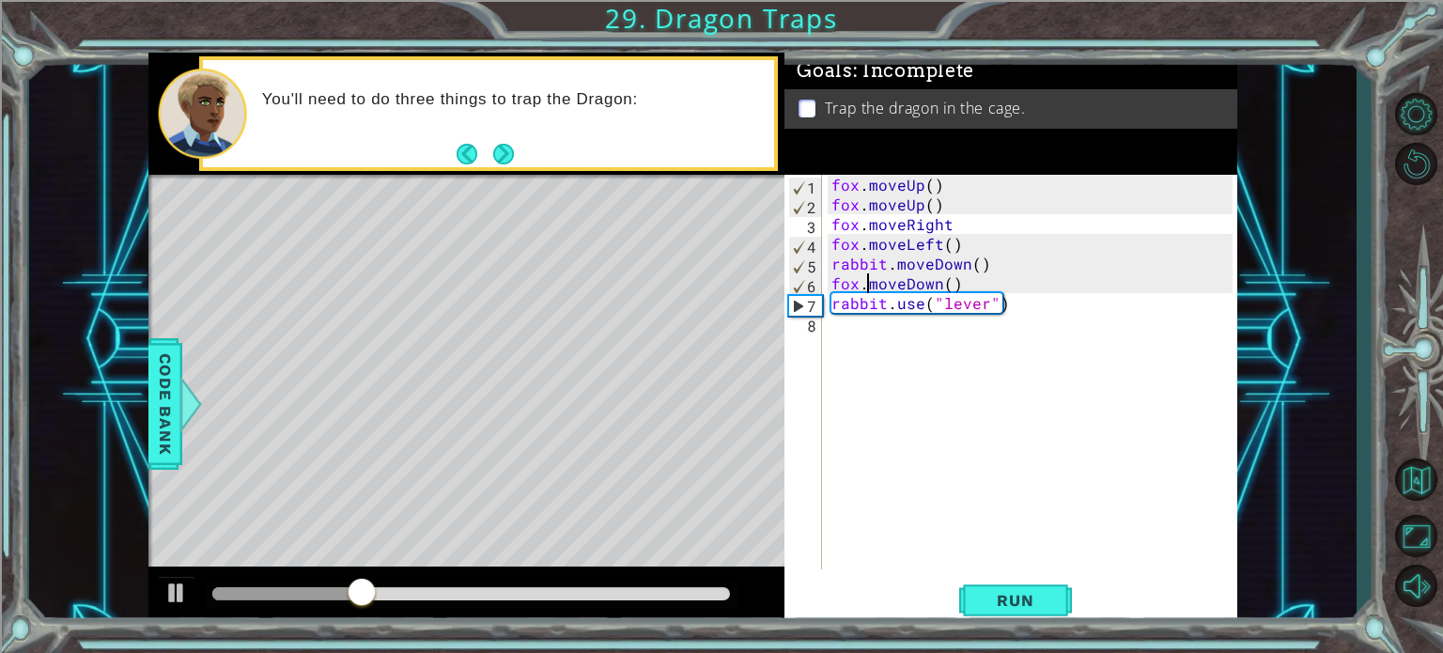
click at [997, 278] on div "fox . moveUp ( ) fox . moveUp ( ) fox . moveRight fox . moveLeft ( ) rabbit . m…" at bounding box center [1035, 392] width 414 height 434
click at [992, 266] on div "fox . moveUp ( ) fox . moveUp ( ) fox . moveRight fox . moveLeft ( ) rabbit . m…" at bounding box center [1035, 392] width 414 height 434
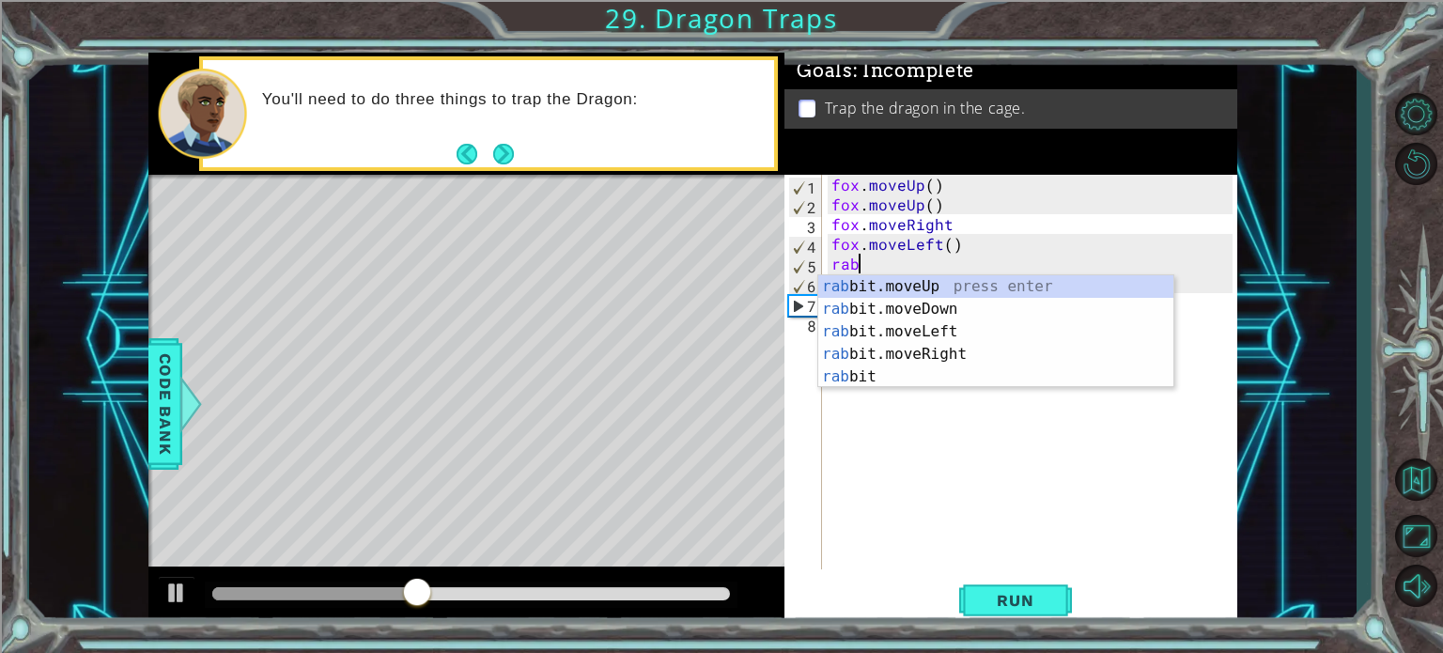
scroll to position [0, 0]
type textarea "r"
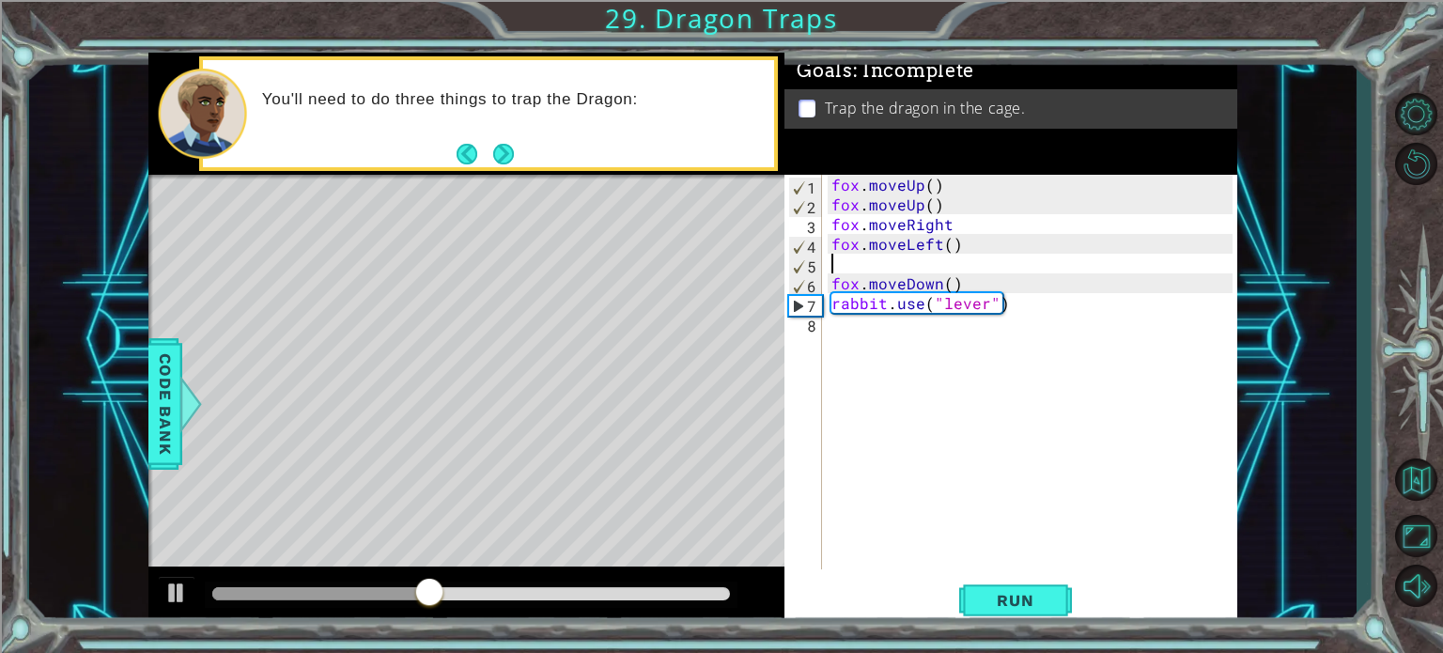
type textarea "fox.moveLeft()"
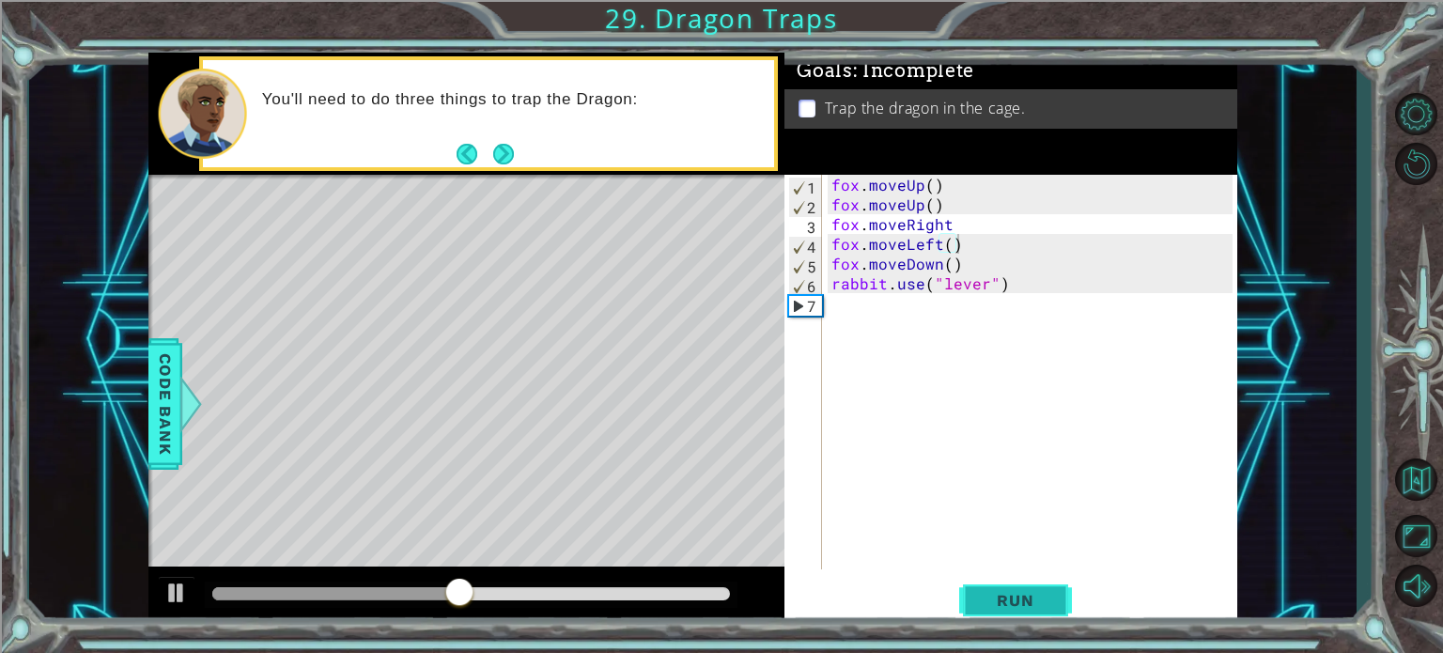
click at [1001, 600] on span "Run" at bounding box center [1015, 600] width 74 height 19
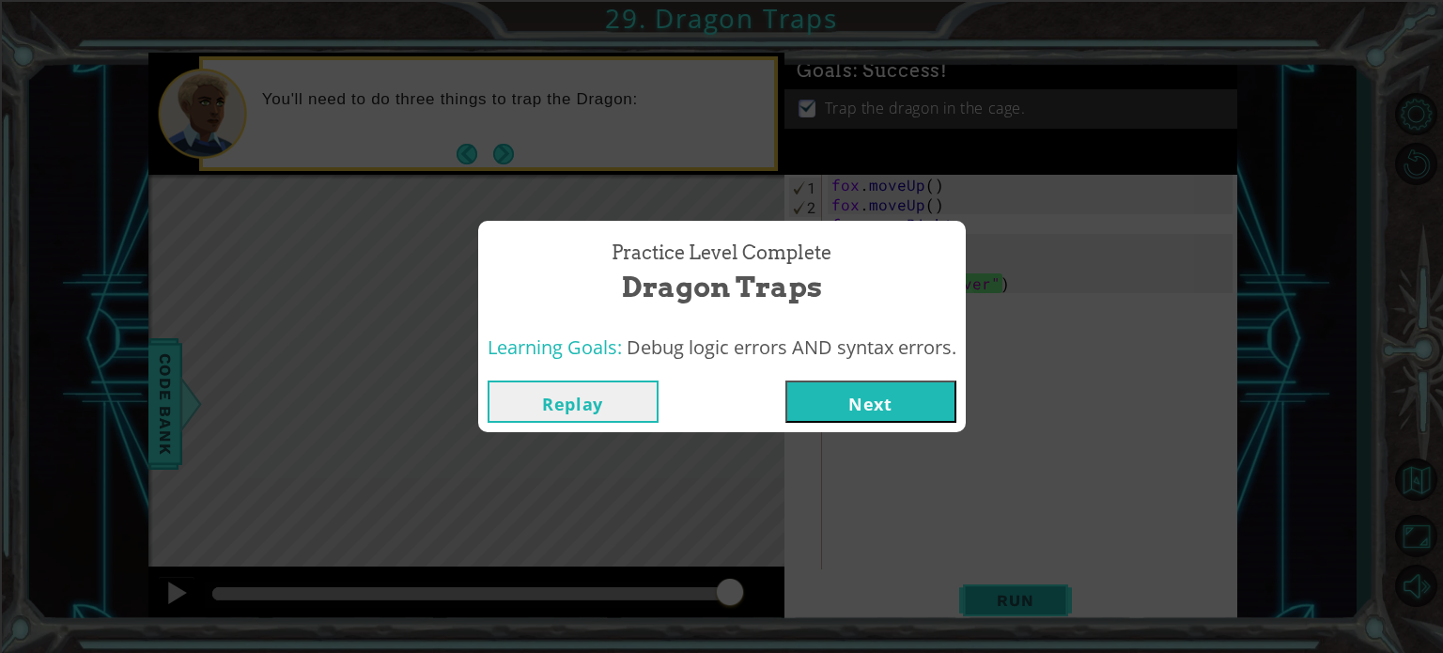
click button "Next" at bounding box center [870, 401] width 171 height 42
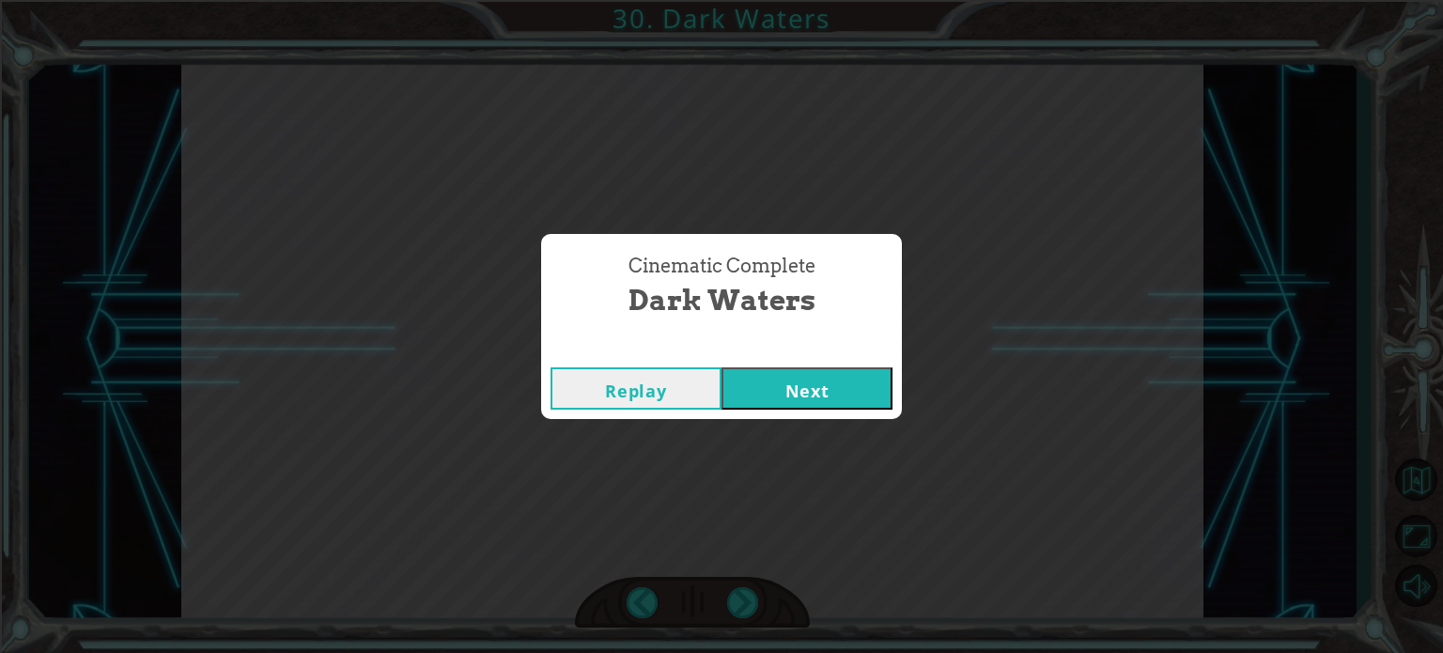
click button "Next" at bounding box center [806, 388] width 171 height 42
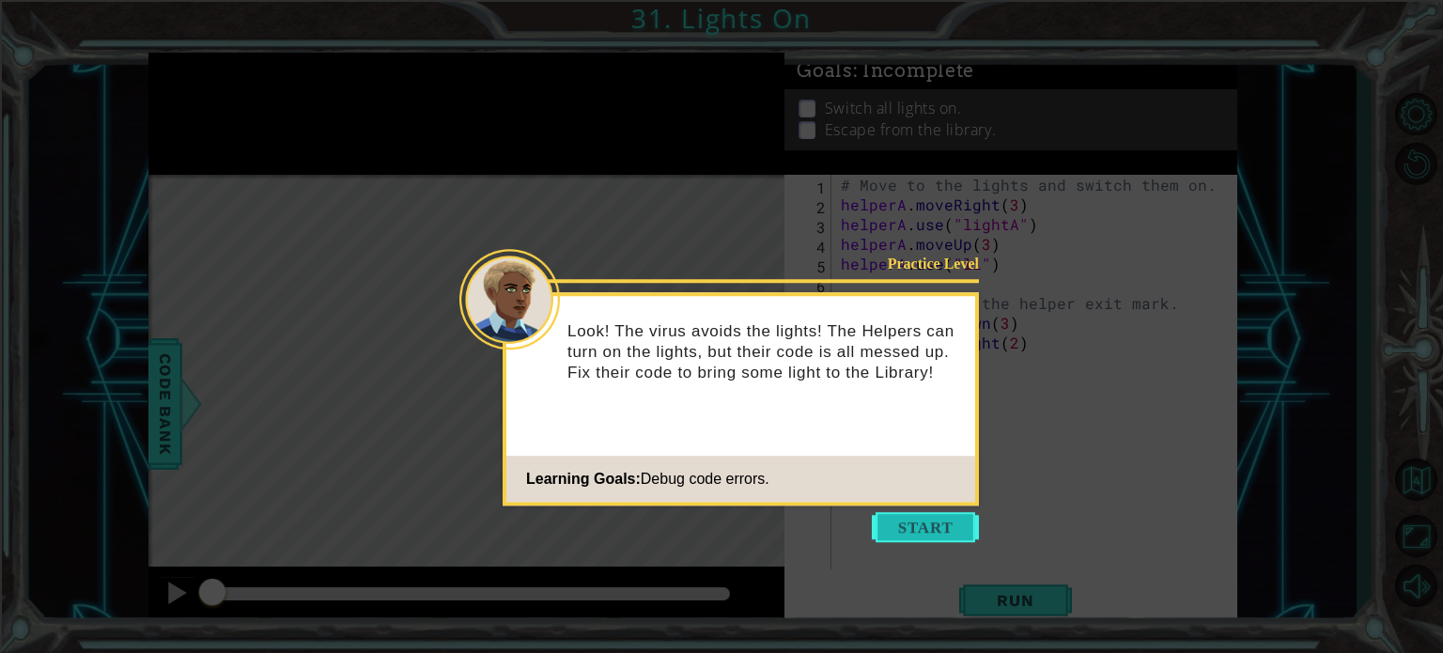
click at [942, 516] on button "Start" at bounding box center [925, 527] width 107 height 30
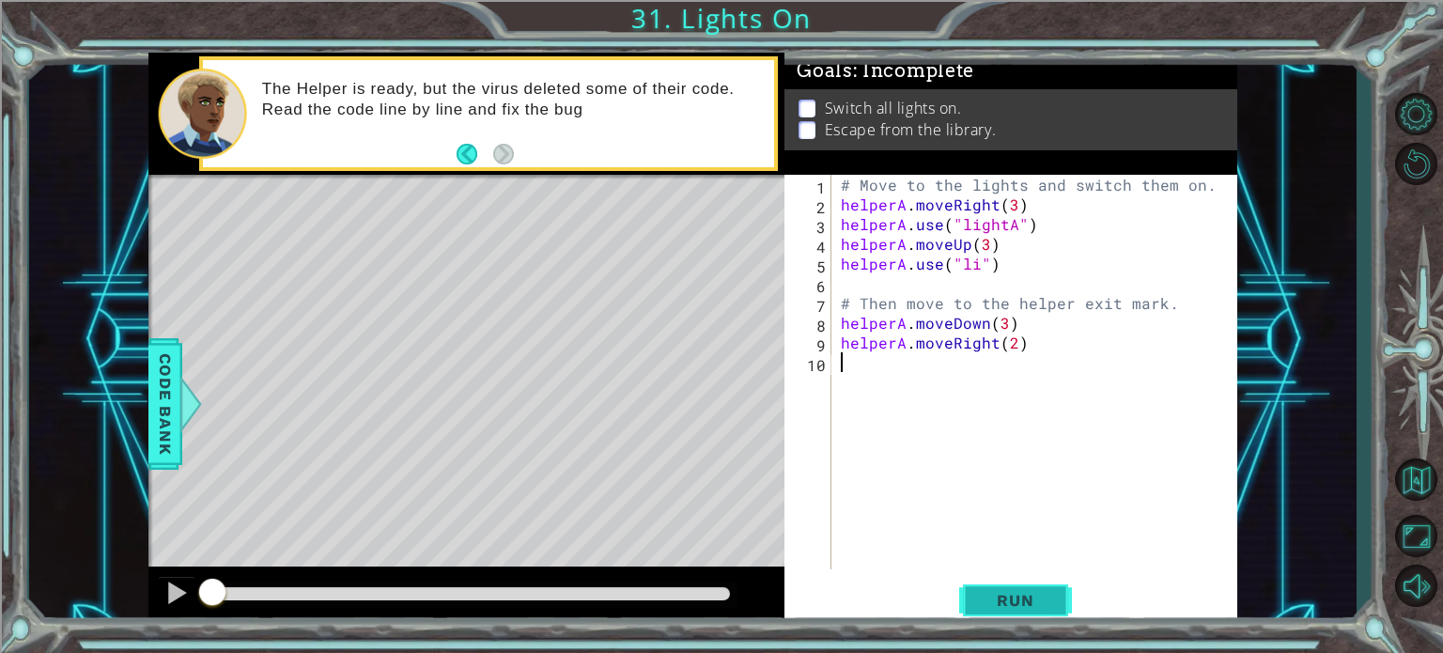
click at [1032, 607] on span "Run" at bounding box center [1015, 600] width 74 height 19
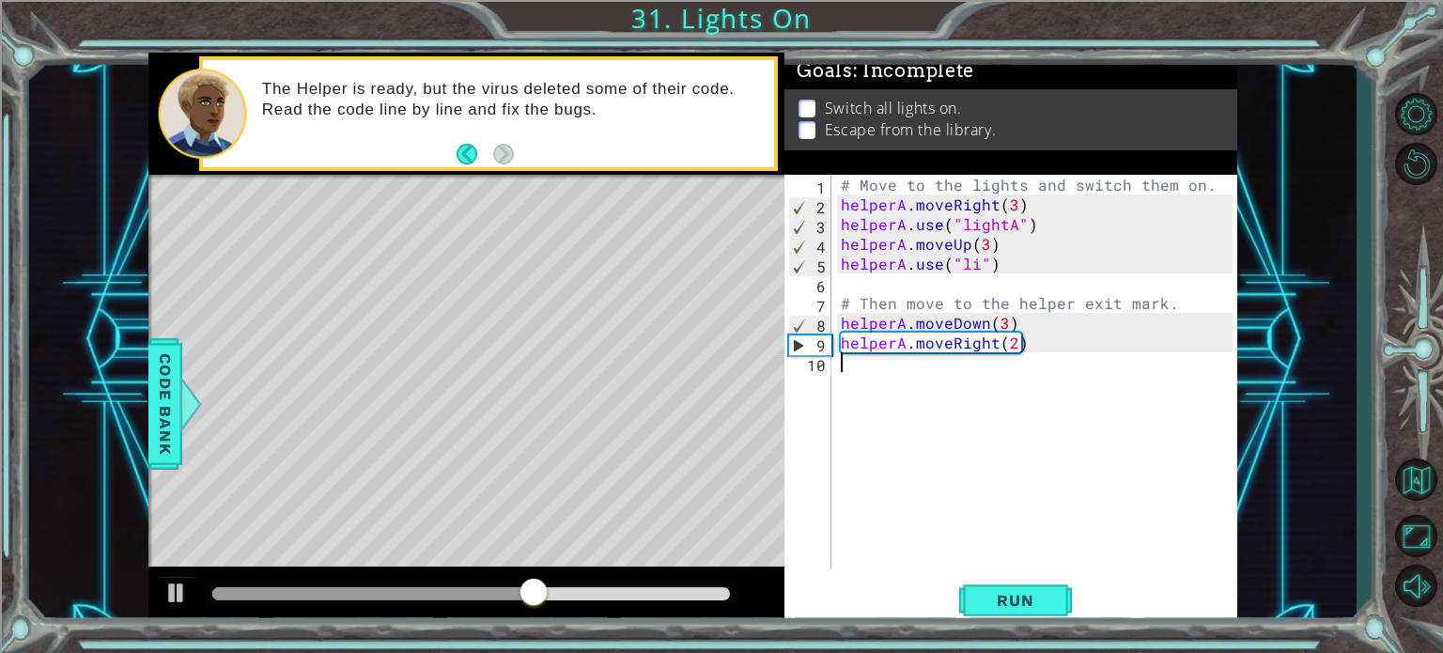
click at [970, 258] on div "# Move to the lights and switch them on. helperA . moveRight ( 3 ) helperA . us…" at bounding box center [1039, 392] width 405 height 434
click at [971, 260] on div "# Move to the lights and switch them on. helperA . moveRight ( 3 ) helperA . us…" at bounding box center [1039, 392] width 405 height 434
click at [973, 258] on div "# Move to the lights and switch them on. helperA . moveRight ( 3 ) helperA . us…" at bounding box center [1039, 392] width 405 height 434
click at [983, 596] on span "Run" at bounding box center [1015, 600] width 74 height 19
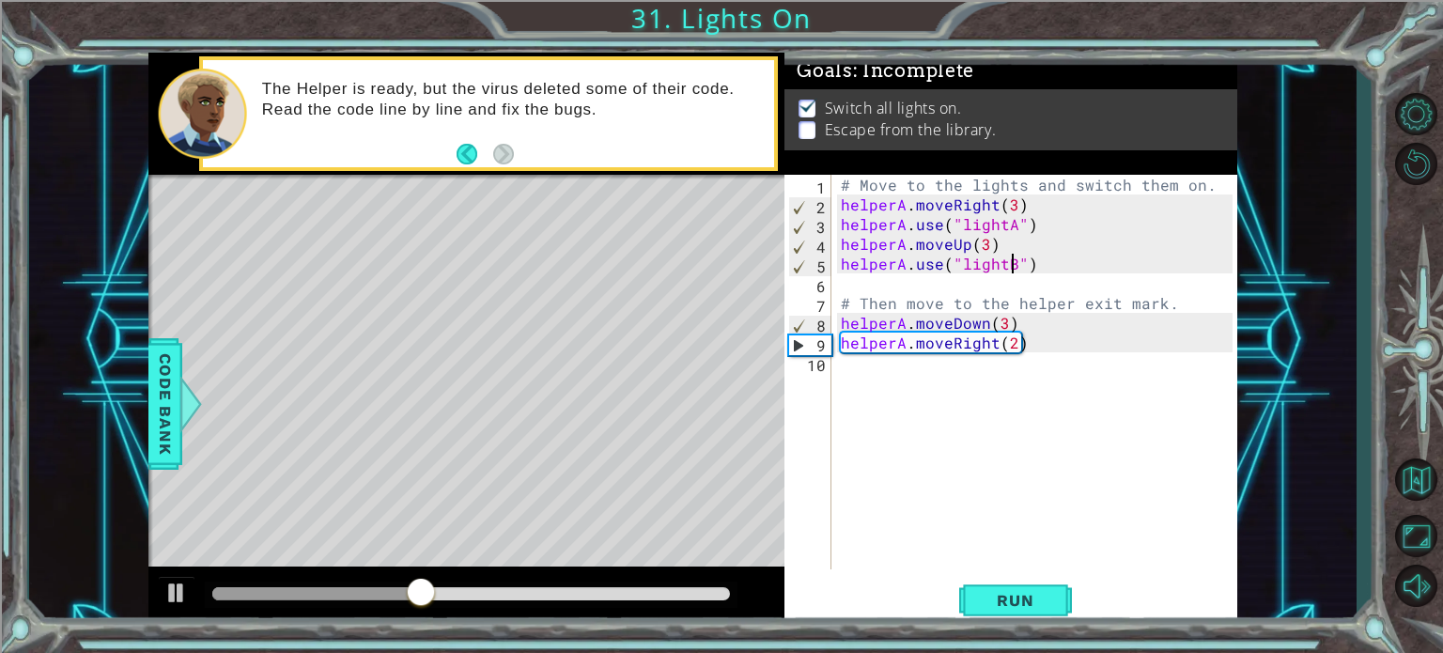
click at [1000, 320] on div "# Move to the lights and switch them on. helperA . moveRight ( 3 ) helperA . us…" at bounding box center [1039, 392] width 405 height 434
click at [1010, 341] on div "# Move to the lights and switch them on. helperA . moveRight ( 3 ) helperA . us…" at bounding box center [1039, 392] width 405 height 434
type textarea "helperA.moveRight(2)"
click at [994, 600] on span "Run" at bounding box center [1015, 600] width 74 height 19
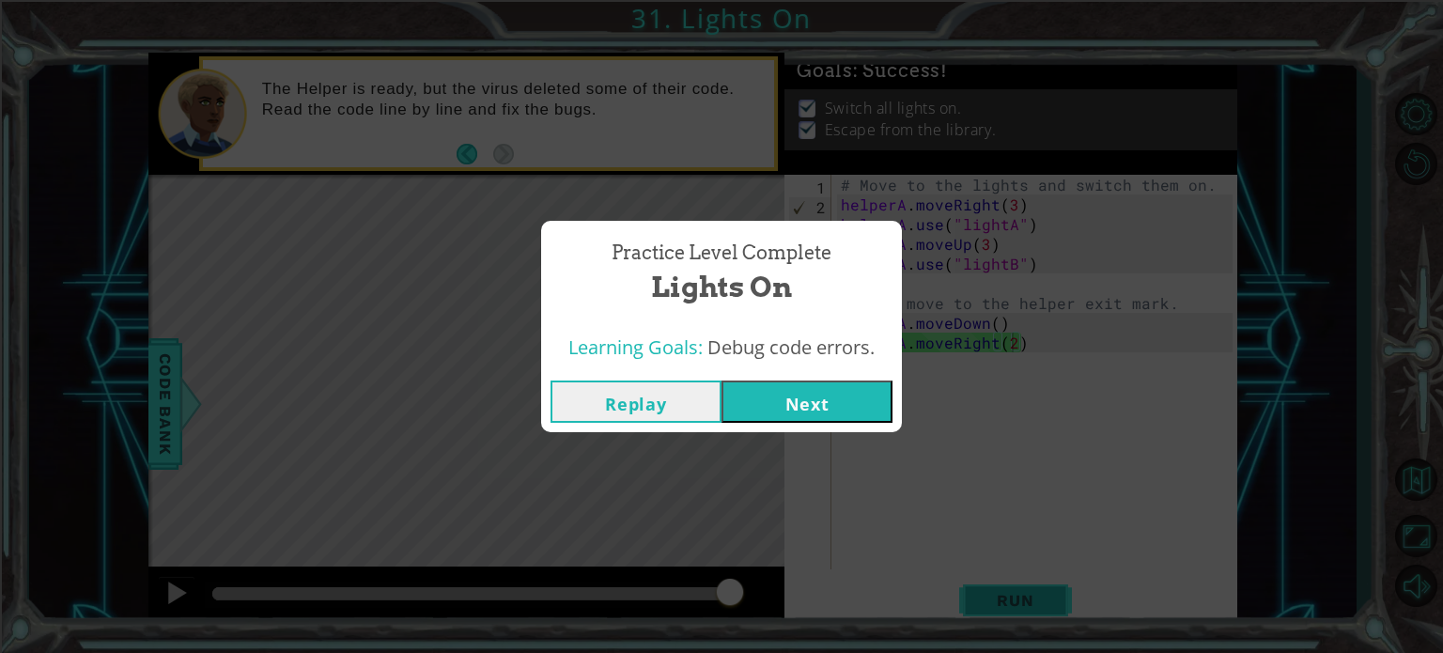
click button "Next" at bounding box center [806, 401] width 171 height 42
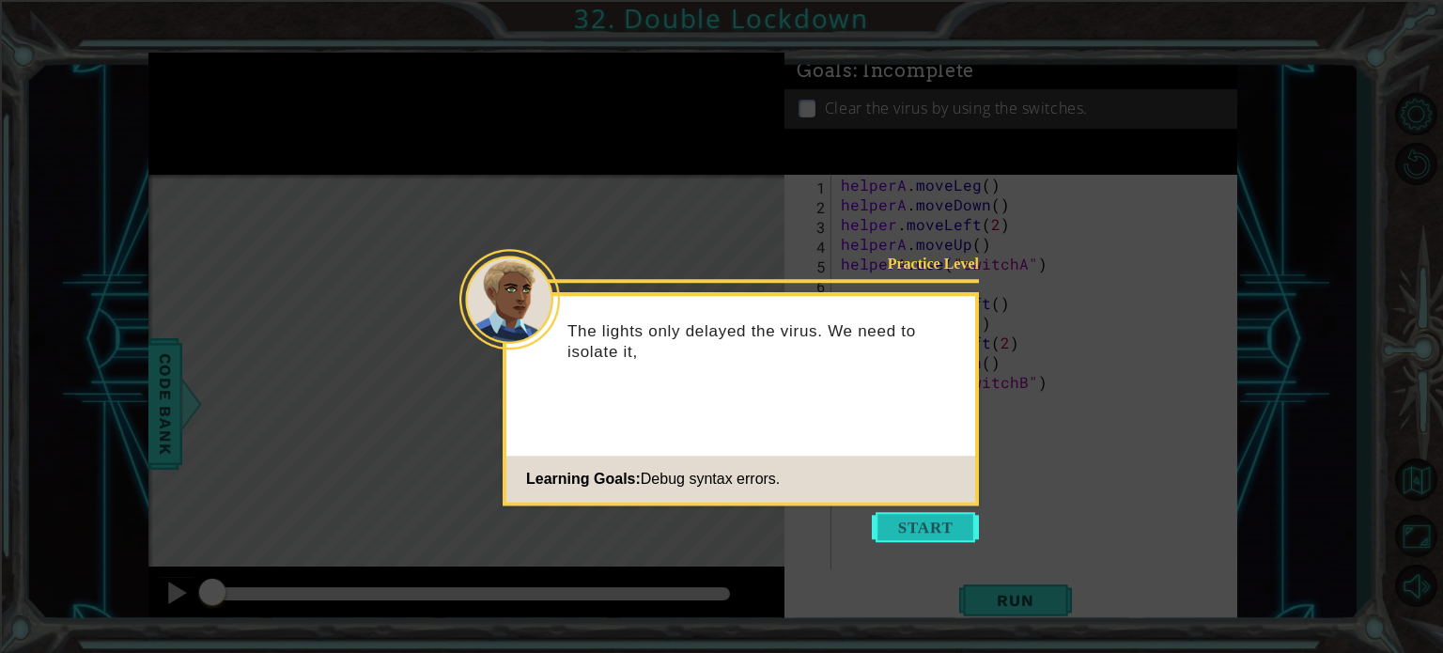
click at [887, 518] on button "Start" at bounding box center [925, 527] width 107 height 30
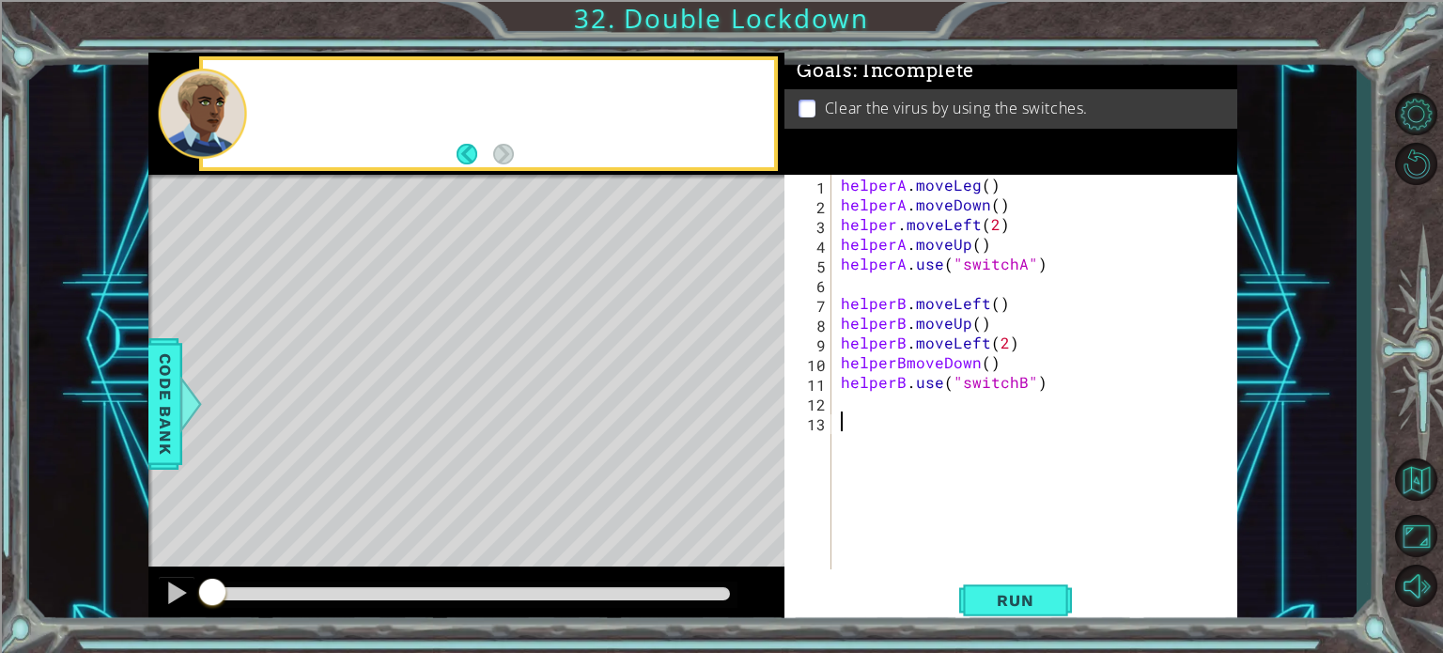
click at [887, 518] on div "helperA . moveLeg ( ) helperA . moveDown ( ) helper . moveLeft ( 2 ) helperA . …" at bounding box center [1039, 392] width 405 height 434
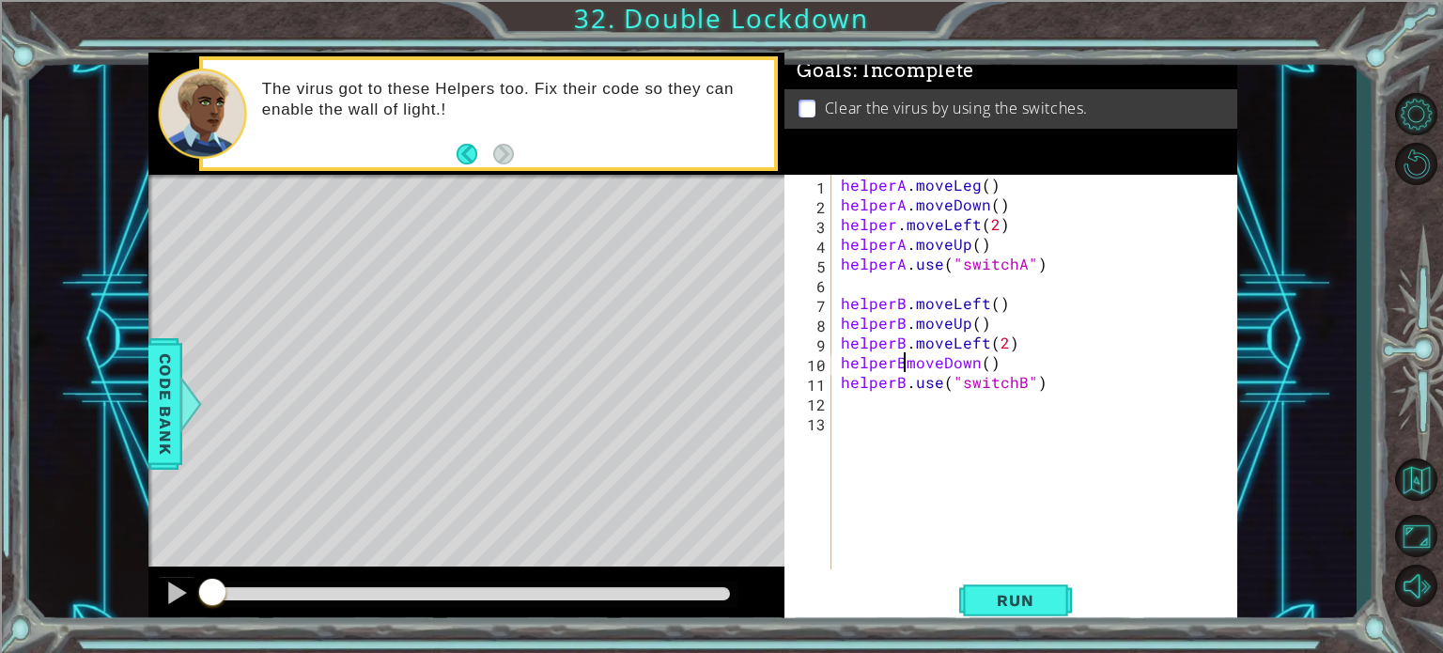
click at [900, 361] on div "helperA . moveLeg ( ) helperA . moveDown ( ) helper . moveLeft ( 2 ) helperA . …" at bounding box center [1039, 392] width 405 height 434
click at [1017, 581] on button "Run" at bounding box center [1015, 600] width 113 height 45
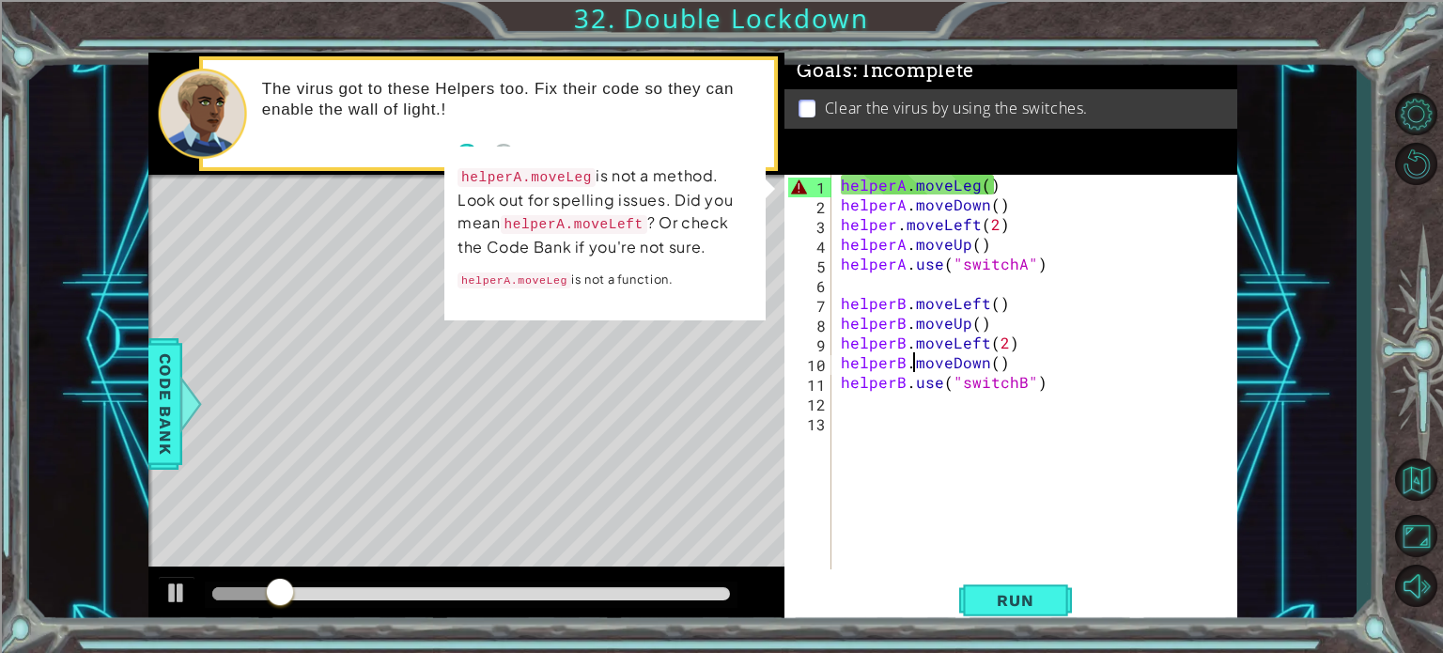
click at [975, 188] on div "helperA . moveLeg ( ) helperA . moveDown ( ) helper . moveLeft ( 2 ) helperA . …" at bounding box center [1039, 392] width 405 height 434
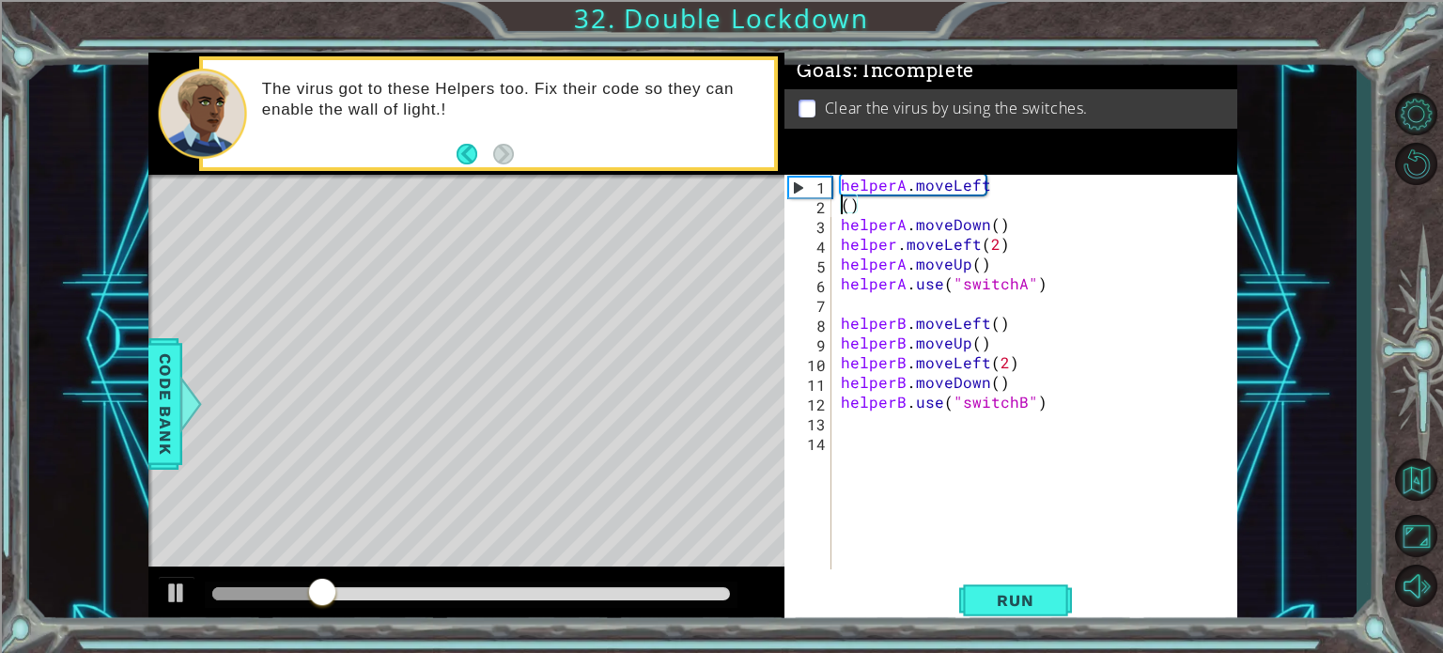
scroll to position [0, 0]
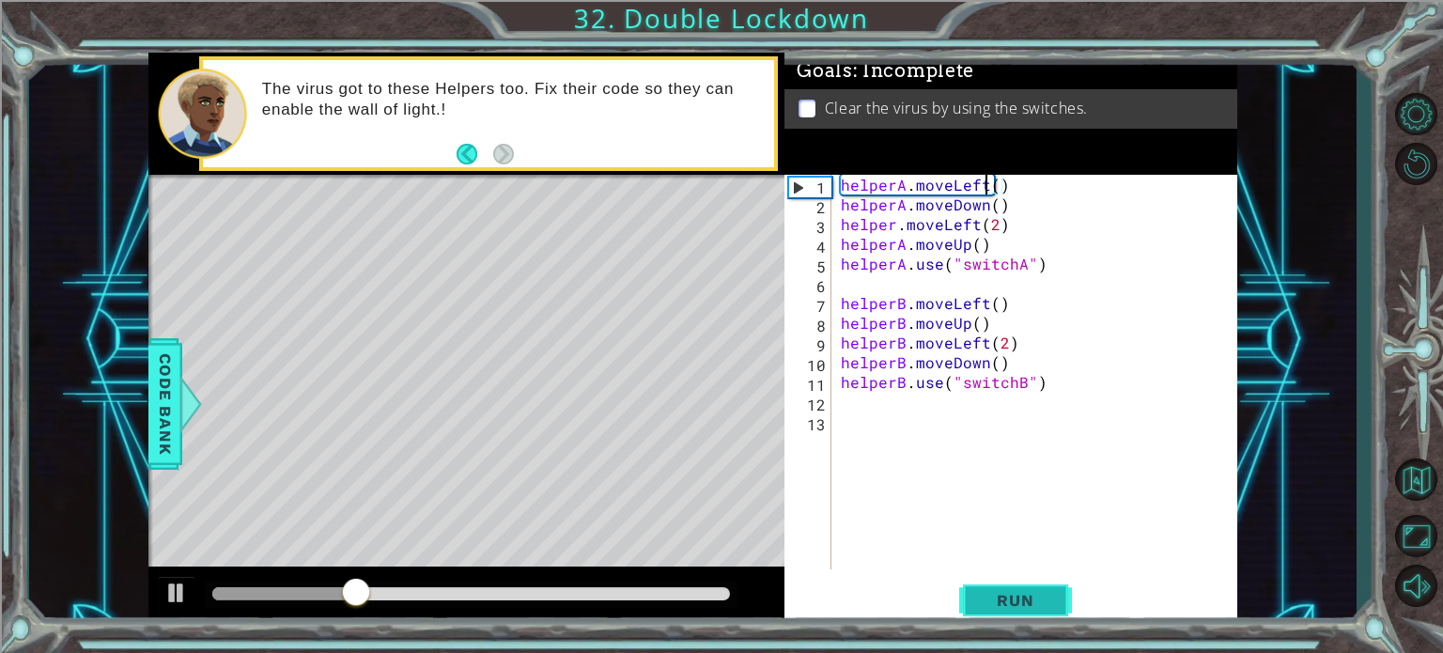
click at [995, 595] on span "Run" at bounding box center [1015, 600] width 74 height 19
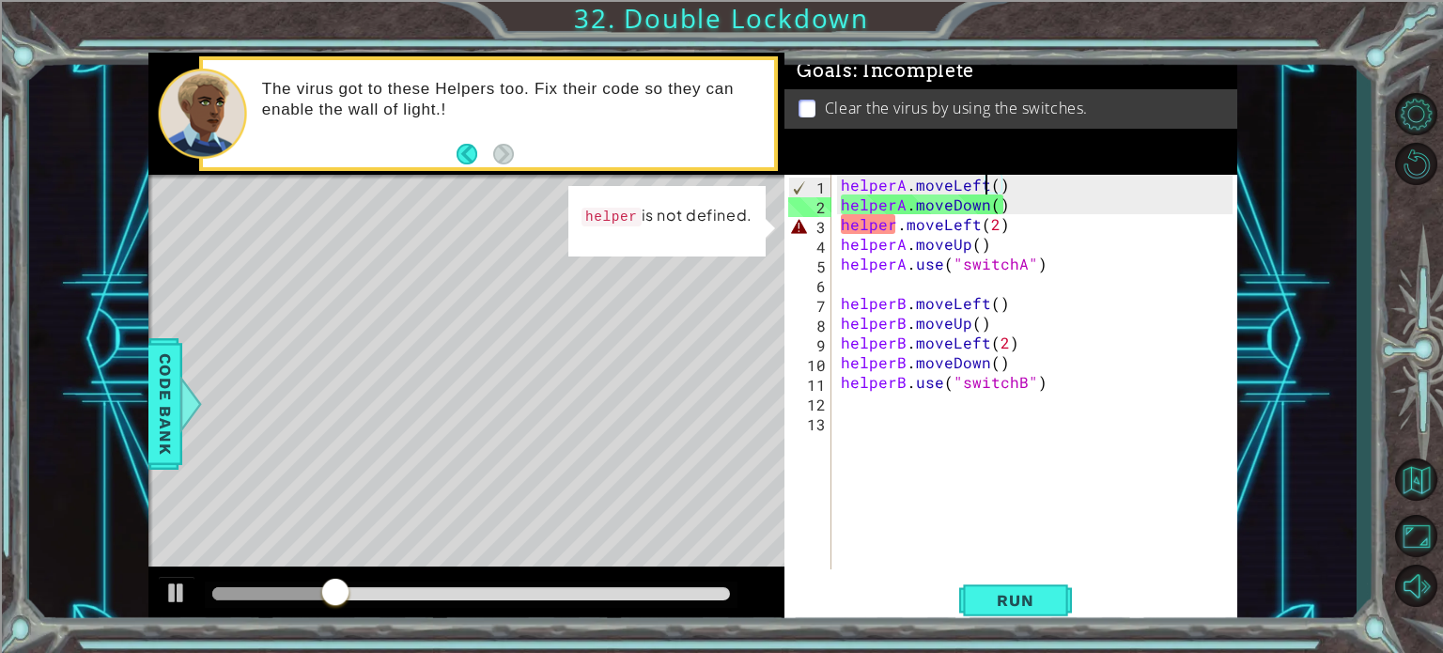
click at [892, 225] on div "helperA . moveLeft ( ) helperA . moveDown ( ) helper . moveLeft ( 2 ) helperA .…" at bounding box center [1039, 392] width 405 height 434
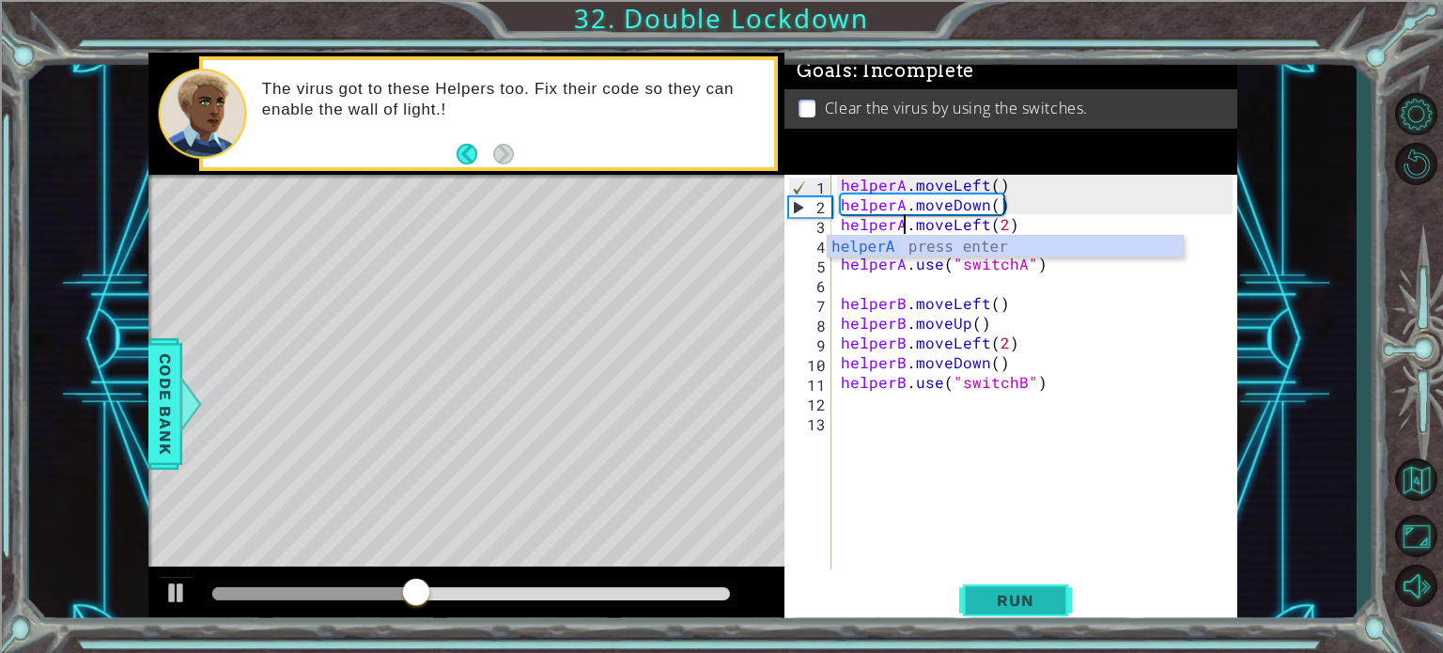
type textarea "helperA.moveLeft(2)"
click at [981, 601] on span "Run" at bounding box center [1015, 600] width 74 height 19
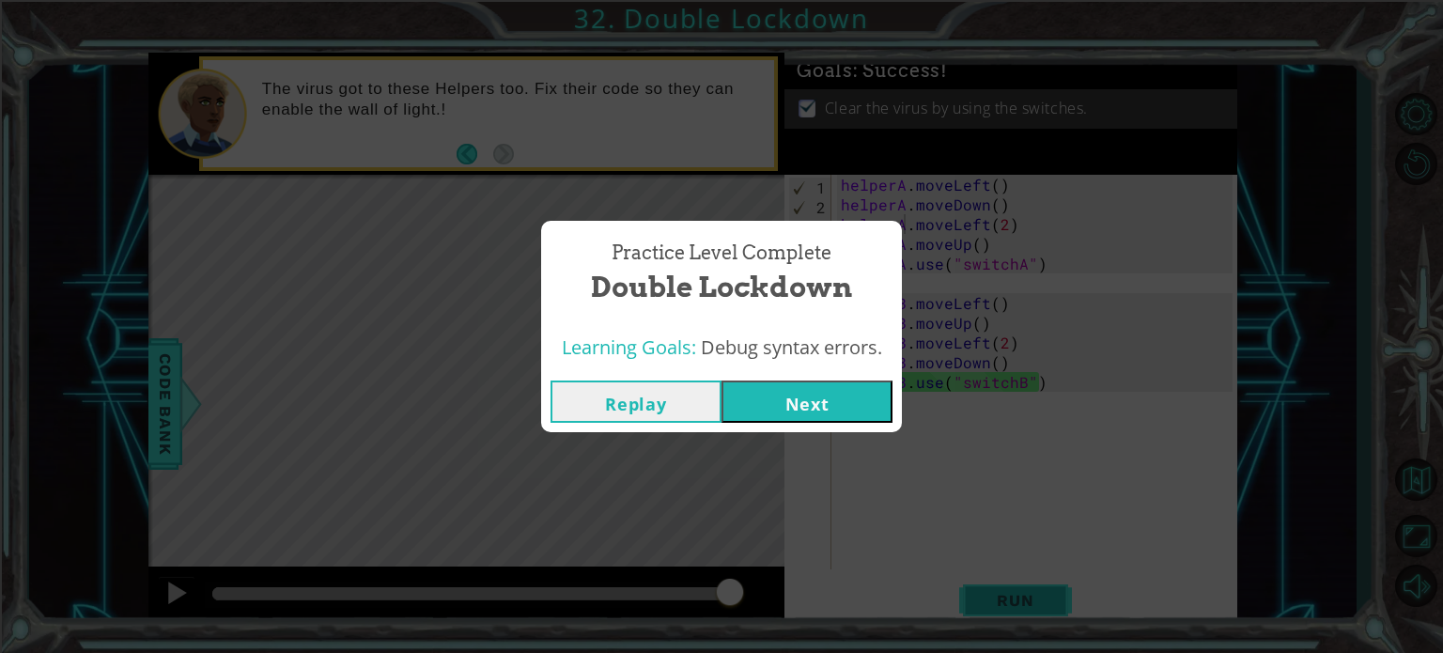
click button "Next" at bounding box center [806, 401] width 171 height 42
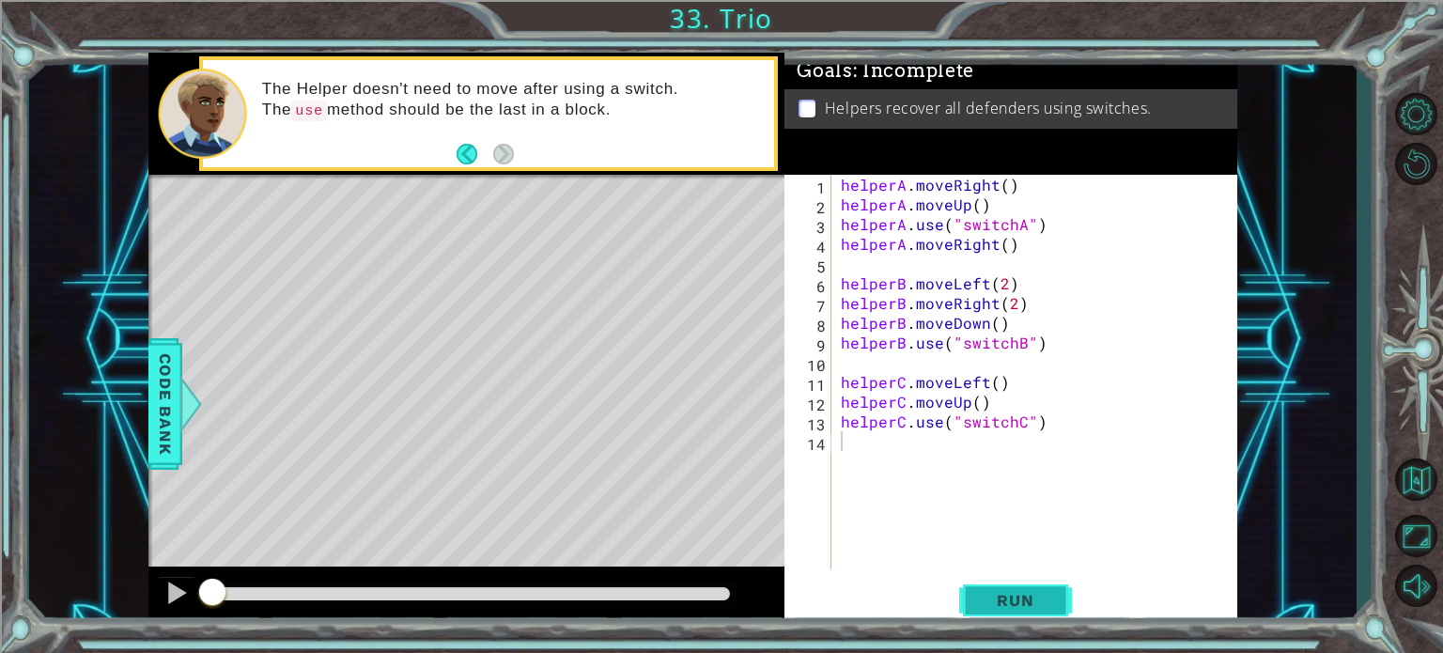
click at [1004, 586] on button "Run" at bounding box center [1015, 600] width 113 height 45
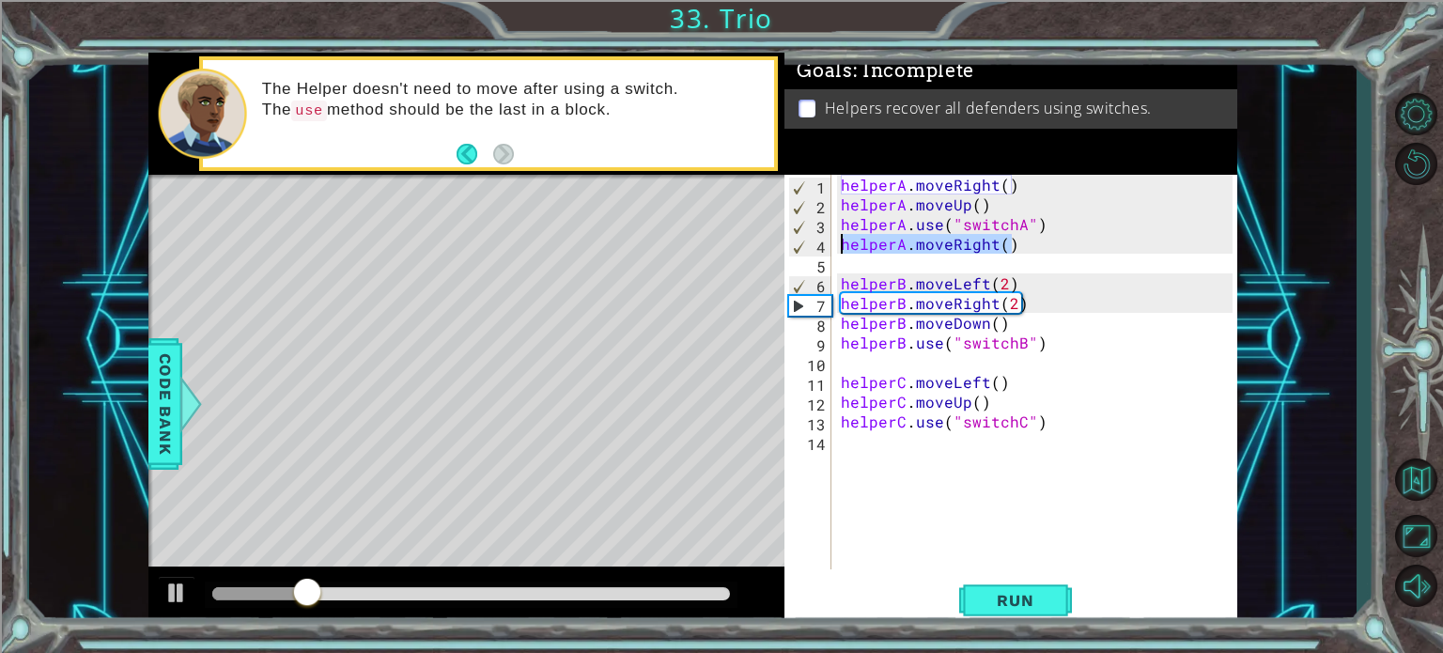
drag, startPoint x: 1017, startPoint y: 247, endPoint x: 836, endPoint y: 240, distance: 181.4
click at [836, 240] on div "1 2 3 4 5 6 7 8 9 10 11 12 13 14 helperA . moveRight ( ) helperA . moveUp ( ) h…" at bounding box center [1008, 372] width 448 height 395
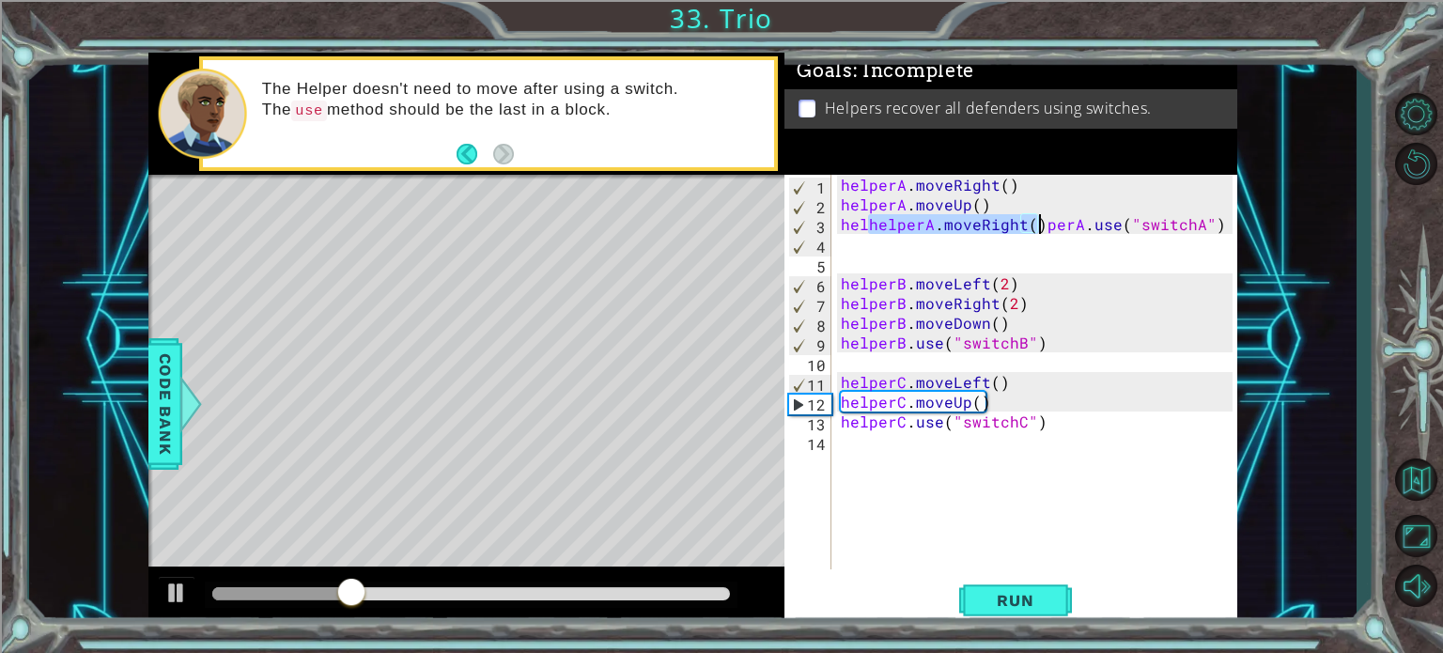
click at [923, 229] on div "helperA . moveRight ( ) helperA . moveUp ( ) helhelperA . moveRight ( ) perA . …" at bounding box center [1035, 372] width 396 height 395
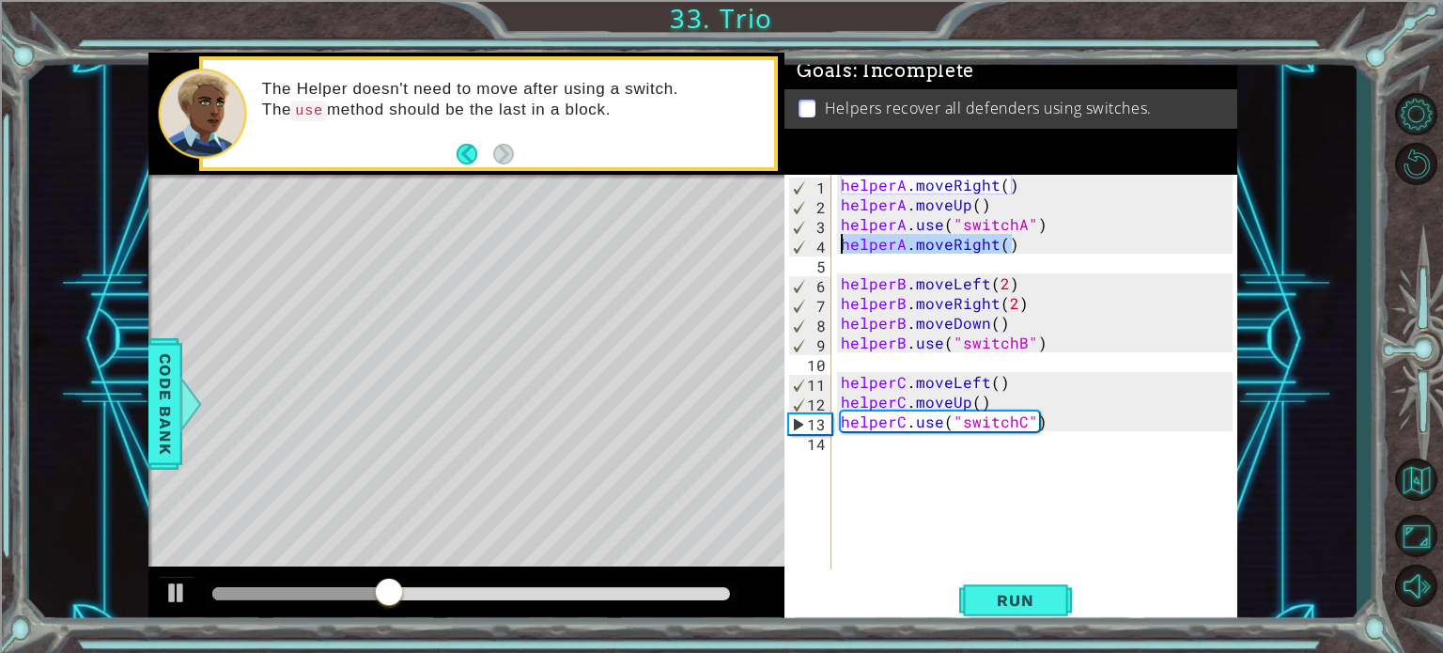
drag, startPoint x: 1015, startPoint y: 244, endPoint x: 844, endPoint y: 241, distance: 171.0
click at [844, 241] on div "helperA . moveRight ( ) helperA . moveUp ( ) helperA . use ( "switchA" ) helper…" at bounding box center [1039, 392] width 405 height 434
type textarea "helperA.moveRight()helperA.use("switchA")"
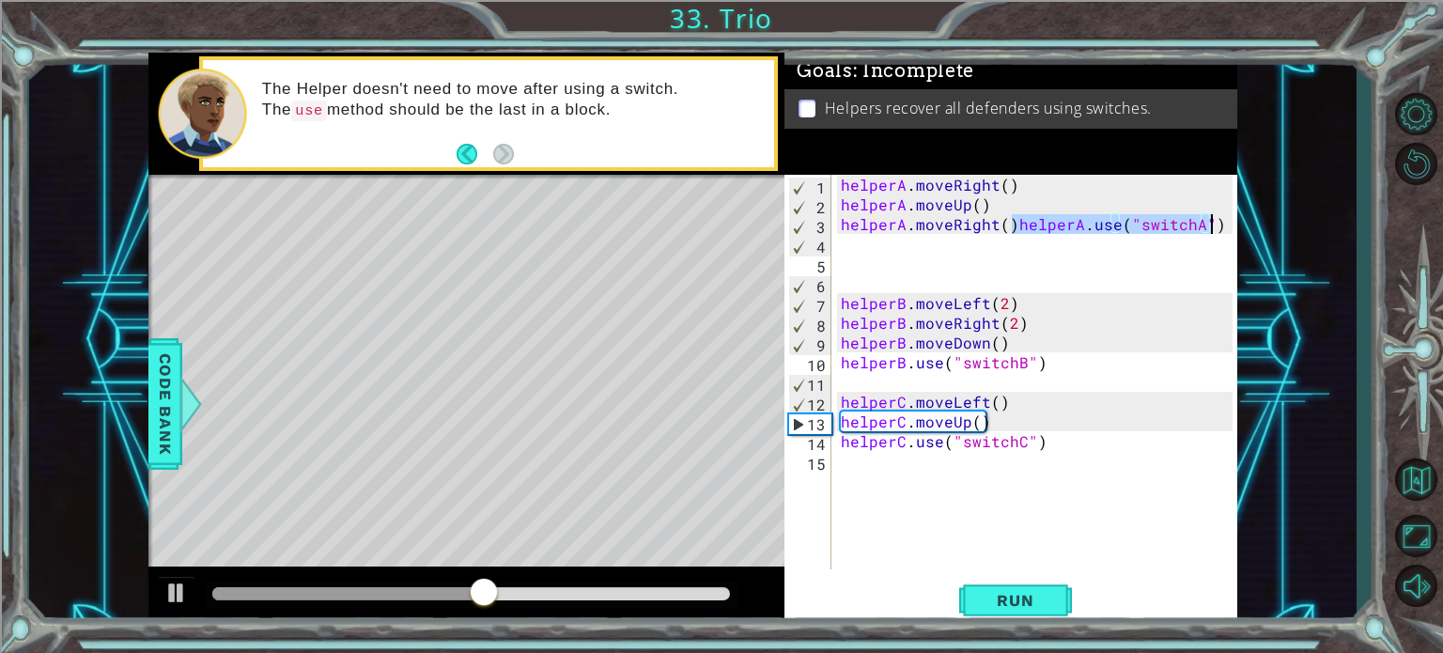
drag, startPoint x: 1011, startPoint y: 223, endPoint x: 1213, endPoint y: 221, distance: 202.0
click at [1213, 221] on div "helperA . moveRight ( ) helperA . moveUp ( ) helperA . moveRight ( ) helperA . …" at bounding box center [1039, 392] width 405 height 434
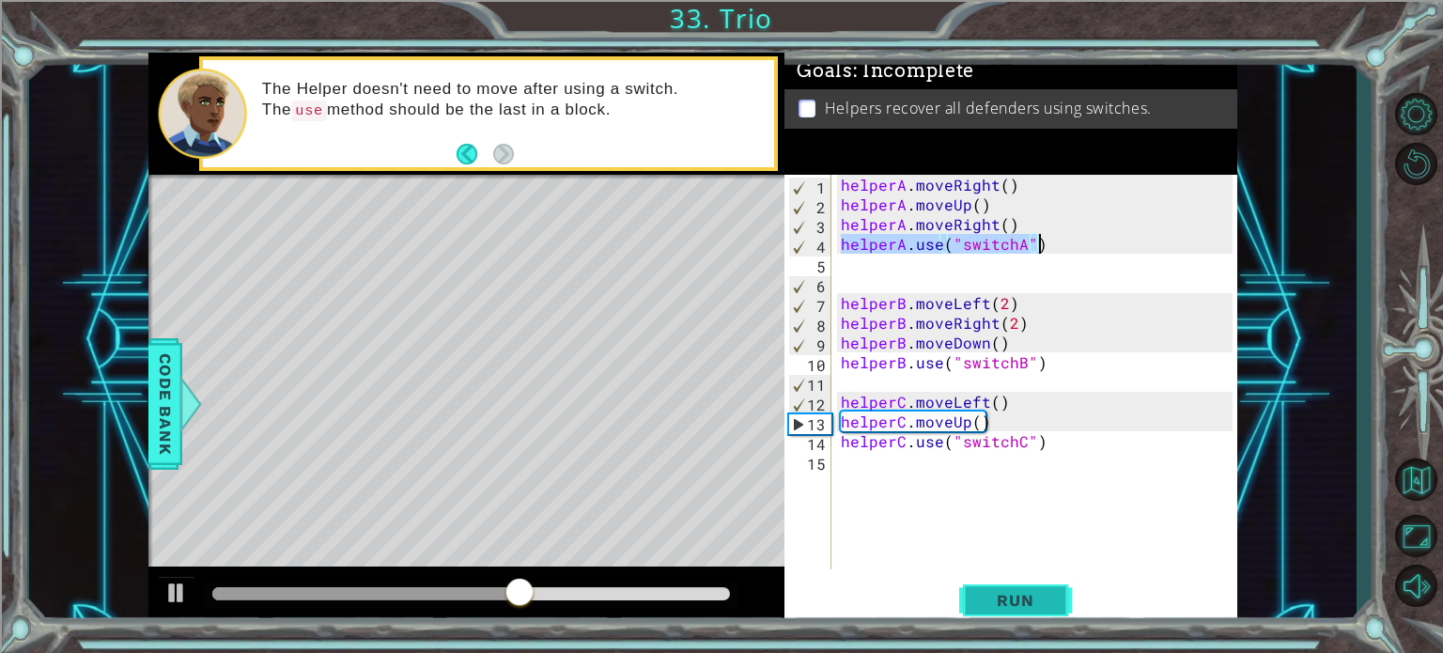
click at [1033, 595] on span "Run" at bounding box center [1015, 600] width 74 height 19
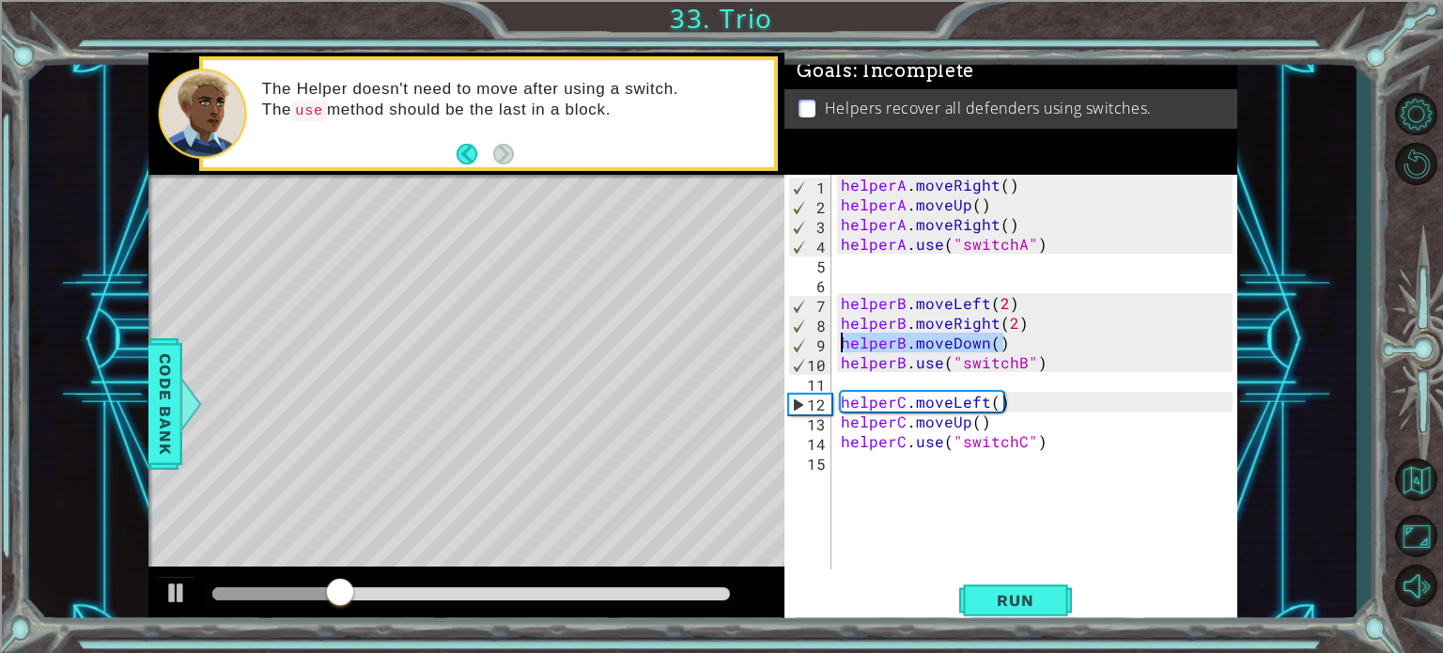
drag, startPoint x: 1002, startPoint y: 346, endPoint x: 842, endPoint y: 348, distance: 160.7
click at [842, 348] on div "helperA . moveRight ( ) helperA . moveUp ( ) helperA . moveRight ( ) helperA . …" at bounding box center [1039, 392] width 405 height 434
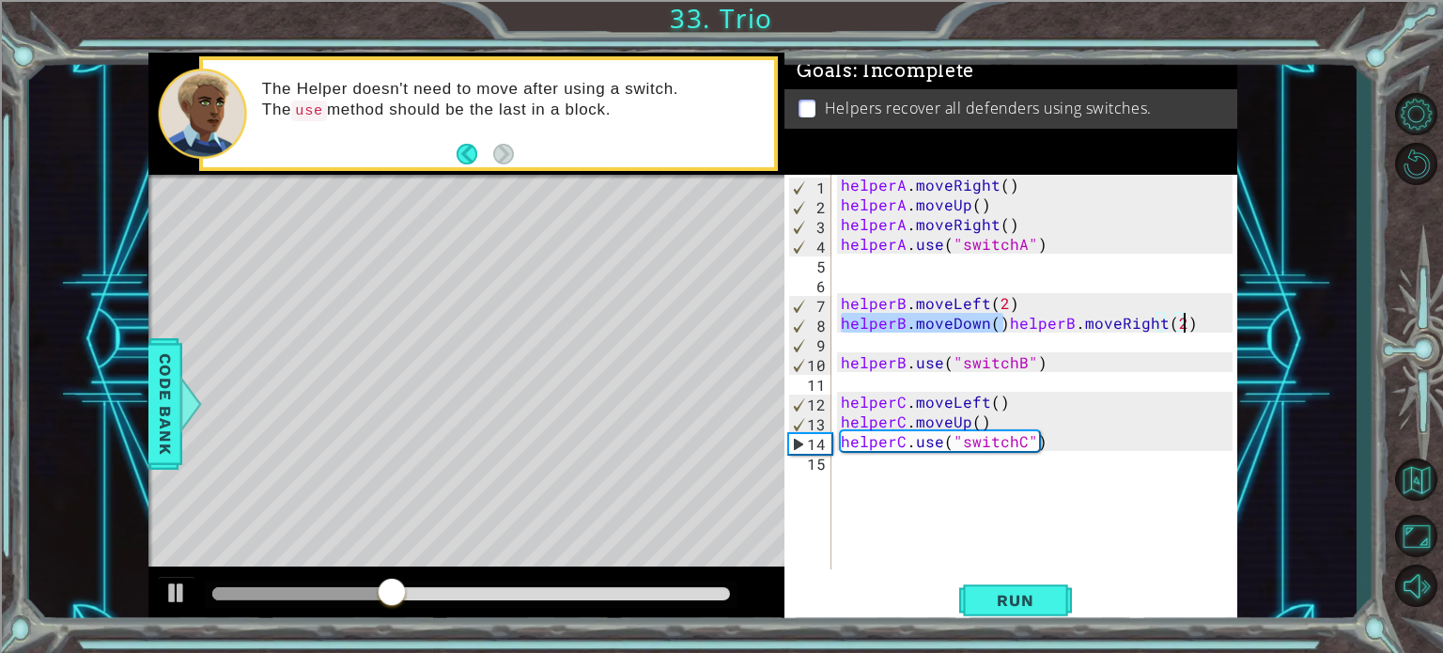
type textarea "helperB.moveRight(2)helperB.moveDown()"
click at [1011, 323] on div "helperA . moveRight ( ) helperA . moveUp ( ) helperA . moveRight ( ) helperA . …" at bounding box center [1039, 392] width 405 height 434
click at [1015, 325] on div "helperA . moveRight ( ) helperA . moveUp ( ) helperA . moveRight ( ) helperA . …" at bounding box center [1039, 392] width 405 height 434
drag, startPoint x: 1020, startPoint y: 327, endPoint x: 838, endPoint y: 320, distance: 182.4
click at [838, 319] on div "helperA . moveRight ( ) helperA . moveUp ( ) helperA . moveRight ( ) helperA . …" at bounding box center [1039, 392] width 405 height 434
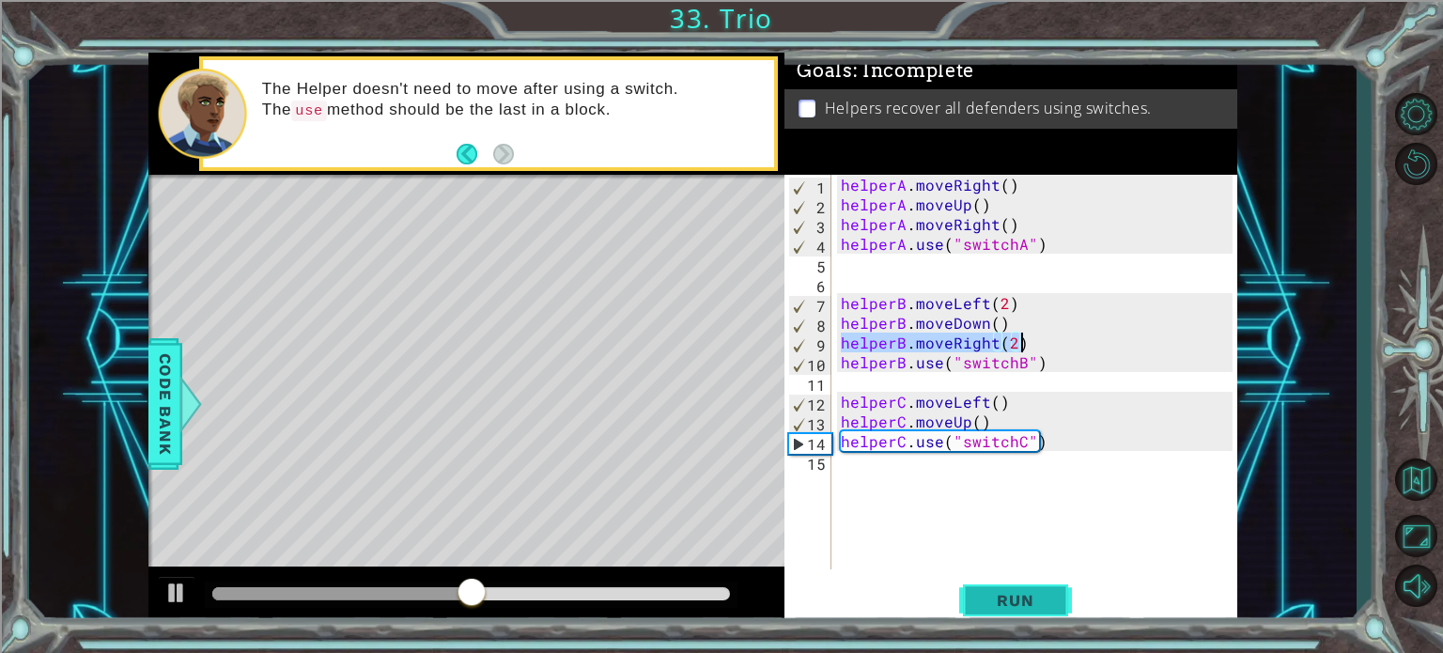
click at [1022, 611] on button "Run" at bounding box center [1015, 600] width 113 height 45
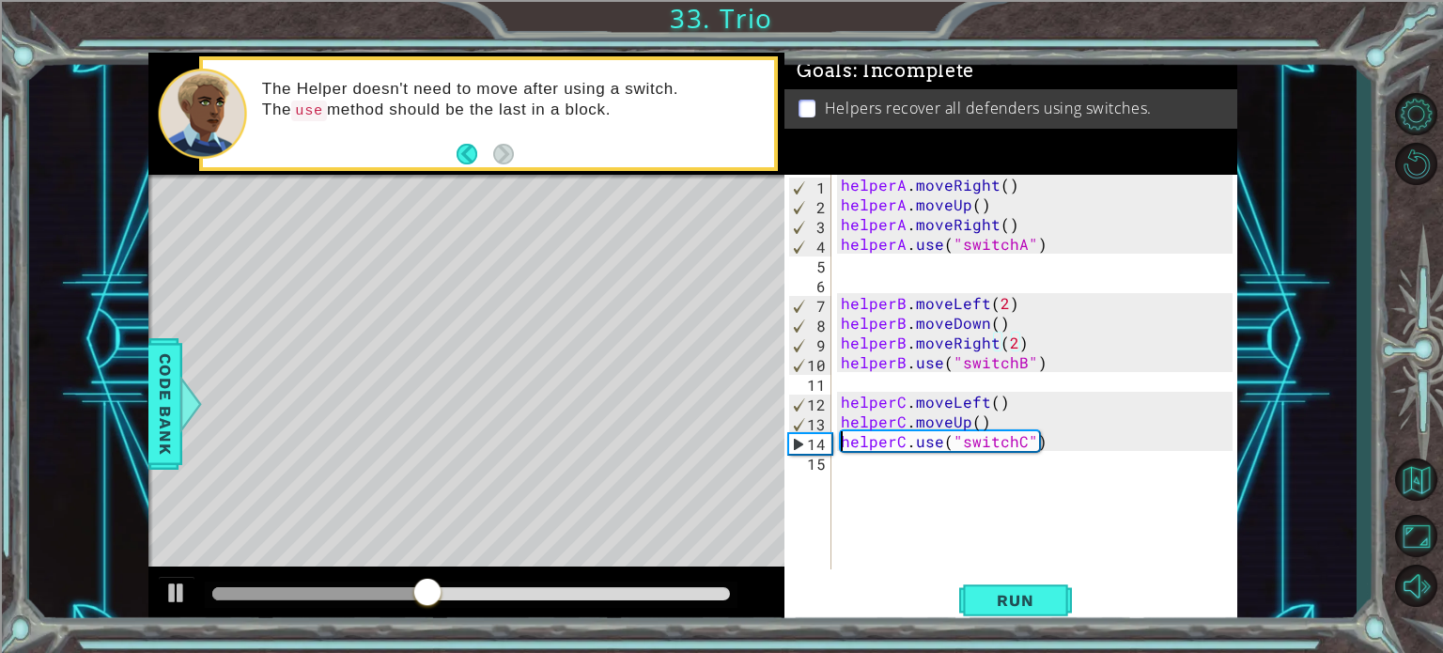
click at [844, 442] on div "helperA . moveRight ( ) helperA . moveUp ( ) helperA . moveRight ( ) helperA . …" at bounding box center [1039, 392] width 405 height 434
type textarea "helperC.use("switchC")"
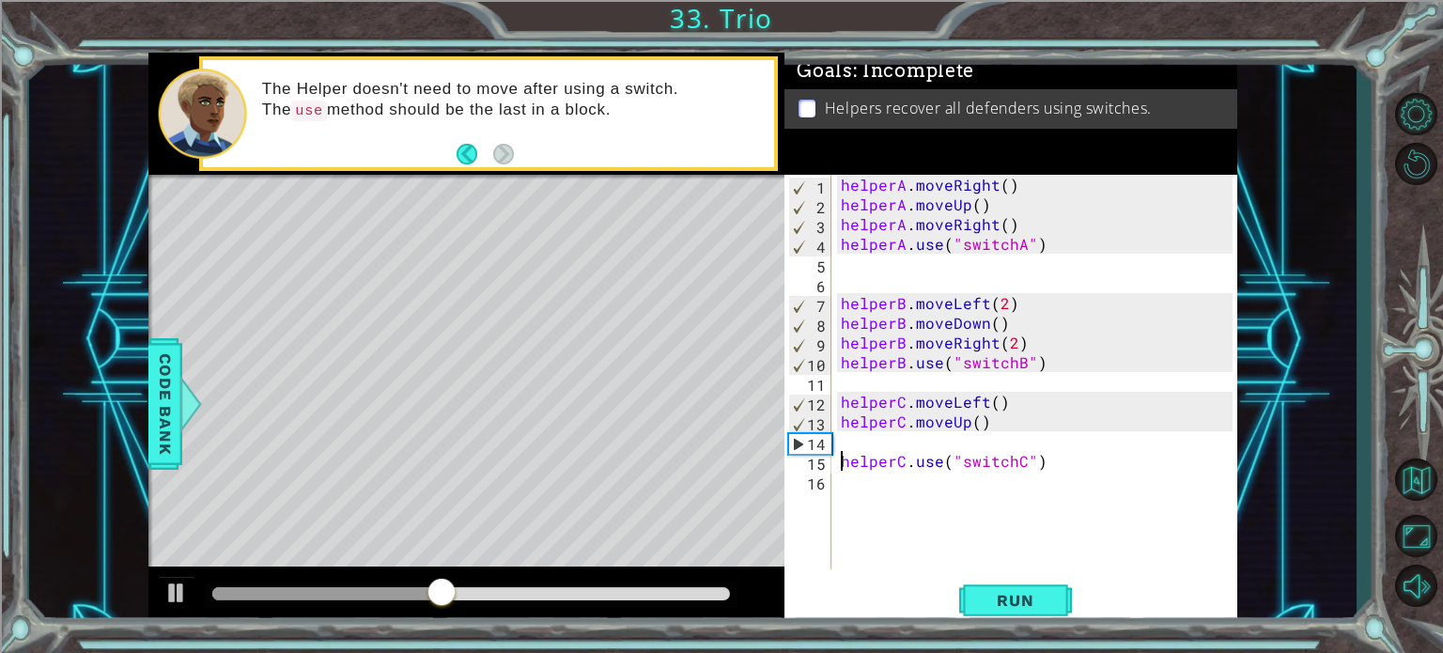
click at [844, 442] on div "helperA . moveRight ( ) helperA . moveUp ( ) helperA . moveRight ( ) helperA . …" at bounding box center [1039, 392] width 405 height 434
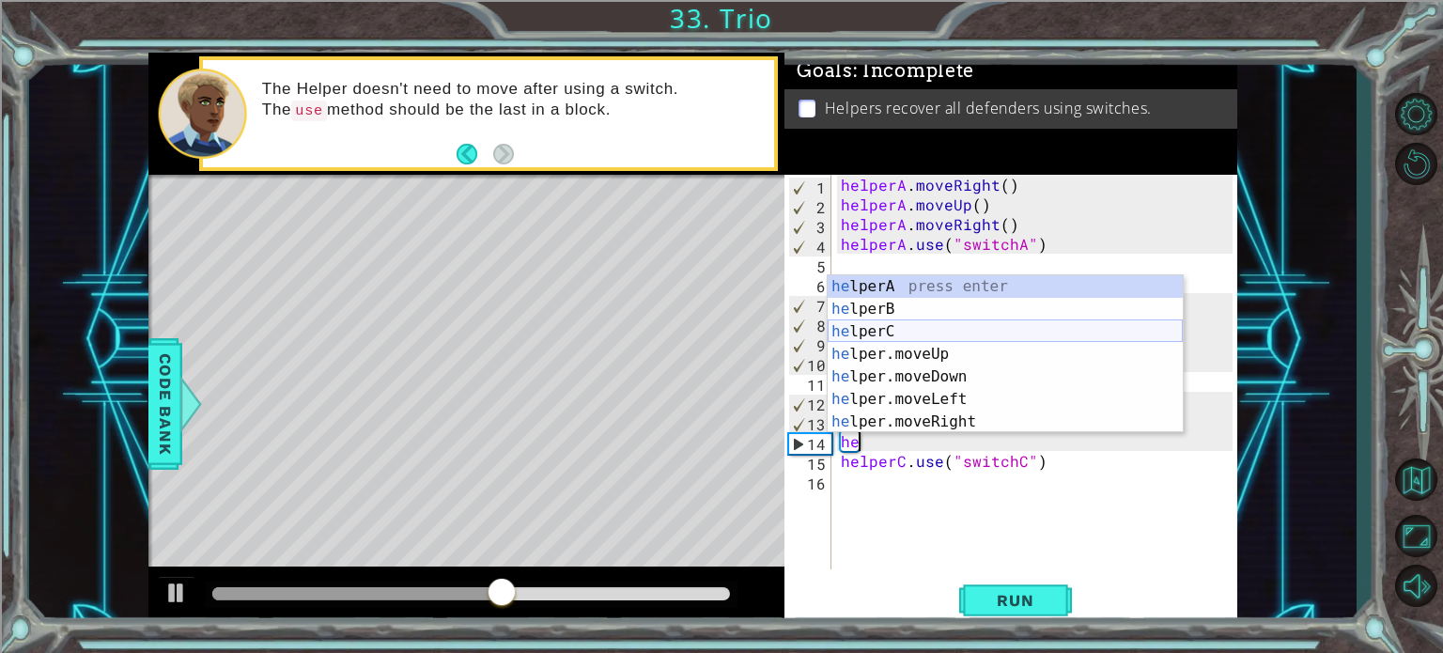
click at [842, 336] on div "he lperA press enter he lperB press enter he lperC press enter he lper.moveUp p…" at bounding box center [1005, 376] width 355 height 203
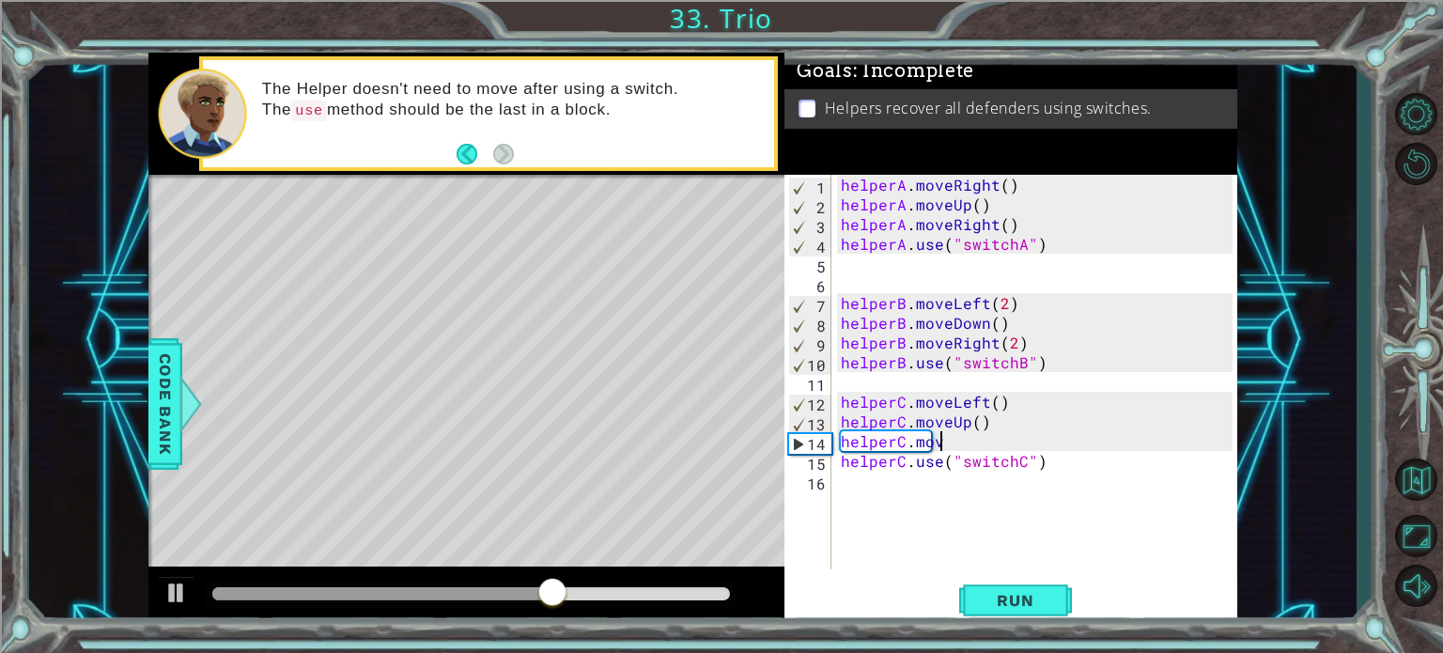
scroll to position [0, 5]
type textarea "helperC.moveRight()"
click at [988, 593] on span "Run" at bounding box center [1015, 600] width 74 height 19
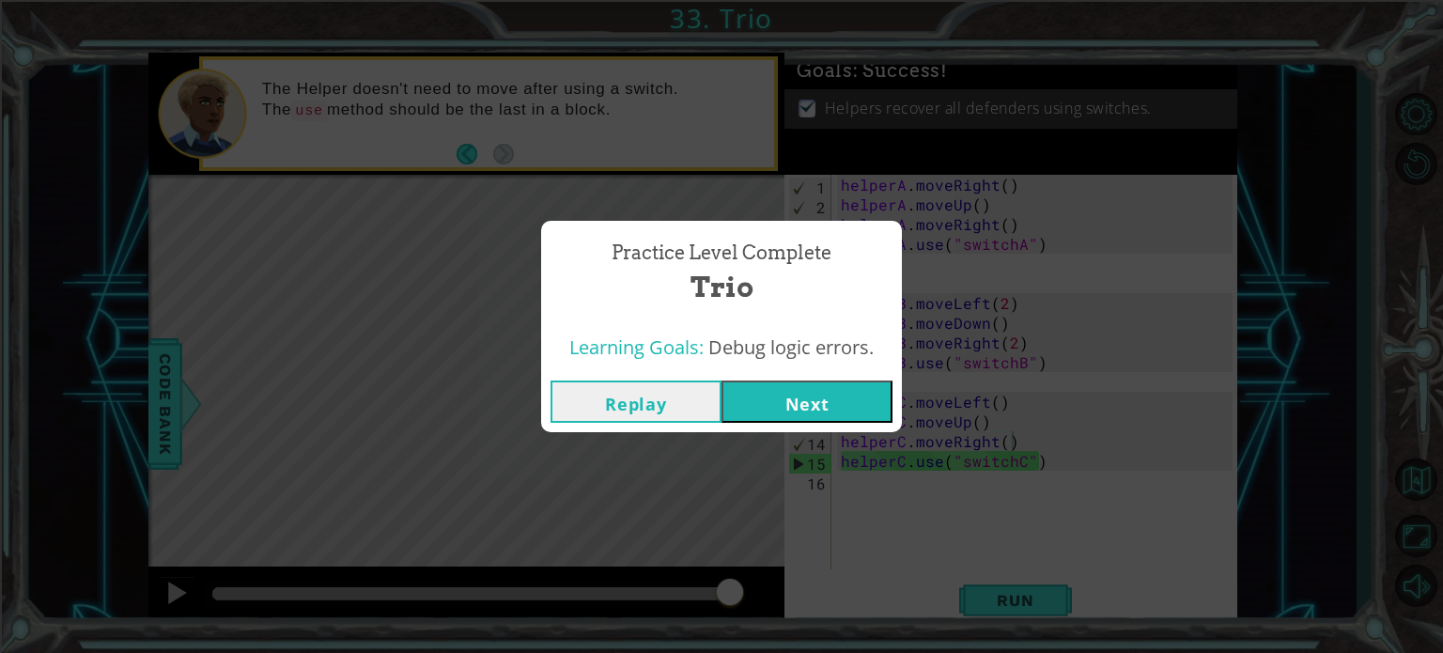
click at [628, 419] on button "Replay" at bounding box center [636, 401] width 171 height 42
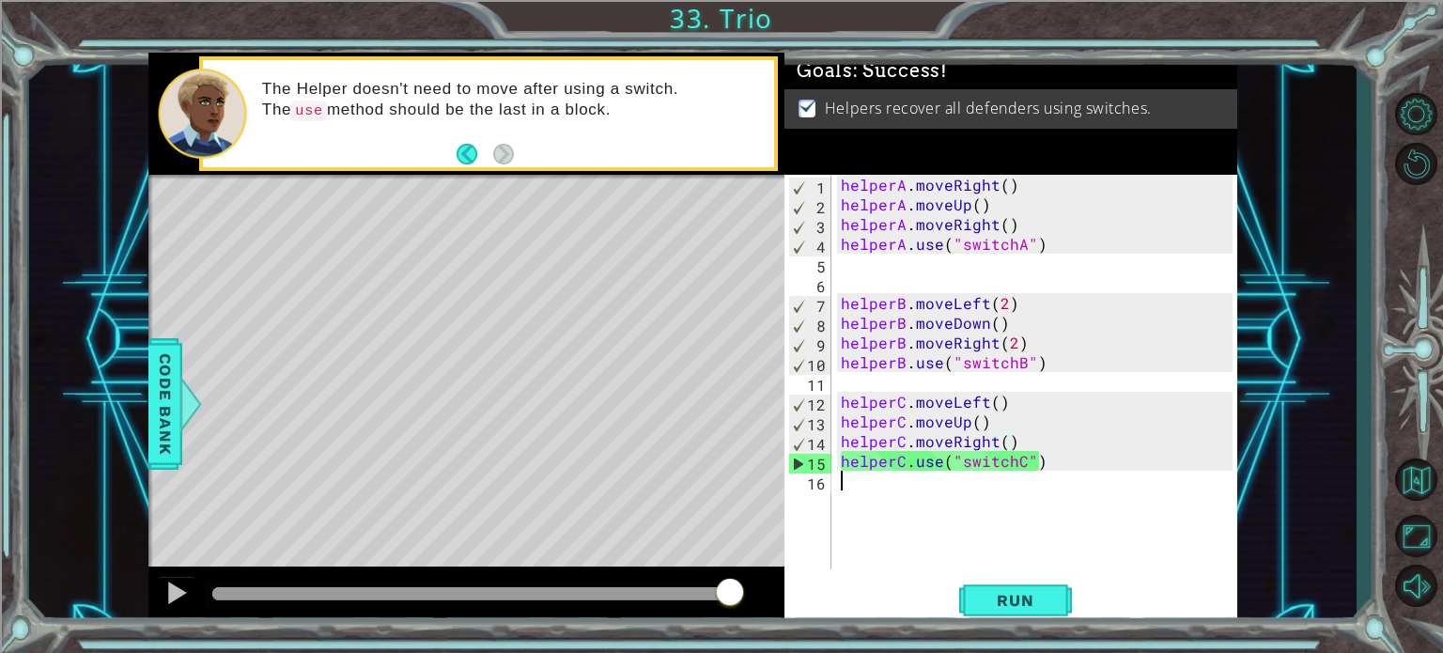
click at [965, 498] on div "helperA . moveRight ( ) helperA . moveUp ( ) helperA . moveRight ( ) helperA . …" at bounding box center [1039, 392] width 405 height 434
drag, startPoint x: 1016, startPoint y: 401, endPoint x: 838, endPoint y: 394, distance: 177.7
click at [838, 394] on div "helperA . moveRight ( ) helperA . moveUp ( ) helperA . moveRight ( ) helperA . …" at bounding box center [1039, 392] width 405 height 434
type textarea "helperC.moveLeft()"
type textarea "helperB.moveLeft(2)"
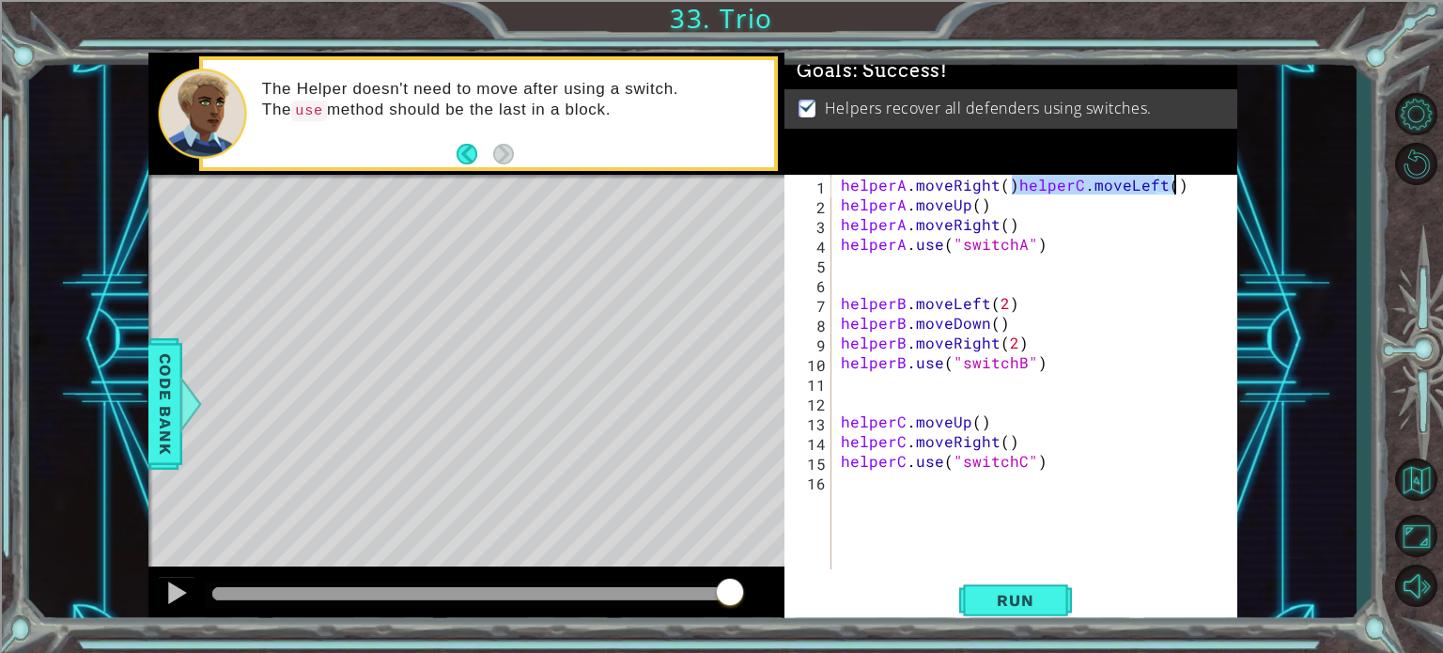
click at [1012, 183] on div "helperA . moveRight ( ) helperC . moveLeft ( ) helperA . moveUp ( ) helperA . m…" at bounding box center [1035, 372] width 396 height 395
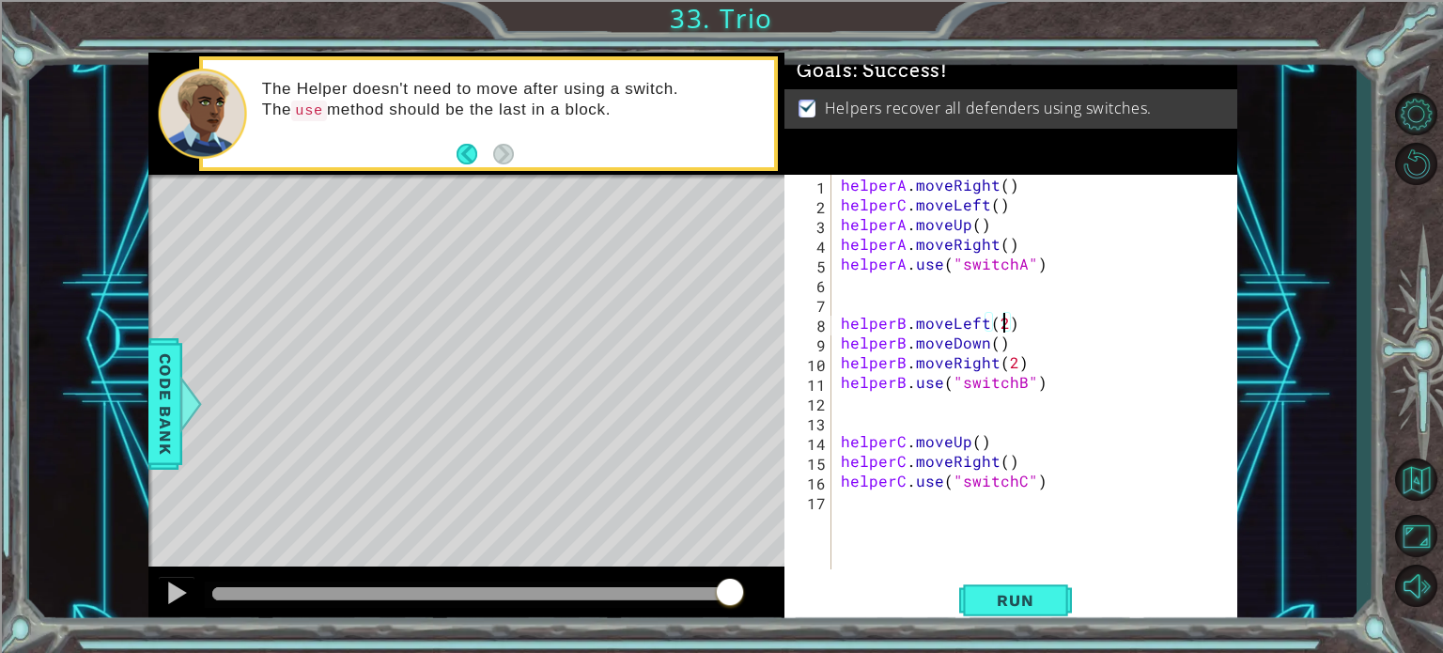
click at [1007, 327] on div "helperA . moveRight ( ) helperC . moveLeft ( ) helperA . moveUp ( ) helperA . m…" at bounding box center [1039, 392] width 405 height 434
type textarea "helperB.moveLeft(2)"
drag, startPoint x: 1027, startPoint y: 326, endPoint x: 845, endPoint y: 326, distance: 182.3
click at [845, 326] on div "helperA . moveRight ( ) helperC . moveLeft ( ) helperA . moveUp ( ) helperA . m…" at bounding box center [1039, 392] width 405 height 434
click at [1013, 225] on div "helperA . moveRight ( ) helperC . moveLeft ( ) helperB . moveLeft ( 2 ) helperA…" at bounding box center [1035, 372] width 396 height 395
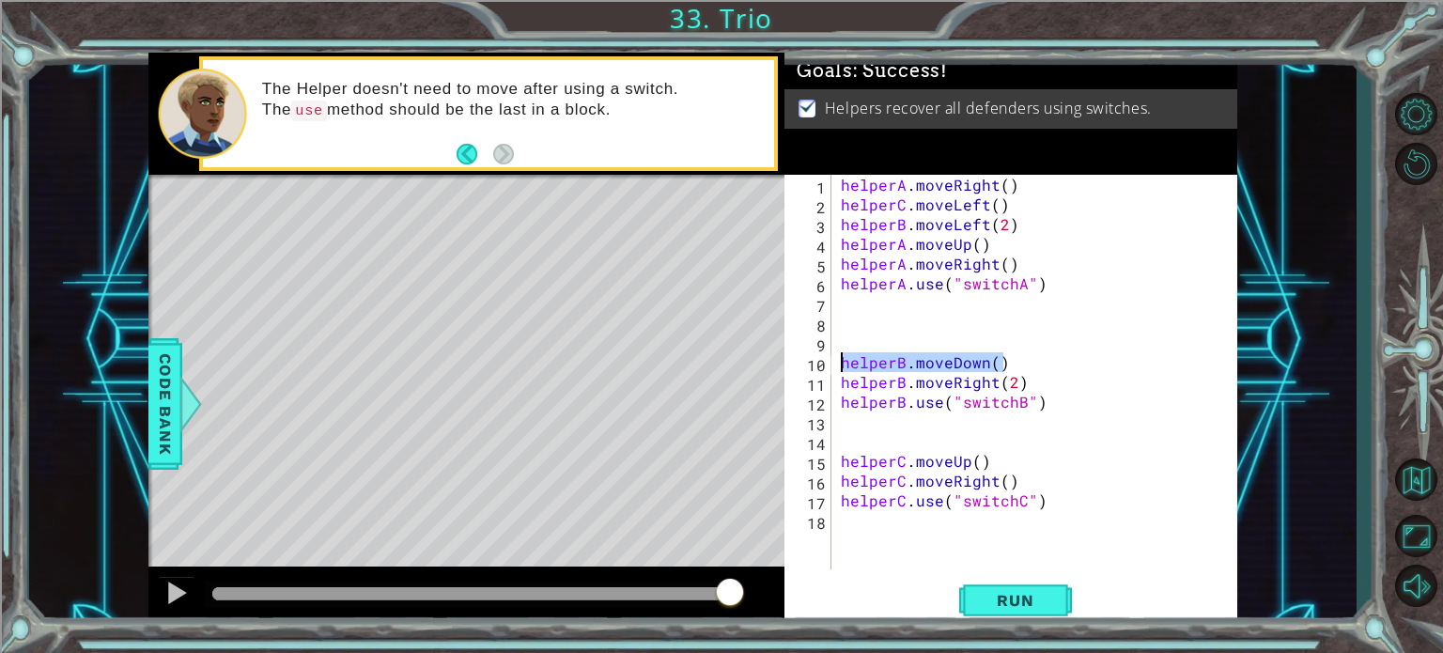
drag, startPoint x: 1010, startPoint y: 364, endPoint x: 840, endPoint y: 361, distance: 170.1
click at [840, 361] on div "helperA . moveRight ( ) helperC . moveLeft ( ) helperB . moveLeft ( 2 ) helperA…" at bounding box center [1039, 392] width 405 height 434
type textarea "helperB.moveDown()"
click at [984, 240] on div "helperA . moveRight ( ) helperC . moveLeft ( ) helperB . moveLeft ( 2 ) helperA…" at bounding box center [1035, 372] width 396 height 395
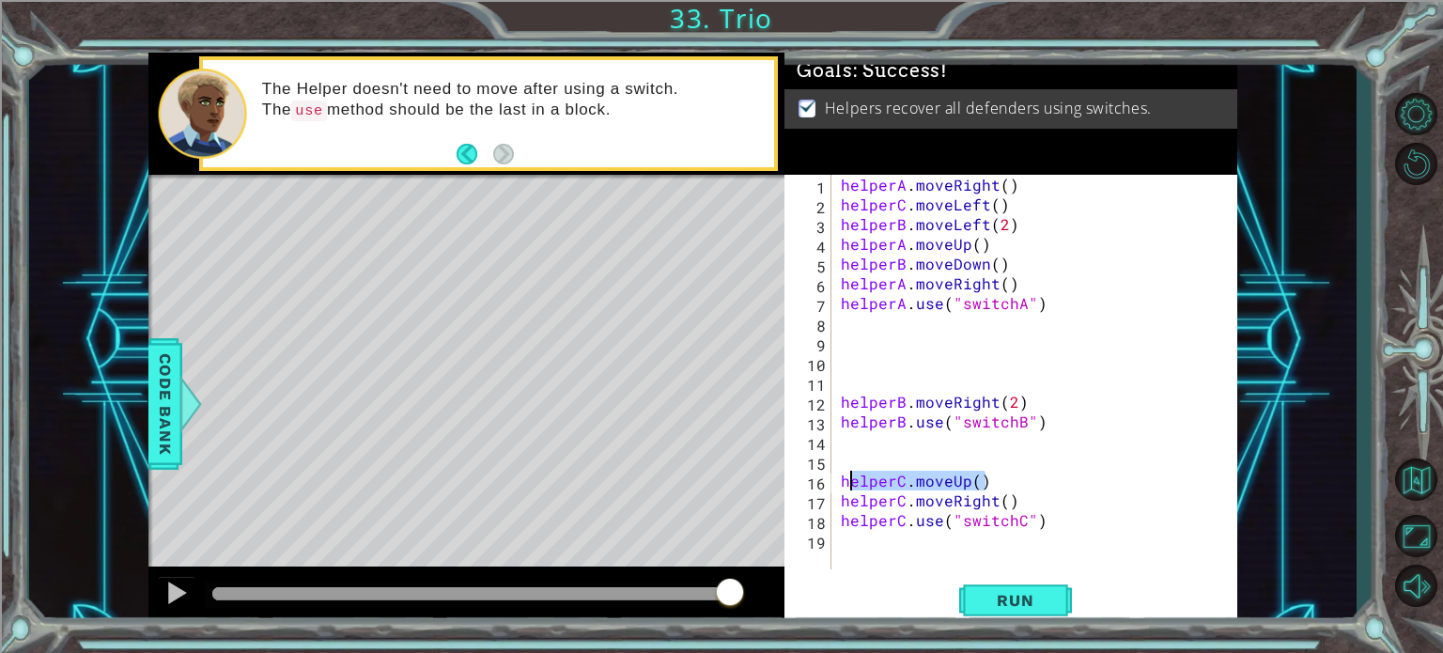
drag, startPoint x: 984, startPoint y: 481, endPoint x: 845, endPoint y: 477, distance: 138.1
click at [845, 477] on div "helperA . moveRight ( ) helperC . moveLeft ( ) helperB . moveLeft ( 2 ) helperA…" at bounding box center [1039, 392] width 405 height 434
type textarea "helperC.moveUp()"
type textarea "helperB.moveRight(2)"
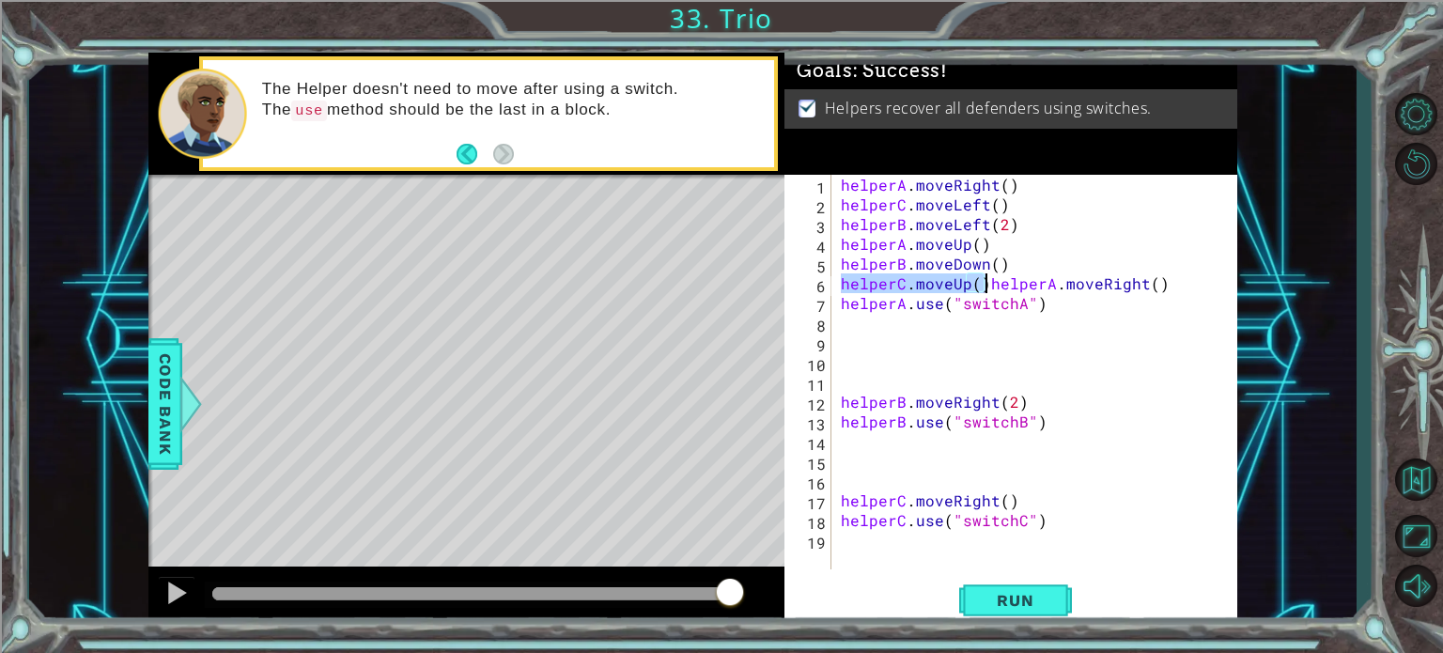
click at [981, 287] on div "helperA . moveRight ( ) helperC . moveLeft ( ) helperB . moveLeft ( 2 ) helperA…" at bounding box center [1035, 372] width 396 height 395
click at [985, 277] on div "helperA . moveRight ( ) helperC . moveLeft ( ) helperB . moveLeft ( 2 ) helperA…" at bounding box center [1039, 392] width 405 height 434
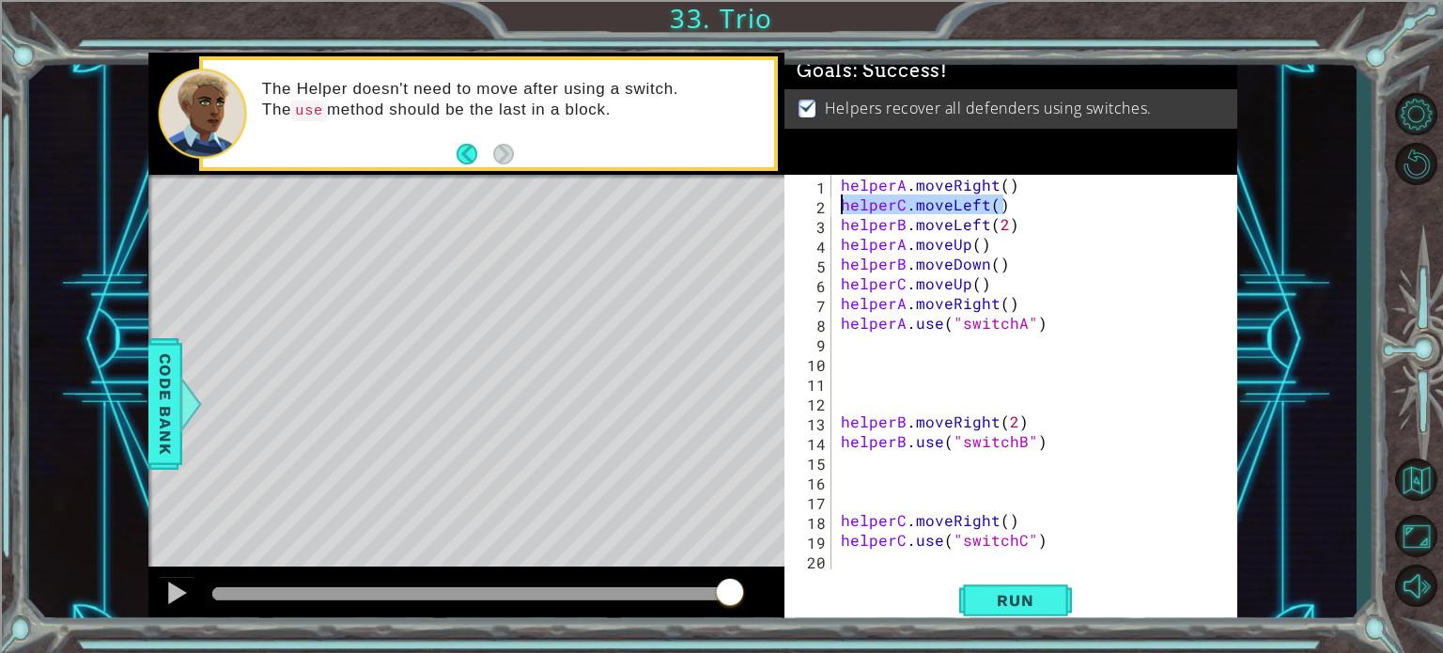
drag, startPoint x: 1003, startPoint y: 204, endPoint x: 818, endPoint y: 204, distance: 185.1
click at [818, 204] on div "helperA.moveRight() 1 2 3 4 5 6 7 8 9 10 11 12 13 14 15 16 17 18 19 20 helperA …" at bounding box center [1008, 372] width 448 height 395
type textarea "helperC.moveLeft()helperB.moveLeft(2)"
click at [1161, 220] on div "helperA . moveRight ( ) helperC . moveLeft ( ) helperB . moveLeft ( 2 ) helperA…" at bounding box center [1039, 392] width 405 height 434
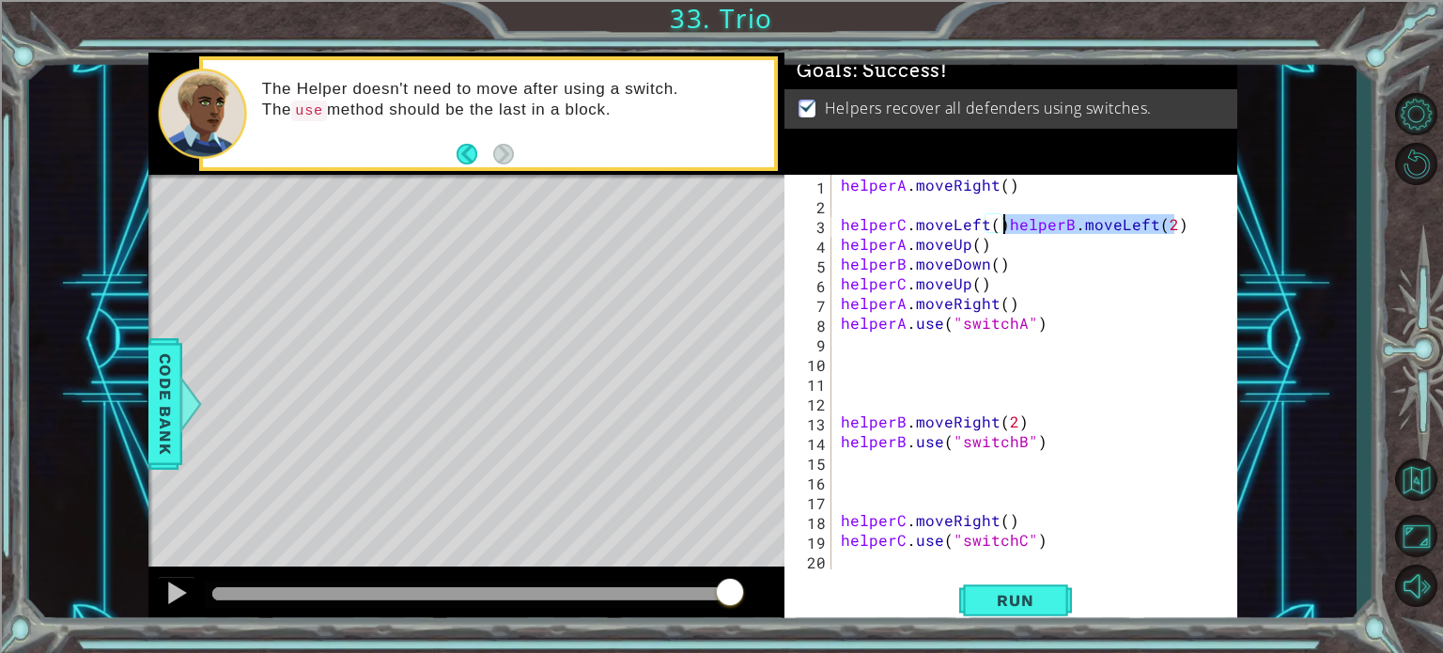
drag, startPoint x: 1176, startPoint y: 221, endPoint x: 1001, endPoint y: 223, distance: 174.7
click at [1001, 223] on div "helperA . moveRight ( ) helperC . moveLeft ( ) helperB . moveLeft ( 2 ) helperA…" at bounding box center [1039, 392] width 405 height 434
click at [1041, 257] on div "helperA . moveRight ( ) helperB . moveLeft ( 2 ) helperC . moveLeft ( ) helperA…" at bounding box center [1039, 392] width 405 height 434
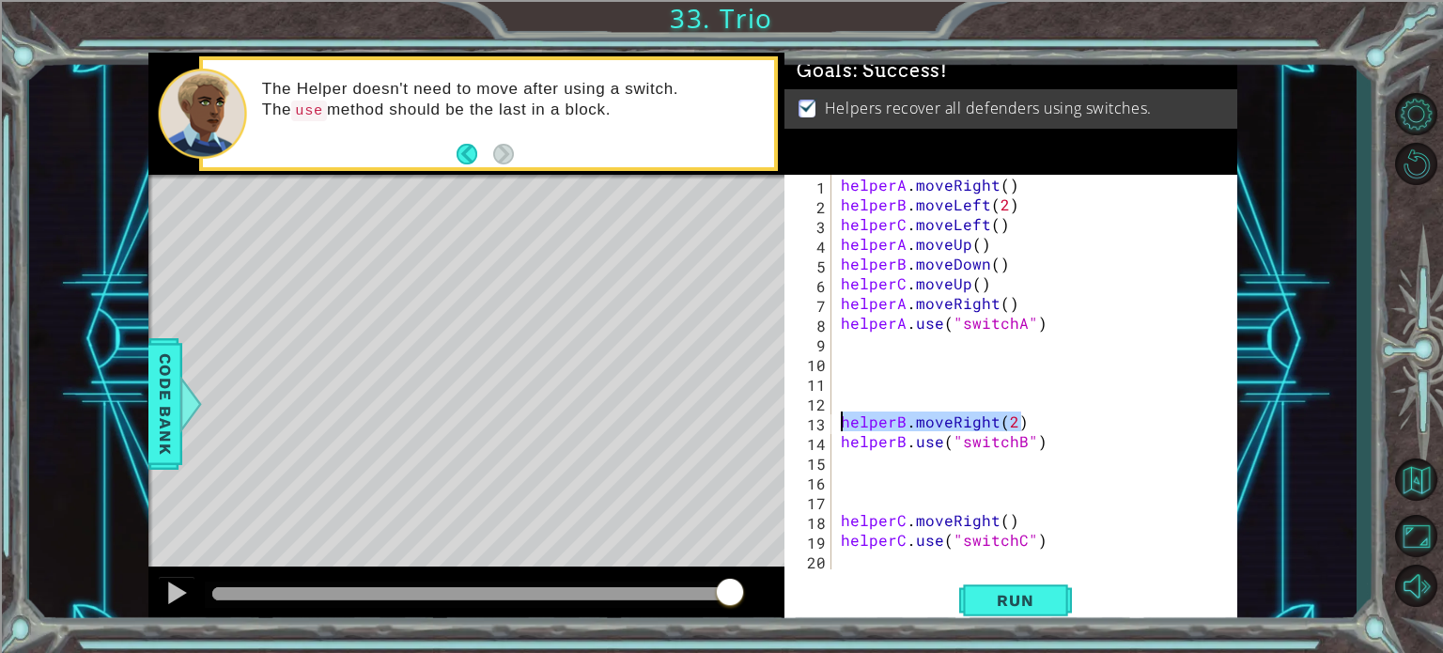
drag, startPoint x: 1022, startPoint y: 418, endPoint x: 829, endPoint y: 421, distance: 193.5
click at [829, 421] on div "helperB.moveDown() 1 2 3 4 5 6 7 8 9 10 11 12 13 14 15 16 17 18 19 20 helperA .…" at bounding box center [1008, 372] width 448 height 395
type textarea "helperB.moveRight(2)"
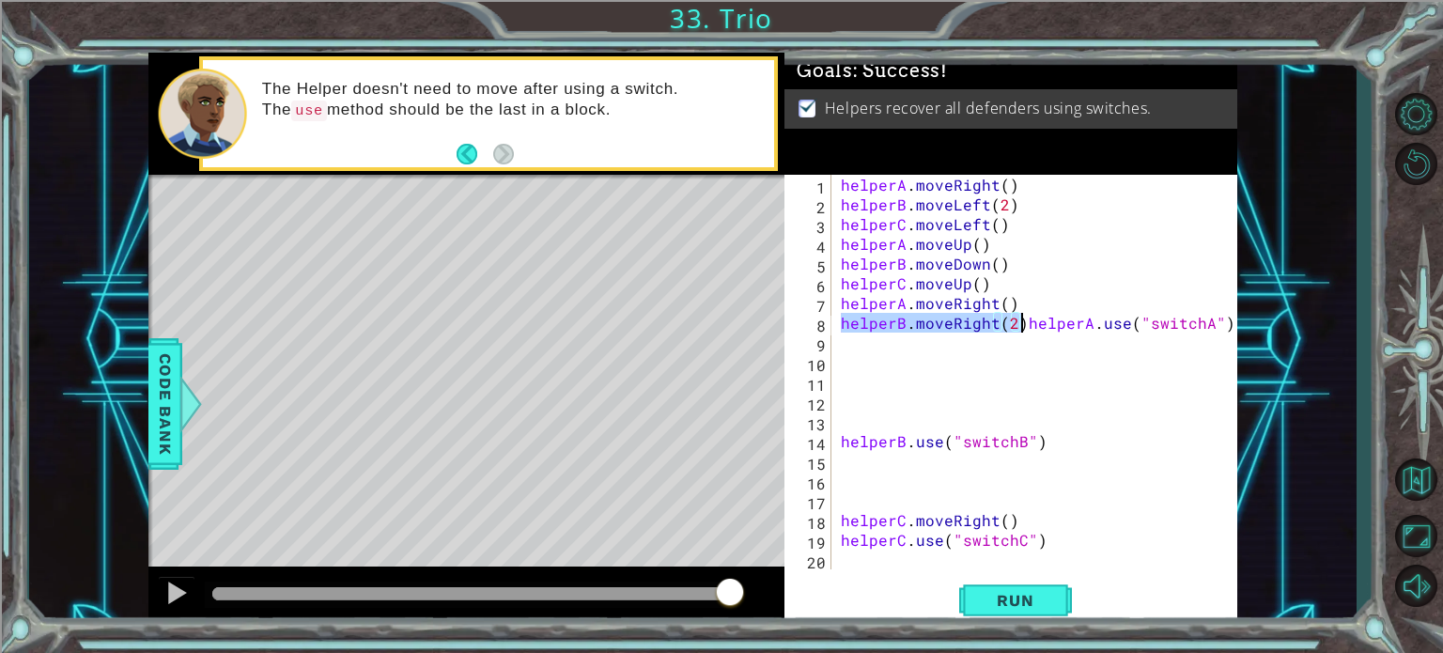
click at [1022, 322] on div "helperA . moveRight ( ) helperB . moveLeft ( 2 ) helperC . moveLeft ( ) helperA…" at bounding box center [1035, 372] width 396 height 395
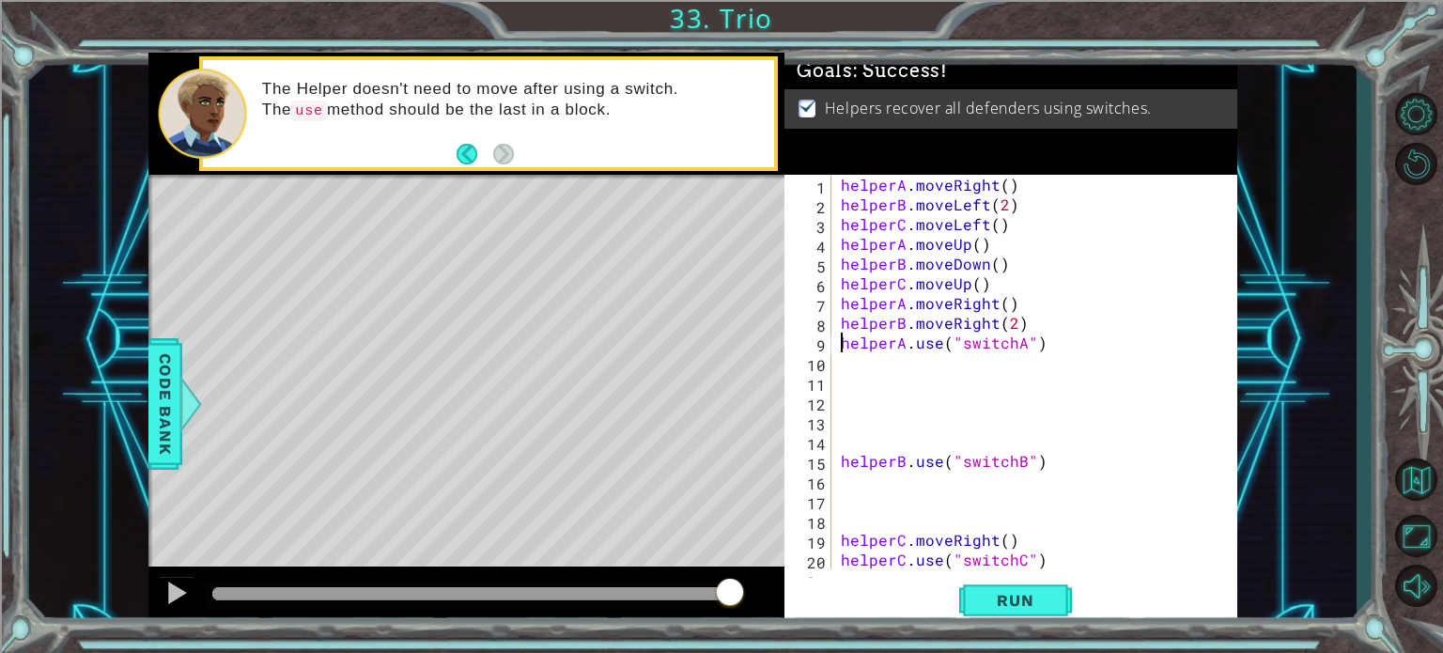
scroll to position [19, 0]
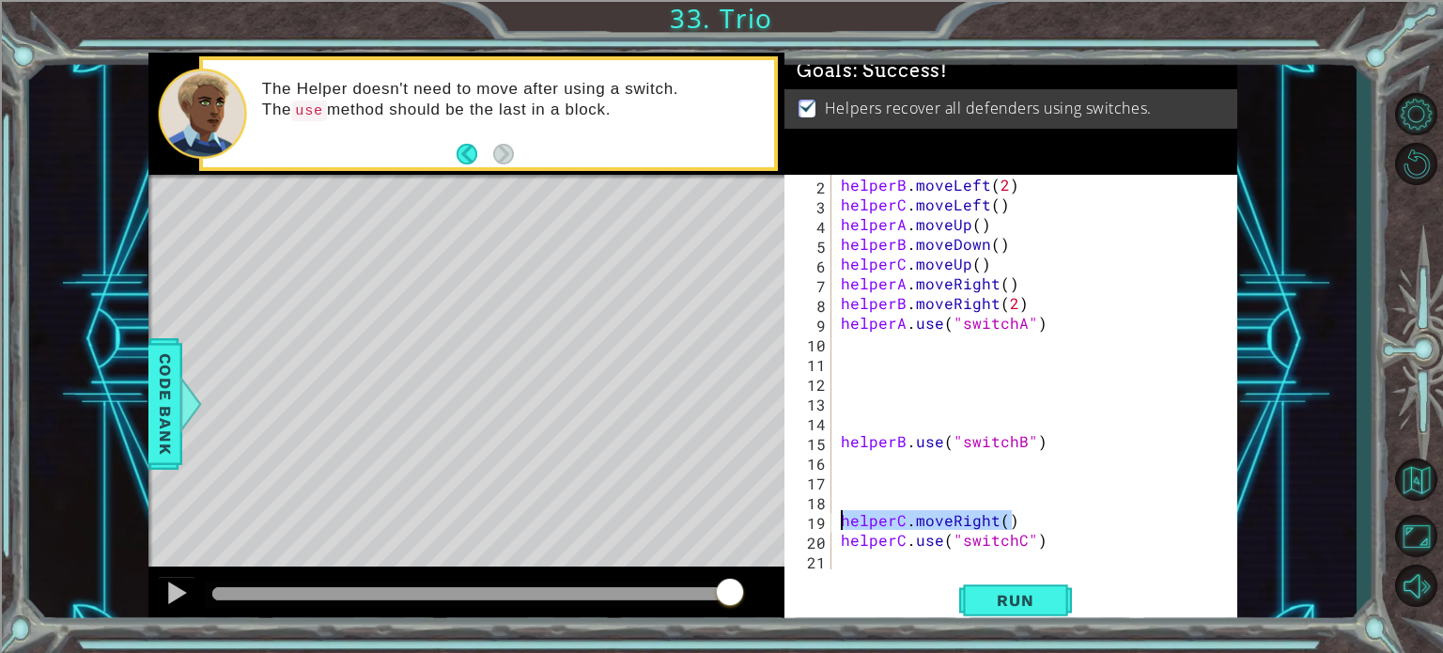
drag, startPoint x: 1013, startPoint y: 522, endPoint x: 844, endPoint y: 525, distance: 169.1
click at [844, 525] on div "helperB . moveLeft ( 2 ) helperC . moveLeft ( ) helperA . moveUp ( ) helperB . …" at bounding box center [1032, 392] width 391 height 434
type textarea "helperC.moveRight()"
type textarea "helperB.use("switchB")"
type textarea "helperA.use("switchA")"
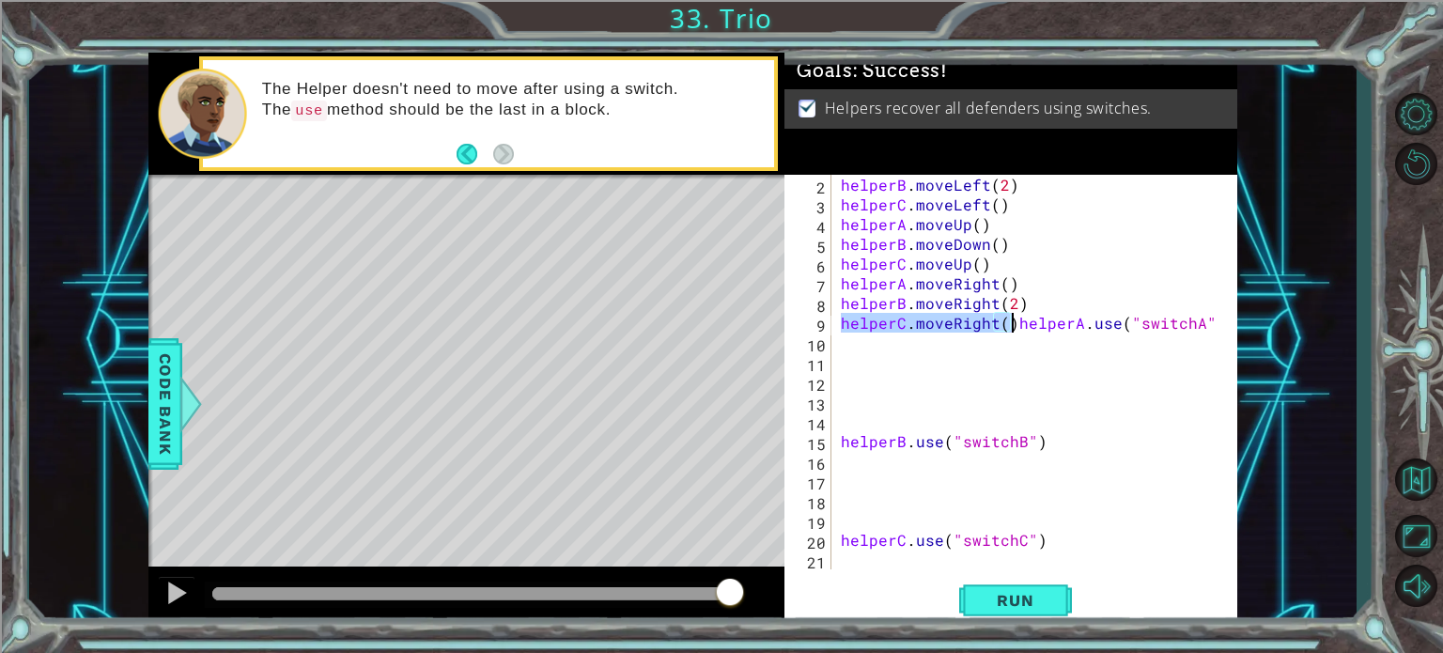
click at [1011, 328] on div "helperB . moveLeft ( 2 ) helperC . moveLeft ( ) helperA . moveUp ( ) helperB . …" at bounding box center [1027, 372] width 381 height 395
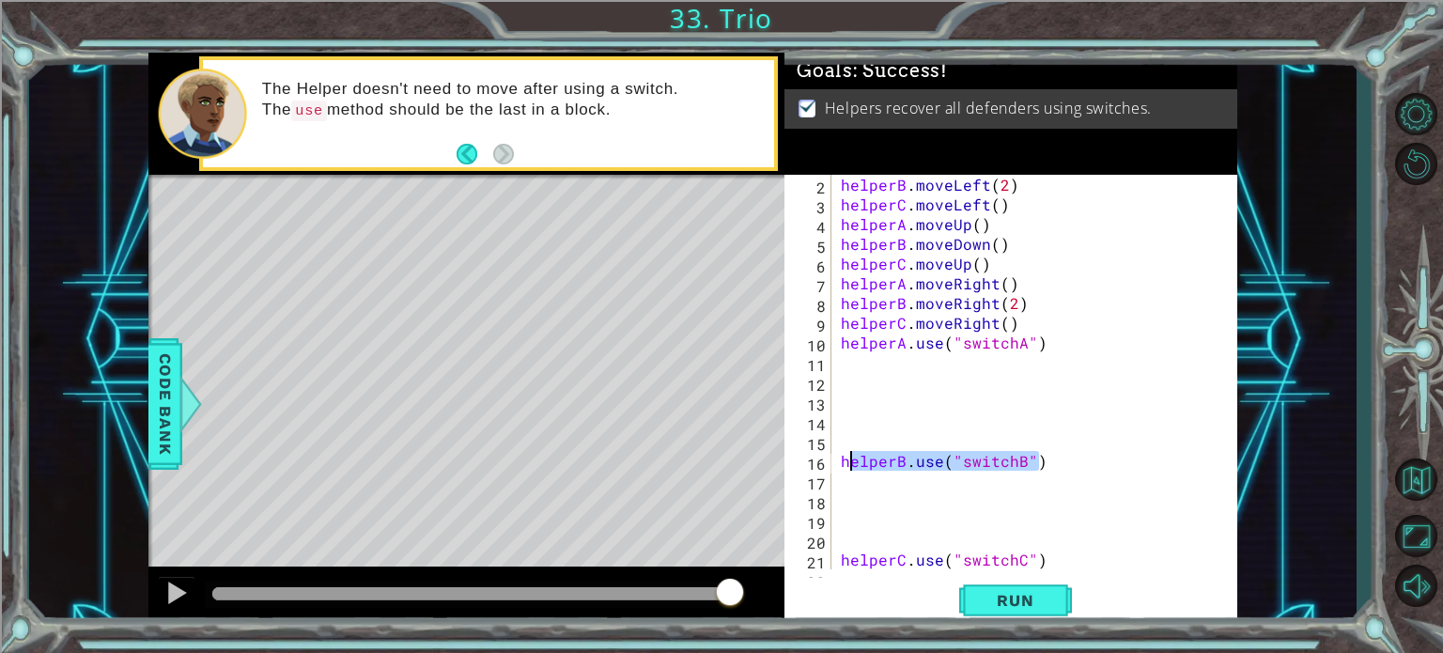
drag, startPoint x: 1044, startPoint y: 465, endPoint x: 849, endPoint y: 461, distance: 194.5
click at [849, 461] on div "helperB . moveLeft ( 2 ) helperC . moveLeft ( ) helperA . moveUp ( ) helperB . …" at bounding box center [1032, 392] width 391 height 434
type textarea "helperB.use("switchB")"
click at [849, 461] on div "helperB . moveLeft ( 2 ) helperC . moveLeft ( ) helperA . moveUp ( ) helperB . …" at bounding box center [1027, 372] width 381 height 395
click at [849, 461] on div "helperB . moveLeft ( 2 ) helperC . moveLeft ( ) helperA . moveUp ( ) helperB . …" at bounding box center [1032, 392] width 391 height 434
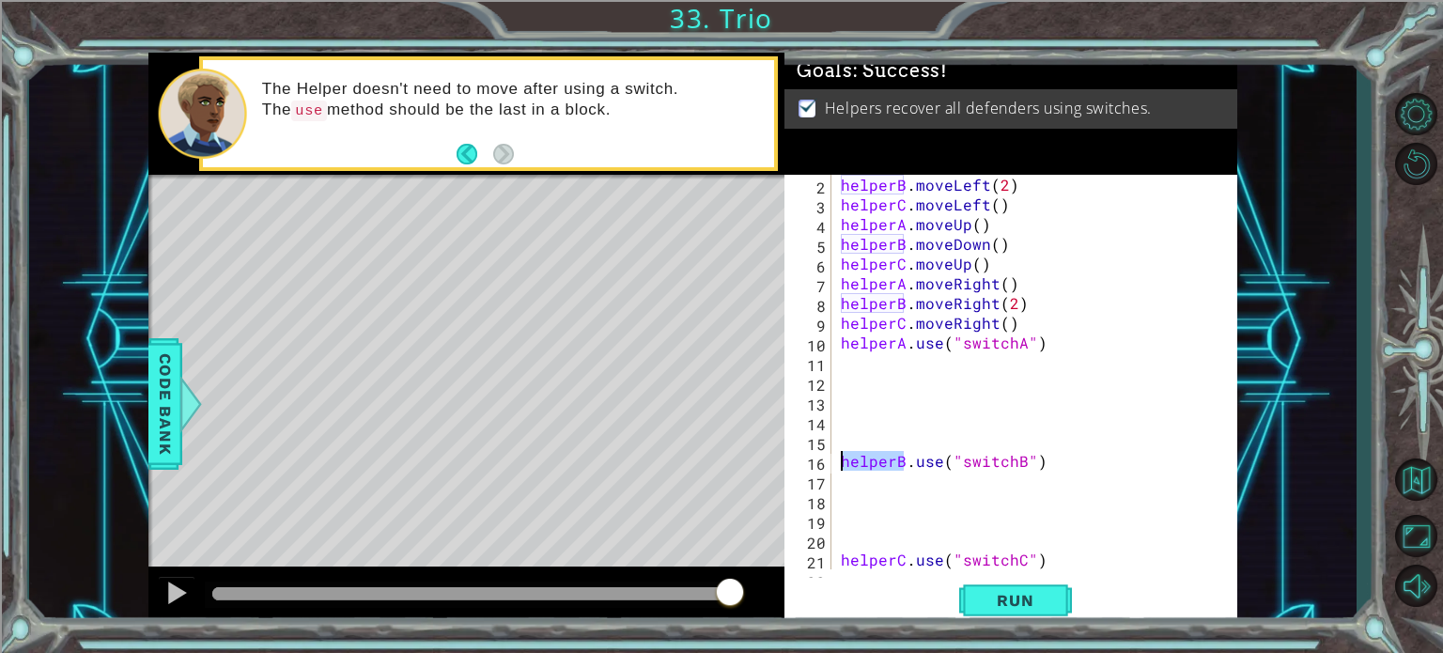
click at [1050, 461] on div "helperB . moveLeft ( 2 ) helperC . moveLeft ( ) helperA . moveUp ( ) helperB . …" at bounding box center [1032, 392] width 391 height 434
drag, startPoint x: 1050, startPoint y: 461, endPoint x: 841, endPoint y: 460, distance: 209.5
click at [841, 460] on div "helperB . moveLeft ( 2 ) helperC . moveLeft ( ) helperA . moveUp ( ) helperB . …" at bounding box center [1032, 392] width 391 height 434
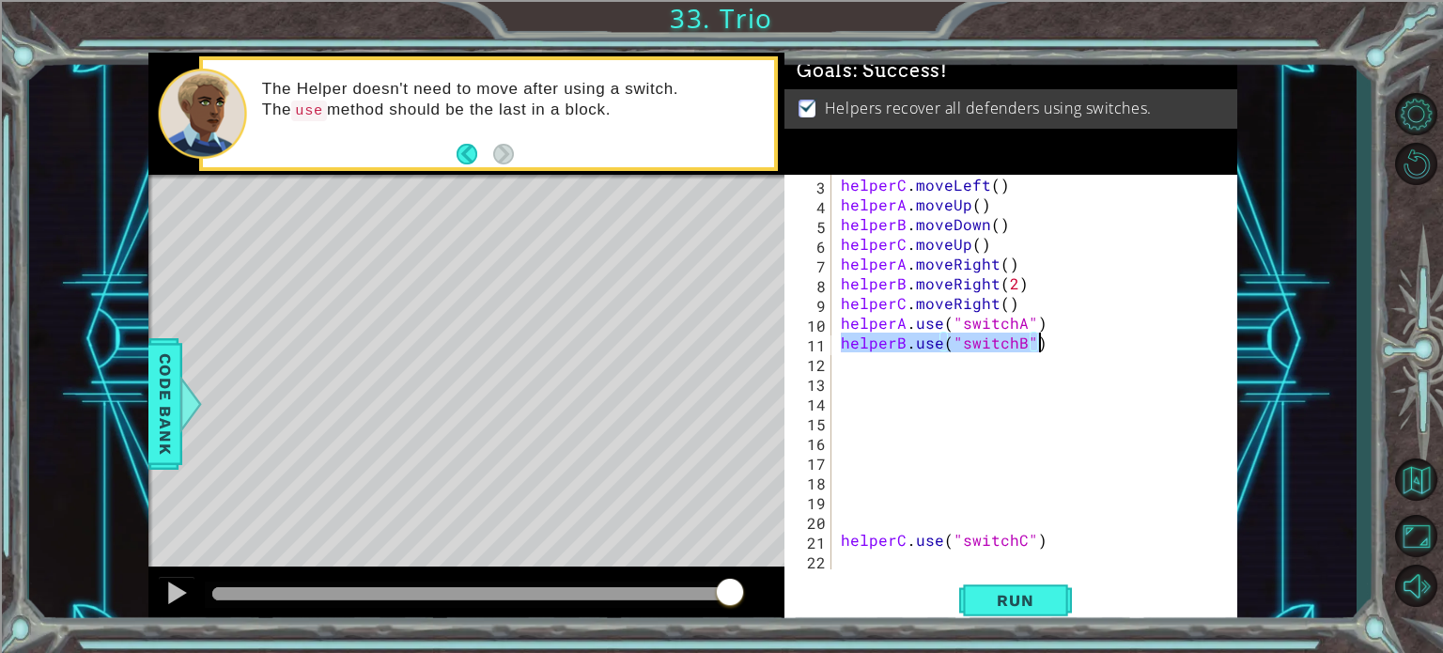
scroll to position [39, 0]
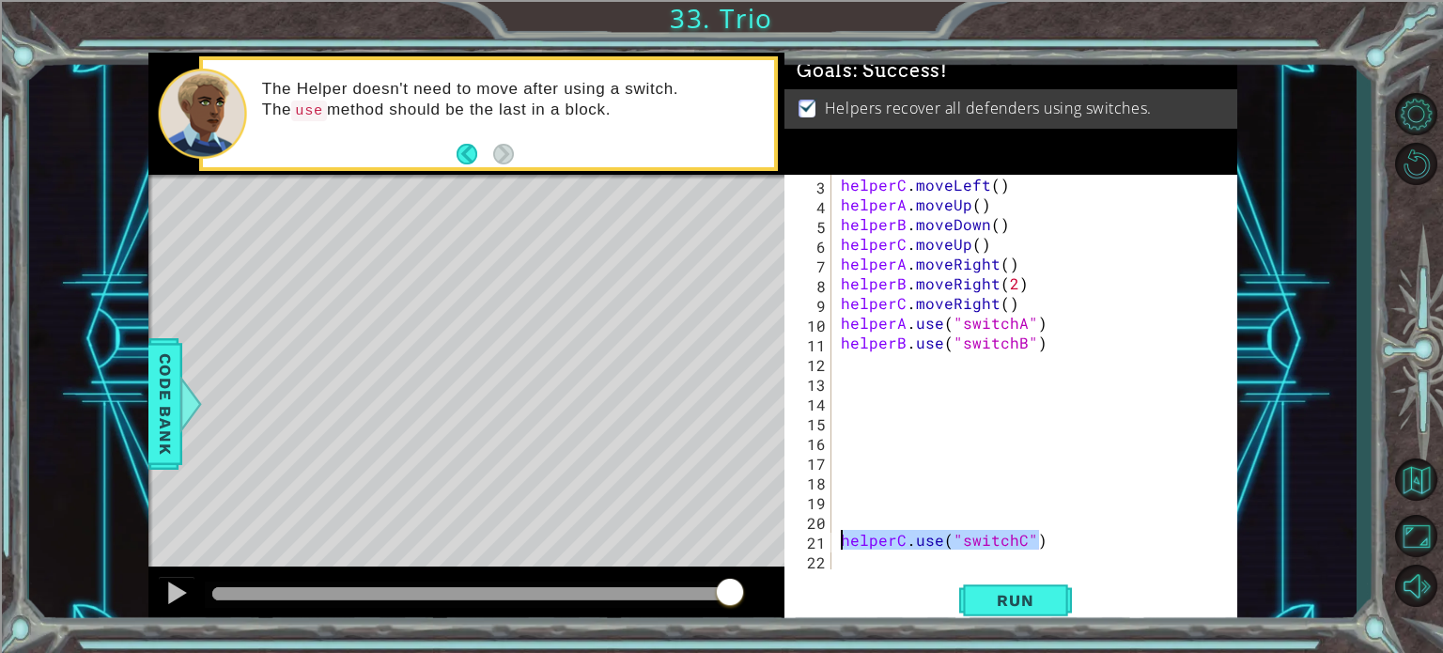
drag, startPoint x: 1038, startPoint y: 539, endPoint x: 842, endPoint y: 538, distance: 196.3
click at [842, 538] on div "helperC . moveLeft ( ) helperA . moveUp ( ) helperB . moveDown ( ) helperC . mo…" at bounding box center [1032, 392] width 391 height 434
type textarea "helperC.use("switchC")"
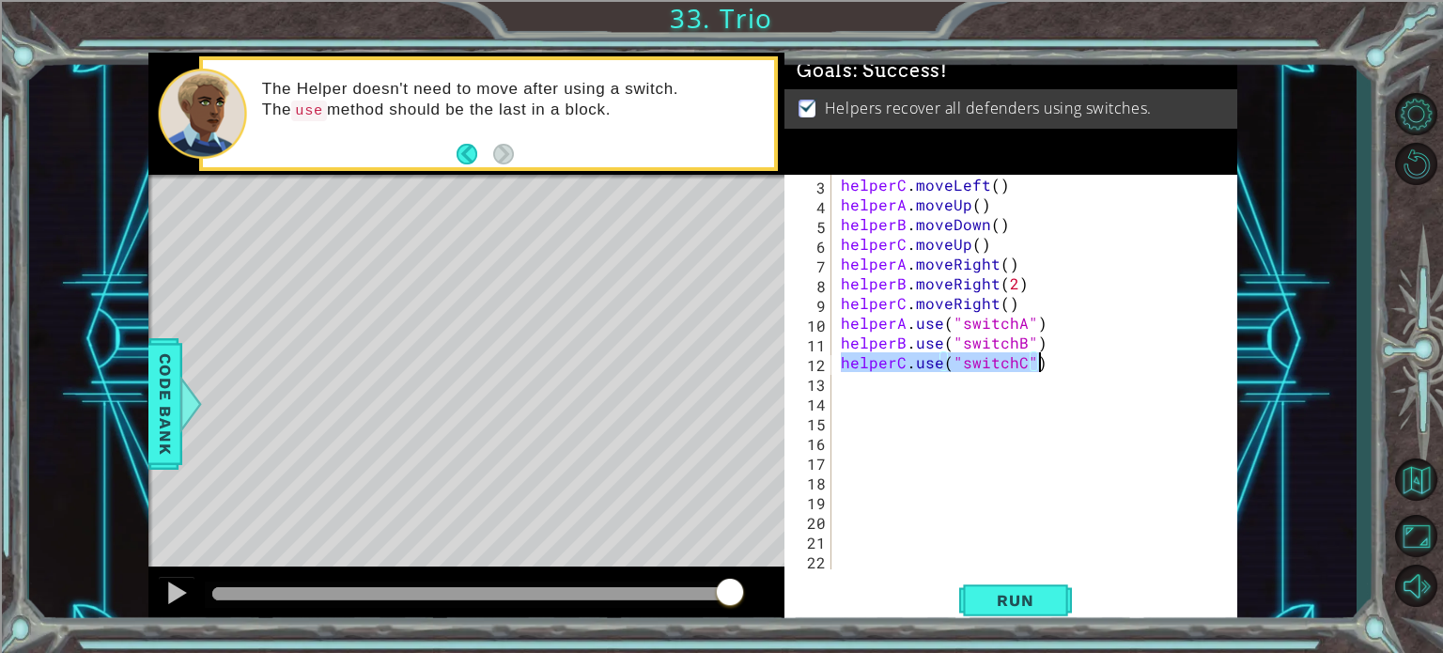
click at [858, 391] on div "helperC . moveLeft ( ) helperA . moveUp ( ) helperB . moveDown ( ) helperC . mo…" at bounding box center [1032, 392] width 391 height 434
click at [887, 556] on div "helperC . moveLeft ( ) helperA . moveUp ( ) helperB . moveDown ( ) helperC . mo…" at bounding box center [1032, 392] width 391 height 434
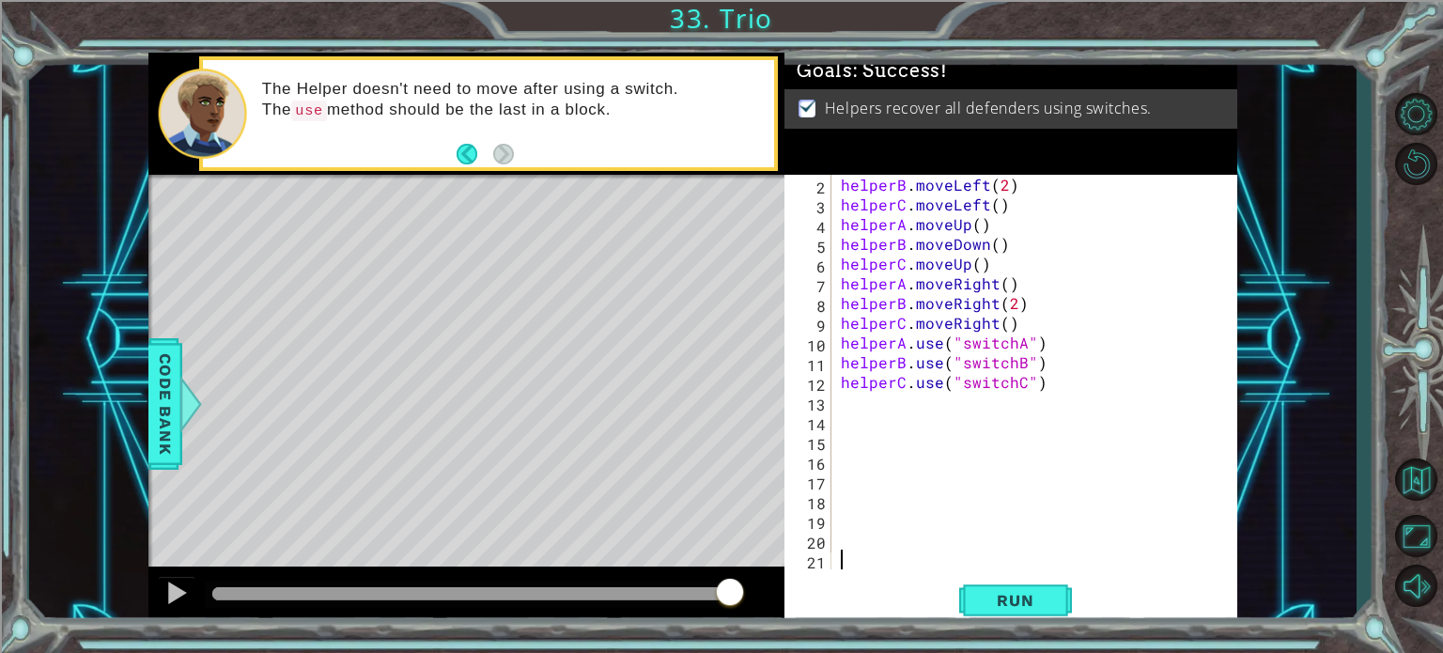
scroll to position [19, 0]
click at [905, 387] on div "helperA . moveRight ( ) helperB . moveLeft ( 2 ) helperC . moveLeft ( ) helperA…" at bounding box center [1039, 392] width 405 height 434
type textarea "helperB.use("switchB")"
click at [859, 423] on div "helperA . moveRight ( ) helperB . moveLeft ( 2 ) helperC . moveLeft ( ) helperA…" at bounding box center [1039, 392] width 405 height 434
type textarea "helperC.use("switchC")"
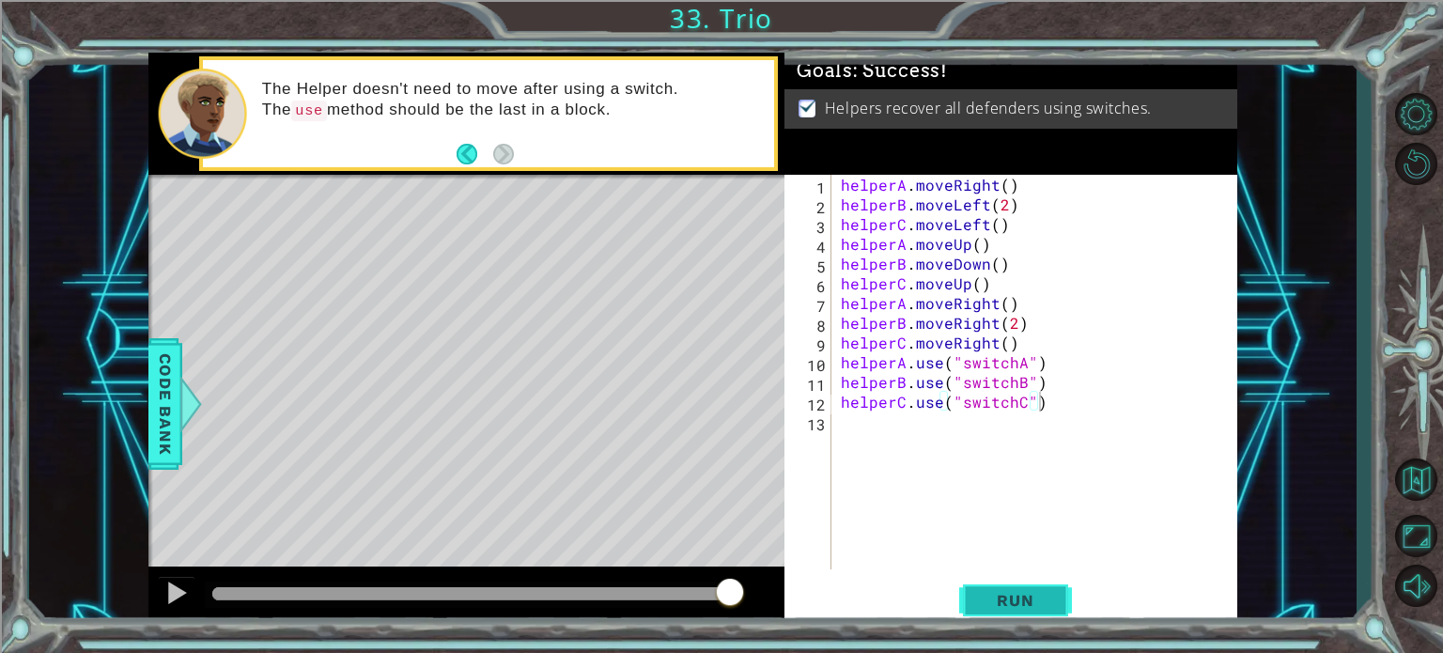
click at [985, 607] on span "Run" at bounding box center [1015, 600] width 74 height 19
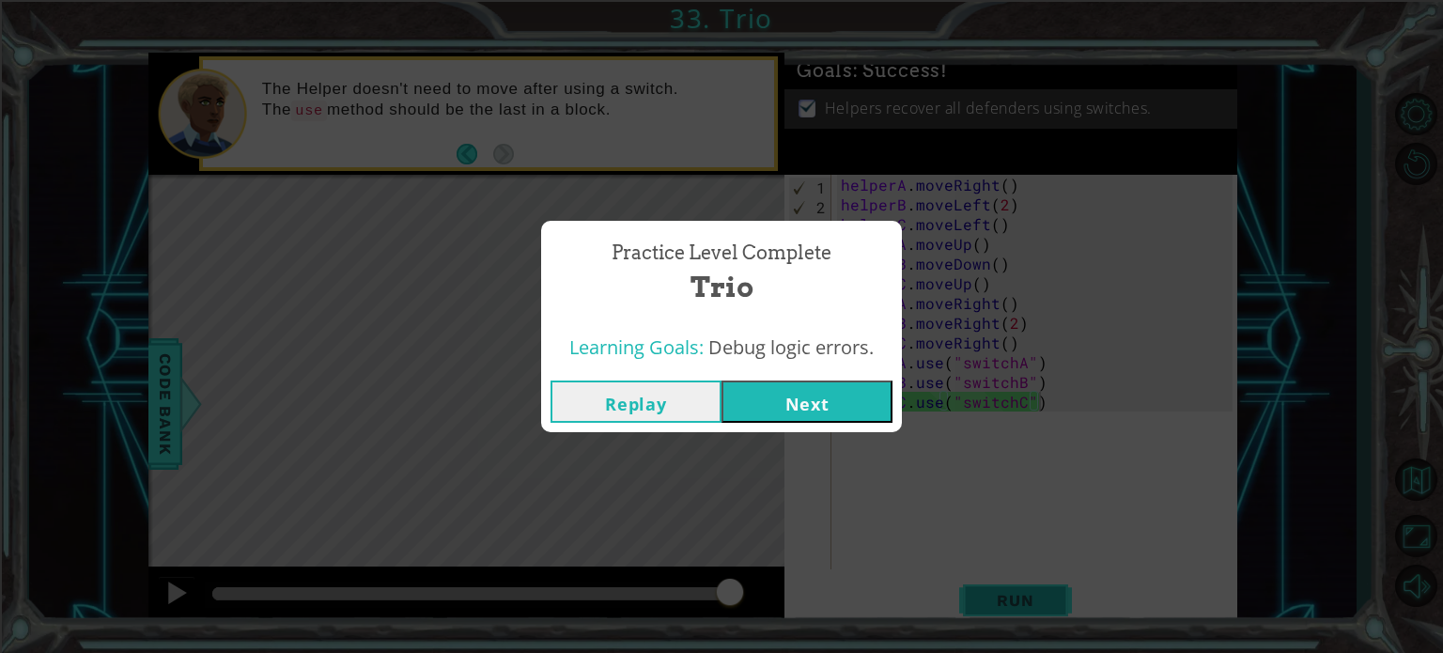
click button "Next" at bounding box center [806, 401] width 171 height 42
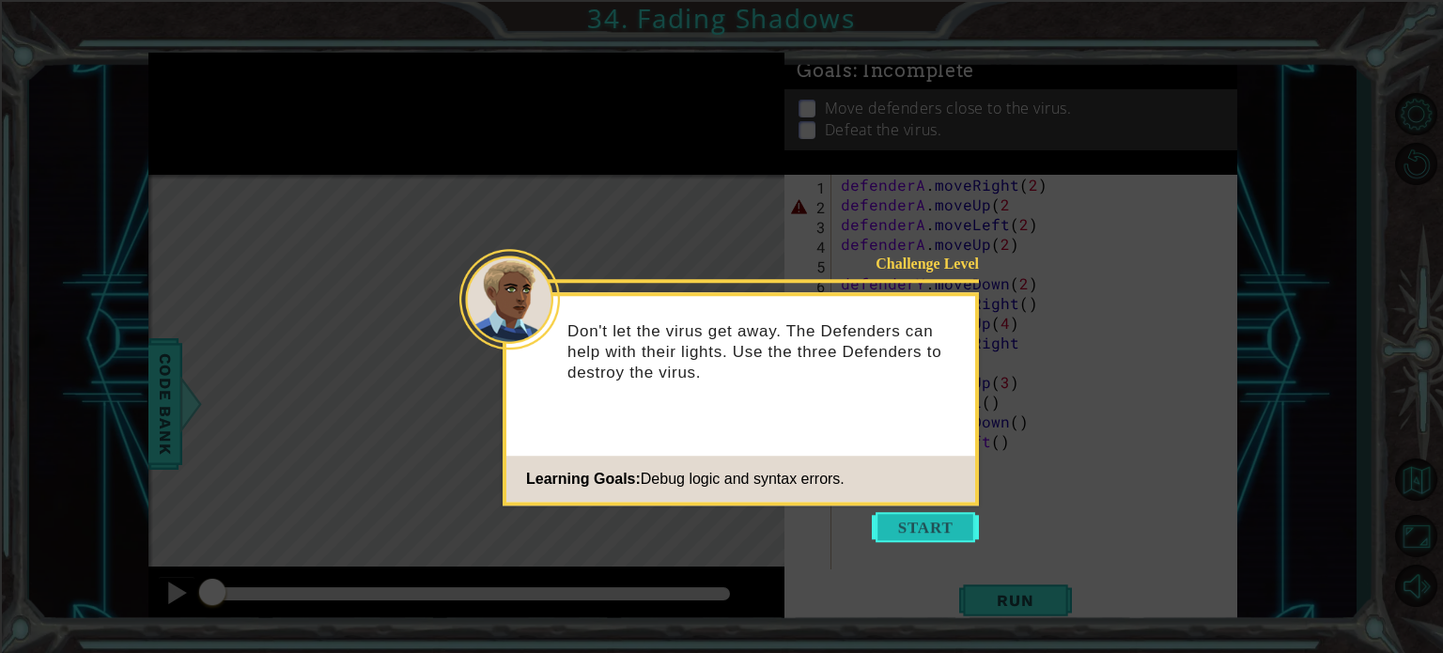
click at [931, 529] on button "Start" at bounding box center [925, 527] width 107 height 30
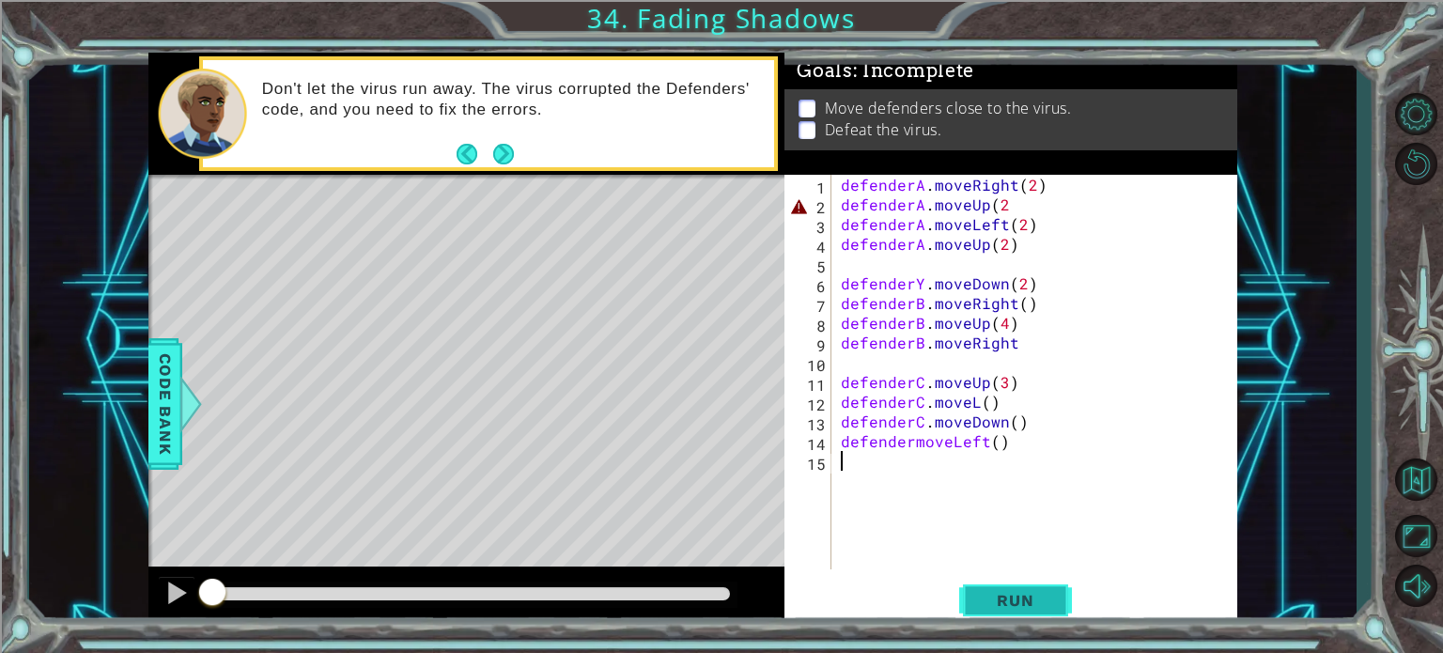
click at [987, 597] on span "Run" at bounding box center [1015, 600] width 74 height 19
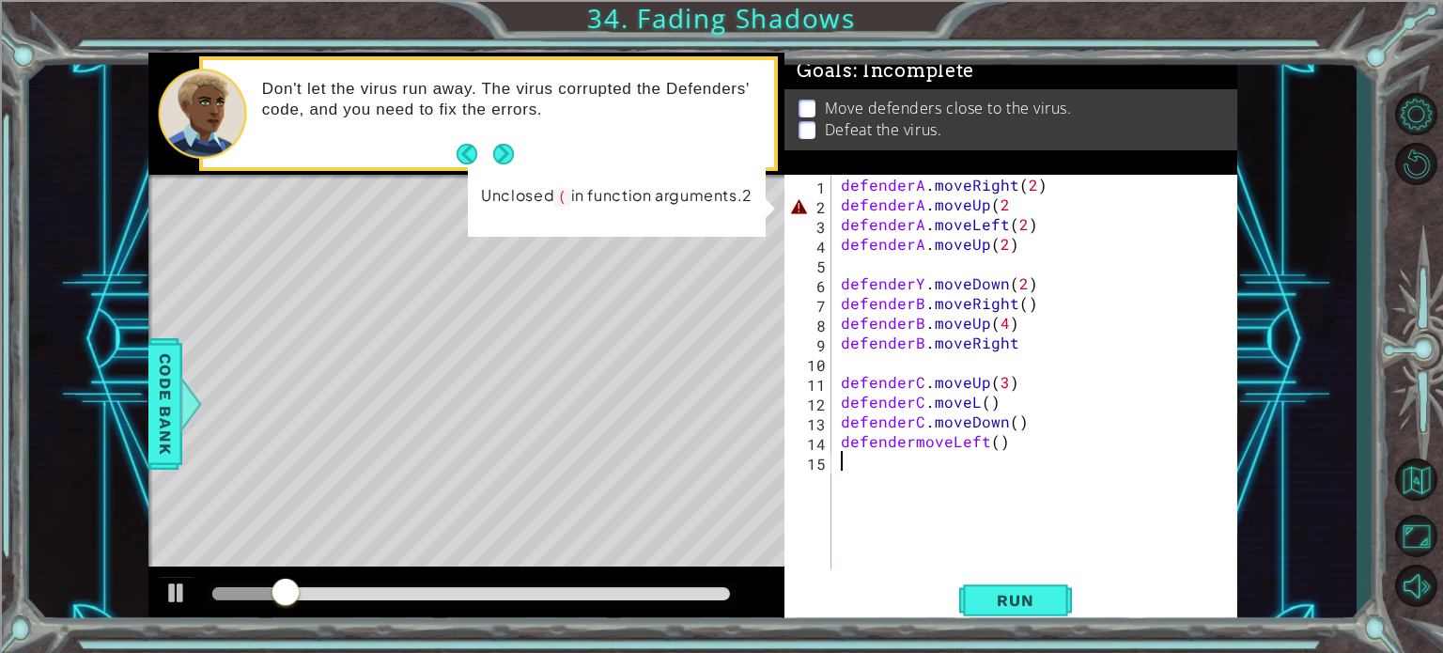
click at [1004, 206] on div "defenderA . moveRight ( 2 ) defenderA . moveUp ( 2 defenderA . moveLeft ( 2 ) d…" at bounding box center [1039, 392] width 405 height 434
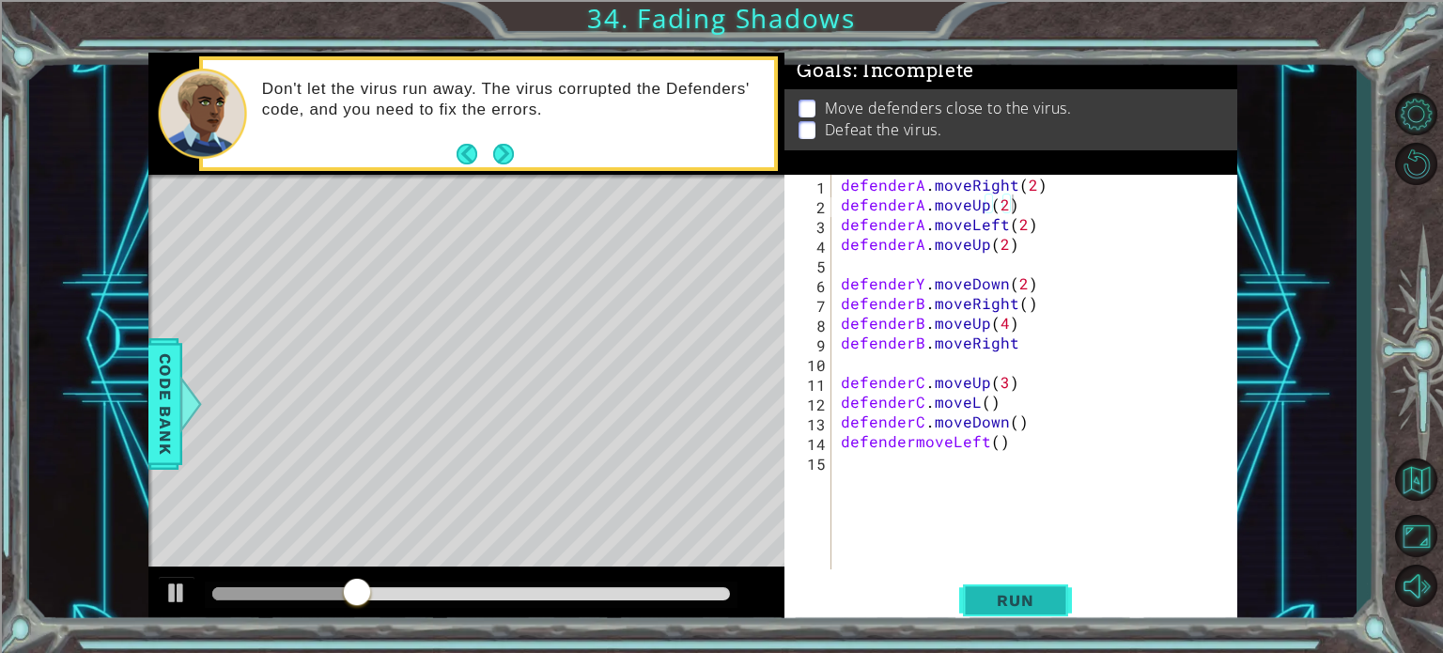
click at [986, 597] on span "Run" at bounding box center [1015, 600] width 74 height 19
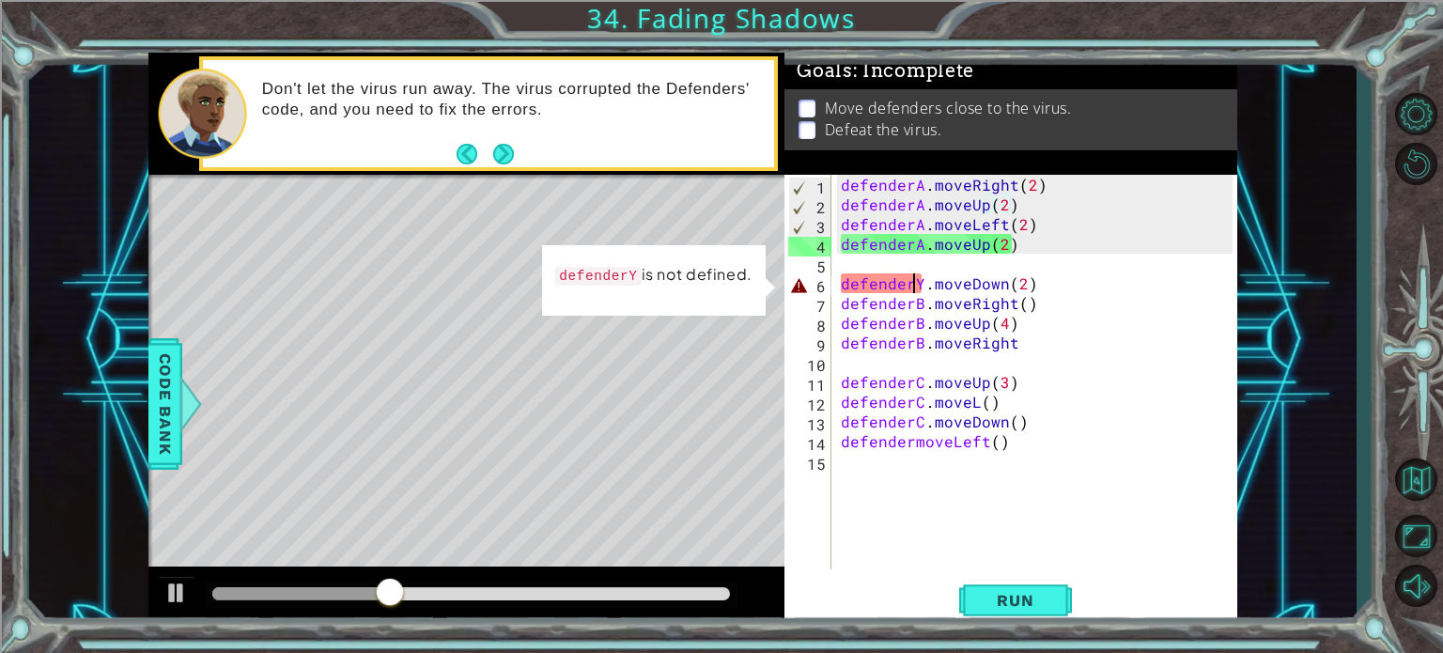
click at [917, 285] on div "defenderA . moveRight ( 2 ) defenderA . moveUp ( 2 ) defenderA . moveLeft ( 2 )…" at bounding box center [1039, 392] width 405 height 434
click at [918, 285] on div "defenderA . moveRight ( 2 ) defenderA . moveUp ( 2 ) defenderA . moveLeft ( 2 )…" at bounding box center [1039, 392] width 405 height 434
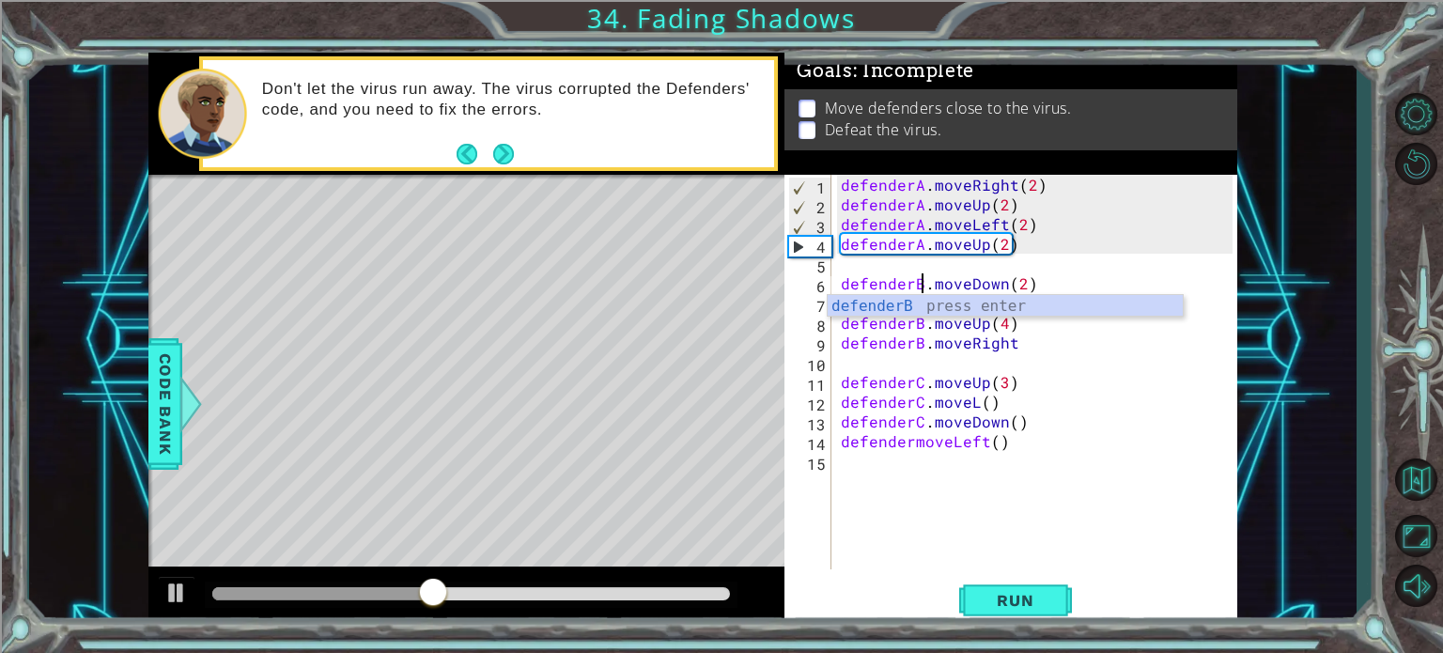
scroll to position [0, 5]
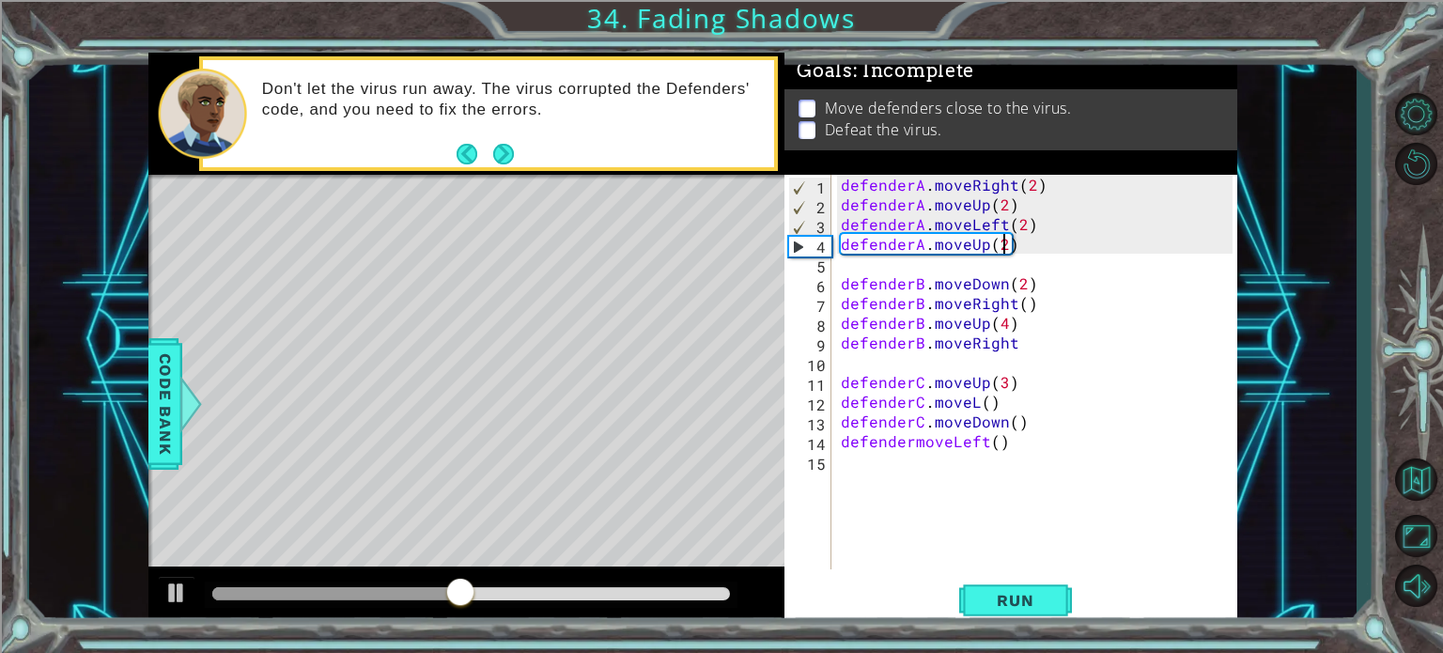
click at [1000, 244] on div "defenderA . moveRight ( 2 ) defenderA . moveUp ( 2 ) defenderA . moveLeft ( 2 )…" at bounding box center [1039, 392] width 405 height 434
click at [972, 398] on div "defenderA . moveRight ( 2 ) defenderA . moveUp ( 2 ) defenderA . moveLeft ( 2 )…" at bounding box center [1039, 392] width 405 height 434
click at [983, 587] on button "Run" at bounding box center [1015, 600] width 113 height 45
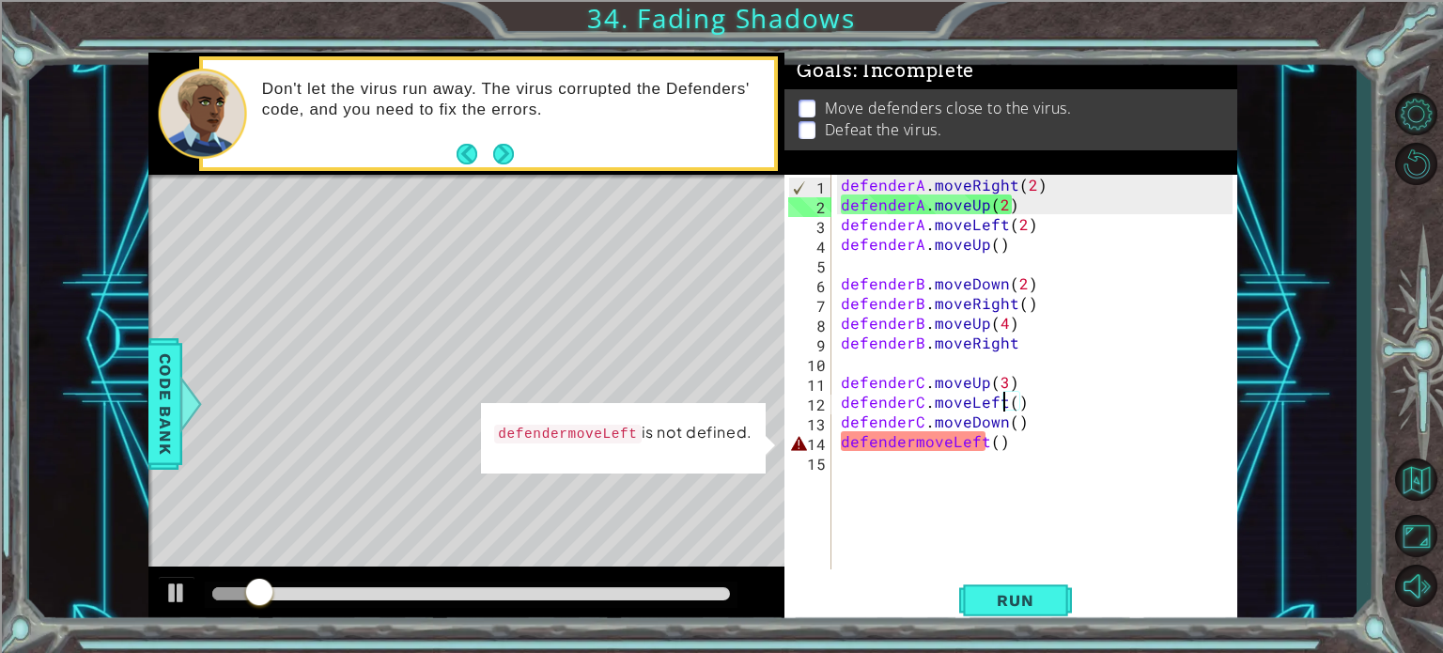
click at [907, 444] on div "defenderA . moveRight ( 2 ) defenderA . moveUp ( 2 ) defenderA . moveLeft ( 2 )…" at bounding box center [1039, 392] width 405 height 434
click at [910, 443] on div "defenderA . moveRight ( 2 ) defenderA . moveUp ( 2 ) defenderA . moveLeft ( 2 )…" at bounding box center [1039, 392] width 405 height 434
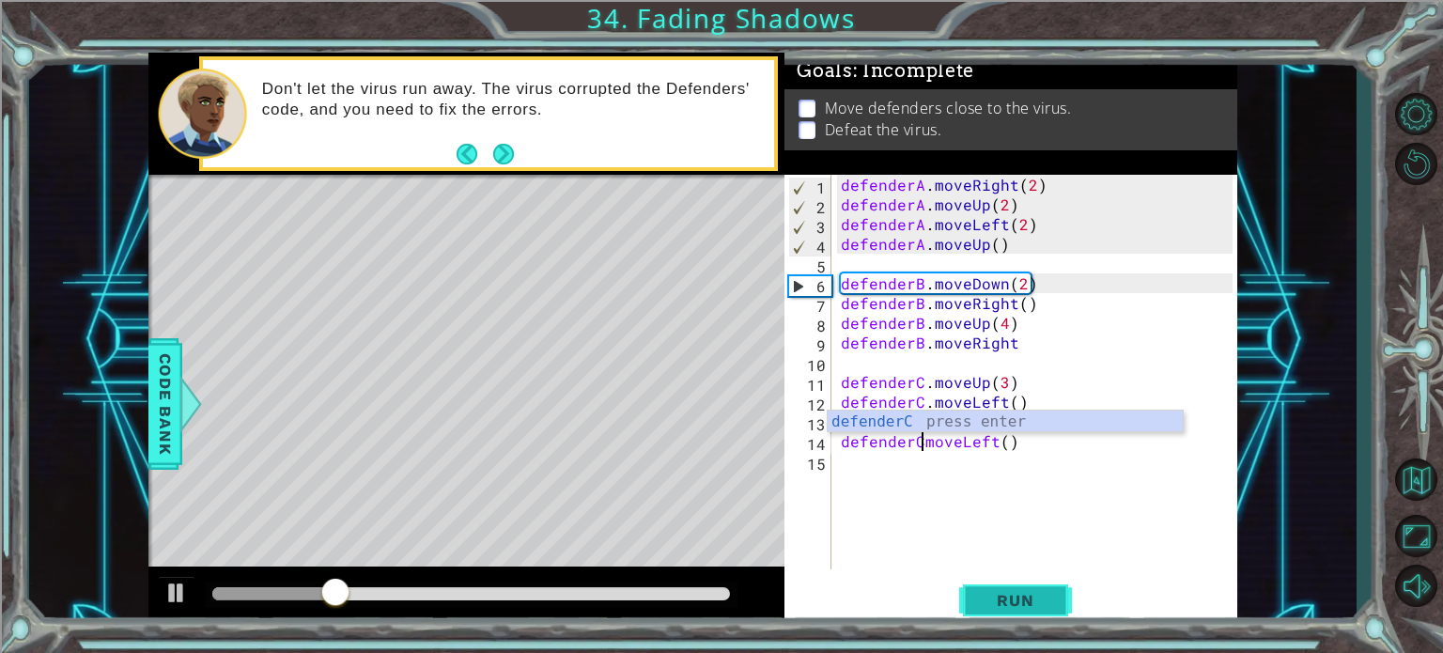
scroll to position [0, 6]
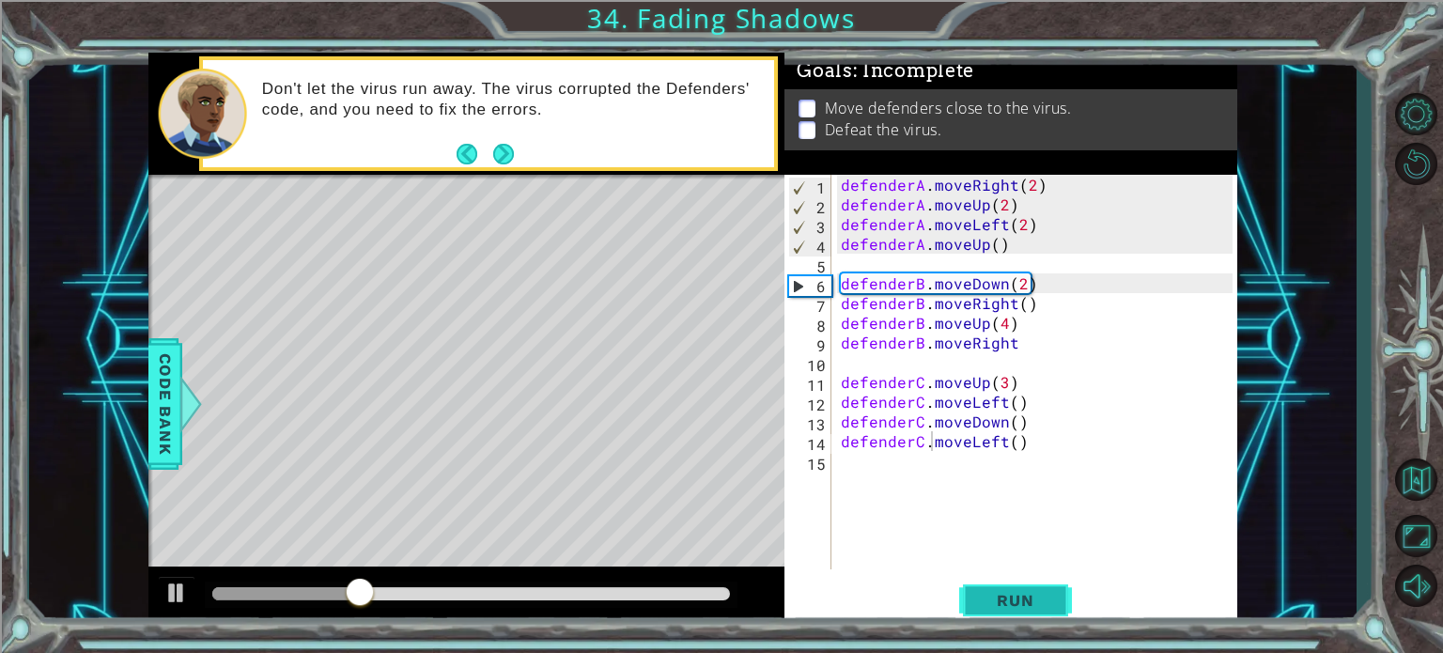
click at [977, 589] on button "Run" at bounding box center [1015, 600] width 113 height 45
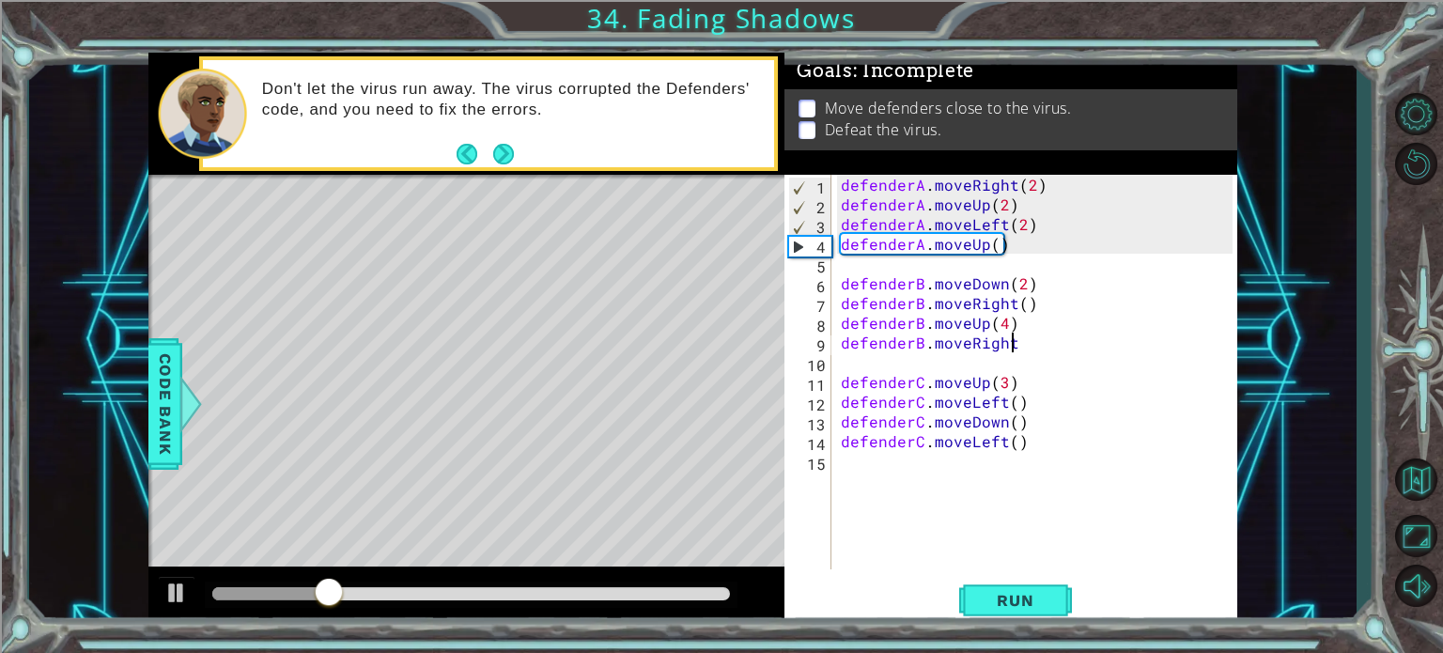
click at [1022, 350] on div "defenderA . moveRight ( 2 ) defenderA . moveUp ( 2 ) defenderA . moveLeft ( 2 )…" at bounding box center [1039, 392] width 405 height 434
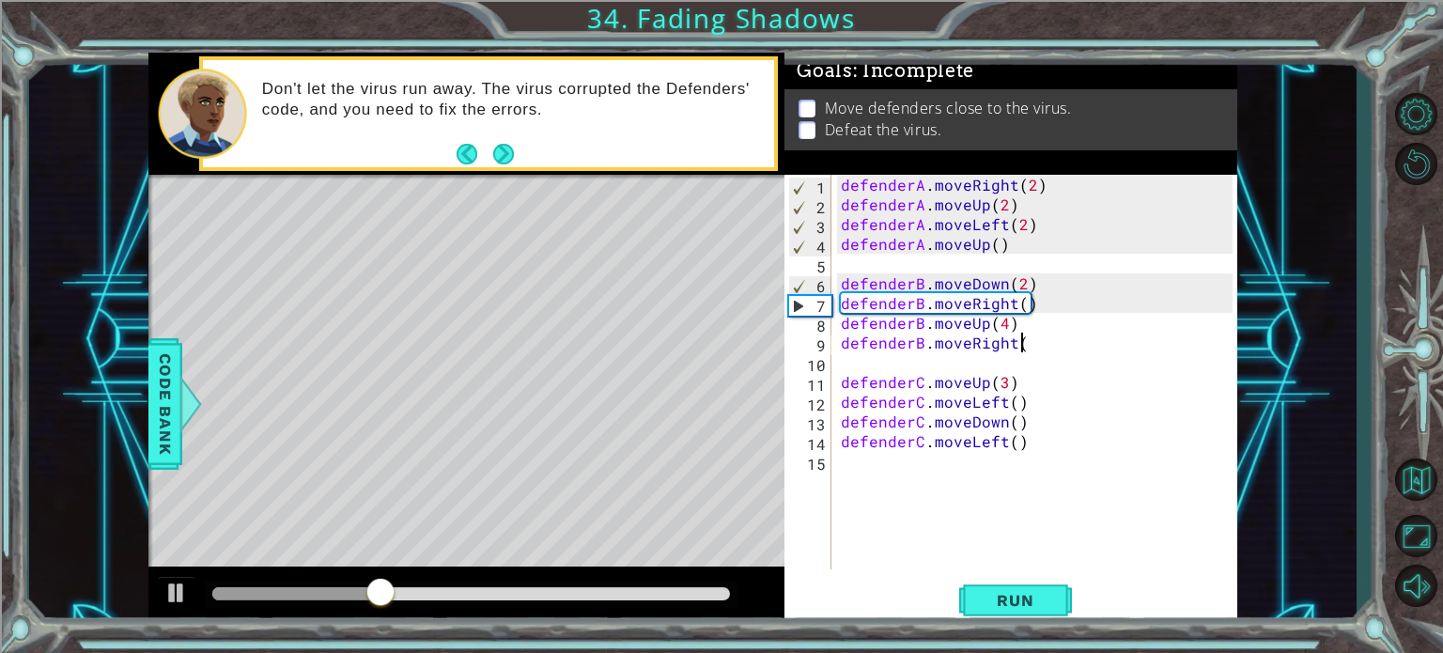
scroll to position [0, 10]
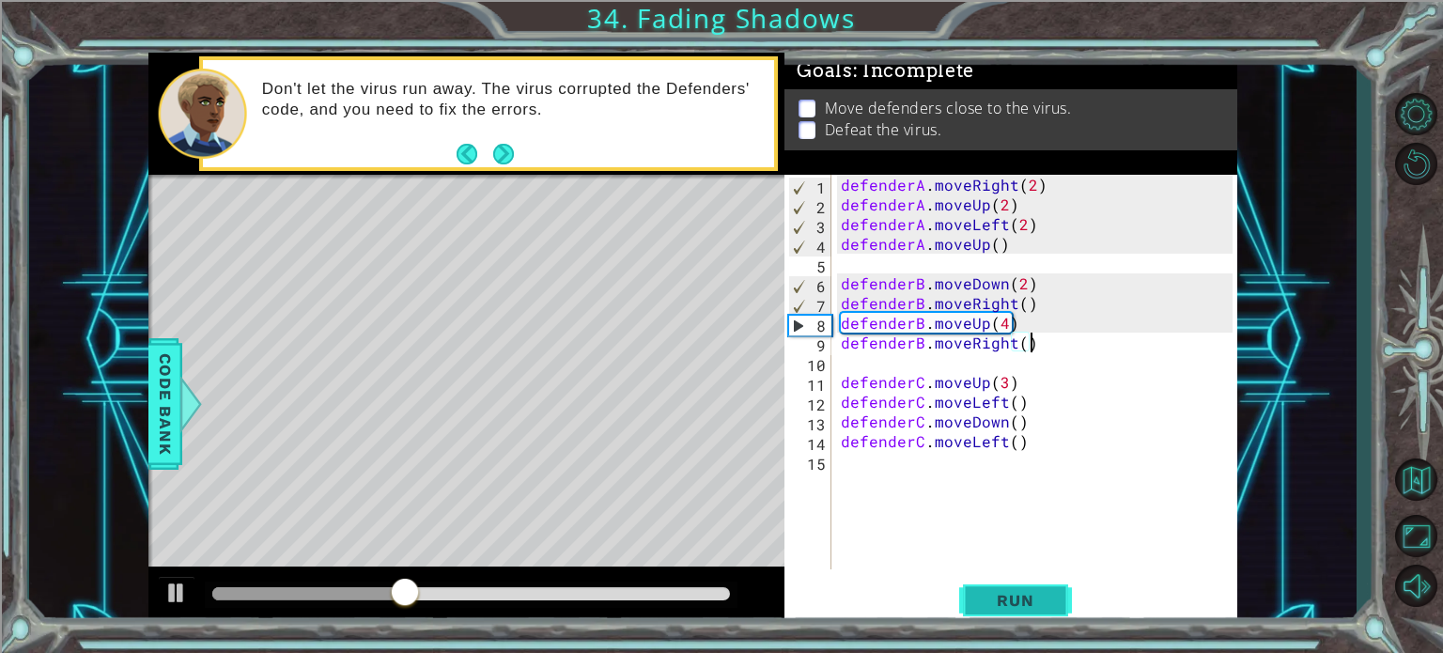
type textarea "defenderB.moveRight()"
click at [1002, 589] on button "Run" at bounding box center [1015, 600] width 113 height 45
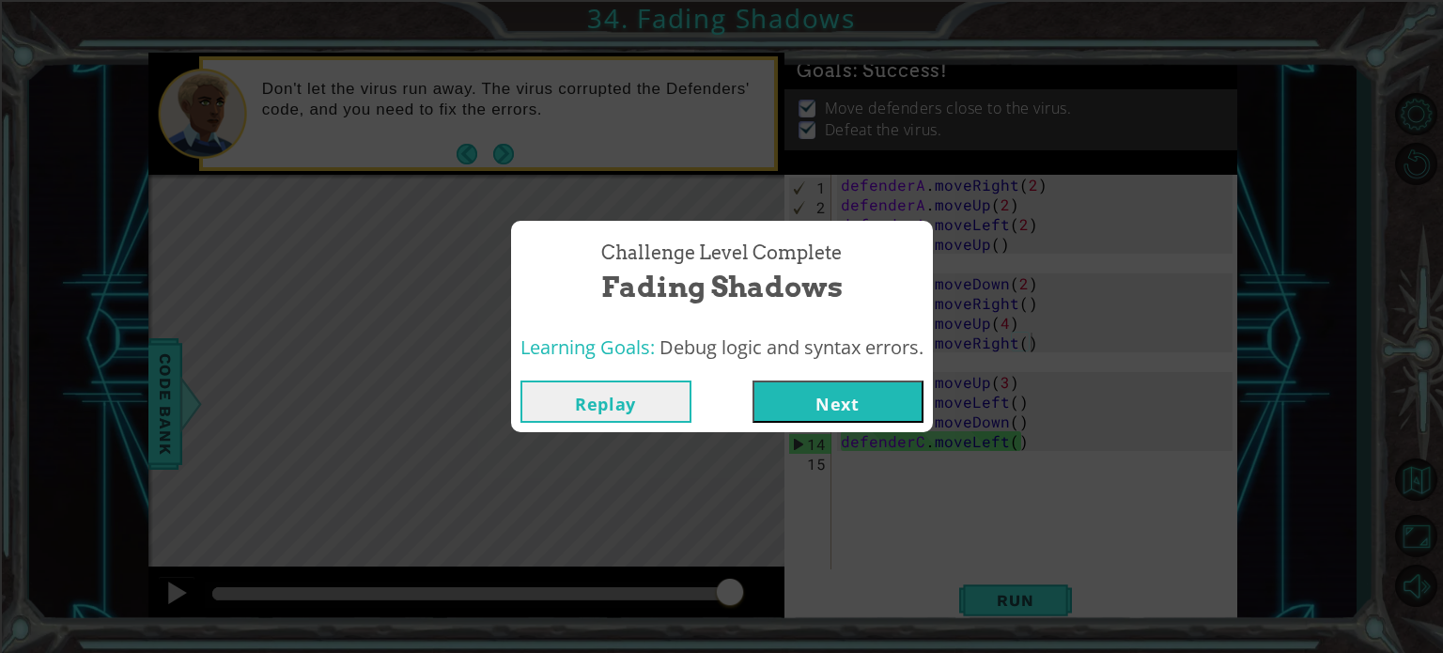
click at [801, 411] on button "Next" at bounding box center [837, 401] width 171 height 42
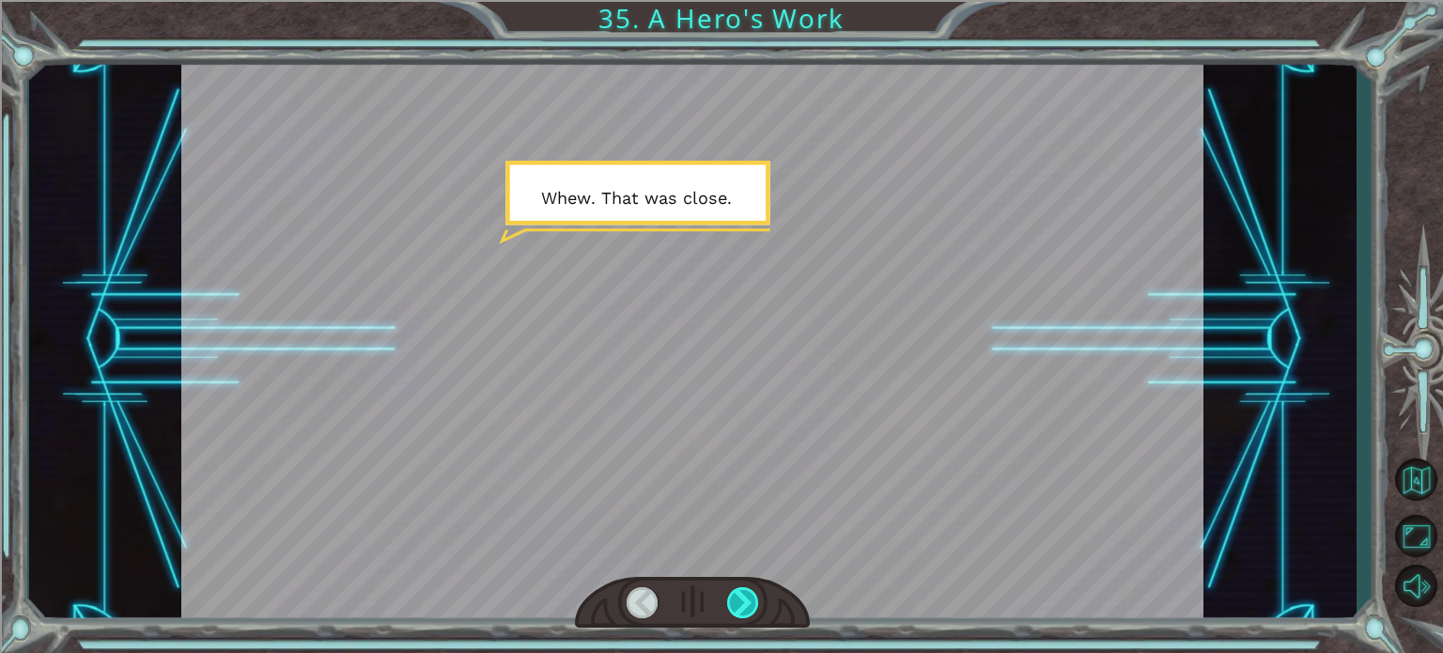
click at [748, 608] on div at bounding box center [743, 602] width 32 height 31
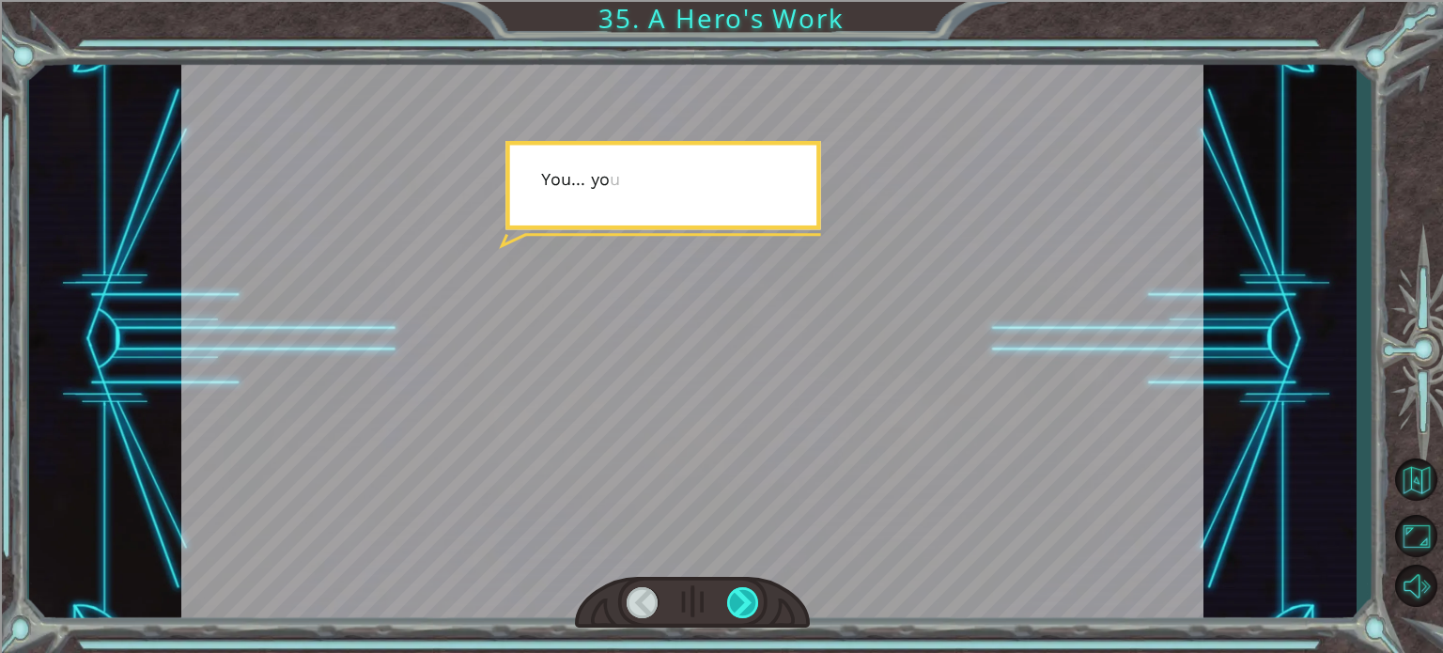
click at [748, 608] on div at bounding box center [743, 602] width 32 height 31
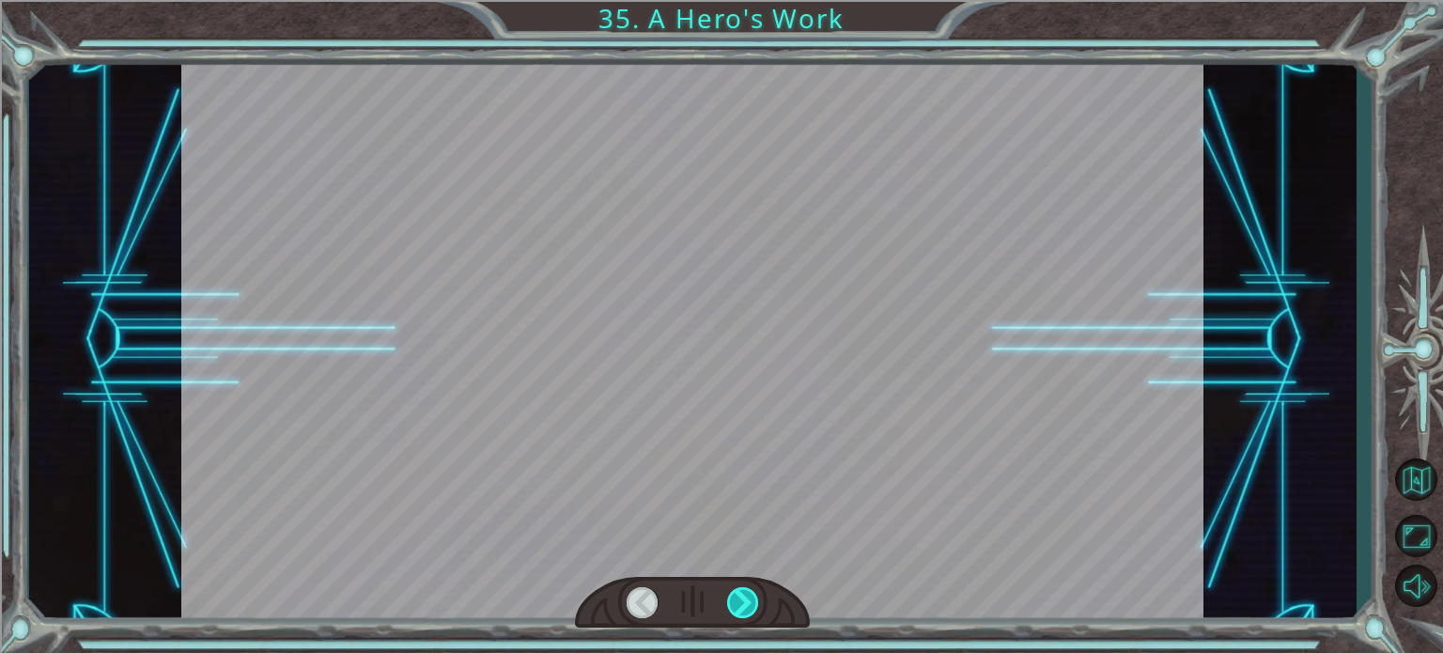
click at [748, 608] on div at bounding box center [743, 602] width 32 height 31
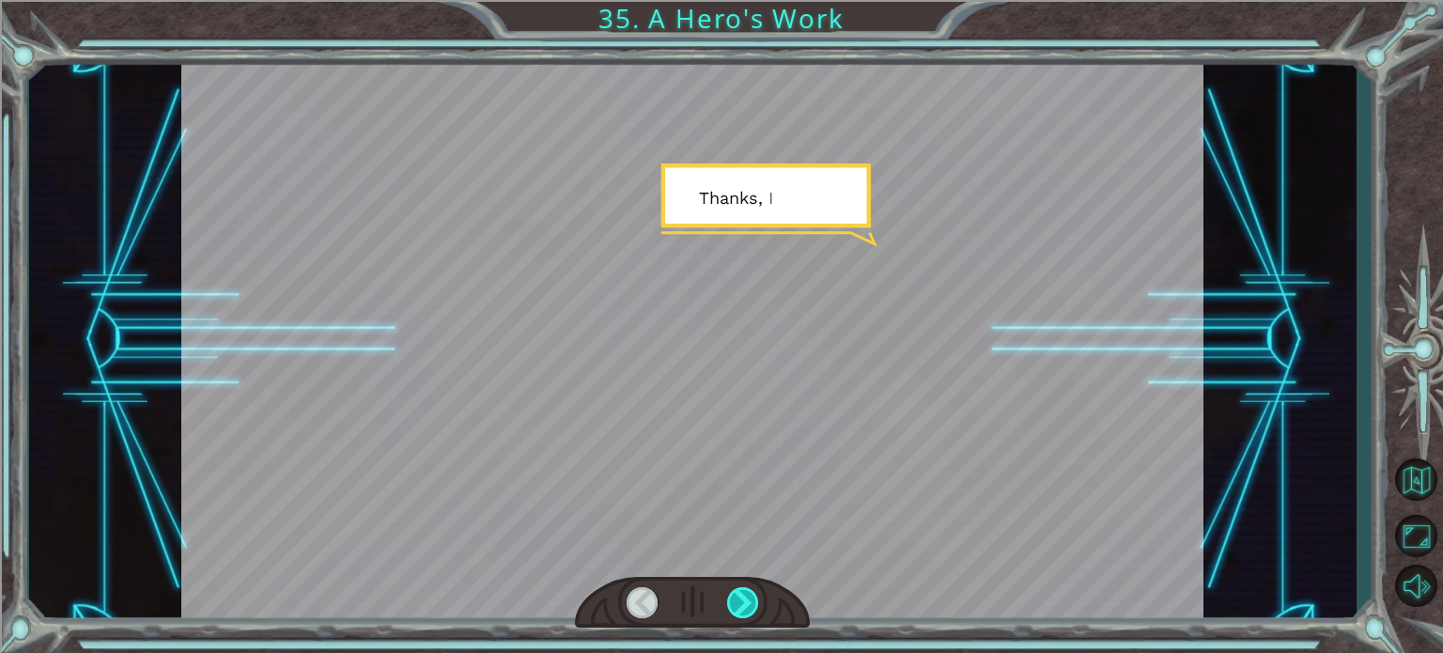
click at [748, 608] on div at bounding box center [743, 602] width 32 height 31
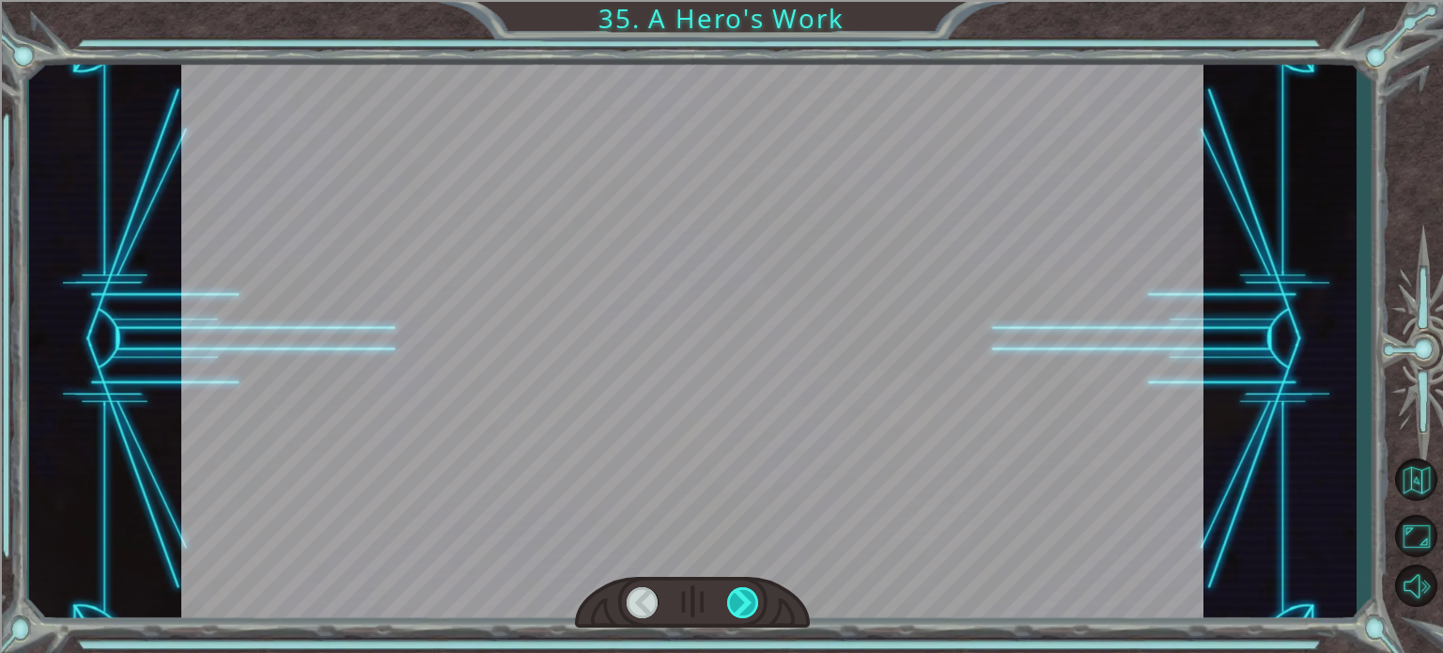
click at [748, 608] on div at bounding box center [743, 602] width 32 height 31
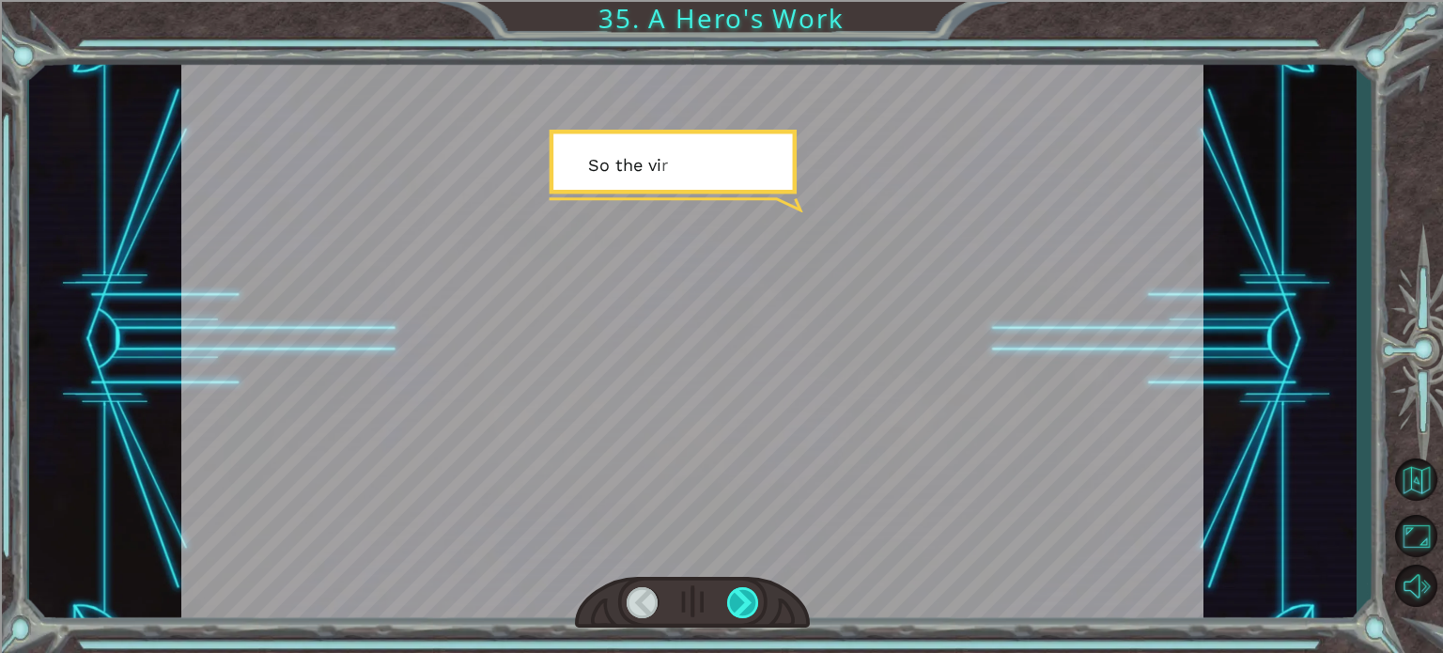
click at [748, 608] on div at bounding box center [743, 602] width 32 height 31
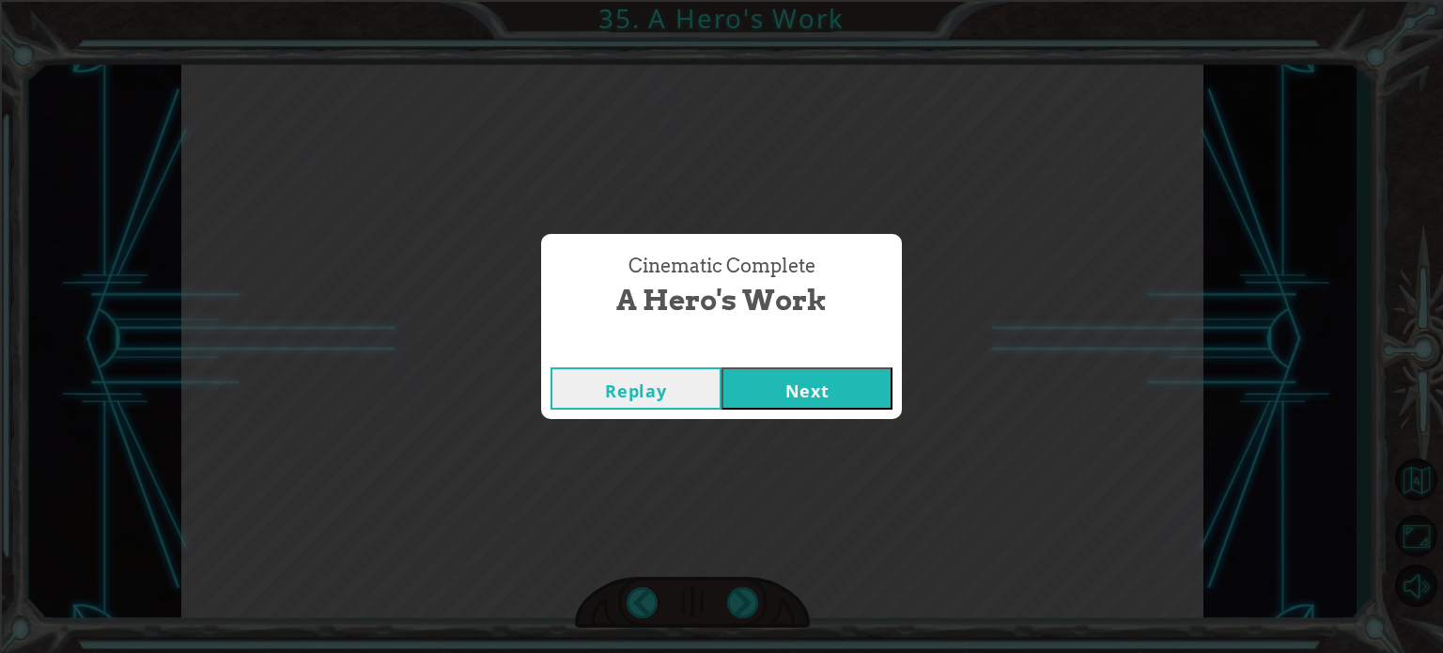
click at [741, 375] on button "Next" at bounding box center [806, 388] width 171 height 42
click at [790, 374] on button "Next" at bounding box center [806, 388] width 171 height 42
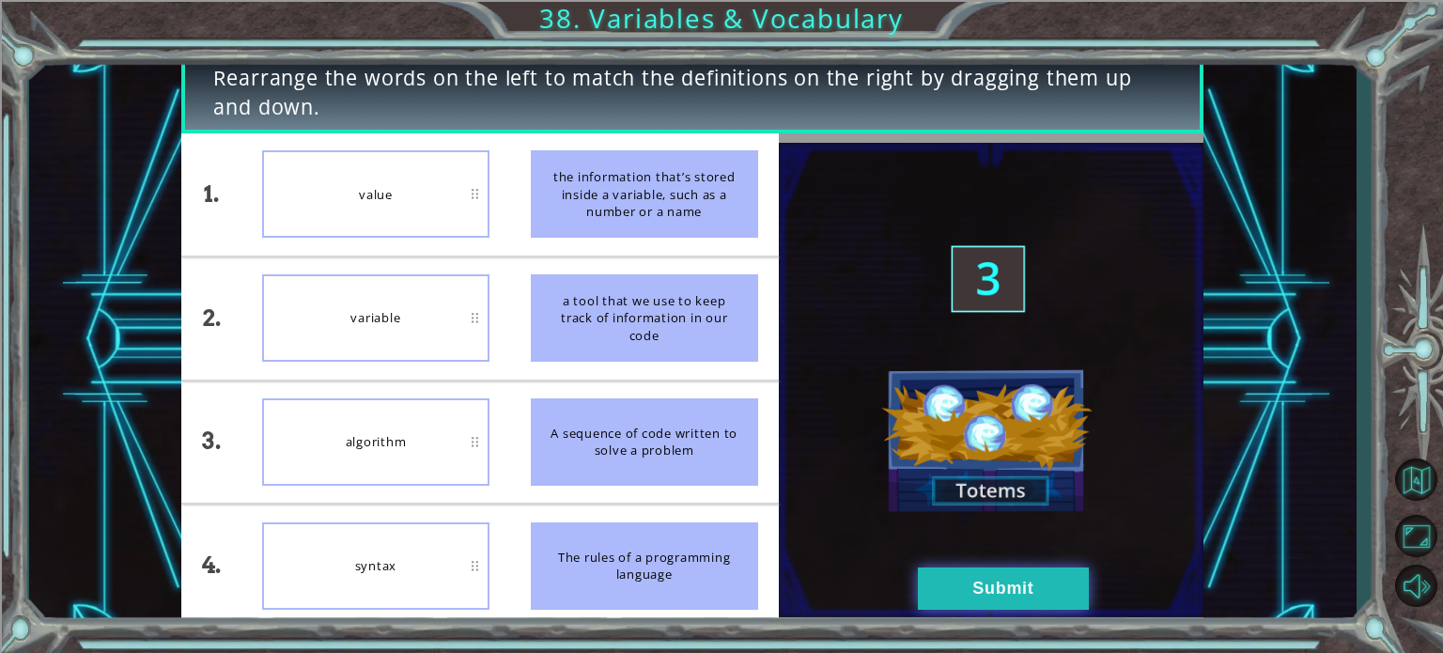
click at [949, 605] on button "Submit" at bounding box center [1003, 588] width 171 height 42
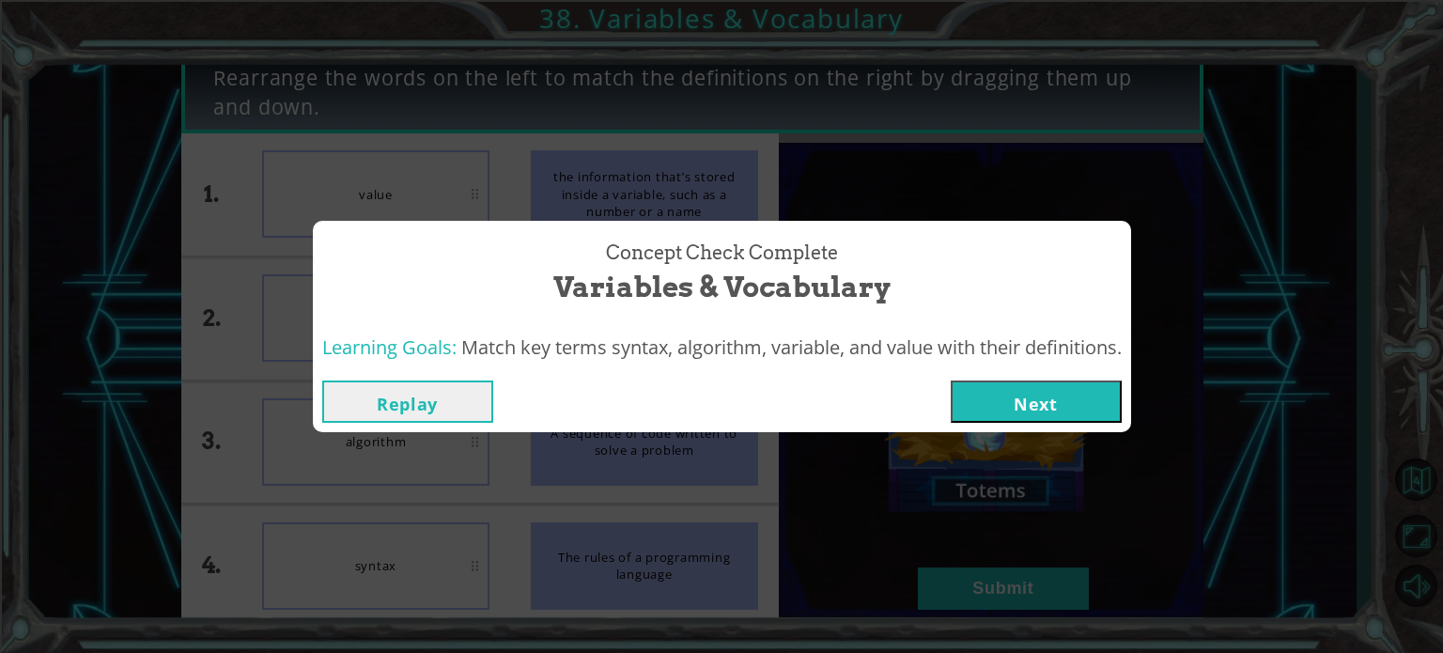
click at [1036, 411] on button "Next" at bounding box center [1036, 401] width 171 height 42
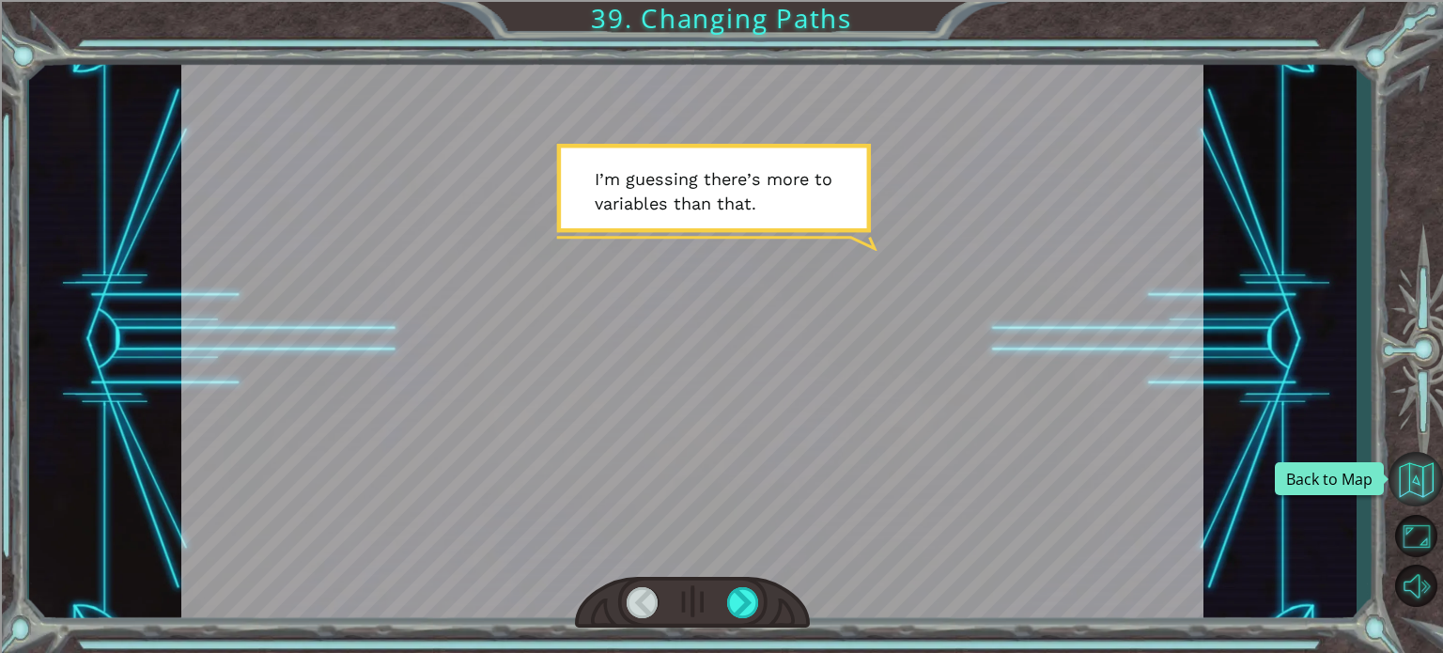
click at [1403, 472] on button "Back to Map" at bounding box center [1415, 479] width 54 height 54
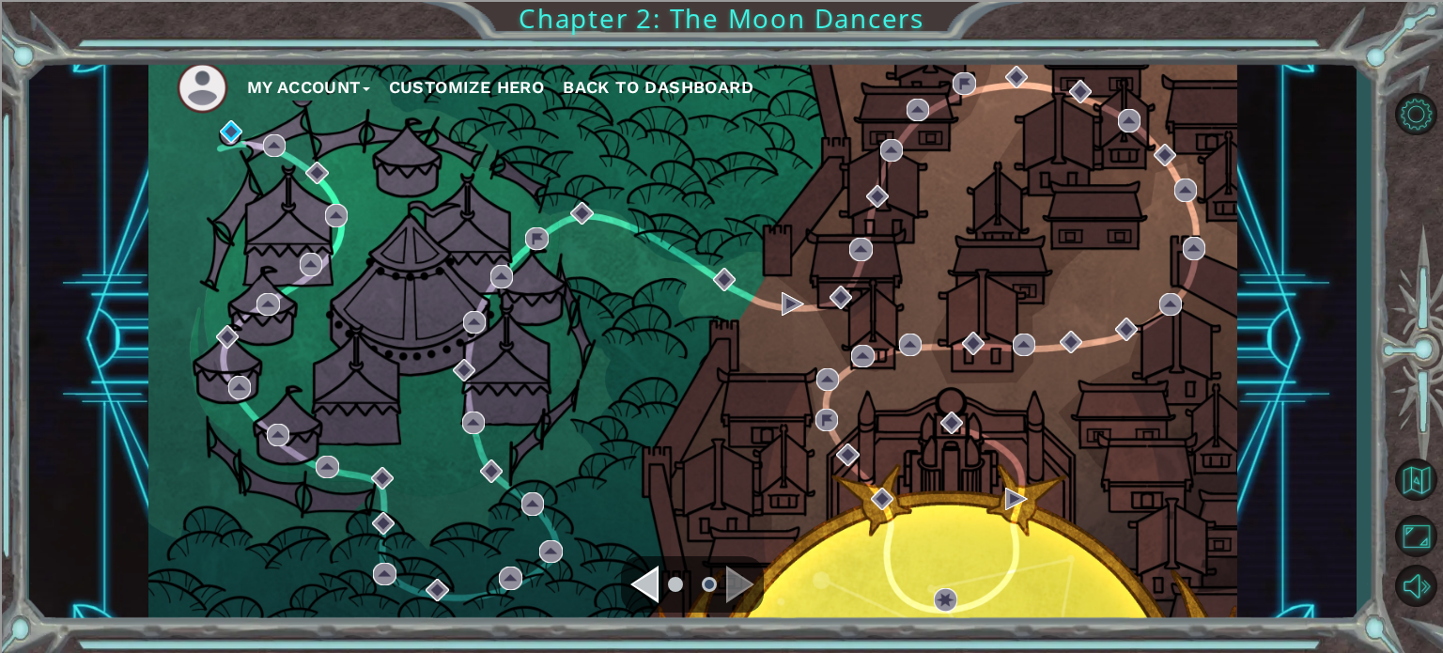
click at [655, 585] on div "Navigate to the previous page" at bounding box center [644, 585] width 28 height 38
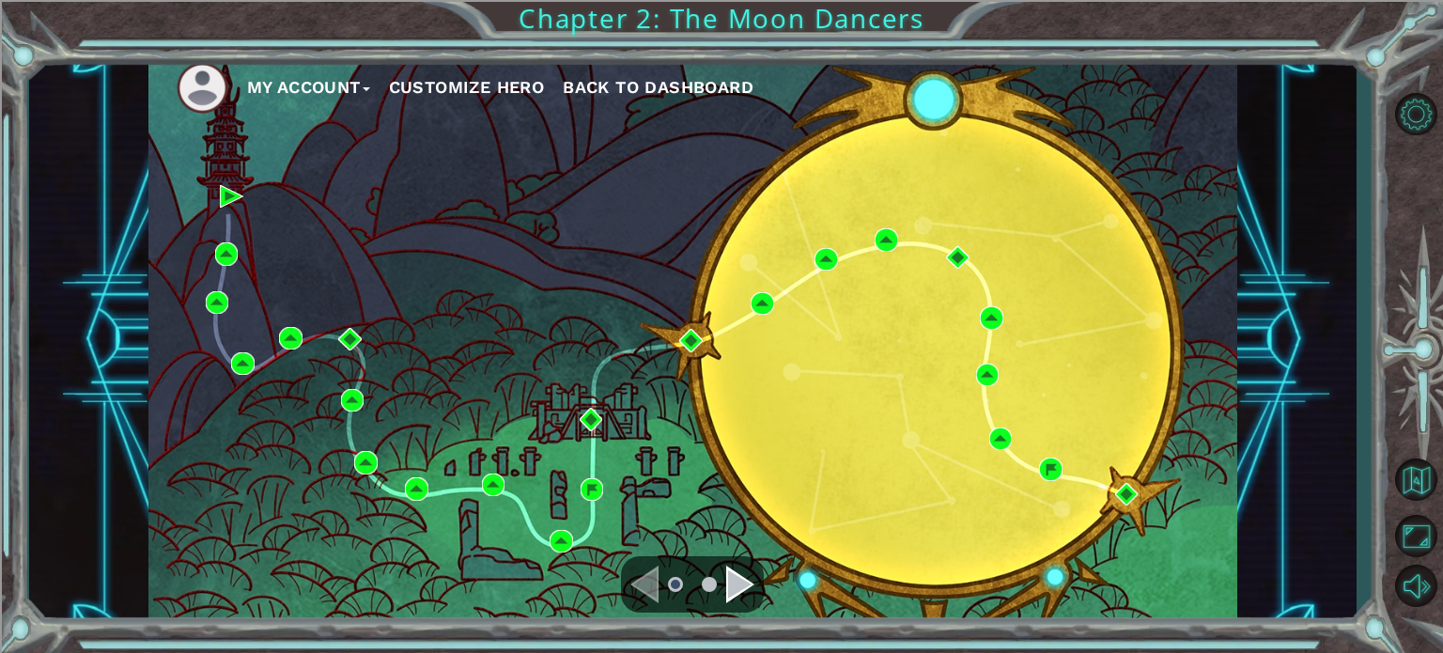
click at [730, 589] on div "Navigate to the next page" at bounding box center [740, 585] width 28 height 38
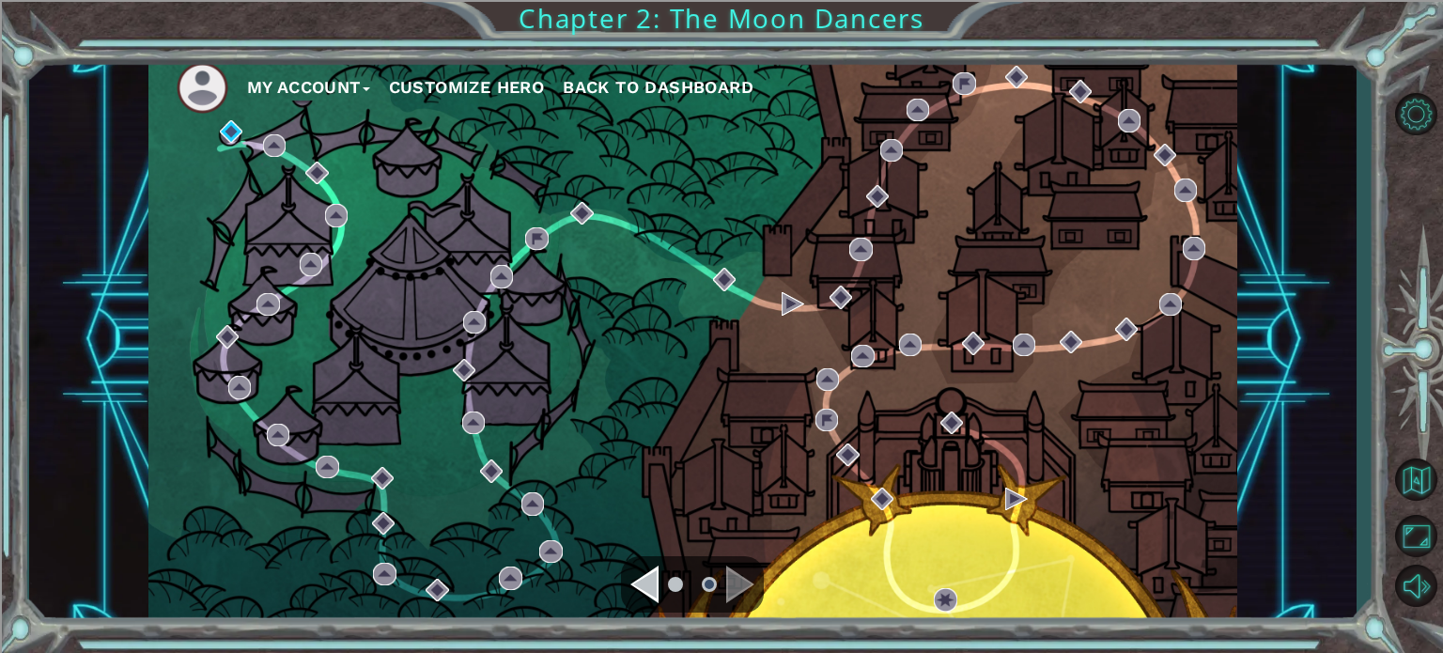
click at [631, 579] on div at bounding box center [692, 584] width 143 height 56
click at [665, 572] on ul at bounding box center [693, 585] width 68 height 38
click at [646, 575] on div "Navigate to the previous page" at bounding box center [644, 585] width 28 height 38
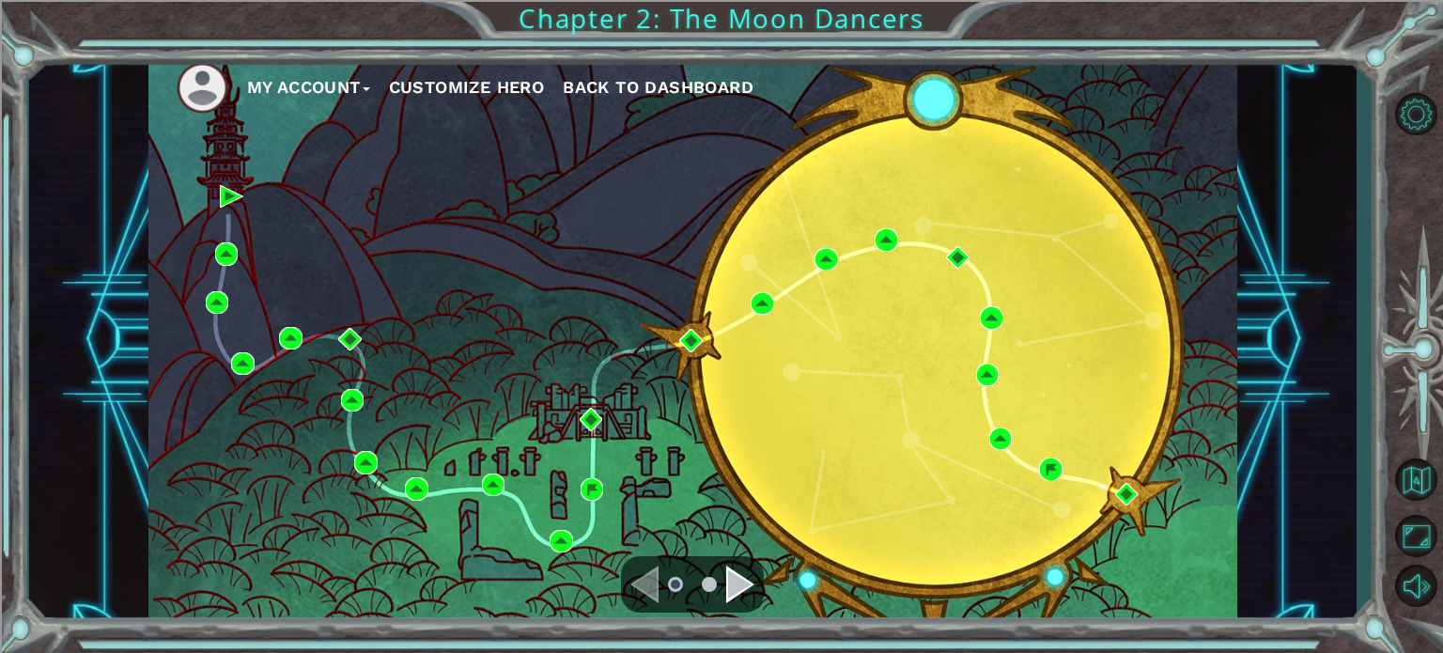
click at [741, 572] on div "Navigate to the next page" at bounding box center [740, 585] width 28 height 38
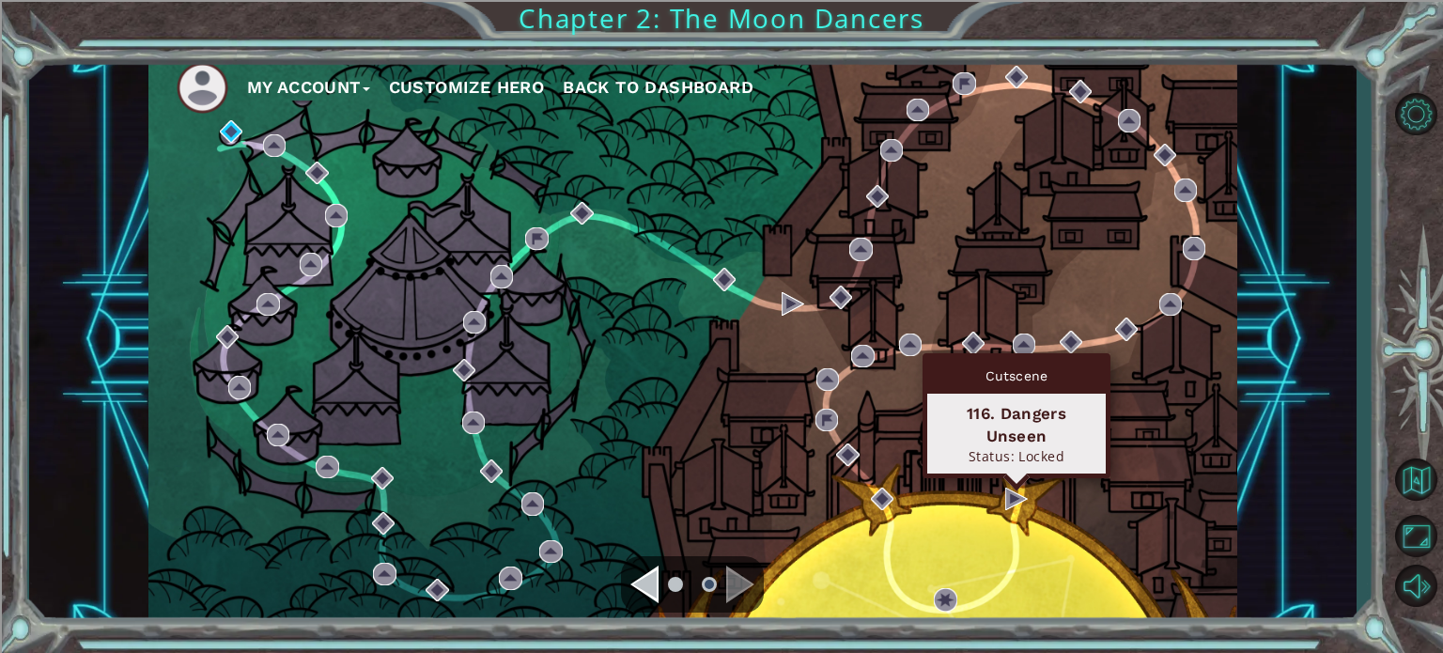
click at [9, 297] on div "My Account Customize Hero Back to Dashboard Chapter 2: The Moon Dancers" at bounding box center [721, 326] width 1443 height 653
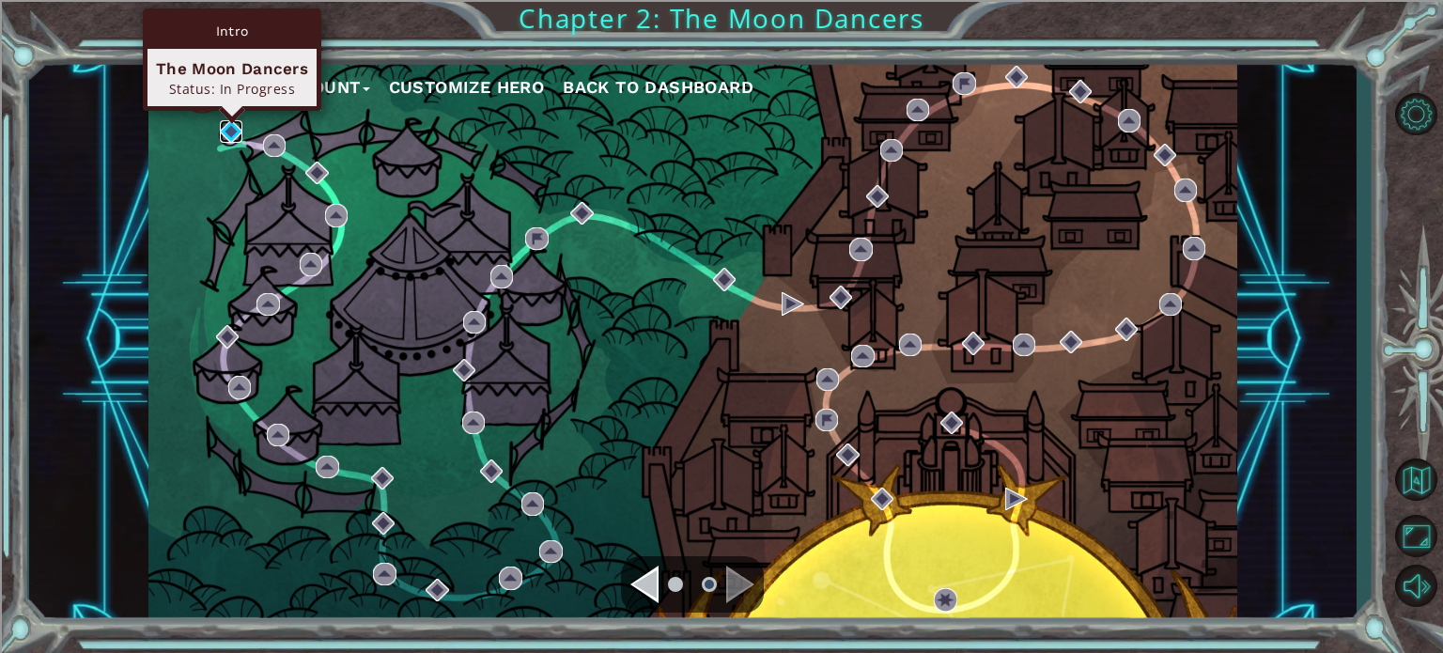
click at [233, 132] on img at bounding box center [231, 131] width 23 height 23
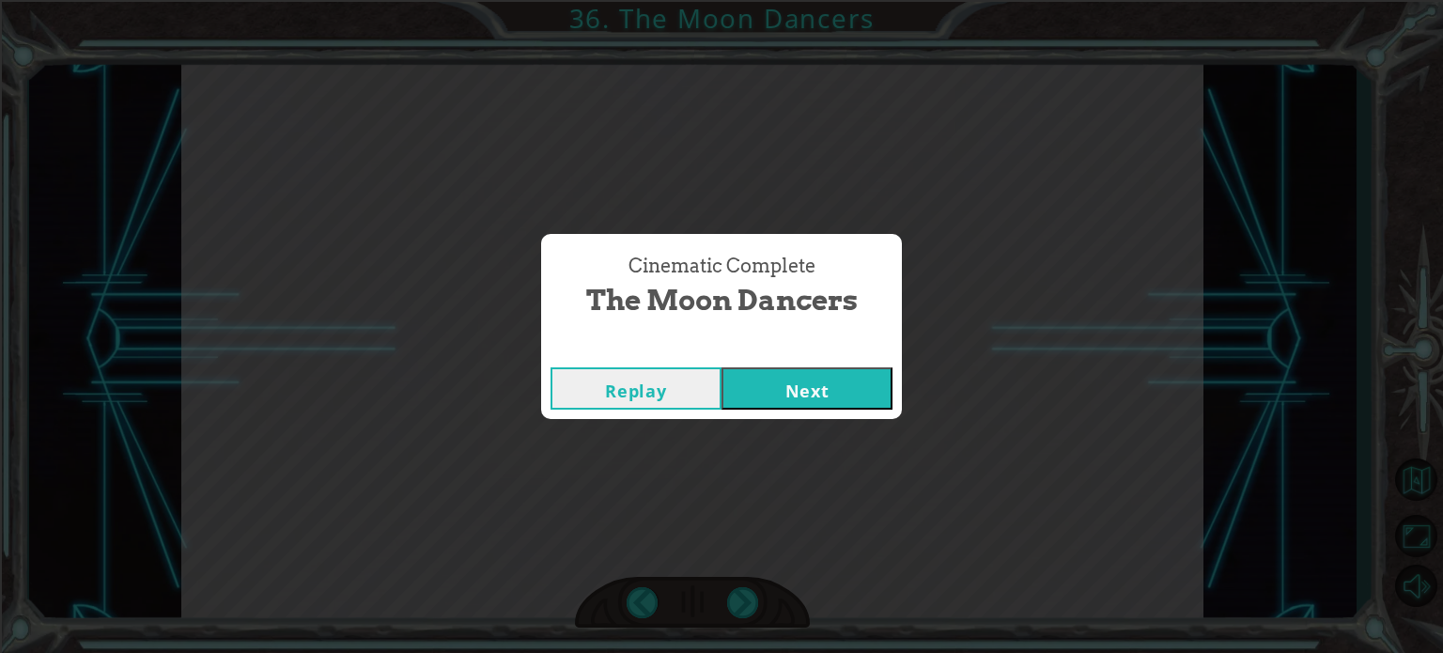
click at [721, 367] on button "Next" at bounding box center [806, 388] width 171 height 42
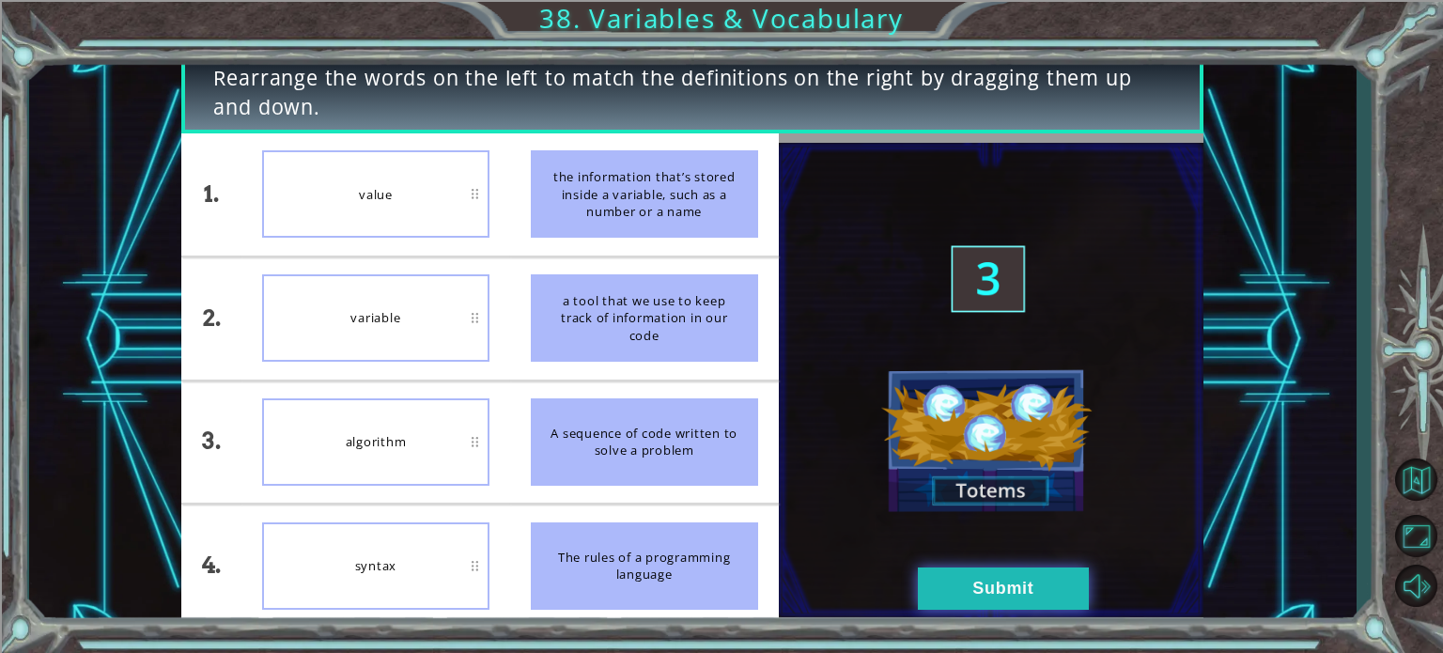
click at [946, 574] on button "Submit" at bounding box center [1003, 588] width 171 height 42
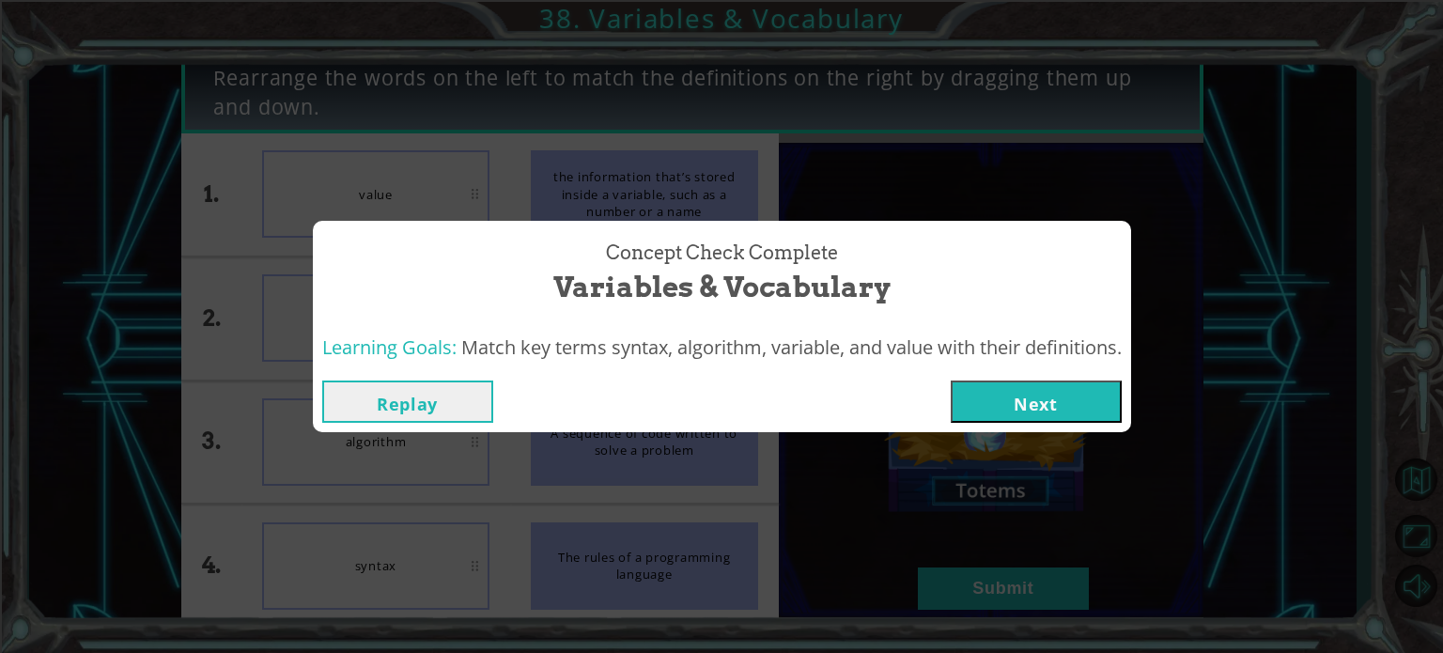
click at [988, 396] on button "Next" at bounding box center [1036, 401] width 171 height 42
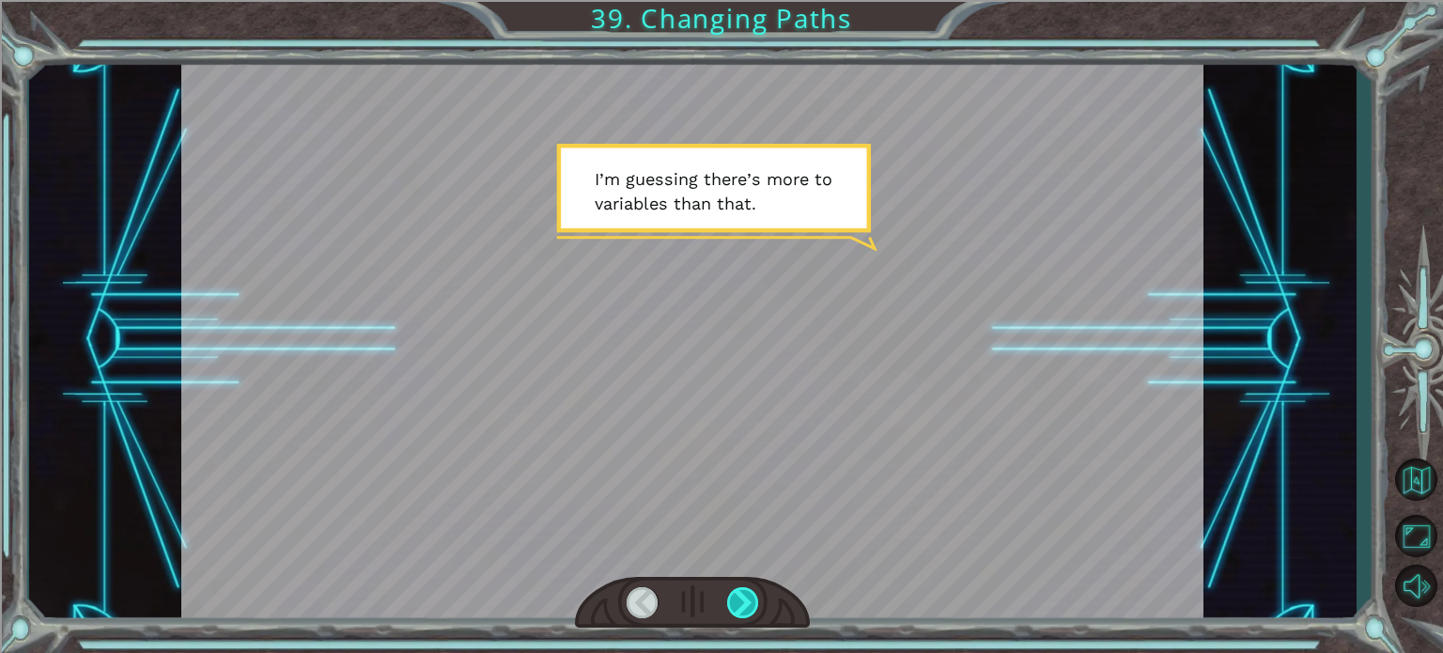
click at [729, 597] on div at bounding box center [743, 602] width 32 height 31
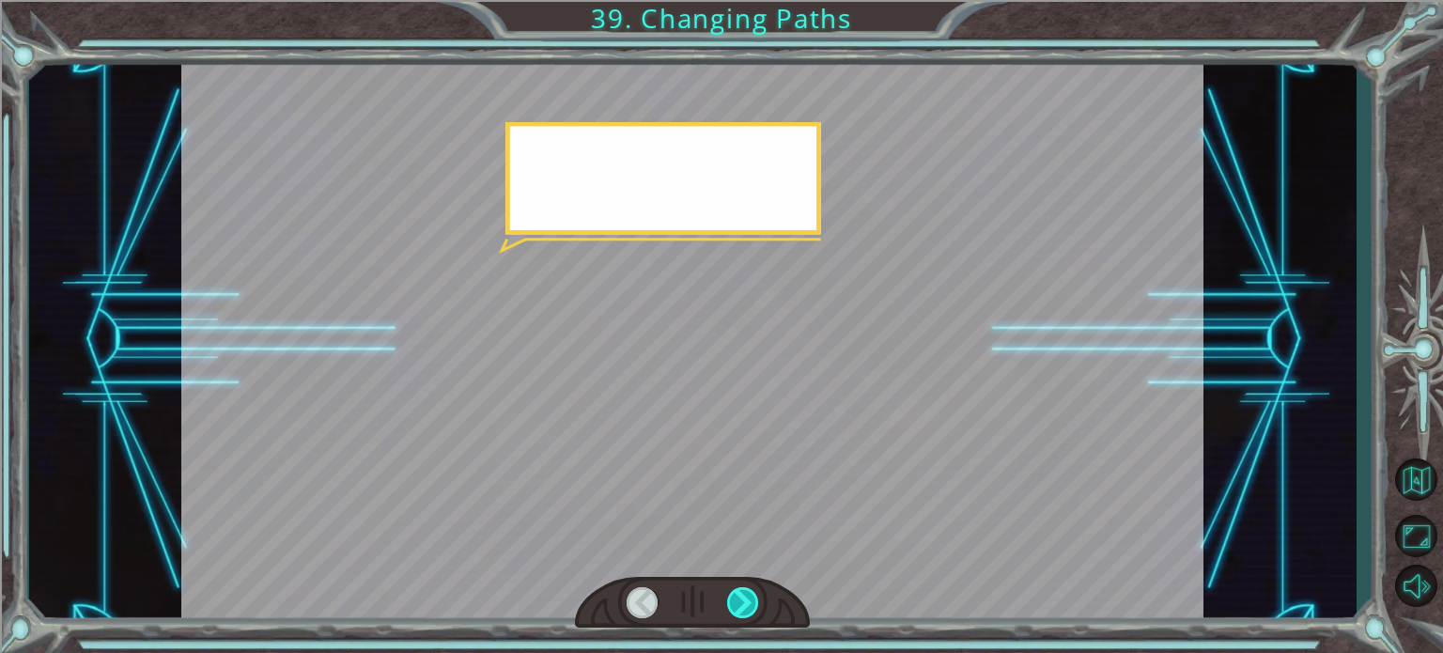
click at [729, 597] on div at bounding box center [743, 602] width 32 height 31
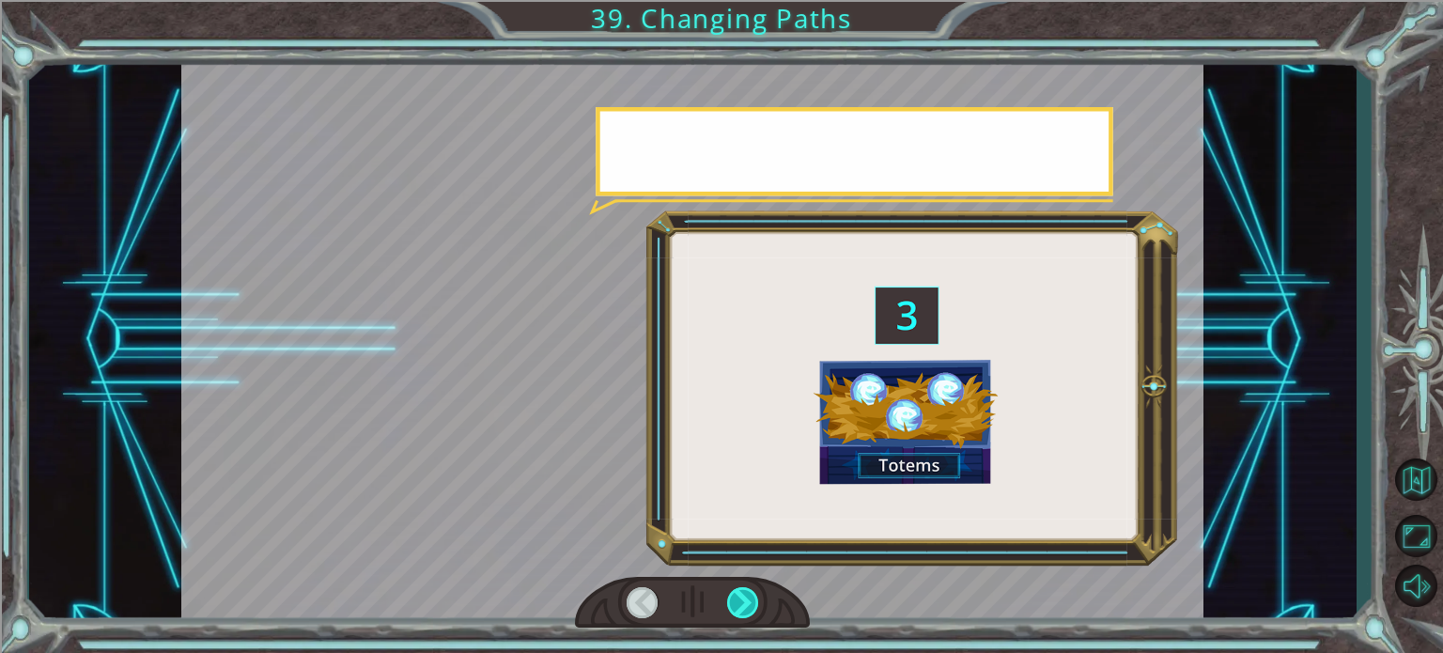
click at [729, 597] on div at bounding box center [743, 602] width 32 height 31
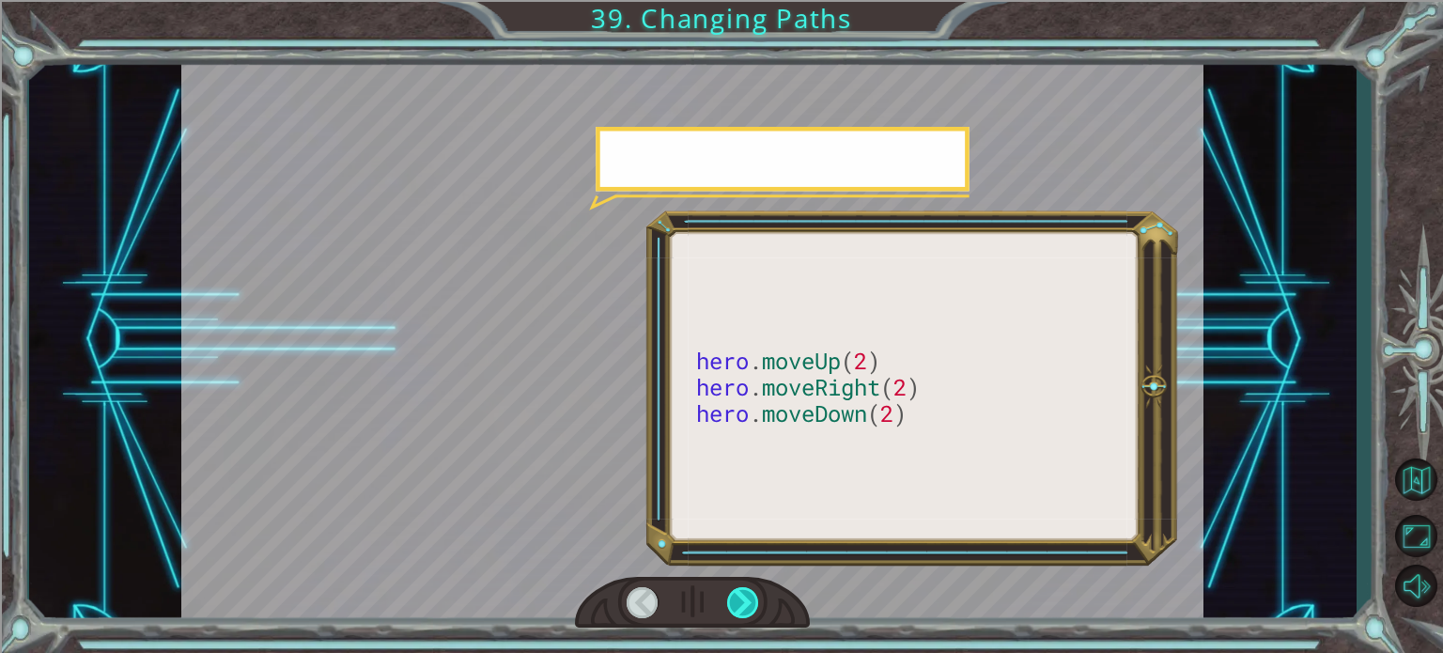
click at [729, 597] on div at bounding box center [743, 602] width 32 height 31
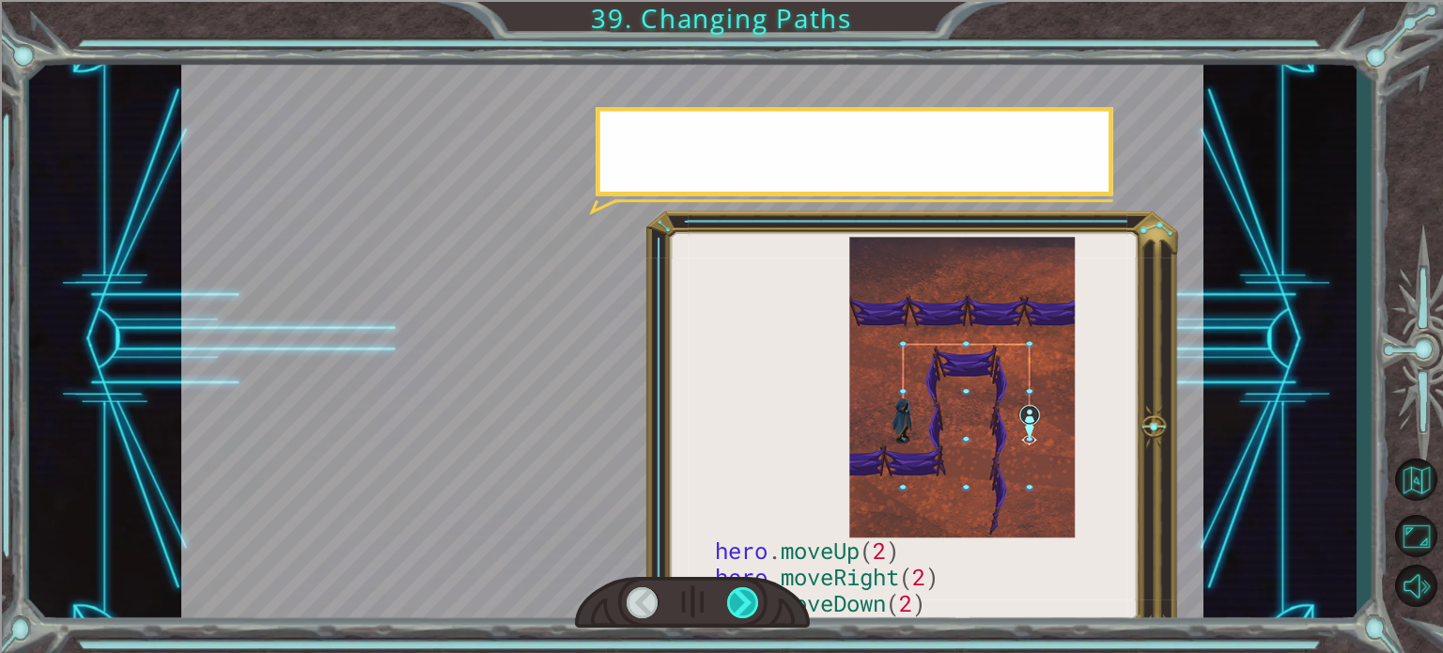
click at [729, 597] on div at bounding box center [743, 602] width 32 height 31
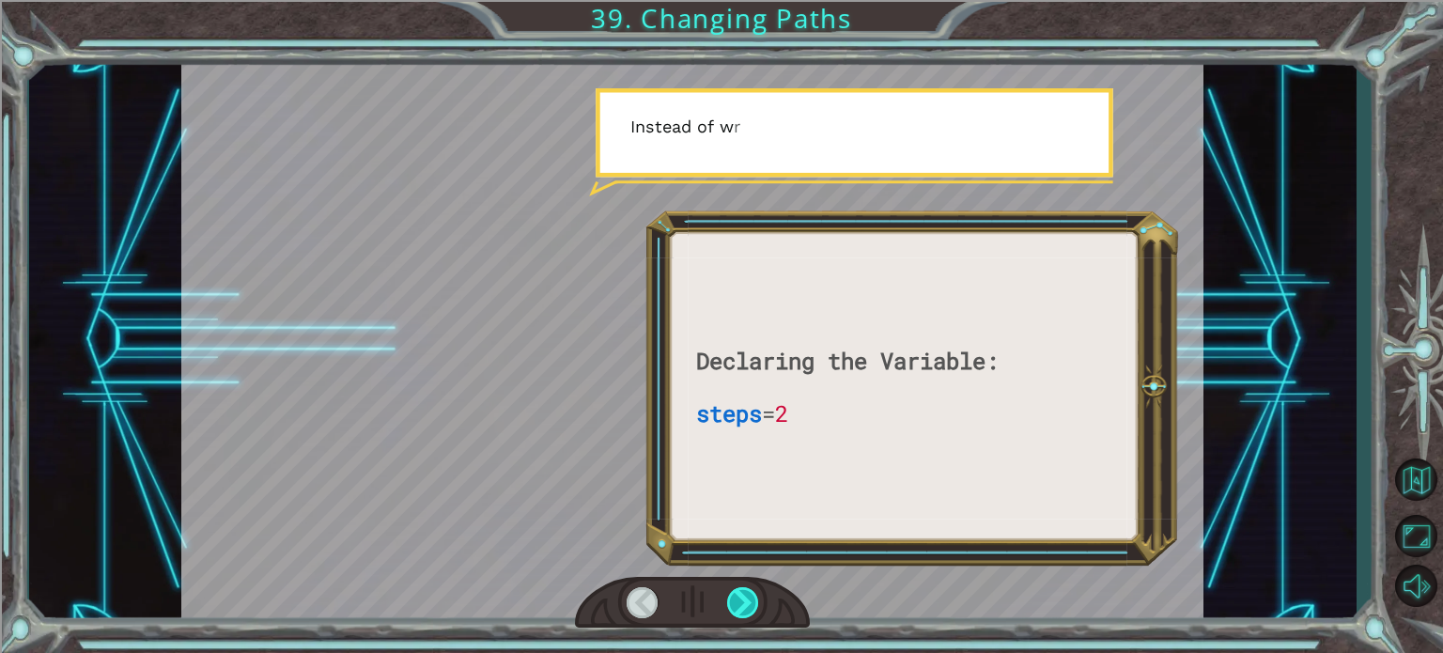
click at [729, 597] on div at bounding box center [743, 602] width 32 height 31
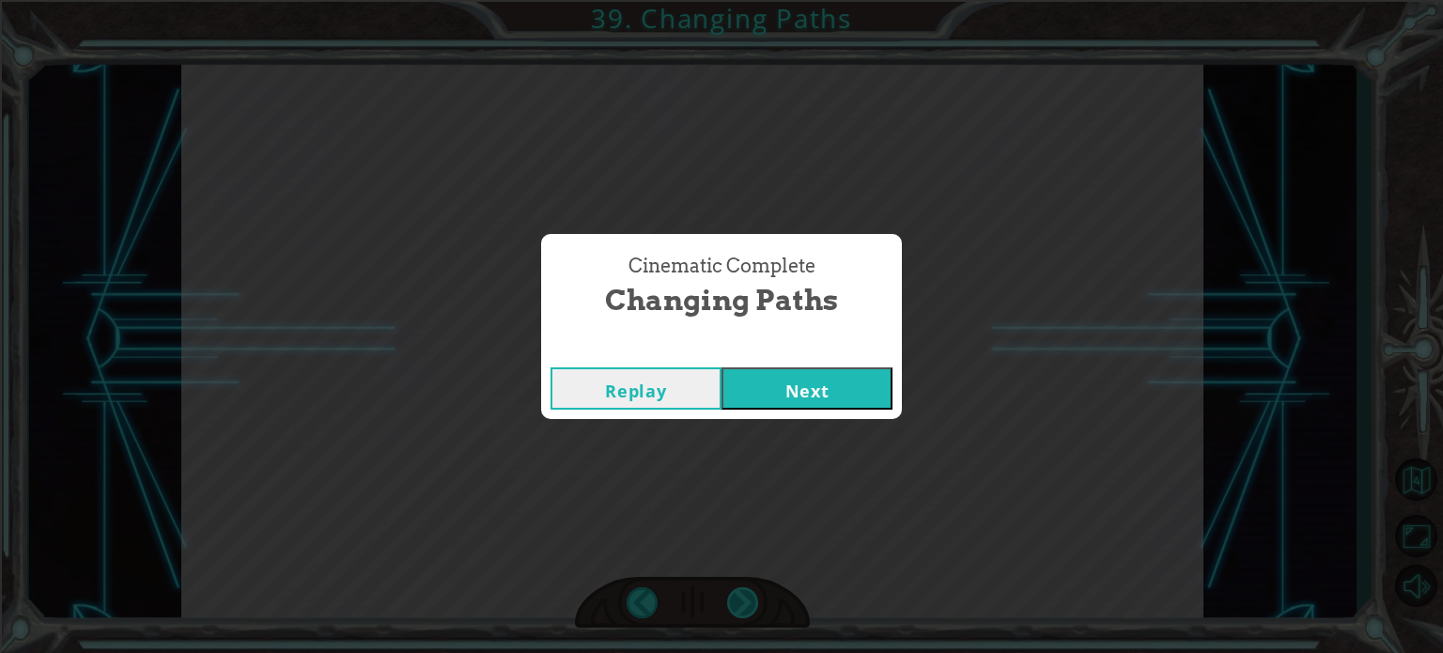
click at [721, 367] on button "Next" at bounding box center [806, 388] width 171 height 42
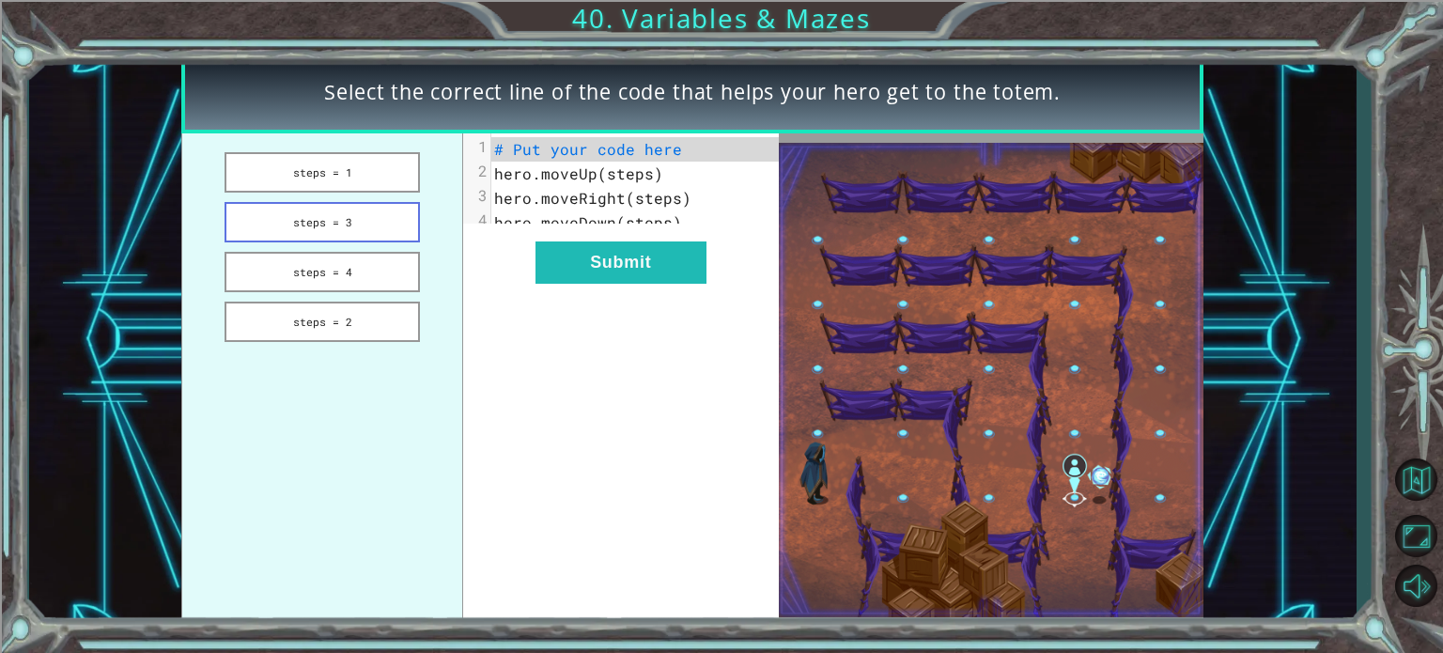
click at [324, 227] on button "steps = 3" at bounding box center [322, 222] width 195 height 40
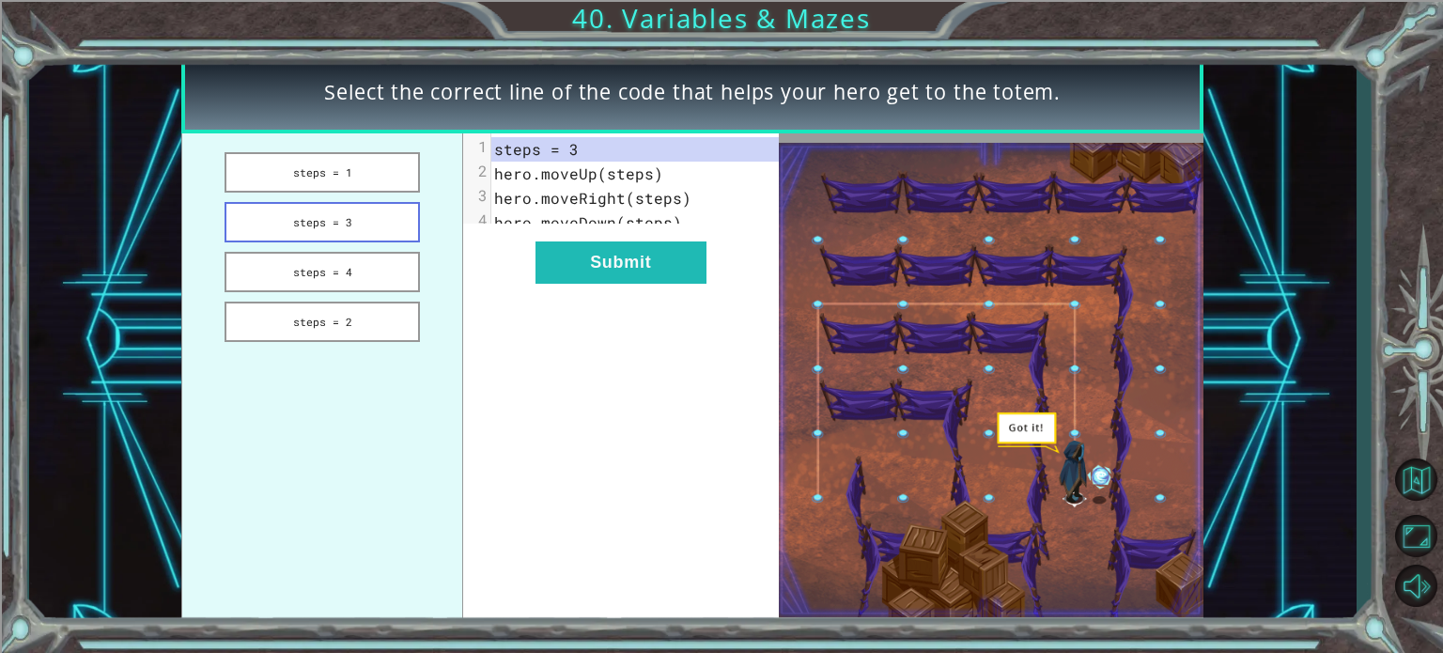
click at [320, 207] on button "steps = 3" at bounding box center [322, 222] width 195 height 40
click at [319, 262] on button "steps = 4" at bounding box center [322, 272] width 195 height 40
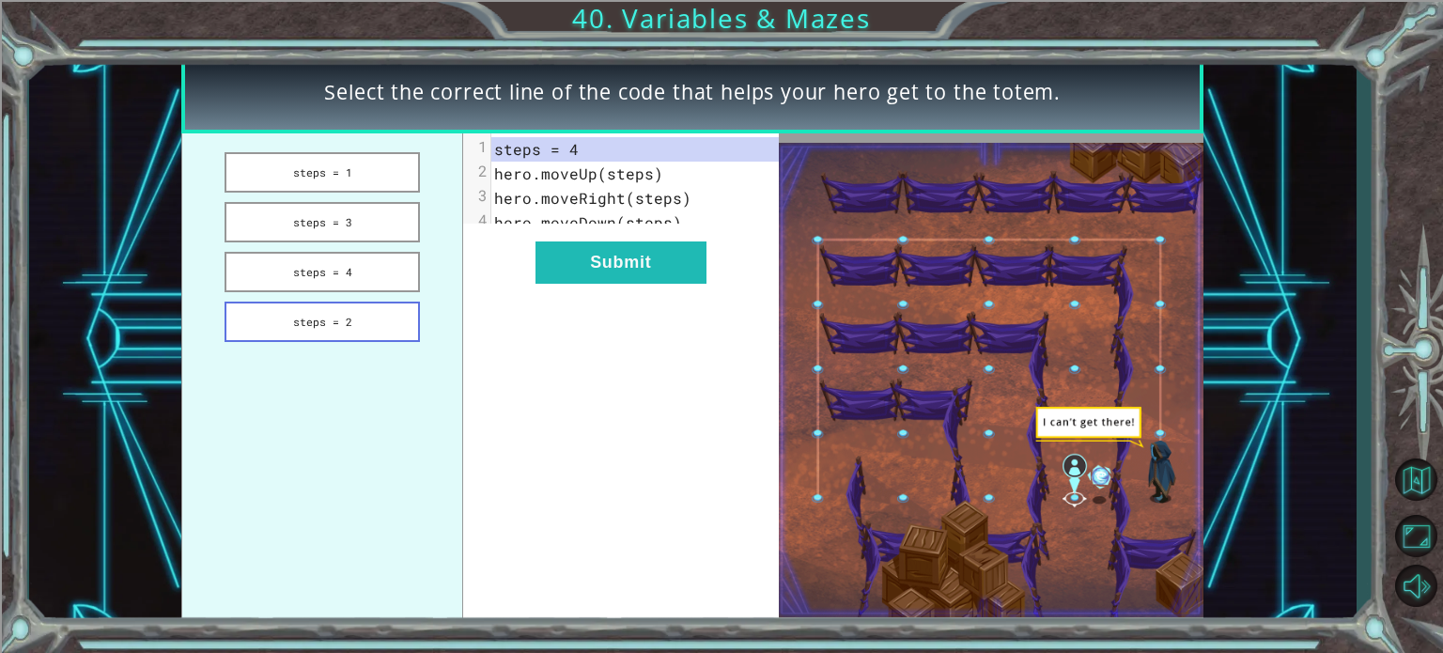
click at [327, 302] on button "steps = 2" at bounding box center [322, 322] width 195 height 40
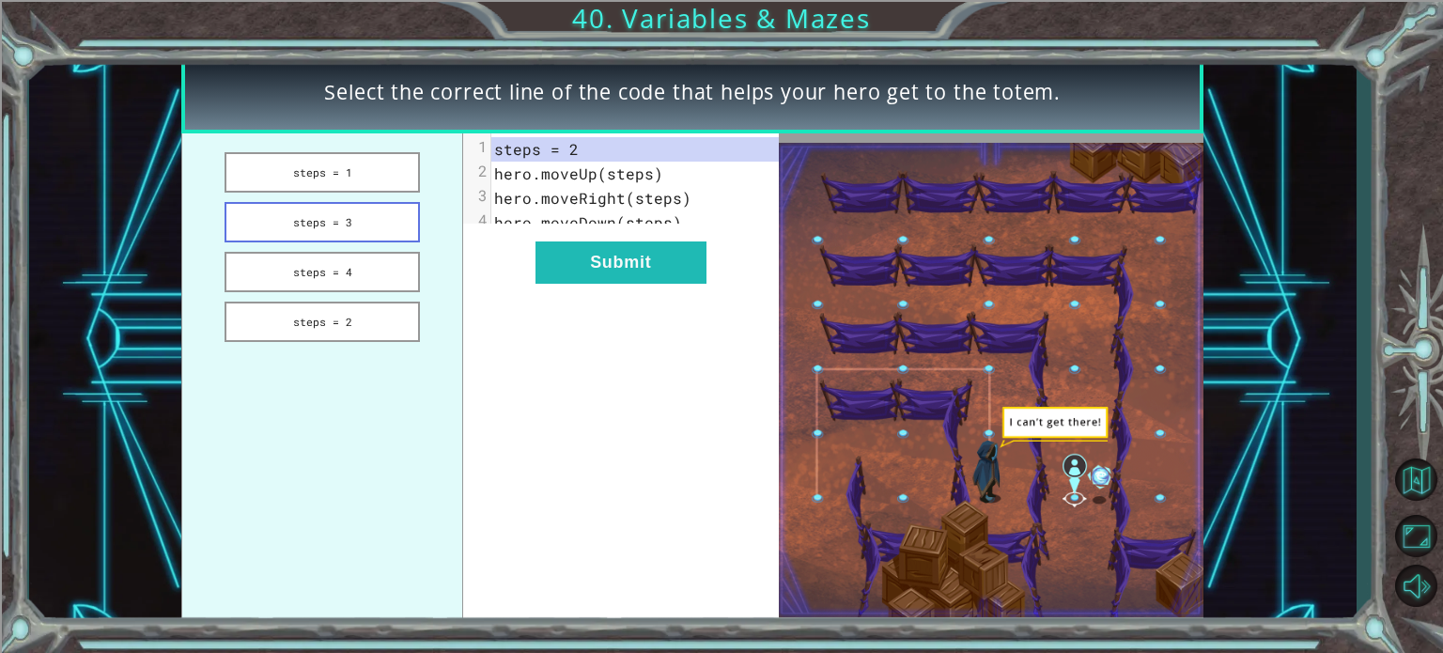
click at [316, 221] on button "steps = 3" at bounding box center [322, 222] width 195 height 40
click at [286, 163] on button "steps = 1" at bounding box center [322, 172] width 195 height 40
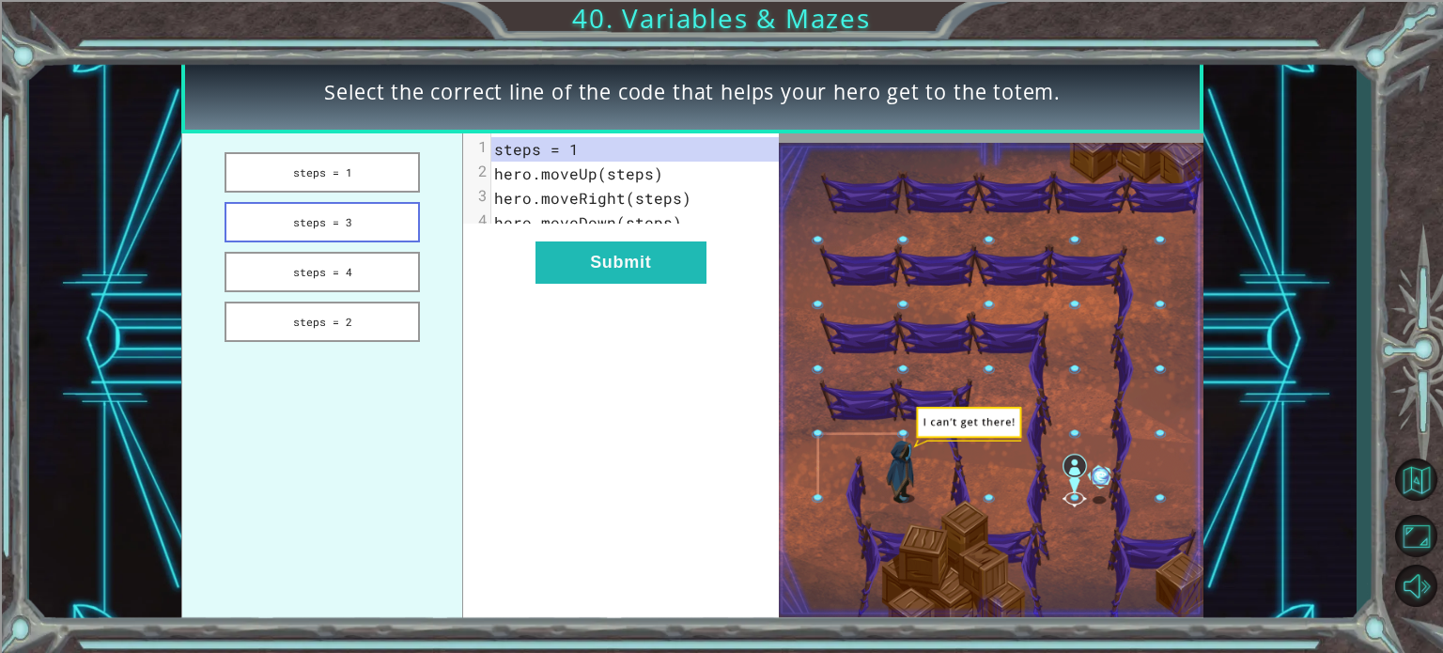
click at [331, 225] on button "steps = 3" at bounding box center [322, 222] width 195 height 40
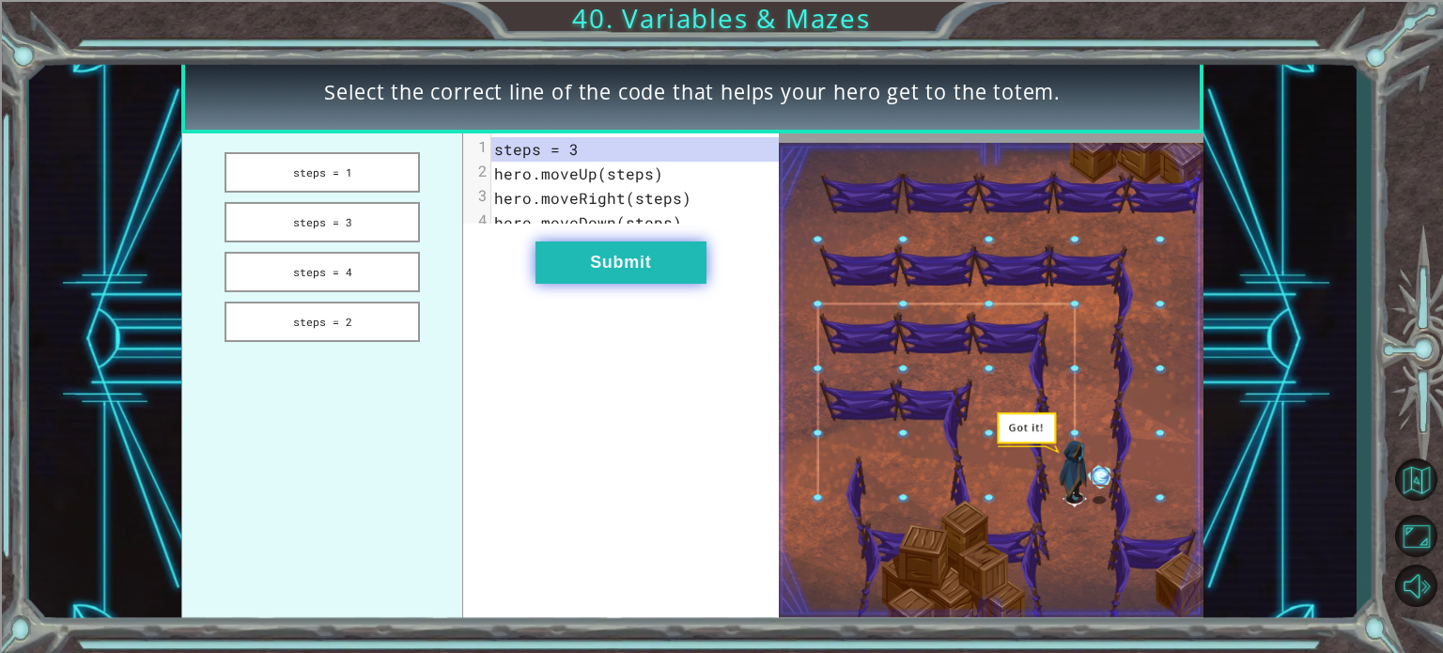
click at [567, 273] on button "Submit" at bounding box center [620, 262] width 171 height 42
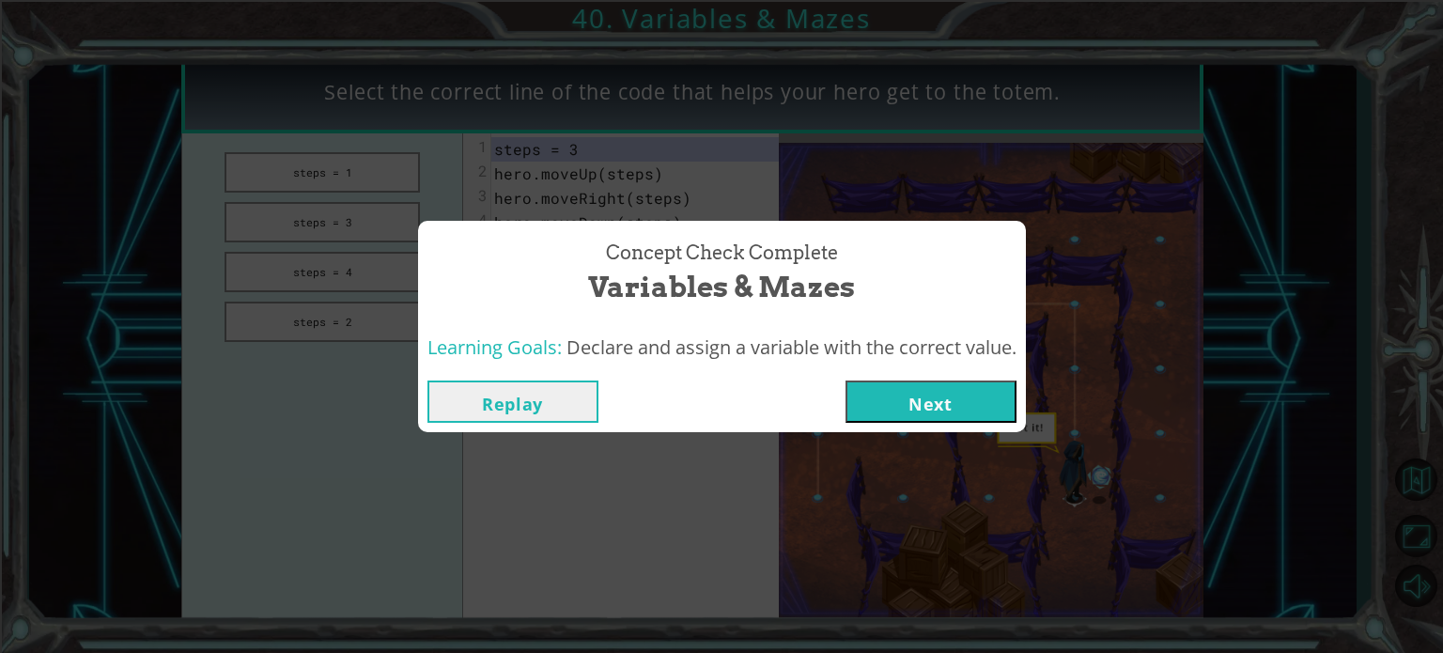
click at [899, 413] on button "Next" at bounding box center [930, 401] width 171 height 42
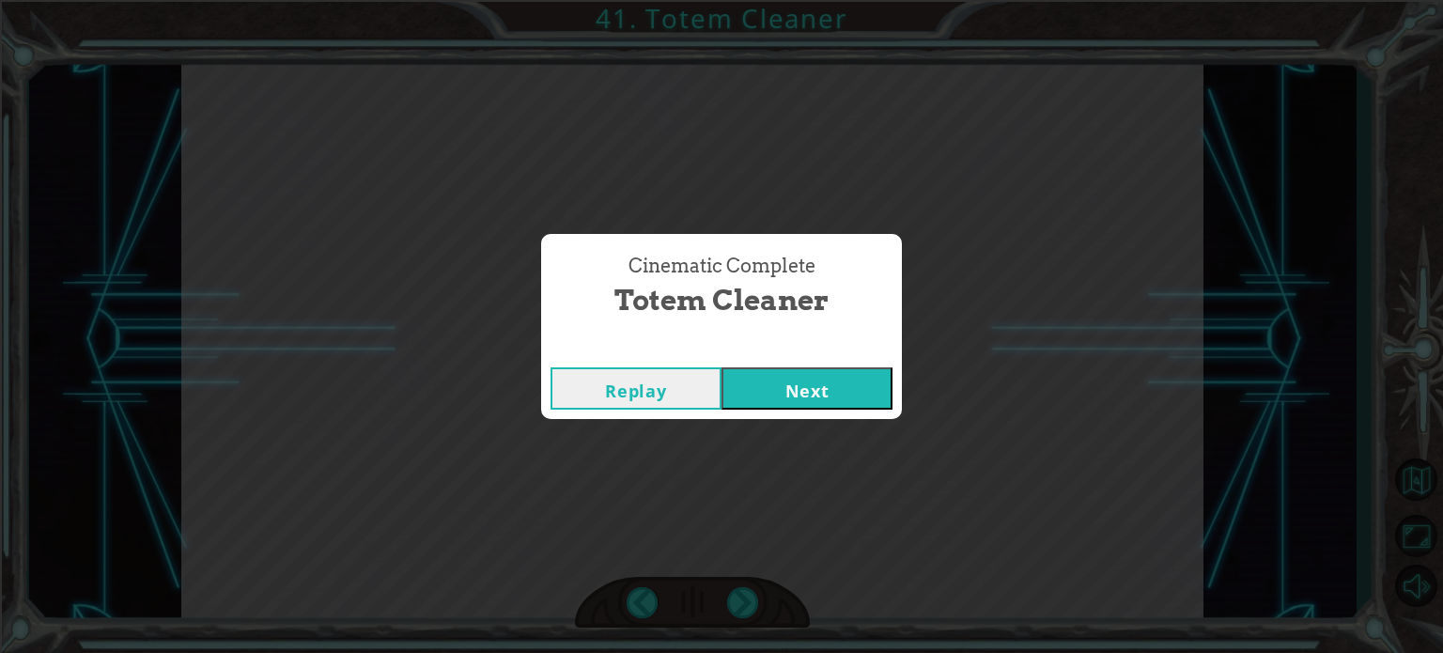
click button "Next" at bounding box center [806, 388] width 171 height 42
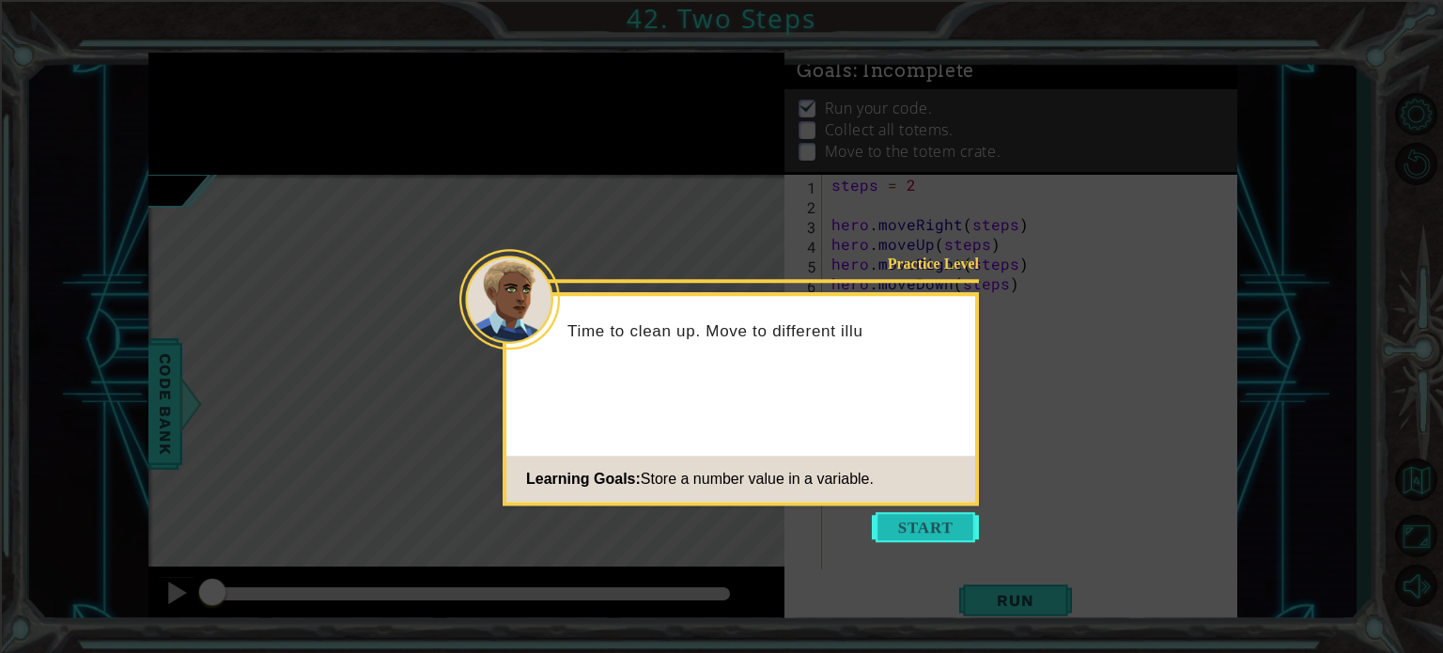
click at [888, 536] on button "Start" at bounding box center [925, 527] width 107 height 30
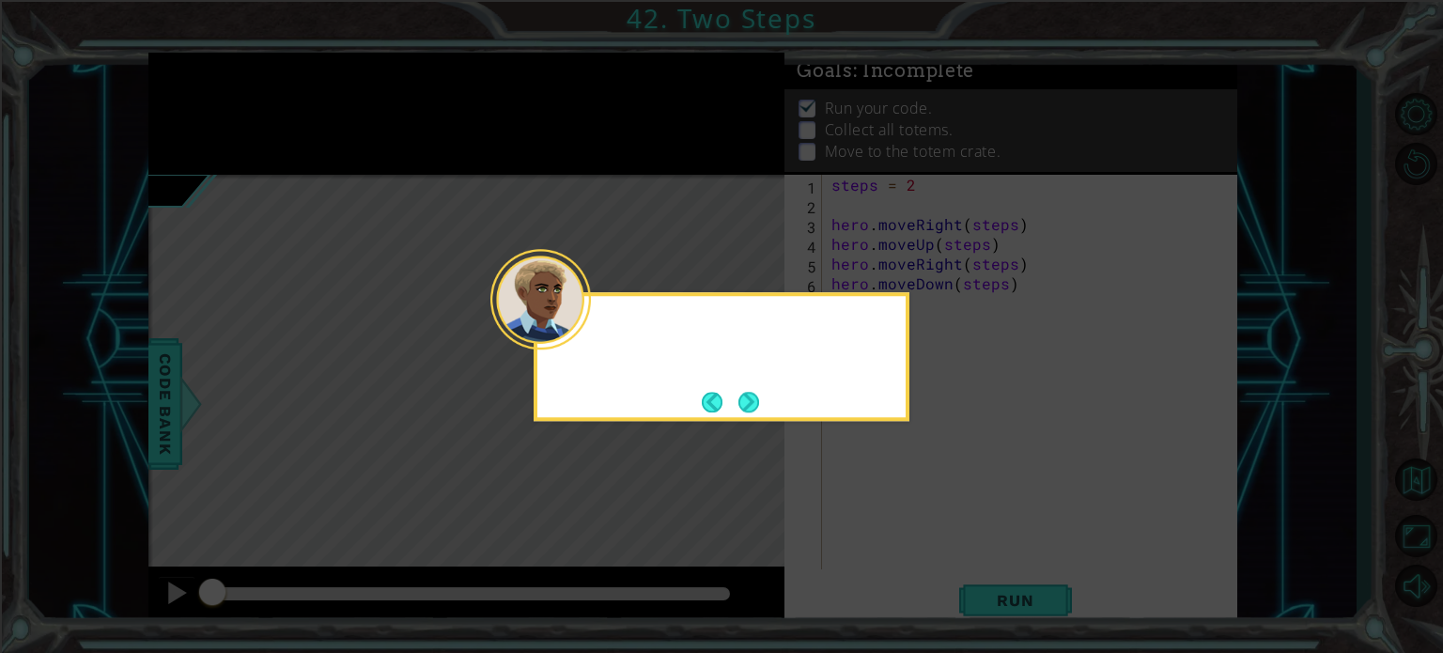
click at [888, 536] on icon at bounding box center [721, 326] width 1443 height 653
click at [751, 412] on button "Next" at bounding box center [748, 402] width 21 height 21
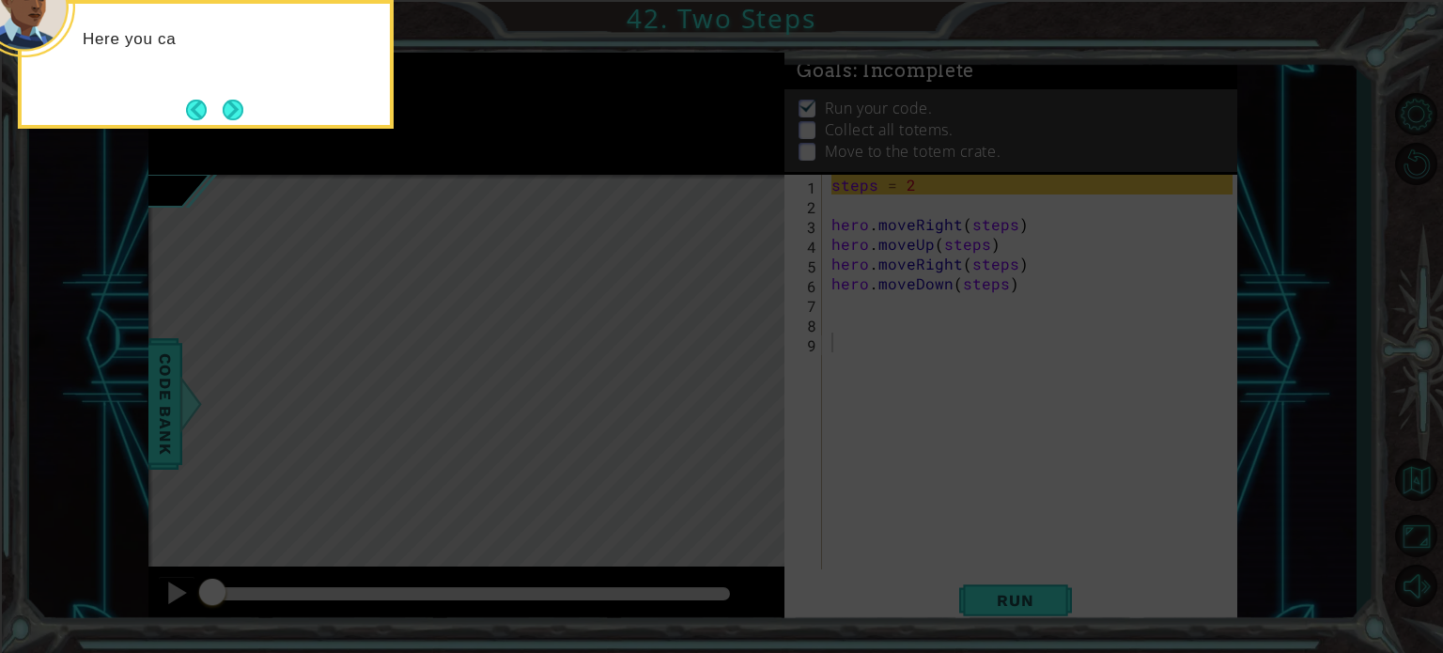
click at [751, 412] on icon at bounding box center [721, 97] width 1443 height 1110
click at [224, 108] on button "Next" at bounding box center [234, 110] width 22 height 22
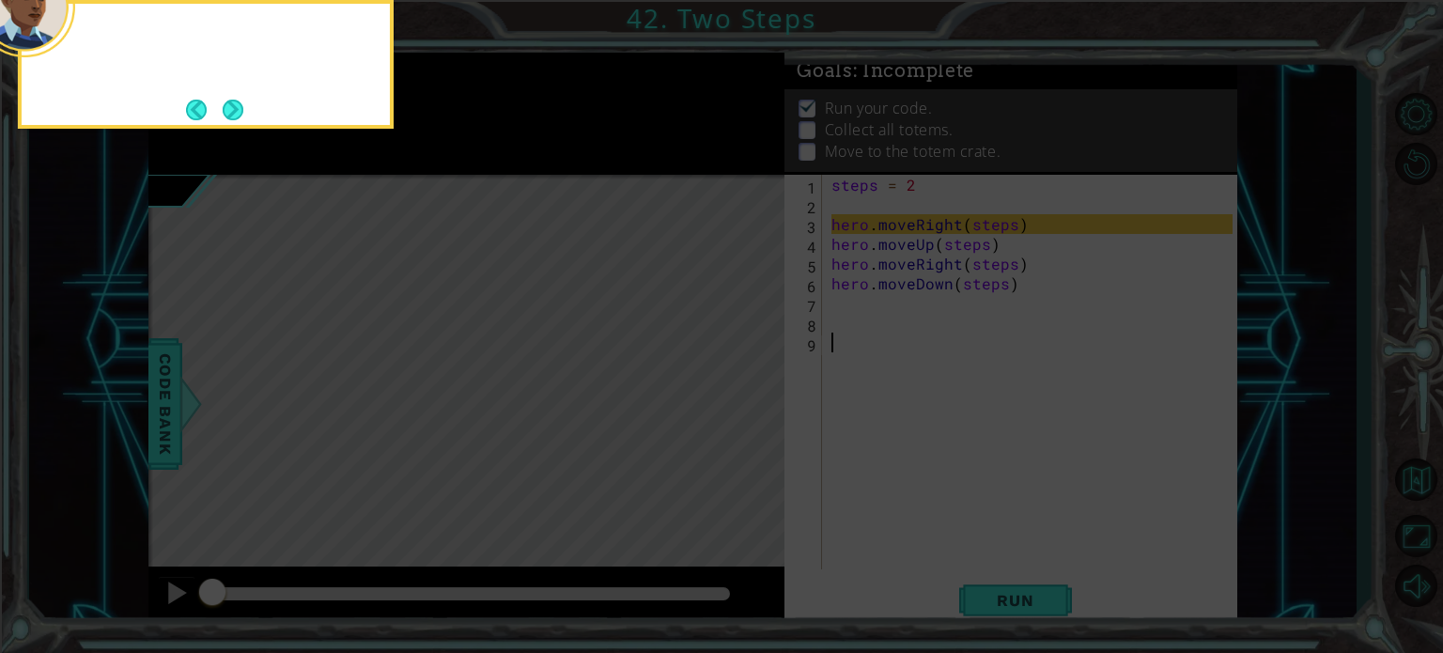
click at [224, 108] on button "Next" at bounding box center [233, 110] width 21 height 21
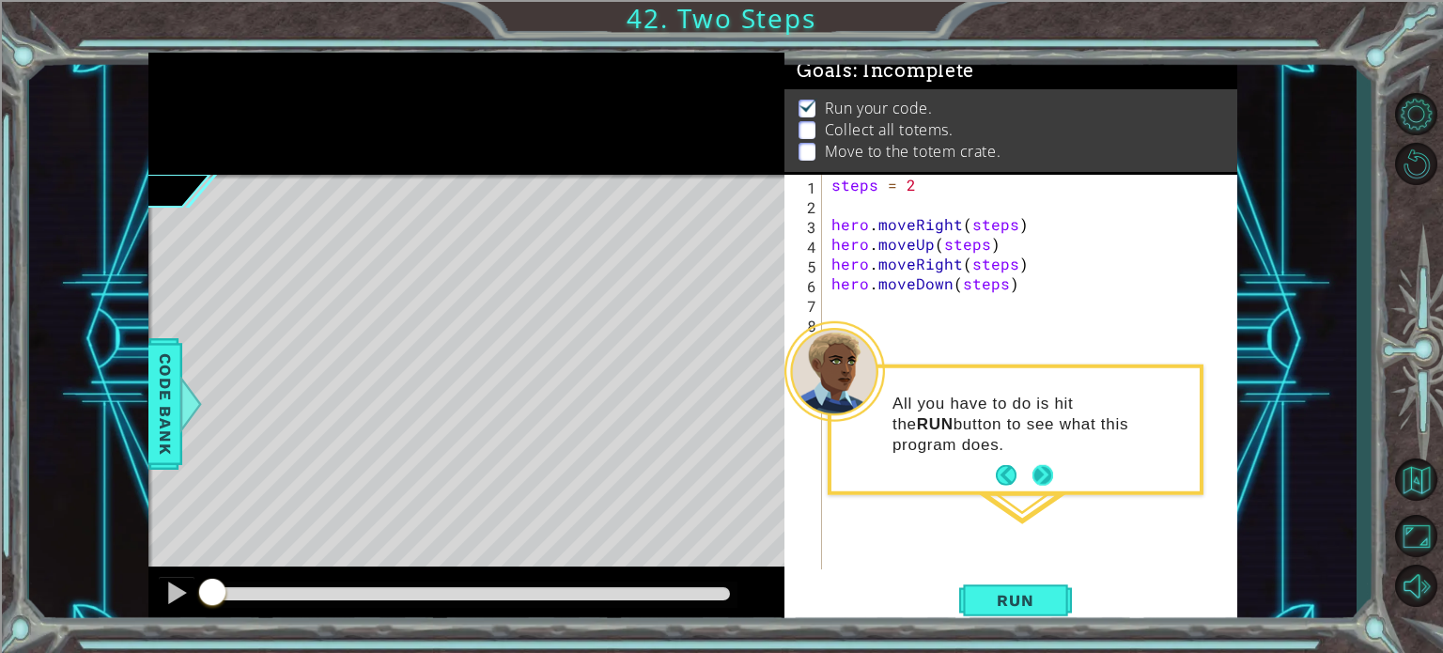
click at [1033, 471] on button "Next" at bounding box center [1042, 475] width 21 height 21
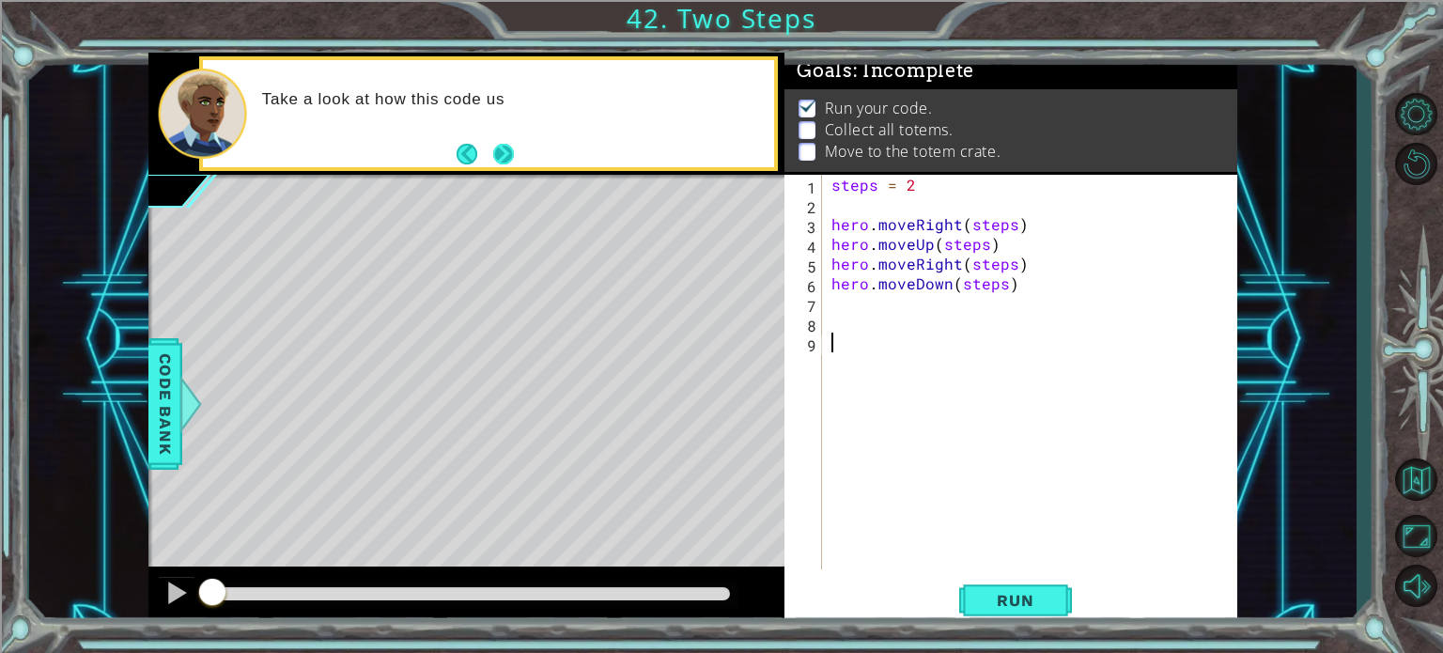
click at [493, 151] on button "Next" at bounding box center [503, 154] width 21 height 21
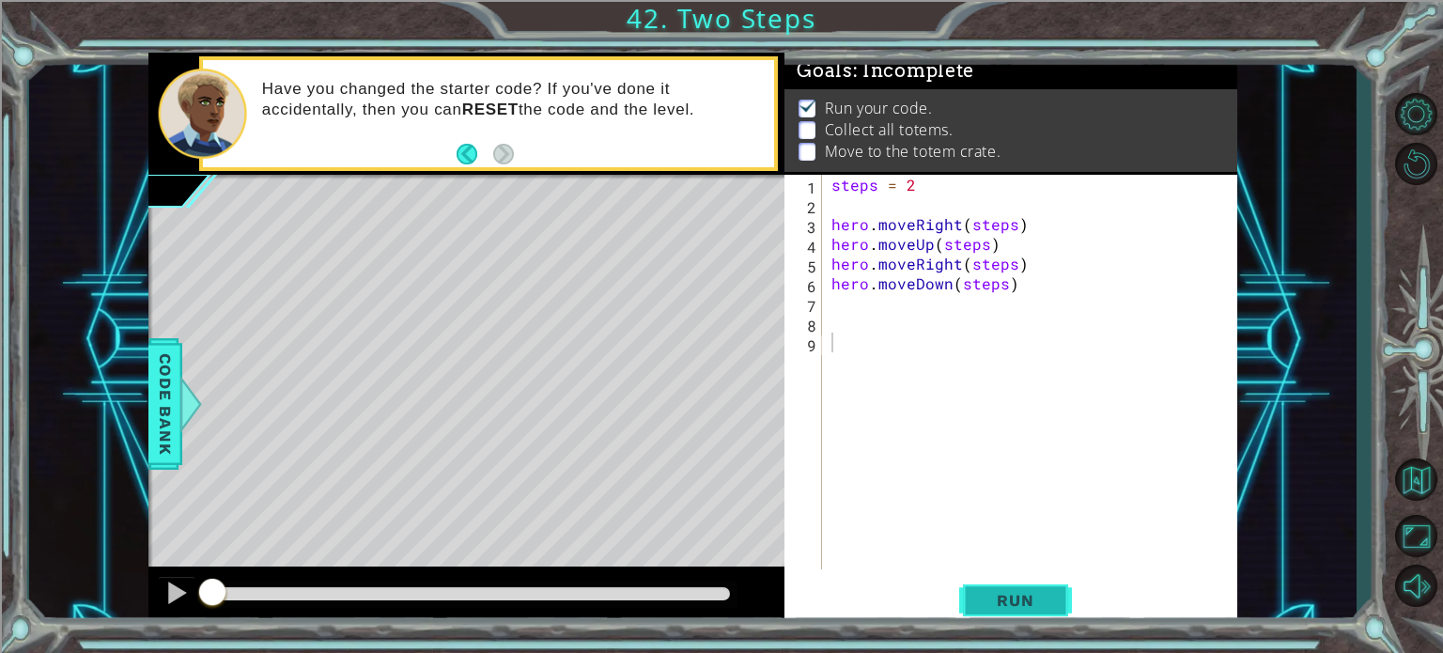
click at [1025, 611] on button "Run" at bounding box center [1015, 600] width 113 height 45
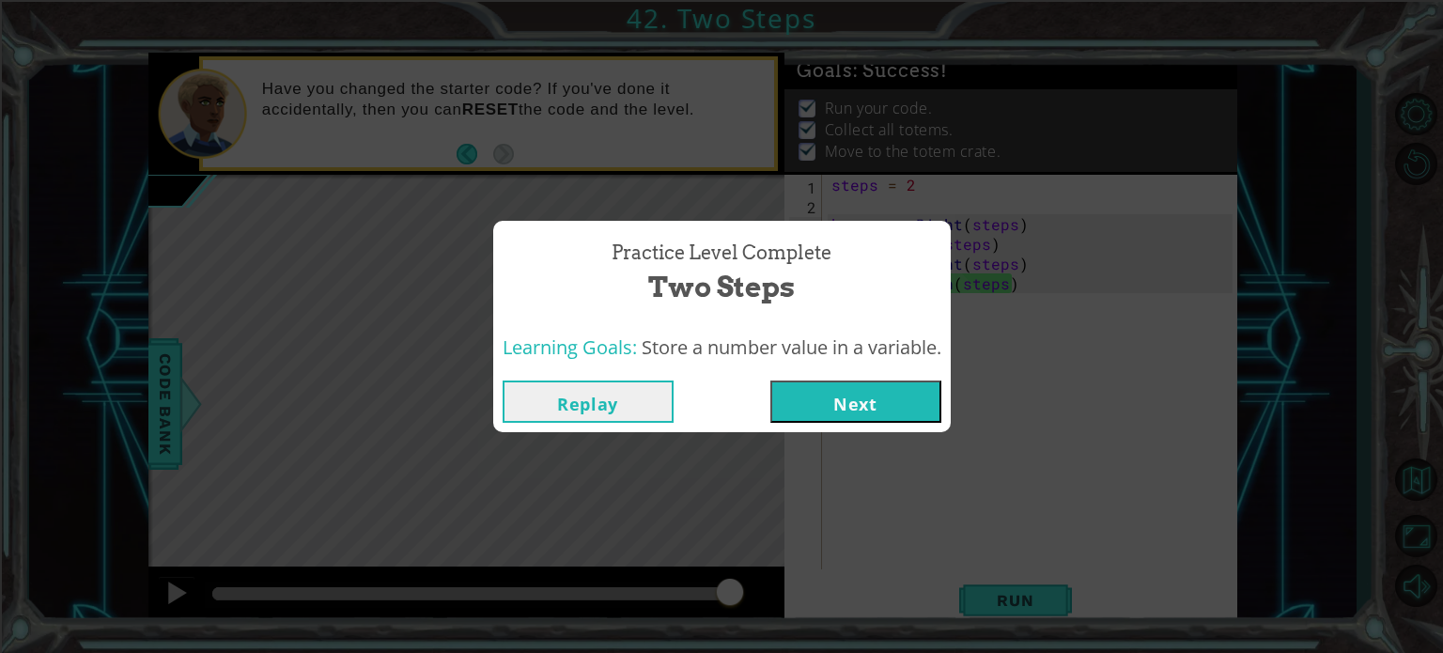
click at [800, 411] on button "Next" at bounding box center [855, 401] width 171 height 42
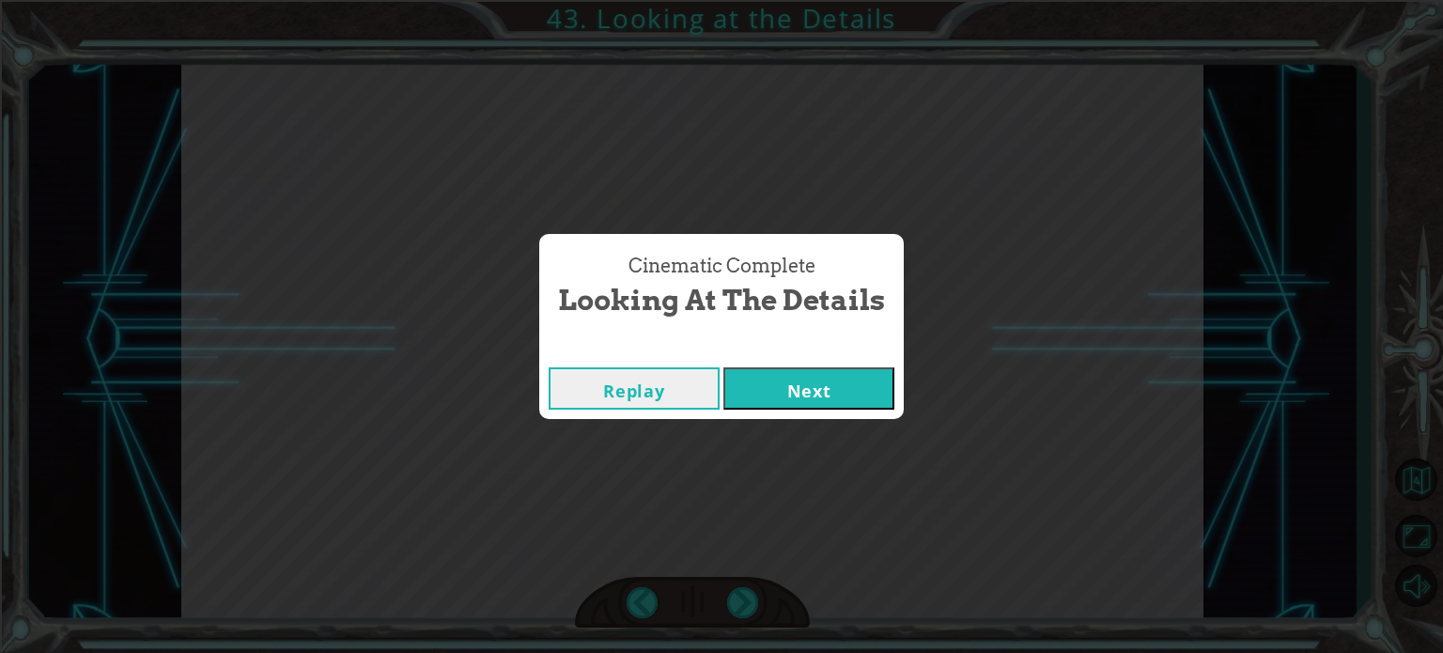
click at [723, 367] on button "Next" at bounding box center [808, 388] width 171 height 42
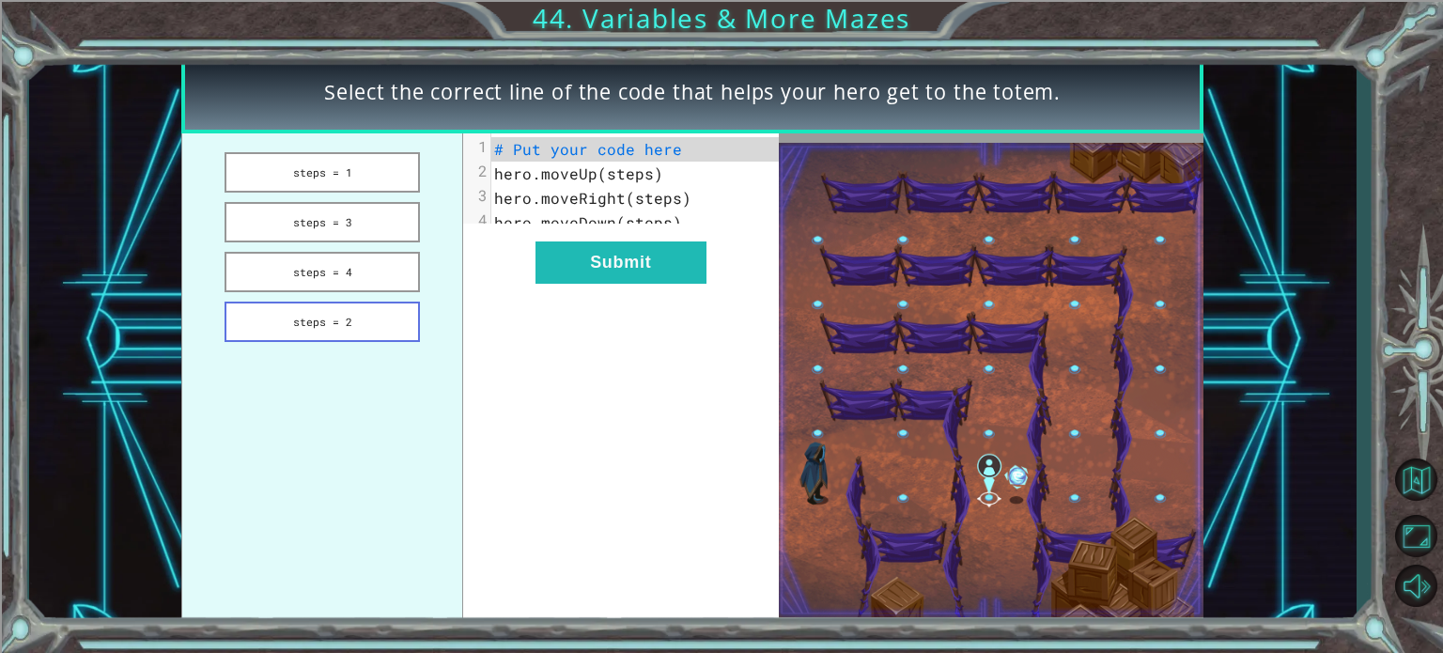
click at [320, 311] on button "steps = 2" at bounding box center [322, 322] width 195 height 40
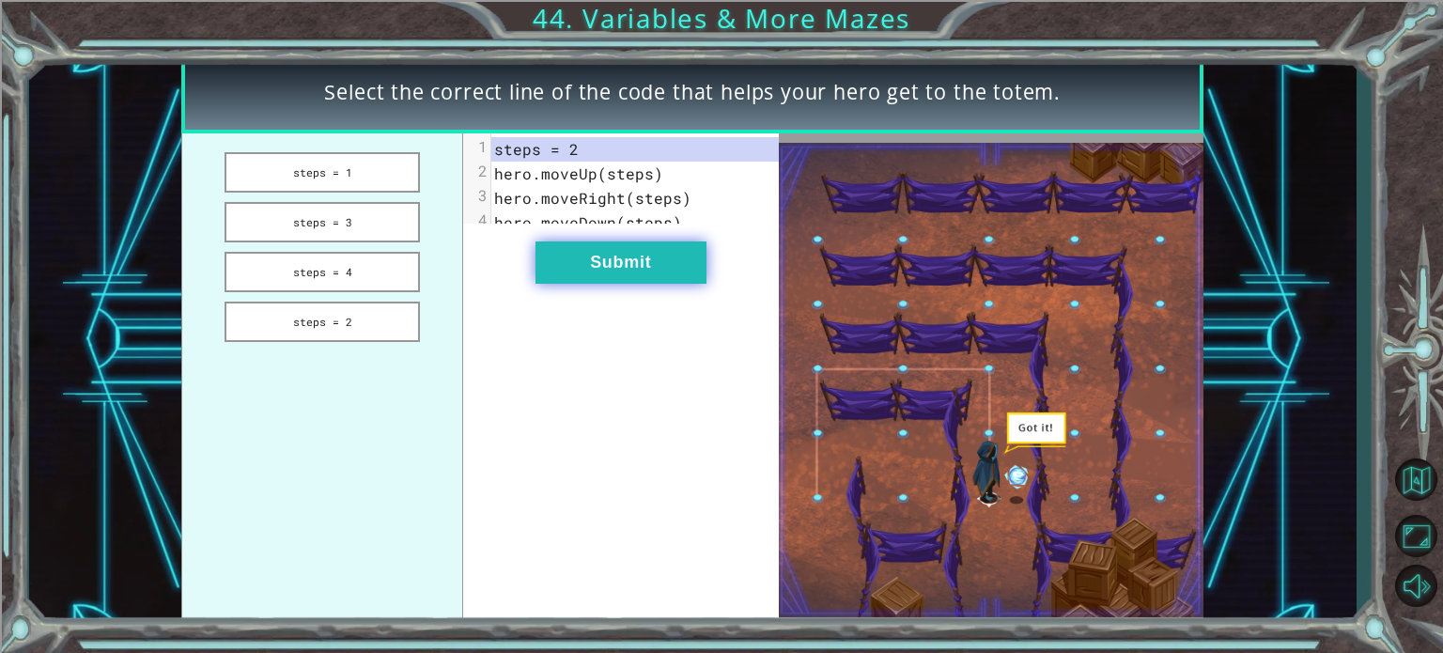
click at [581, 284] on button "Submit" at bounding box center [620, 262] width 171 height 42
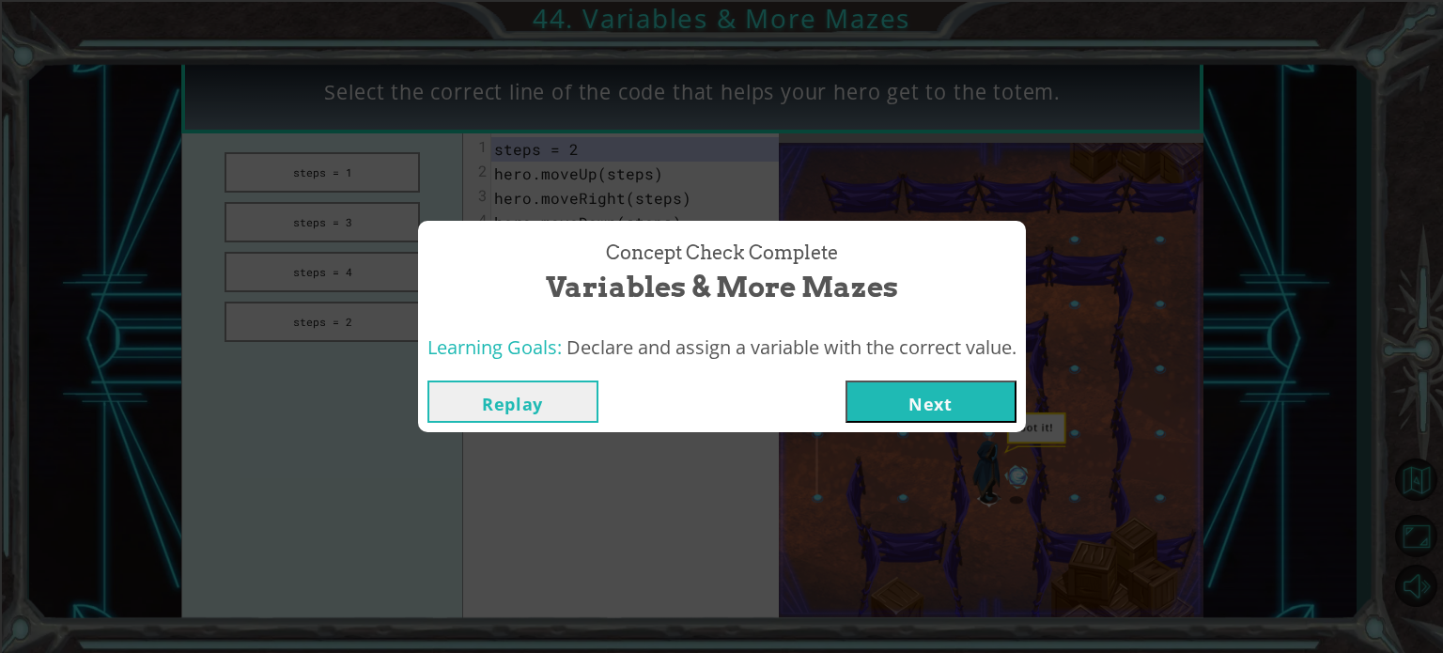
click at [887, 387] on button "Next" at bounding box center [930, 401] width 171 height 42
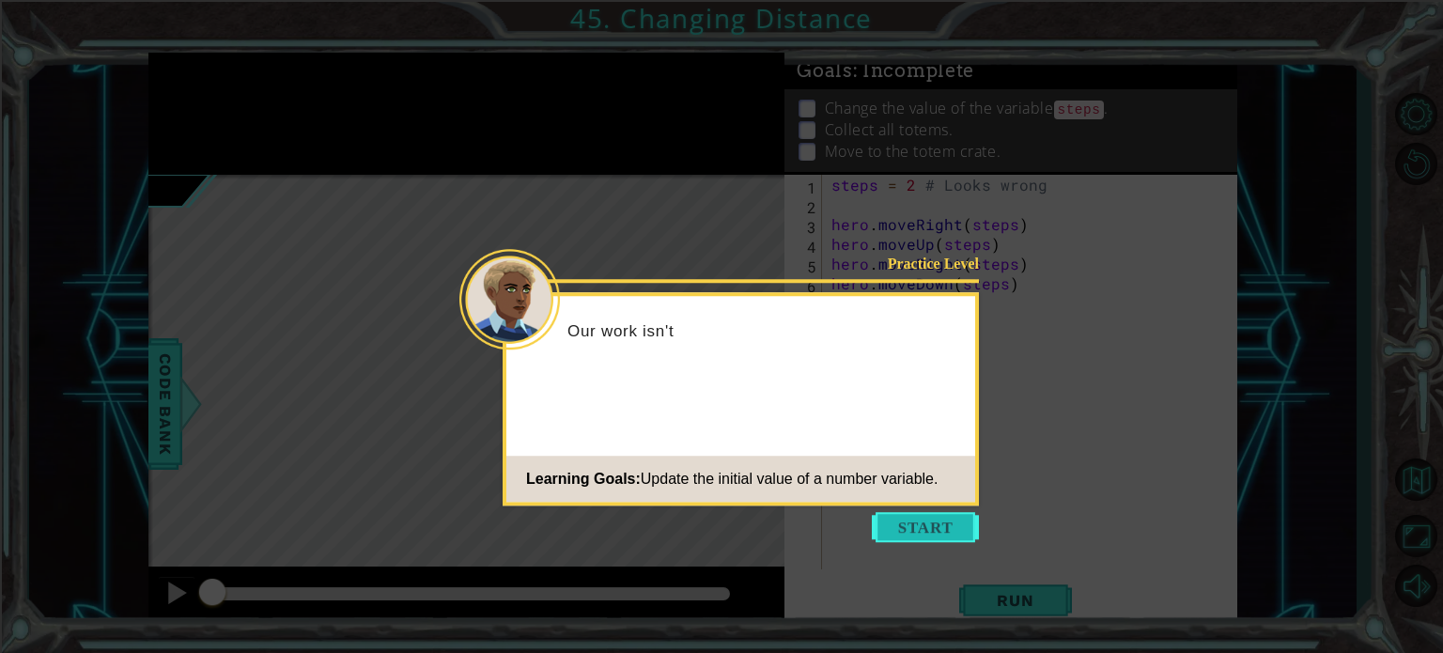
click at [907, 512] on button "Start" at bounding box center [925, 527] width 107 height 30
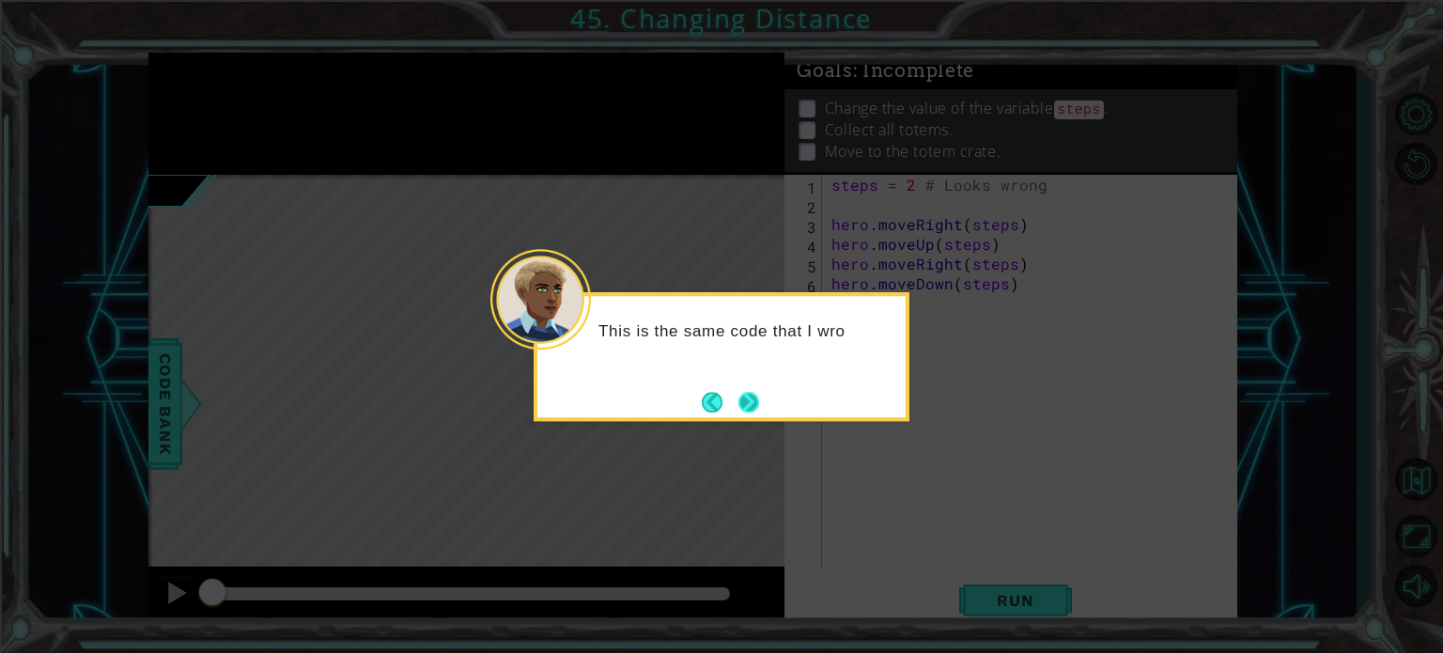
click at [754, 399] on button "Next" at bounding box center [748, 402] width 21 height 21
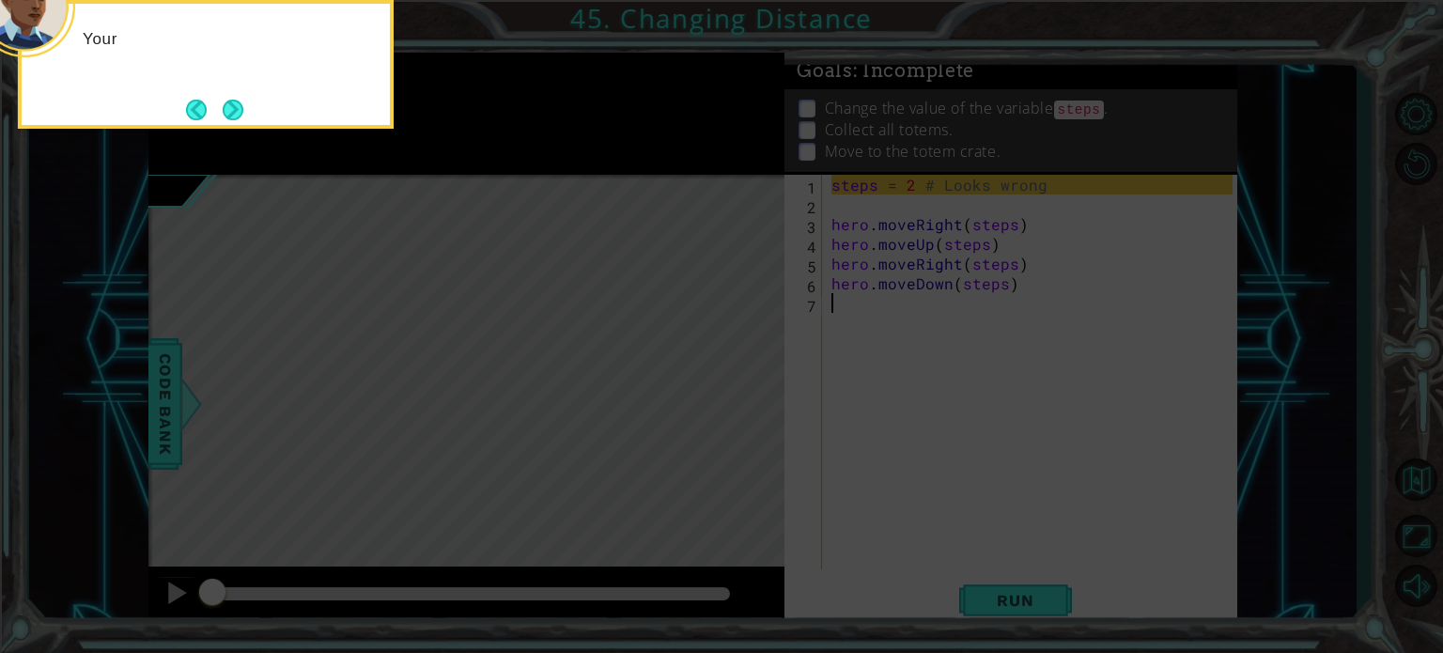
click at [754, 399] on icon at bounding box center [721, 97] width 1443 height 1110
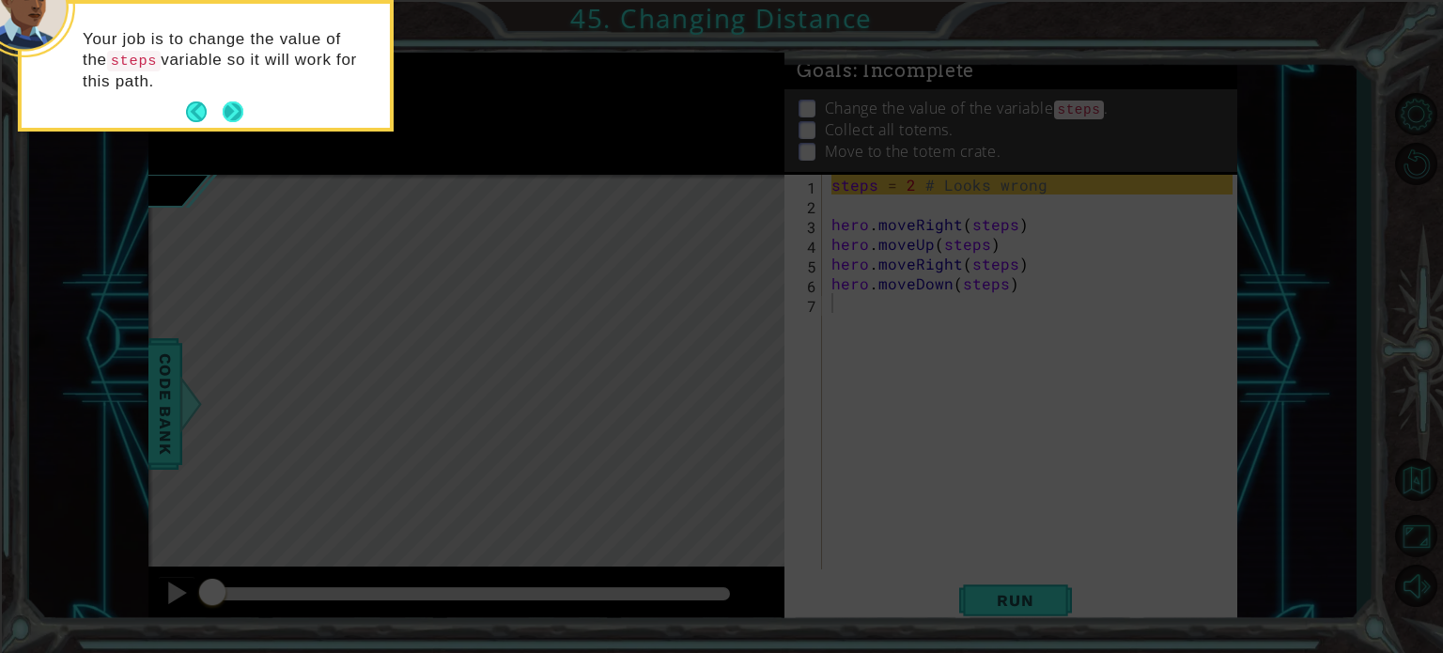
click at [226, 104] on button "Next" at bounding box center [233, 111] width 21 height 21
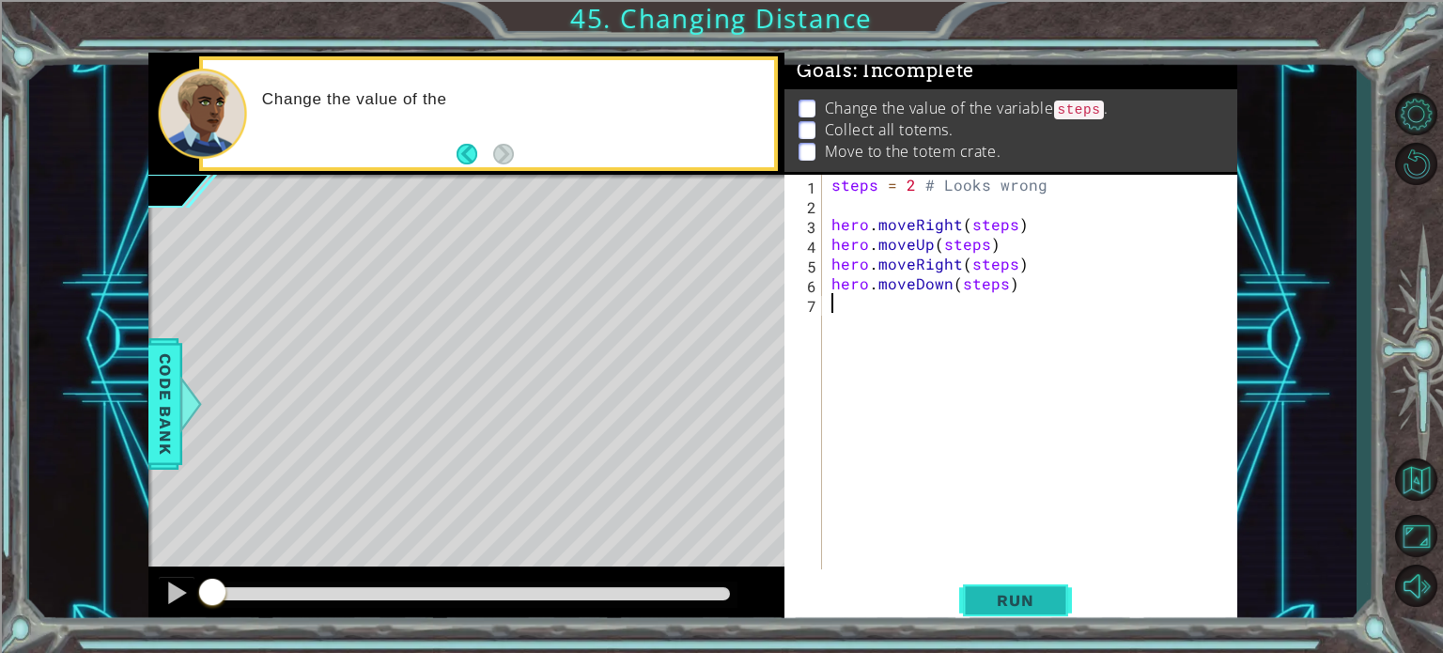
click at [992, 600] on span "Run" at bounding box center [1015, 600] width 74 height 19
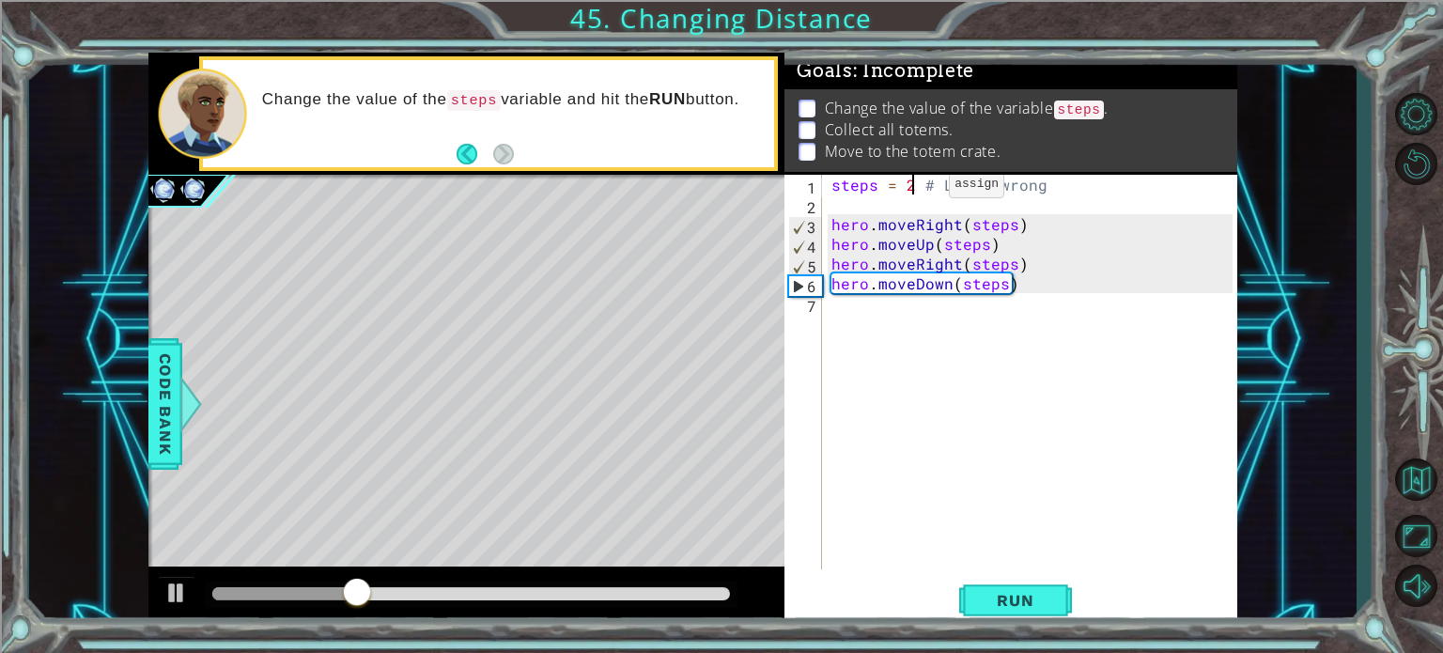
click at [917, 188] on div "steps = 2 # Looks wrong hero . moveRight ( steps ) hero . moveUp ( steps ) hero…" at bounding box center [1035, 392] width 414 height 434
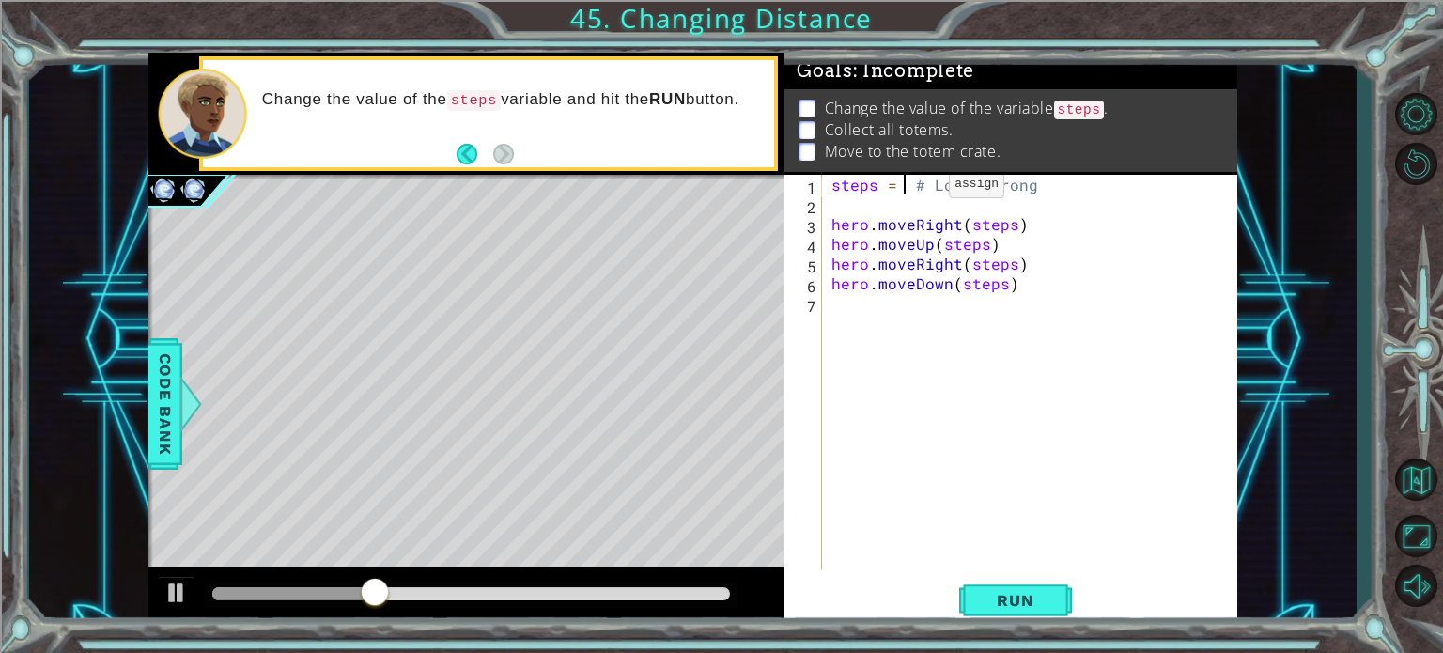
scroll to position [0, 4]
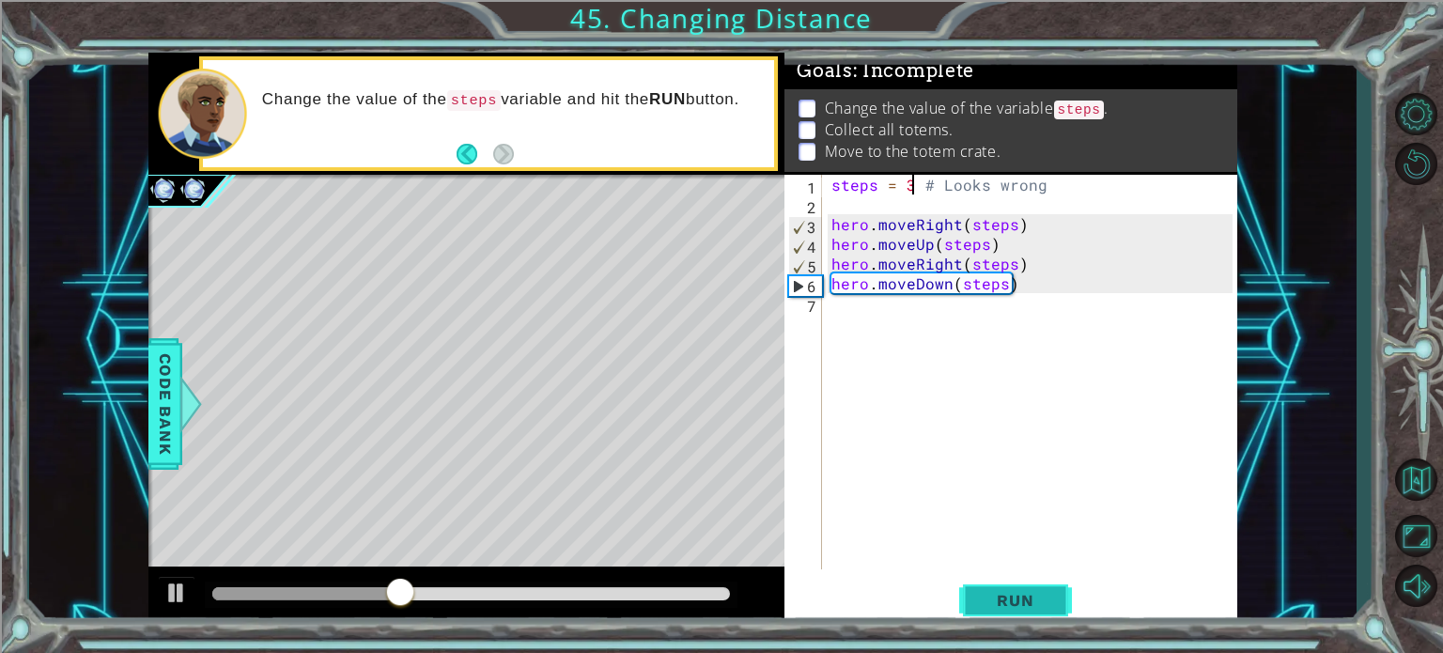
type textarea "steps = 3 # Looks wrong"
click at [997, 591] on span "Run" at bounding box center [1015, 600] width 74 height 19
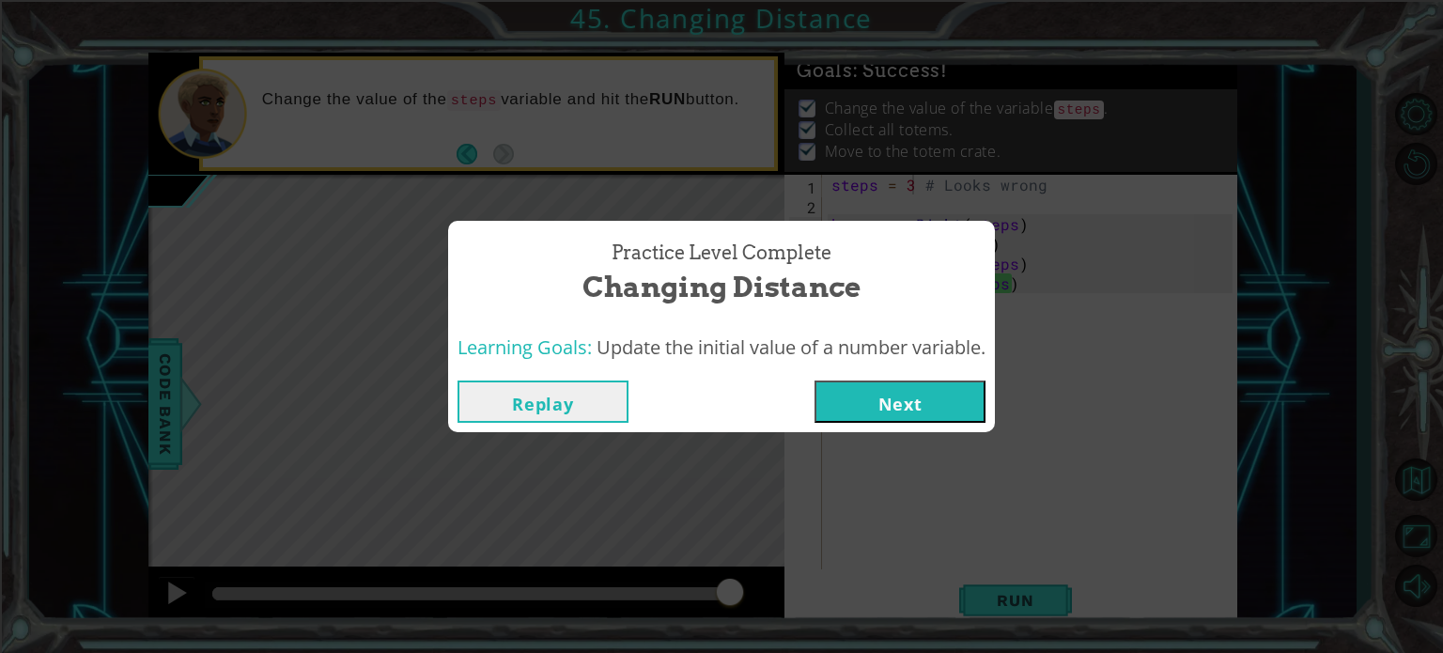
click at [884, 397] on button "Next" at bounding box center [899, 401] width 171 height 42
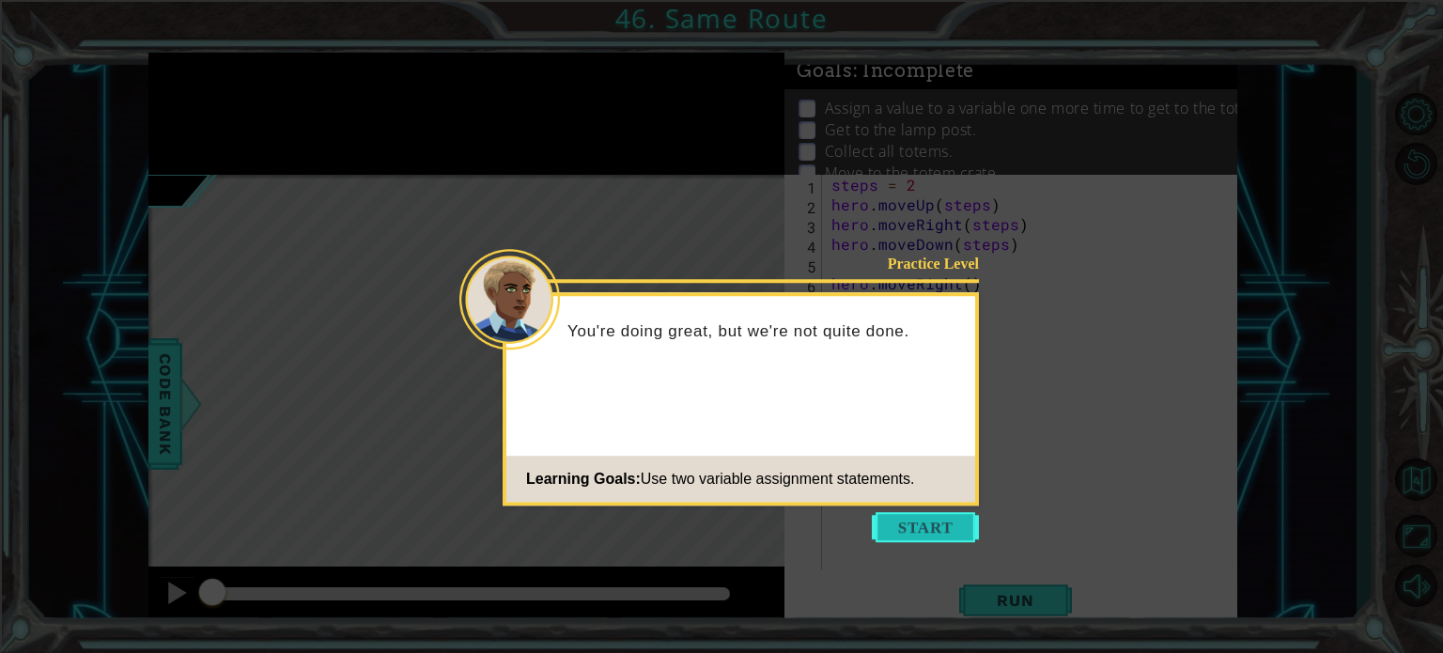
click at [951, 535] on button "Start" at bounding box center [925, 527] width 107 height 30
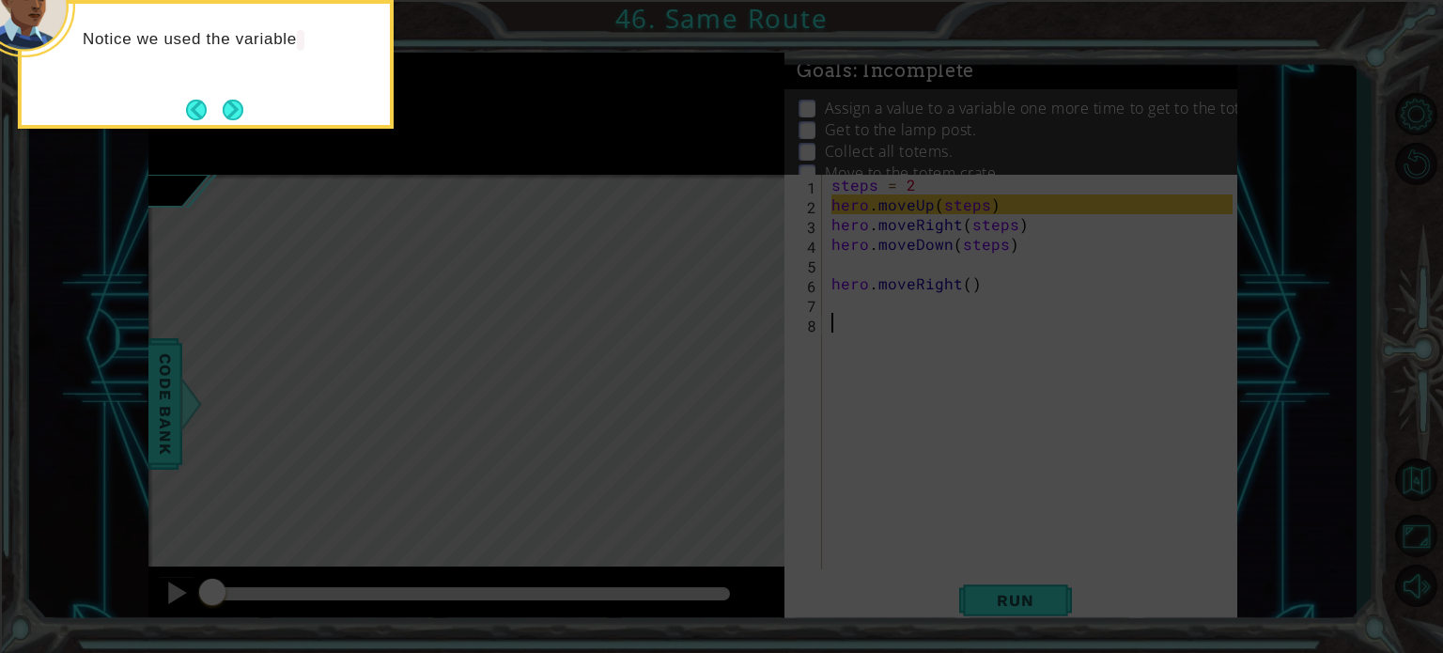
click at [239, 89] on div "Notice we used the variable" at bounding box center [206, 64] width 376 height 129
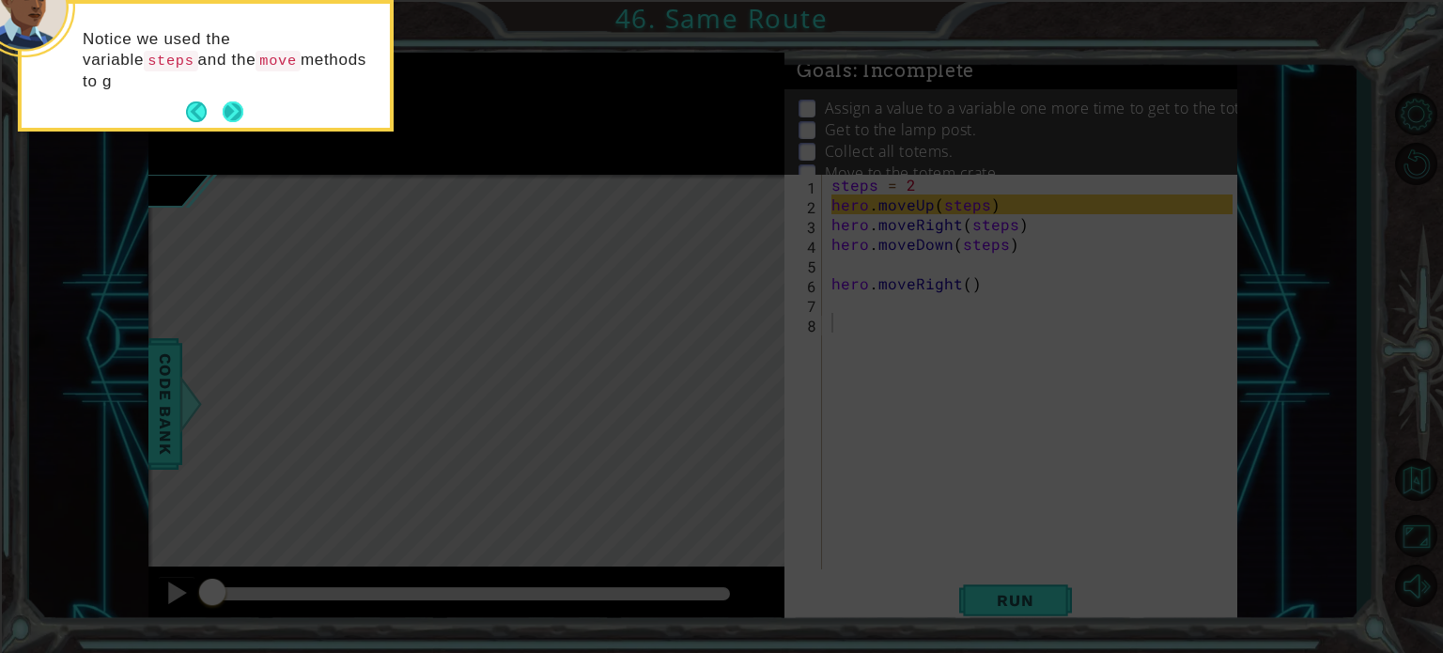
click at [237, 101] on button "Next" at bounding box center [233, 111] width 21 height 21
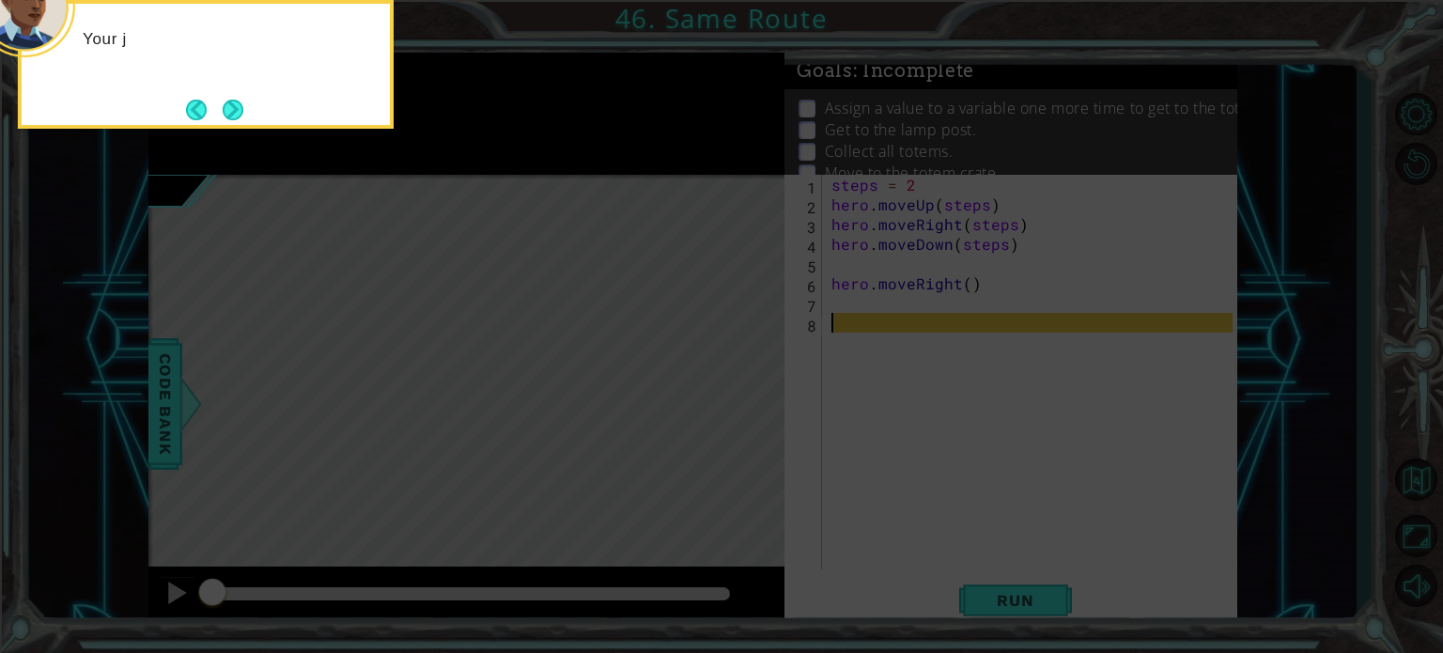
click at [237, 100] on button "Next" at bounding box center [233, 110] width 21 height 21
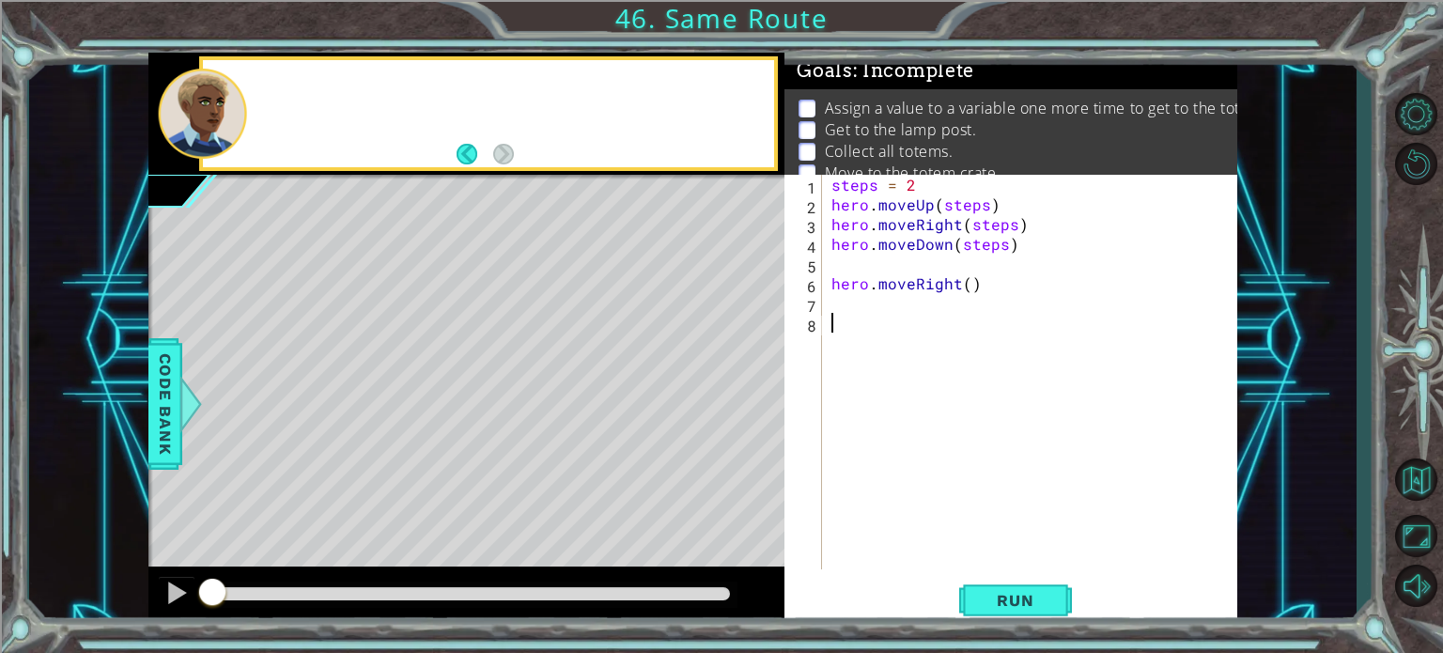
click at [237, 98] on div at bounding box center [202, 114] width 89 height 90
click at [1011, 596] on span "Run" at bounding box center [1015, 600] width 74 height 19
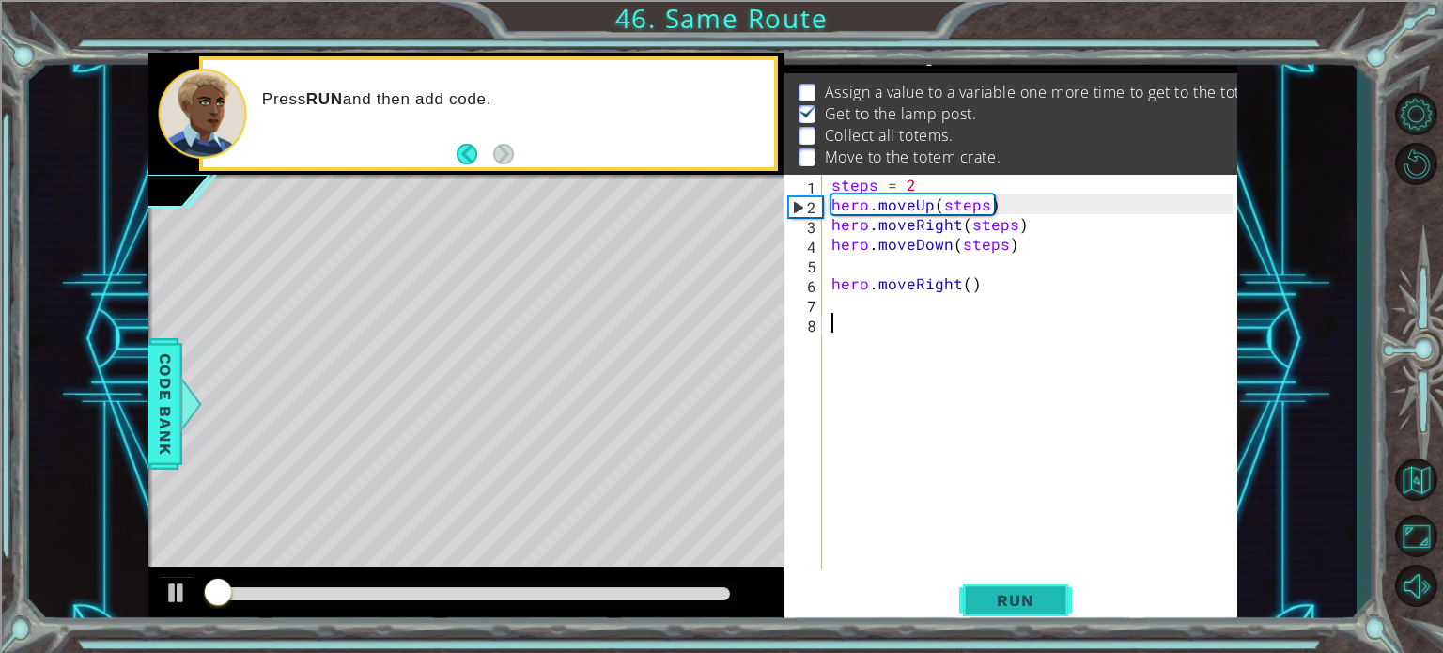
scroll to position [22, 0]
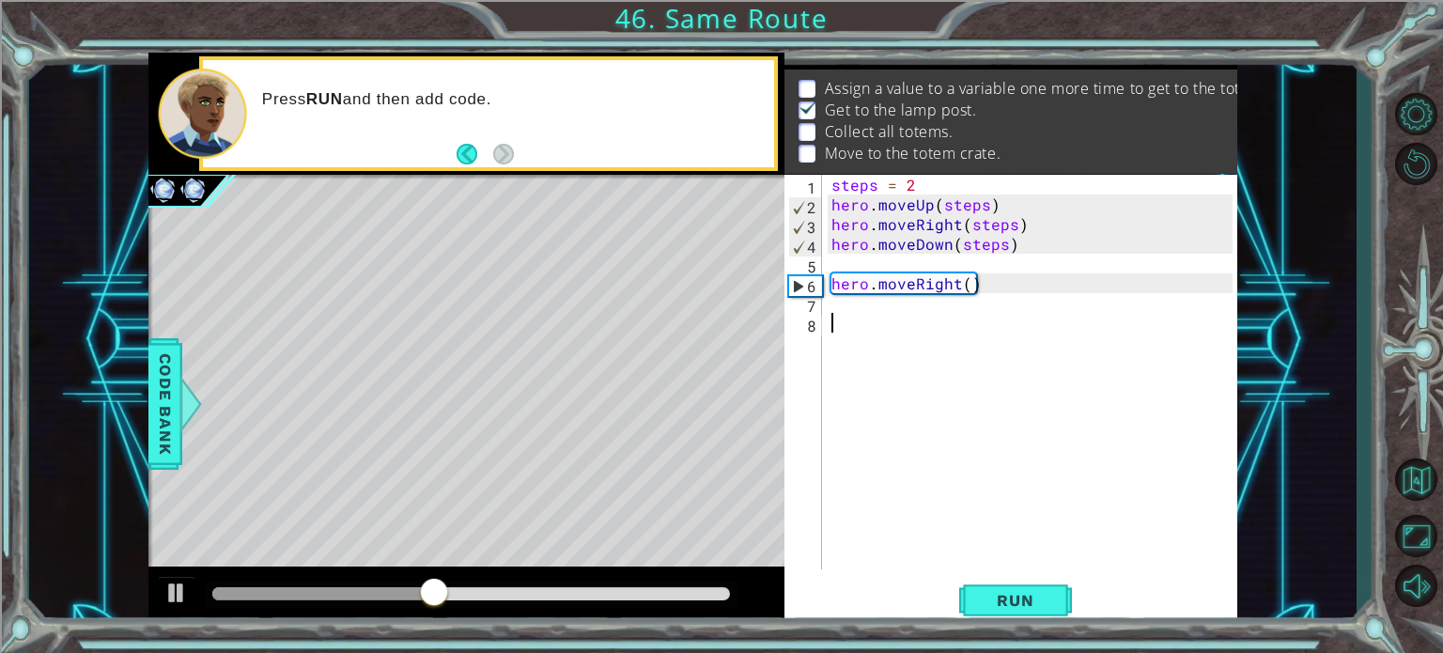
click at [832, 304] on div "steps = 2 hero . moveUp ( steps ) hero . moveRight ( steps ) hero . moveDown ( …" at bounding box center [1035, 392] width 414 height 434
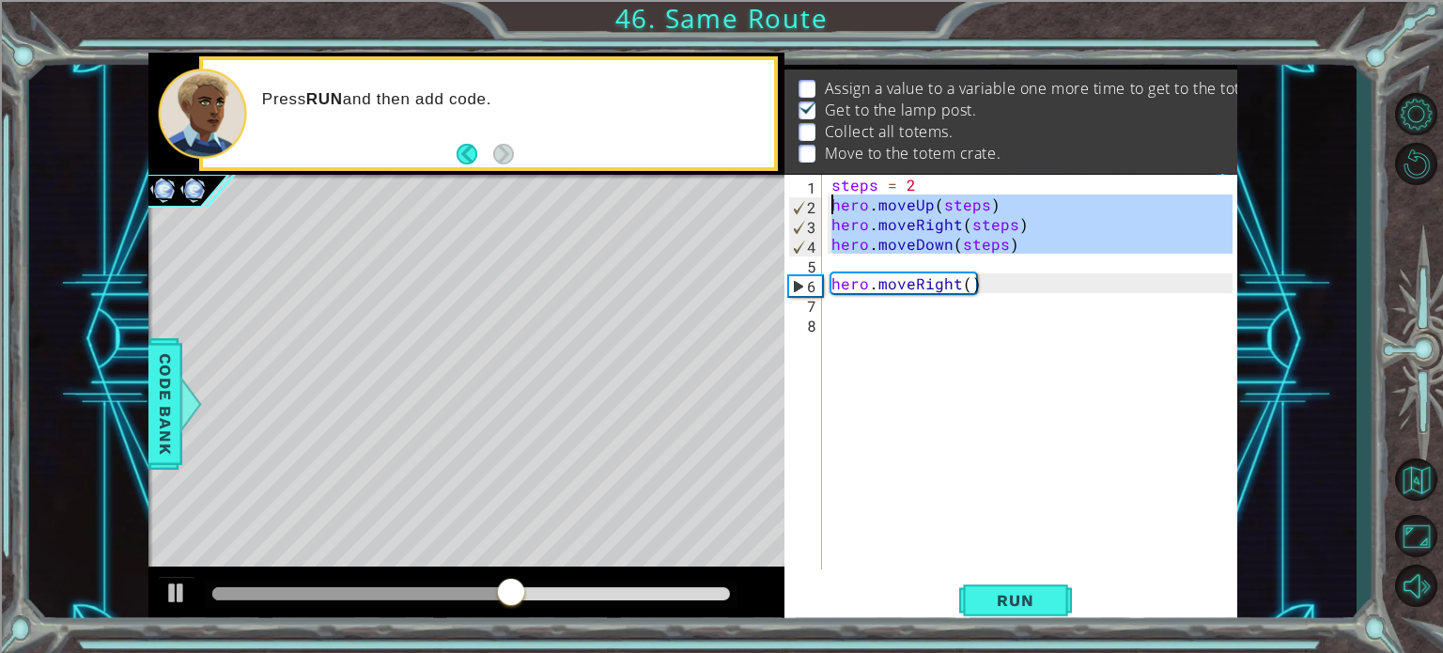
drag, startPoint x: 1037, startPoint y: 257, endPoint x: 830, endPoint y: 204, distance: 213.5
click at [830, 204] on div "steps = 2 hero . moveUp ( steps ) hero . moveRight ( steps ) hero . moveDown ( …" at bounding box center [1035, 392] width 414 height 434
type textarea "hero.moveUp(steps) hero.moveRight(steps)"
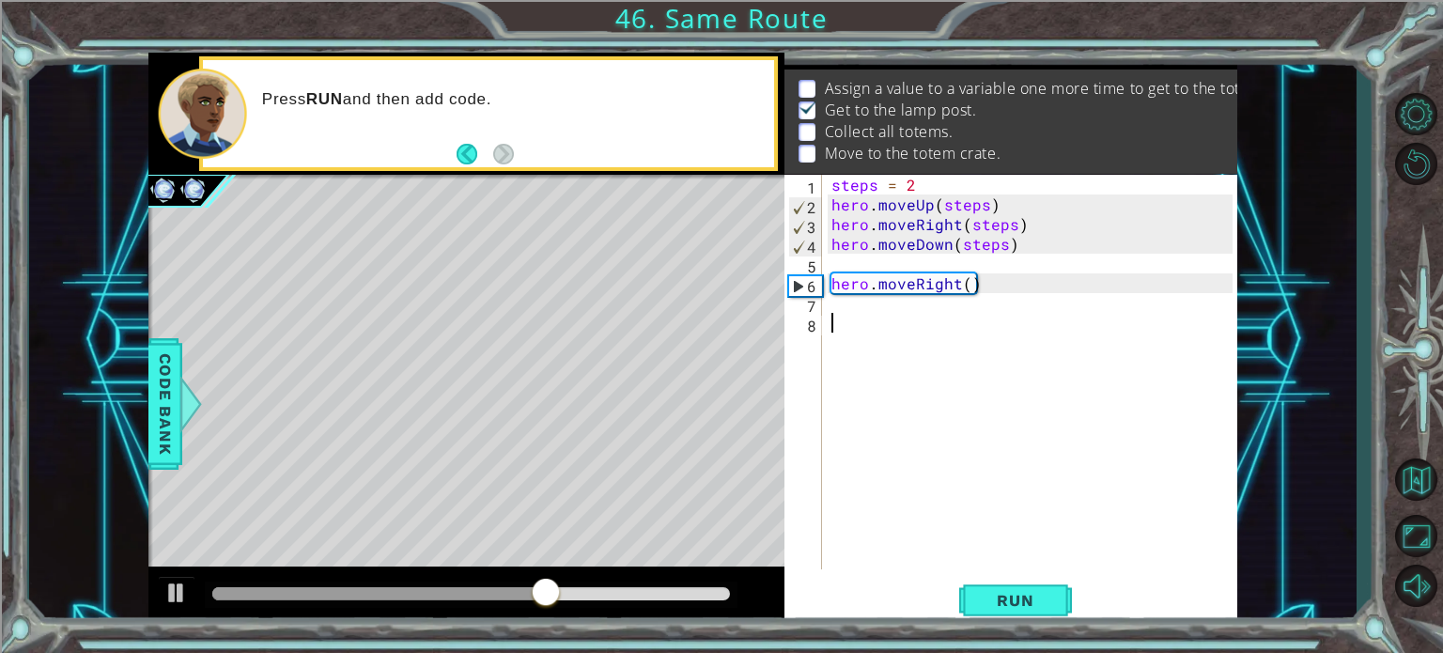
click at [913, 327] on div "steps = 2 hero . moveUp ( steps ) hero . moveRight ( steps ) hero . moveDown ( …" at bounding box center [1035, 392] width 414 height 434
paste textarea "s"
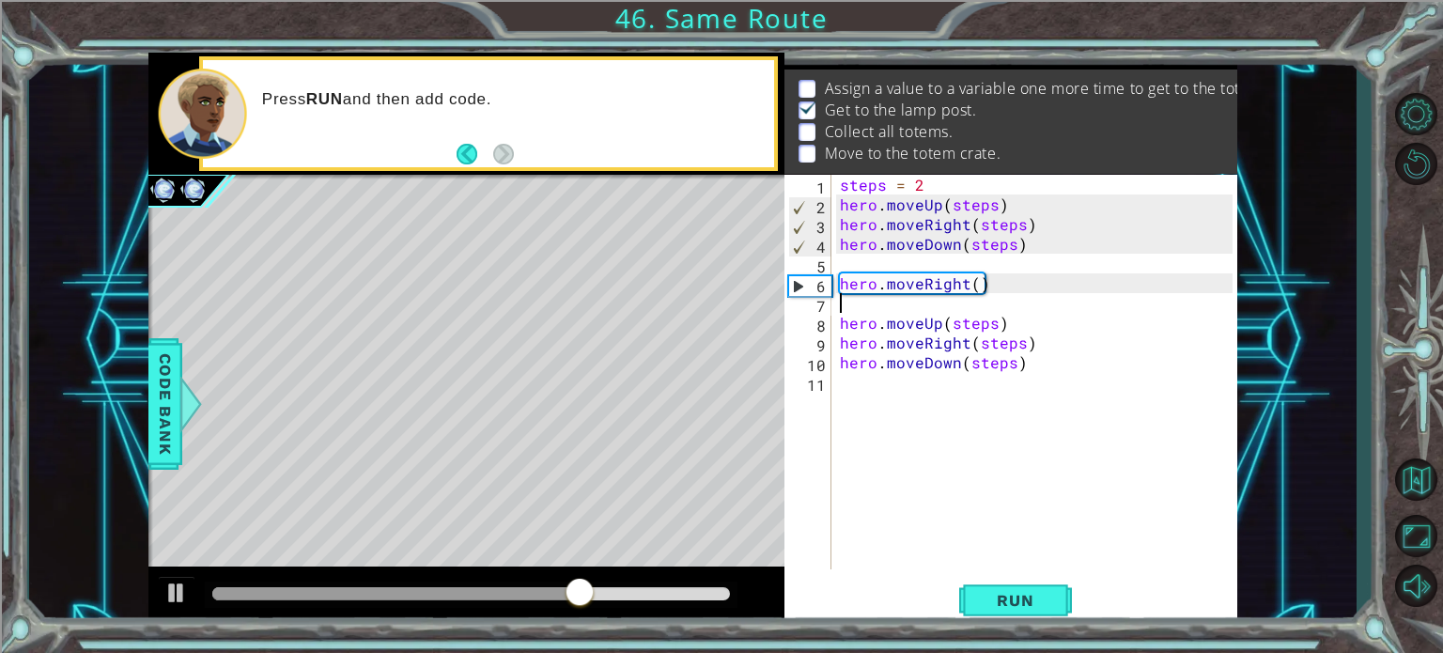
click at [854, 312] on div "steps = 2 hero . moveUp ( steps ) hero . moveRight ( steps ) hero . moveDown ( …" at bounding box center [1039, 392] width 406 height 434
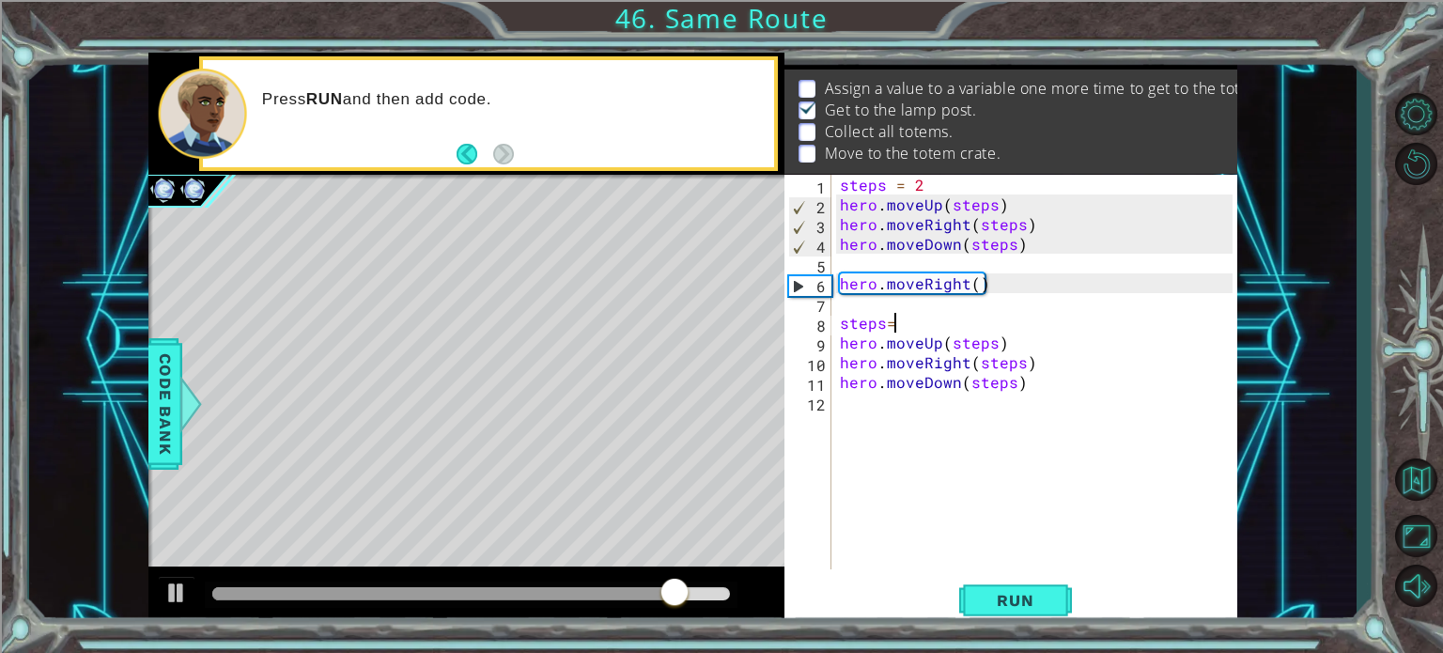
scroll to position [0, 3]
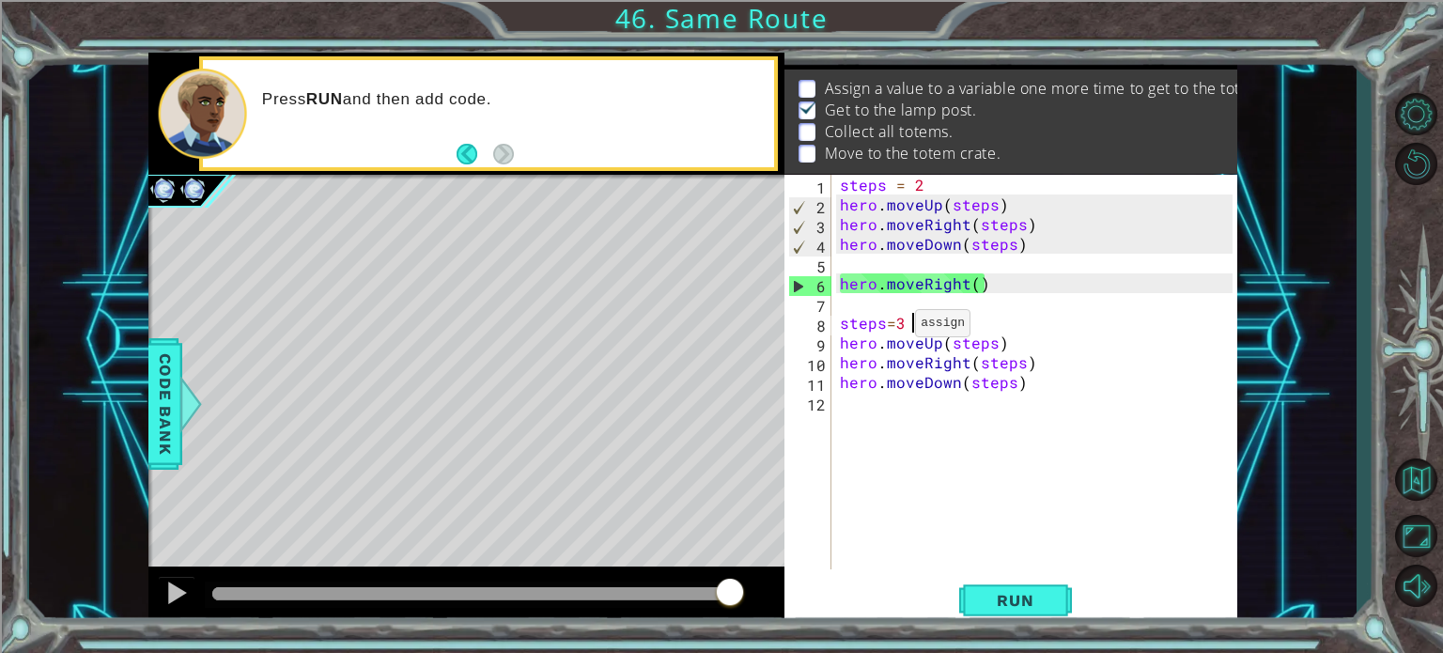
click at [892, 328] on div "steps = 2 hero . moveUp ( steps ) hero . moveRight ( steps ) hero . moveDown ( …" at bounding box center [1039, 392] width 406 height 434
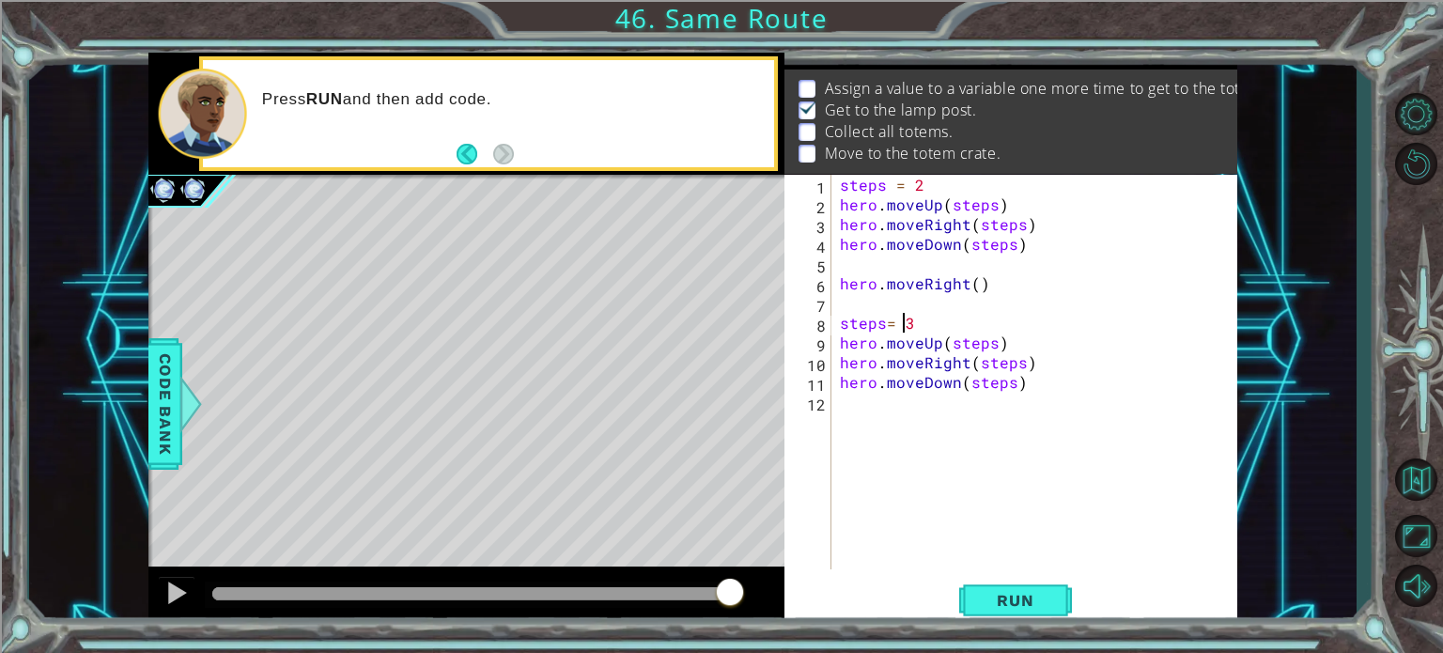
click at [886, 326] on div "steps = 2 hero . moveUp ( steps ) hero . moveRight ( steps ) hero . moveDown ( …" at bounding box center [1039, 392] width 406 height 434
type textarea "steps = 3"
click at [972, 604] on button "Run" at bounding box center [1015, 600] width 113 height 45
